Goal: Task Accomplishment & Management: Use online tool/utility

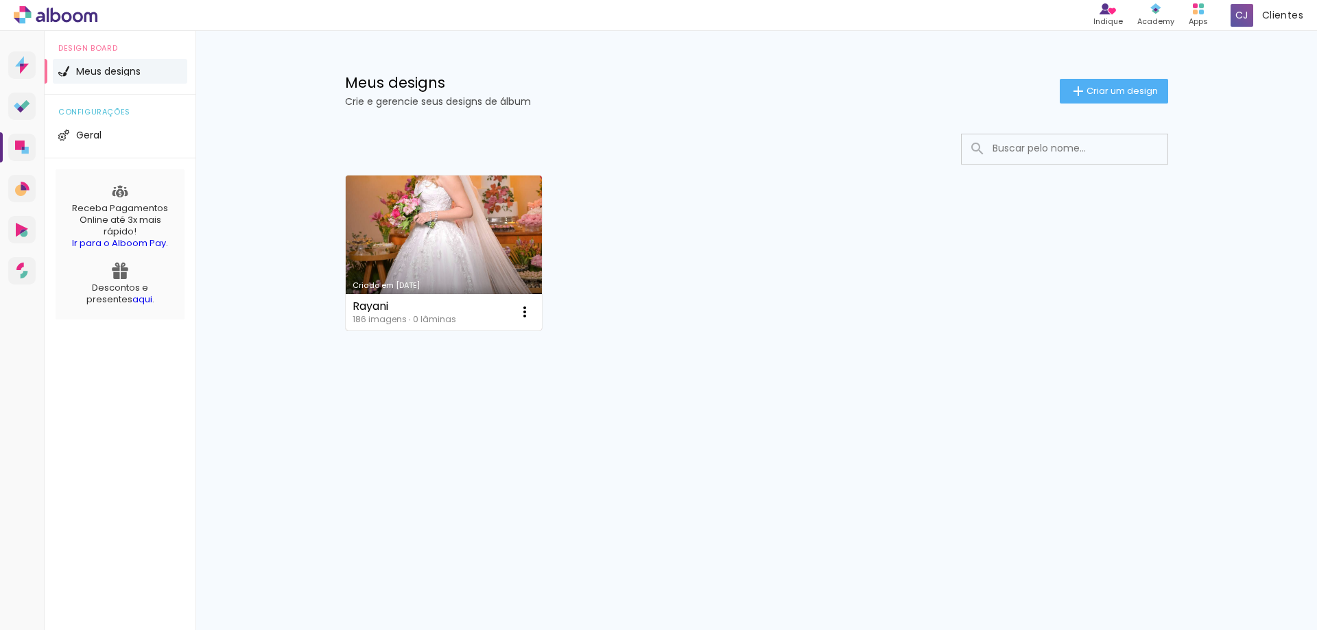
click at [413, 219] on link "Criado em [DATE]" at bounding box center [444, 253] width 197 height 155
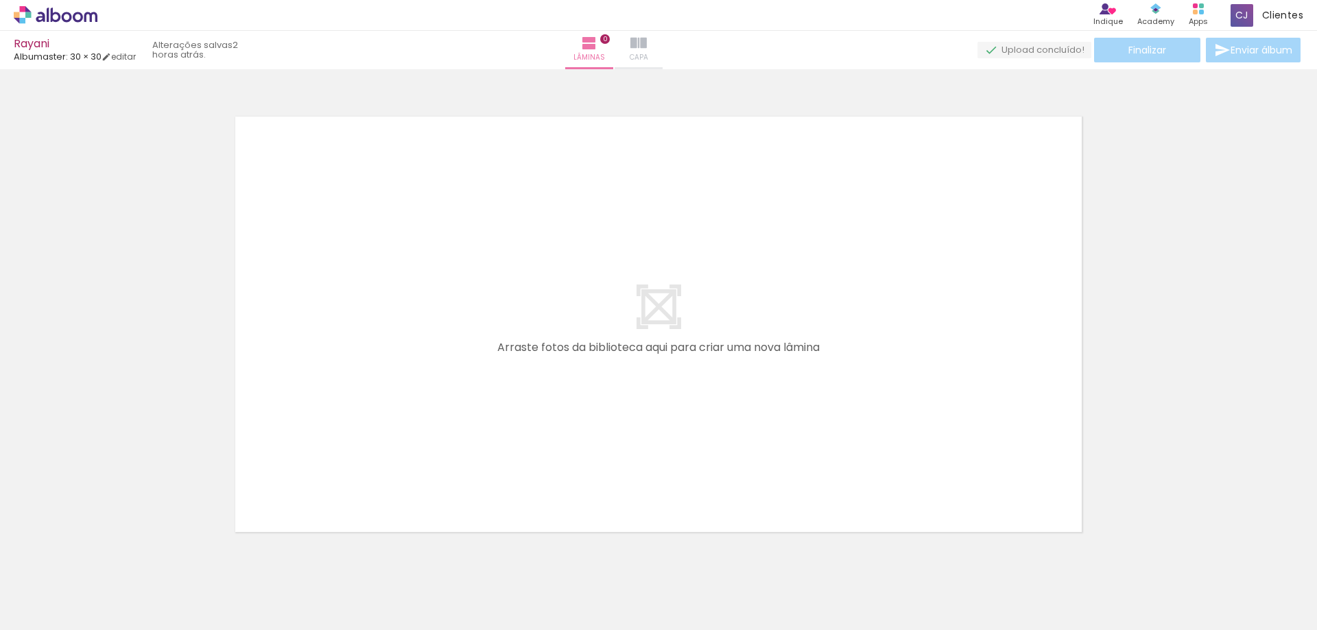
click at [648, 51] on span "Capa" at bounding box center [639, 57] width 19 height 12
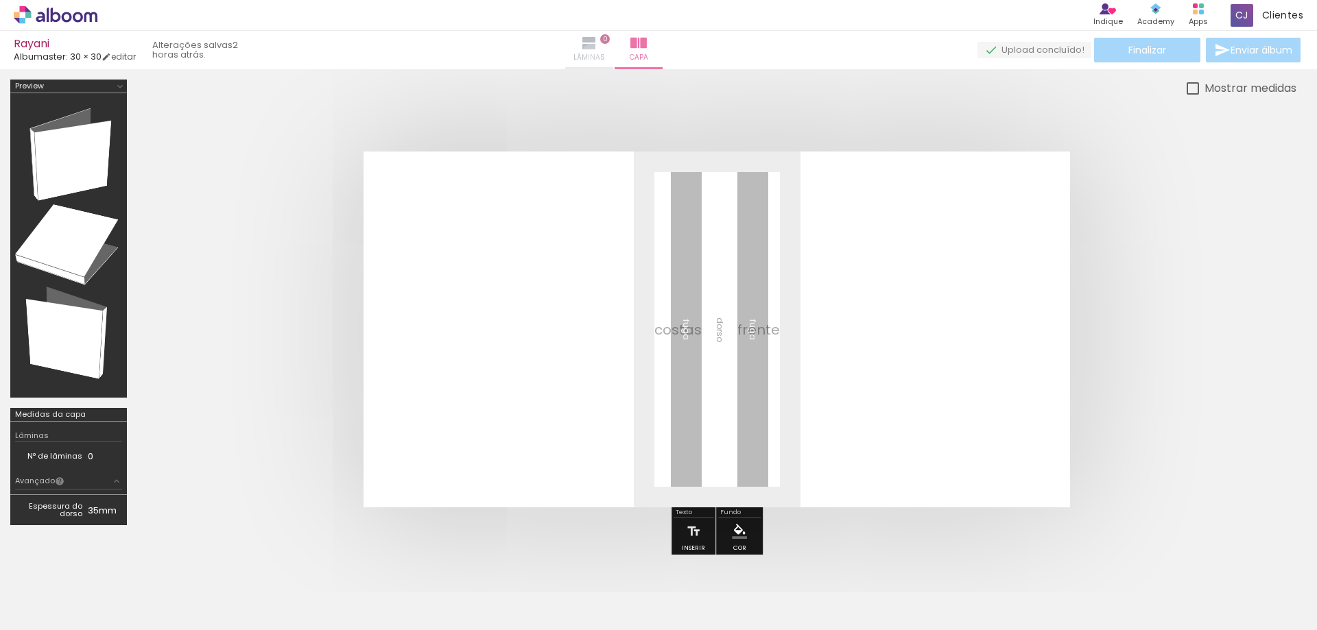
click at [605, 52] on span "Lâminas" at bounding box center [590, 57] width 32 height 12
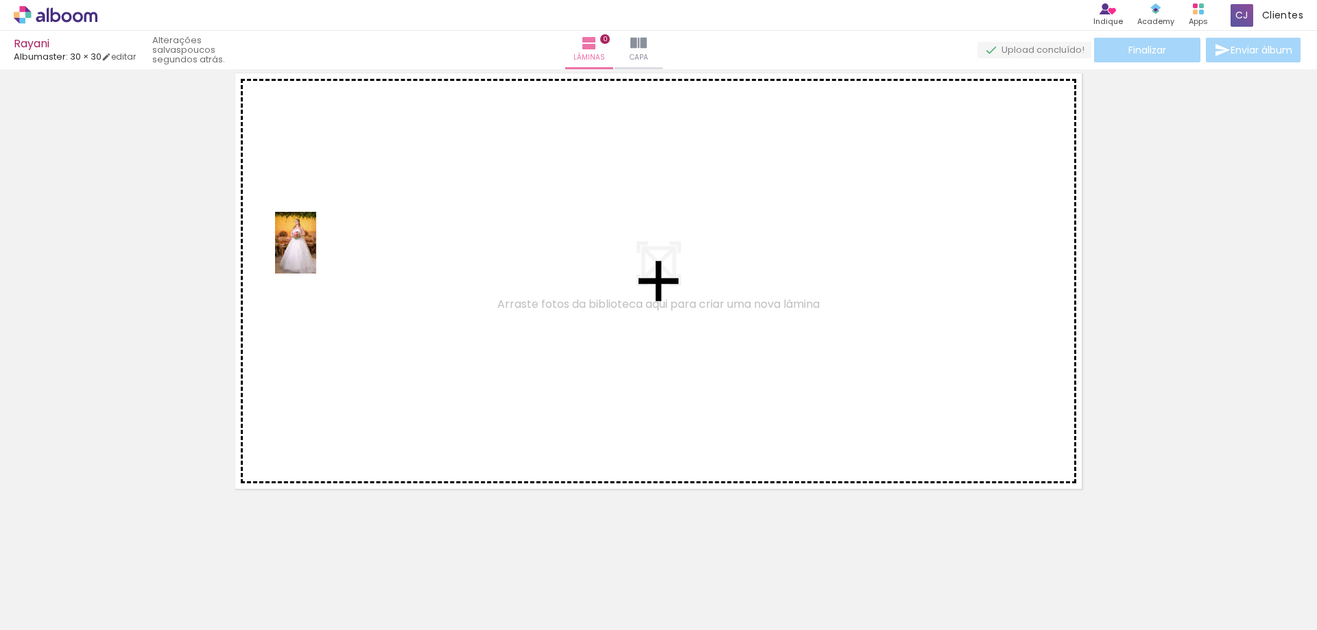
drag, startPoint x: 225, startPoint y: 586, endPoint x: 316, endPoint y: 255, distance: 343.7
click at [316, 252] on quentale-workspace at bounding box center [658, 315] width 1317 height 630
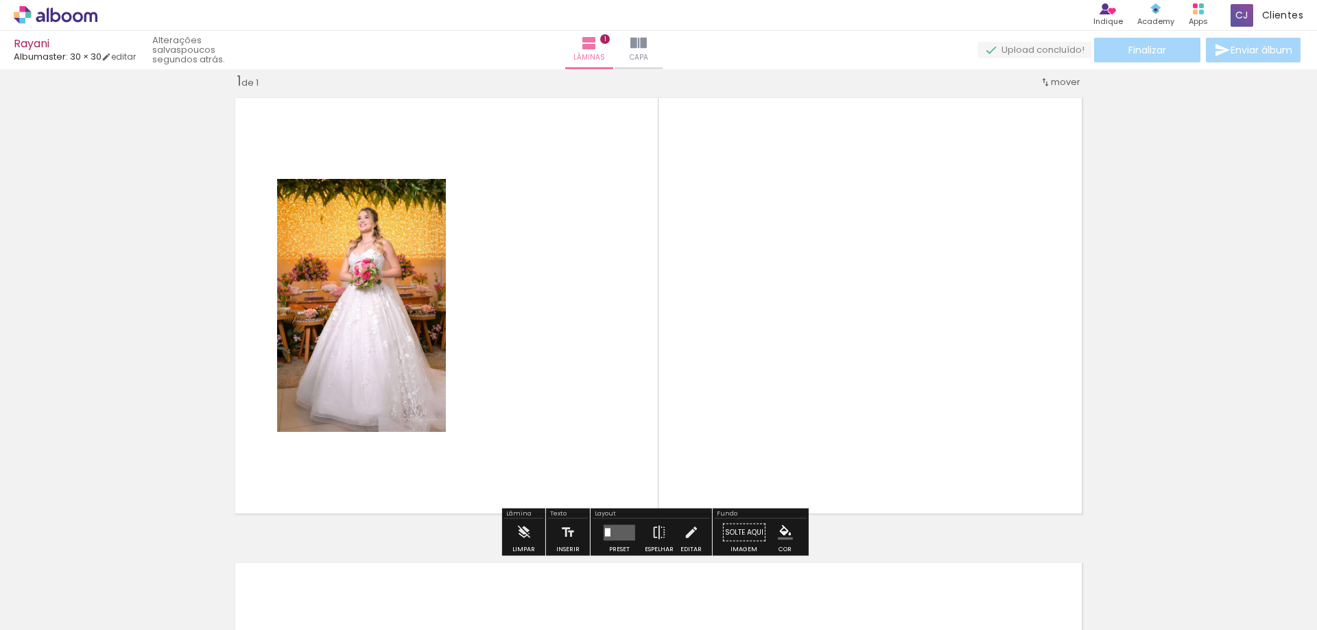
scroll to position [18, 0]
click at [626, 532] on quentale-layouter at bounding box center [620, 534] width 32 height 16
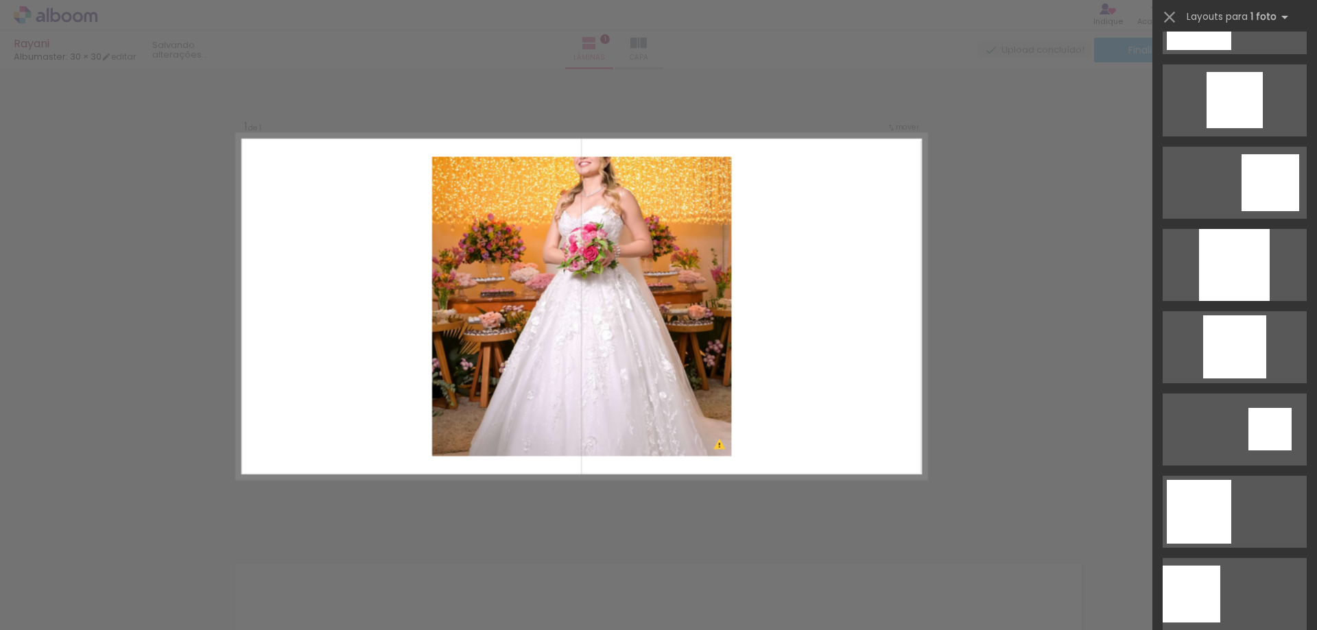
scroll to position [554, 0]
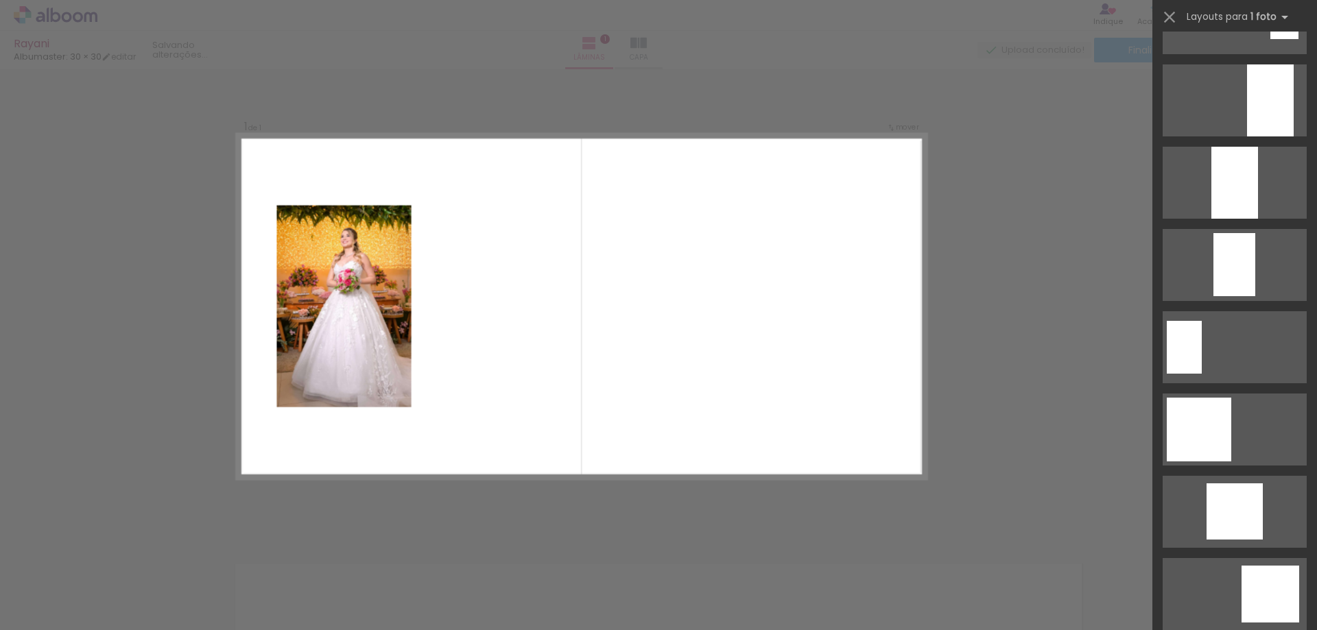
click at [158, 578] on div at bounding box center [137, 585] width 41 height 62
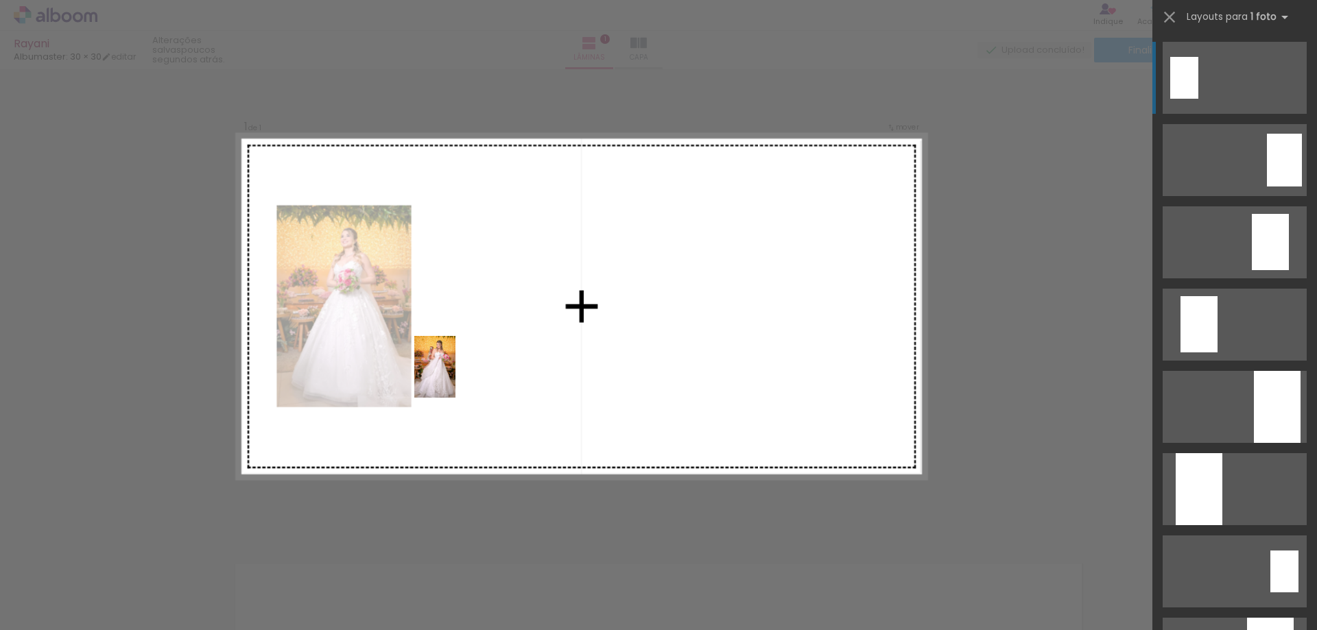
drag, startPoint x: 300, startPoint y: 591, endPoint x: 456, endPoint y: 376, distance: 264.9
click at [456, 376] on quentale-workspace at bounding box center [658, 315] width 1317 height 630
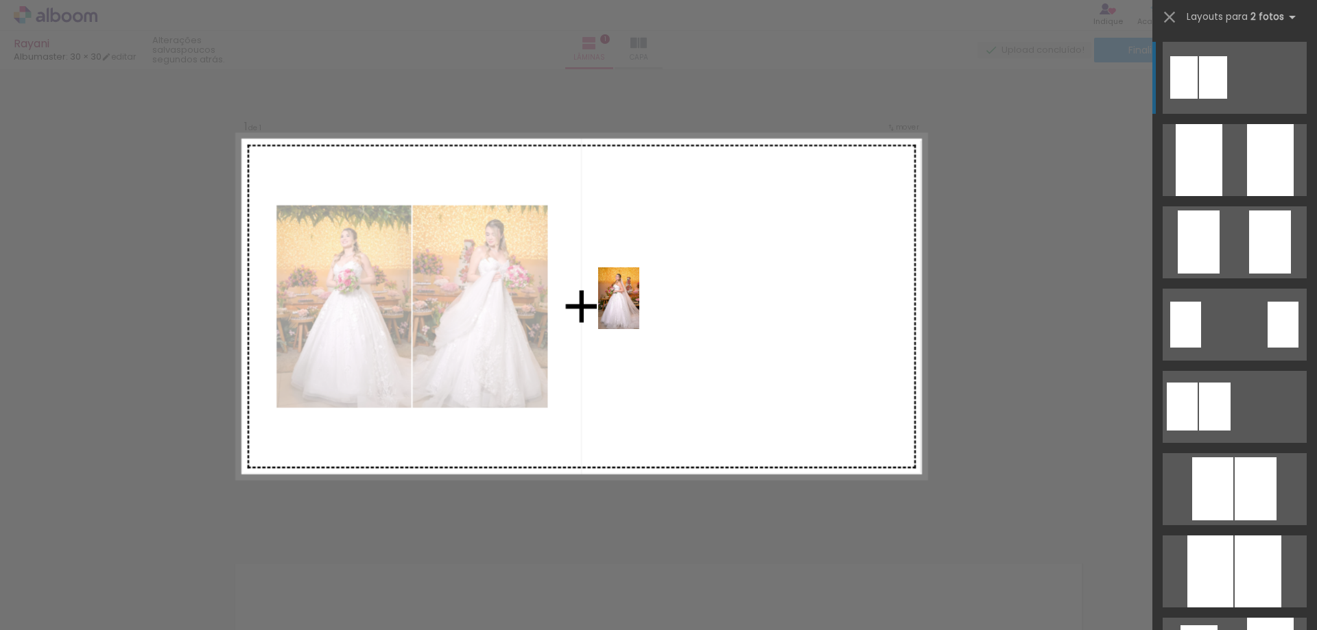
drag, startPoint x: 139, startPoint y: 604, endPoint x: 632, endPoint y: 311, distance: 574.1
click at [632, 311] on quentale-workspace at bounding box center [658, 315] width 1317 height 630
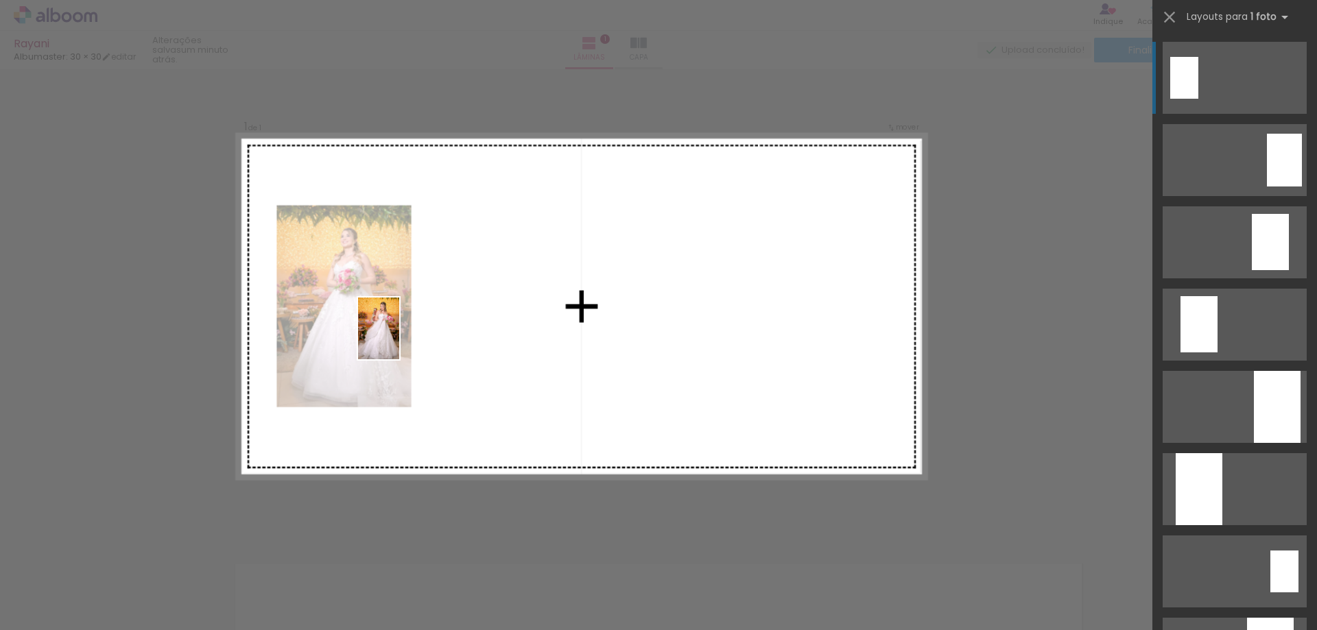
drag, startPoint x: 282, startPoint y: 594, endPoint x: 399, endPoint y: 339, distance: 280.9
click at [399, 339] on quentale-workspace at bounding box center [658, 315] width 1317 height 630
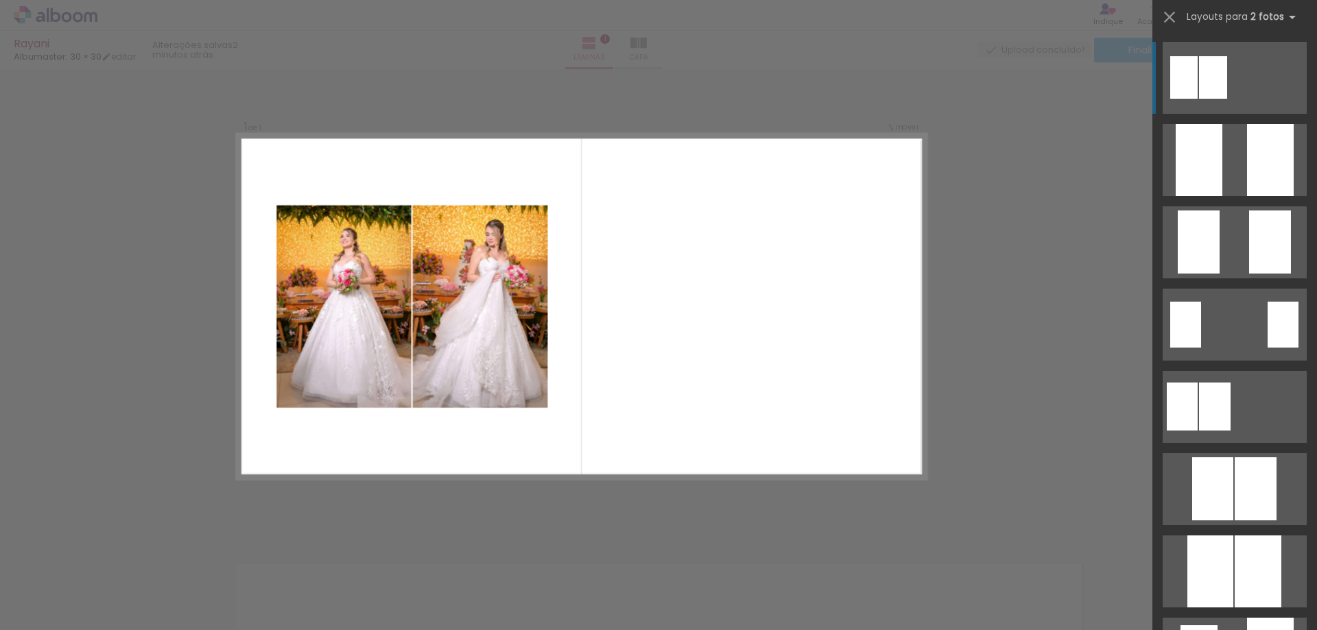
click at [1059, 447] on div "Confirmar Cancelar" at bounding box center [658, 532] width 1317 height 963
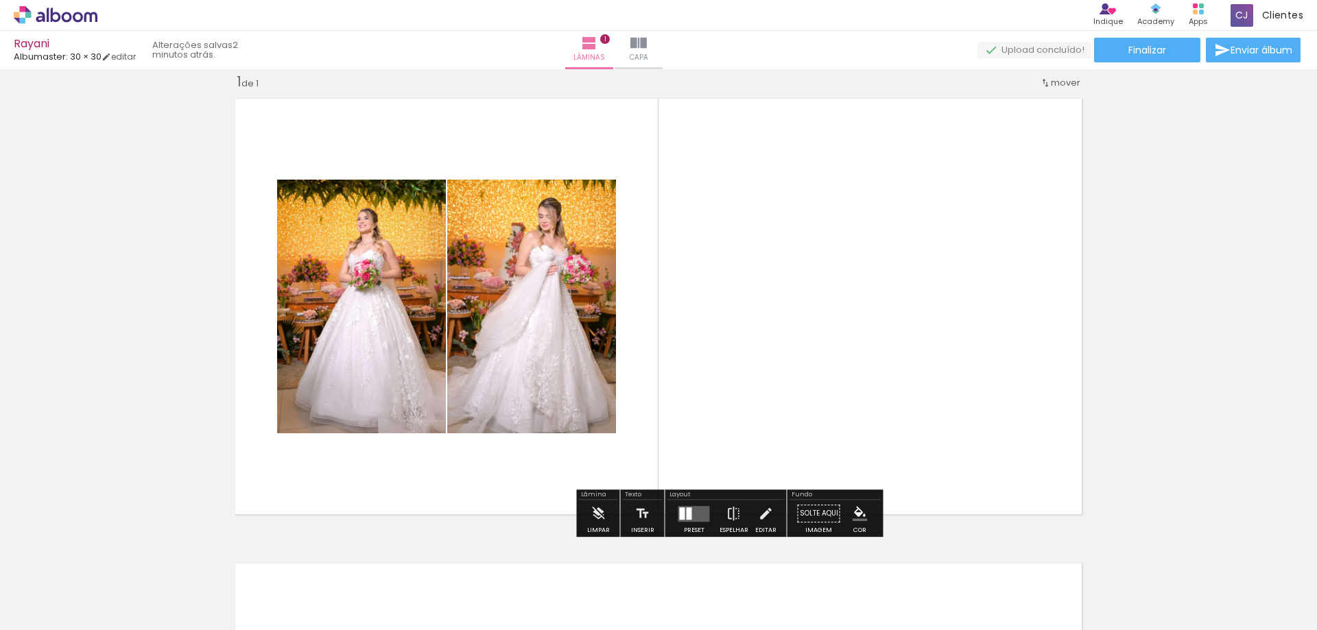
click at [967, 212] on quentale-layouter at bounding box center [659, 306] width 862 height 431
click at [828, 508] on paper-button "Solte aqui Imagem" at bounding box center [818, 517] width 49 height 35
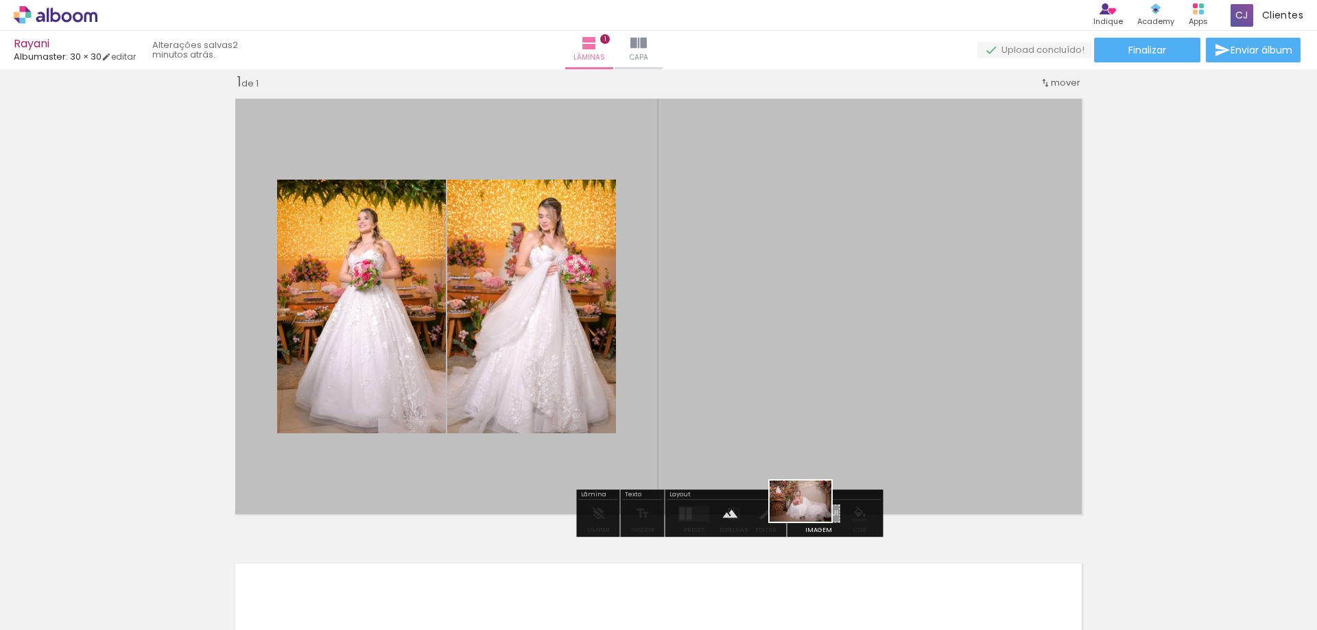
drag, startPoint x: 388, startPoint y: 589, endPoint x: 811, endPoint y: 522, distance: 427.9
click at [811, 522] on quentale-workspace at bounding box center [658, 315] width 1317 height 630
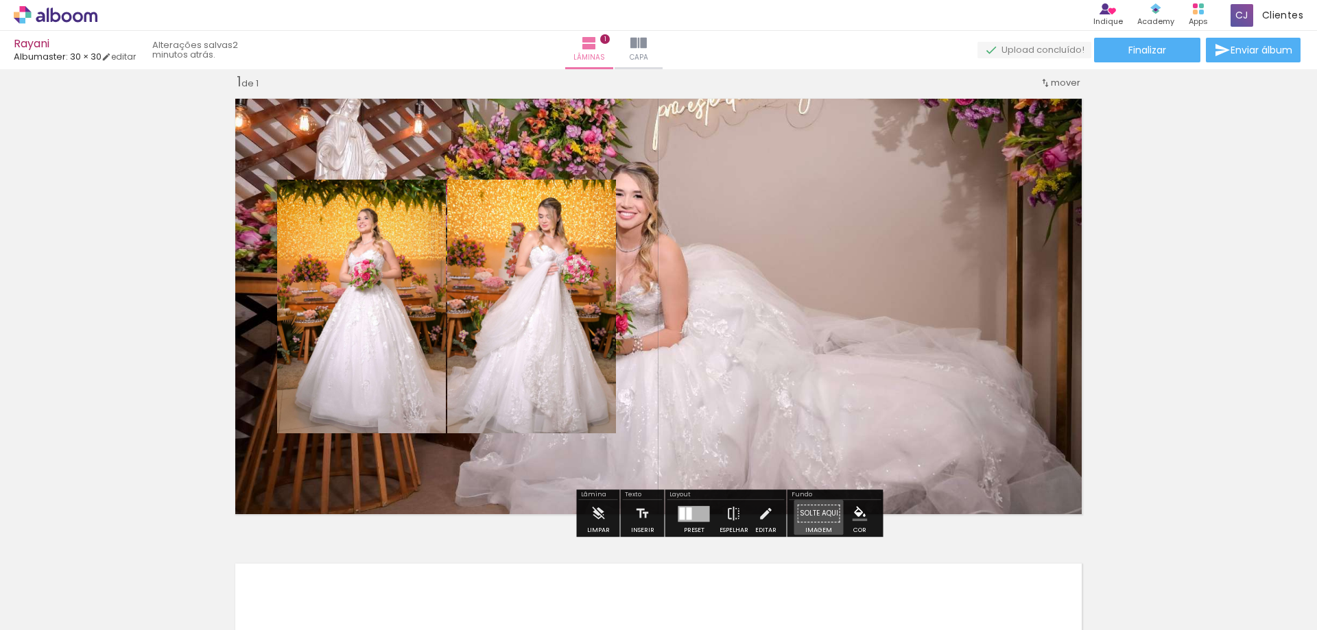
drag, startPoint x: 819, startPoint y: 512, endPoint x: 745, endPoint y: 560, distance: 87.9
click at [737, 563] on quentale-workspace at bounding box center [658, 315] width 1317 height 630
drag, startPoint x: 809, startPoint y: 498, endPoint x: 805, endPoint y: 517, distance: 19.5
click at [805, 517] on div "Fundo Solte aqui Imagem Cor" at bounding box center [836, 513] width 96 height 47
click at [508, 270] on quentale-photo at bounding box center [531, 307] width 169 height 254
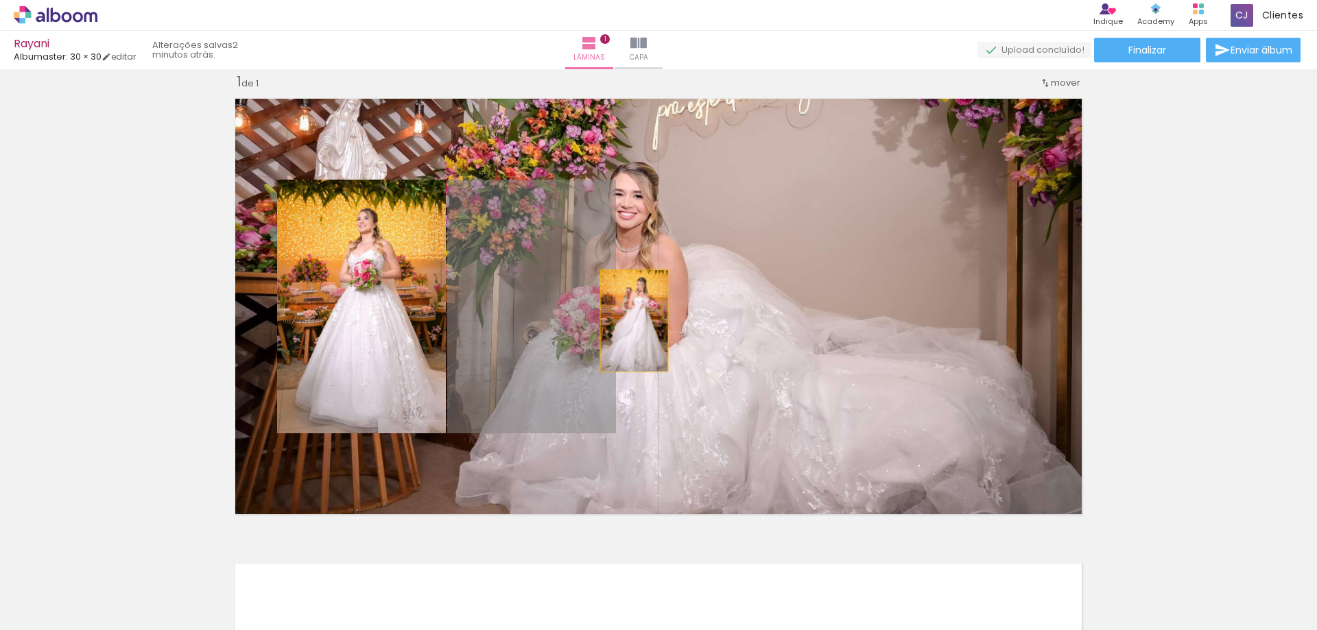
drag, startPoint x: 538, startPoint y: 256, endPoint x: 629, endPoint y: 321, distance: 112.1
click at [629, 321] on quentale-layouter at bounding box center [659, 306] width 862 height 431
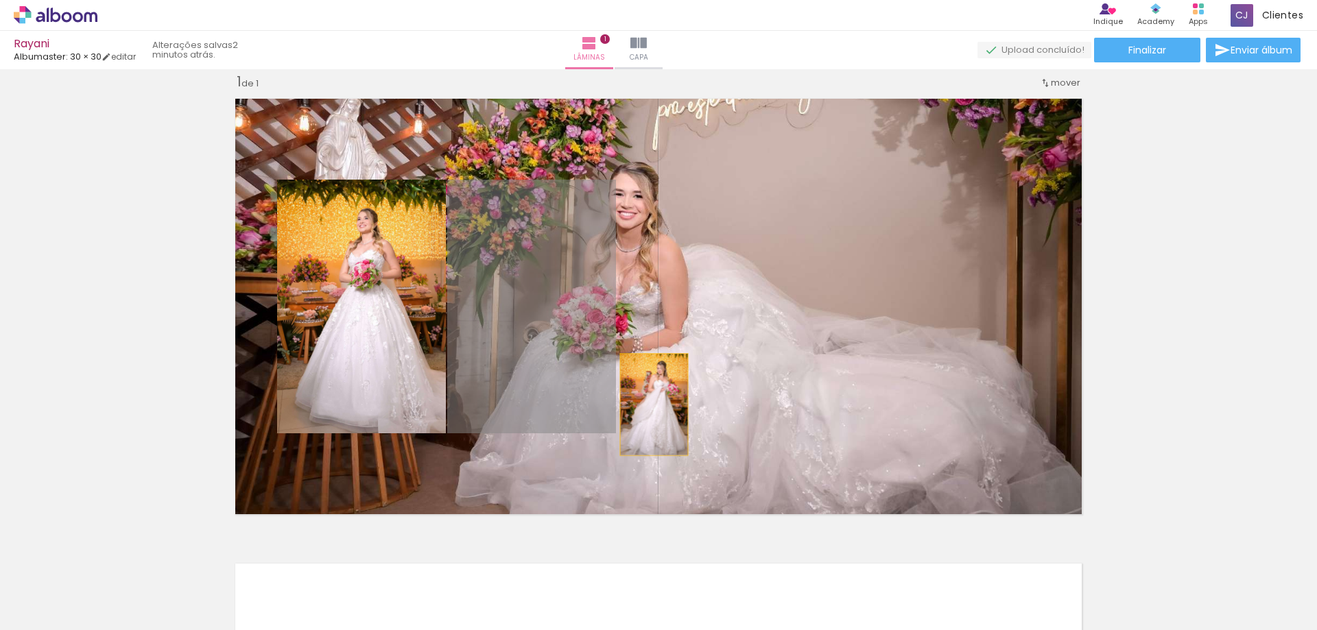
drag, startPoint x: 553, startPoint y: 304, endPoint x: 661, endPoint y: 448, distance: 180.3
click at [661, 448] on quentale-layouter at bounding box center [659, 306] width 862 height 431
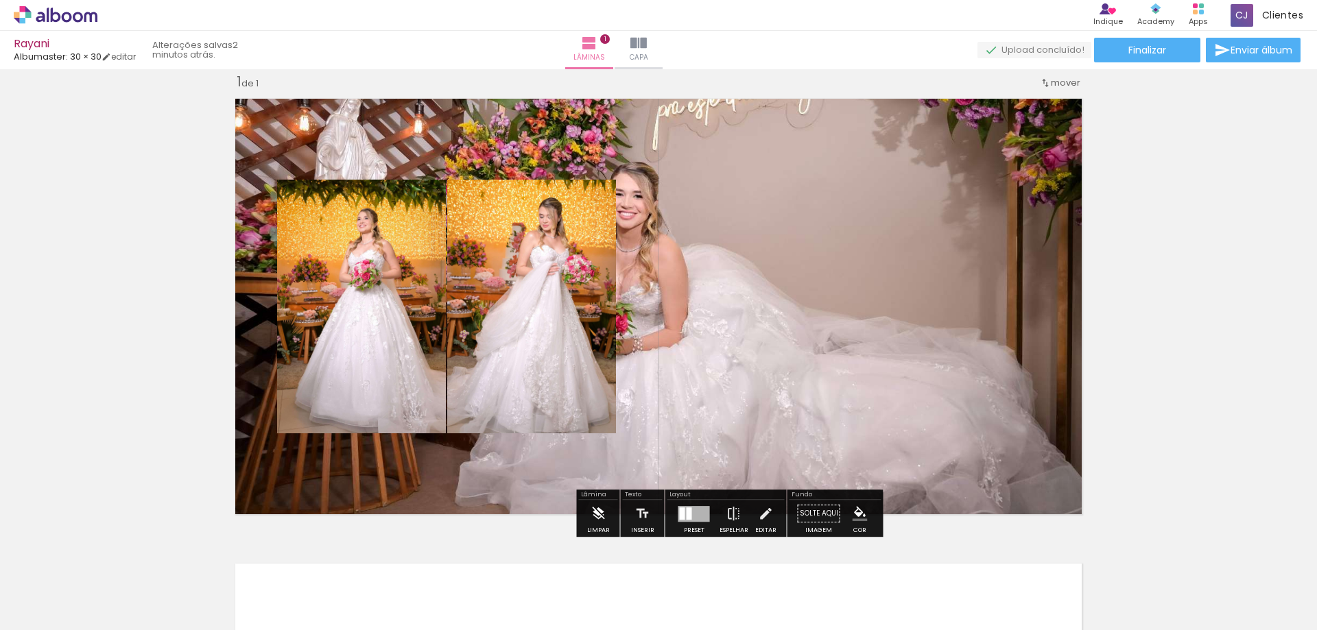
click at [605, 515] on paper-button "Limpar" at bounding box center [599, 517] width 30 height 35
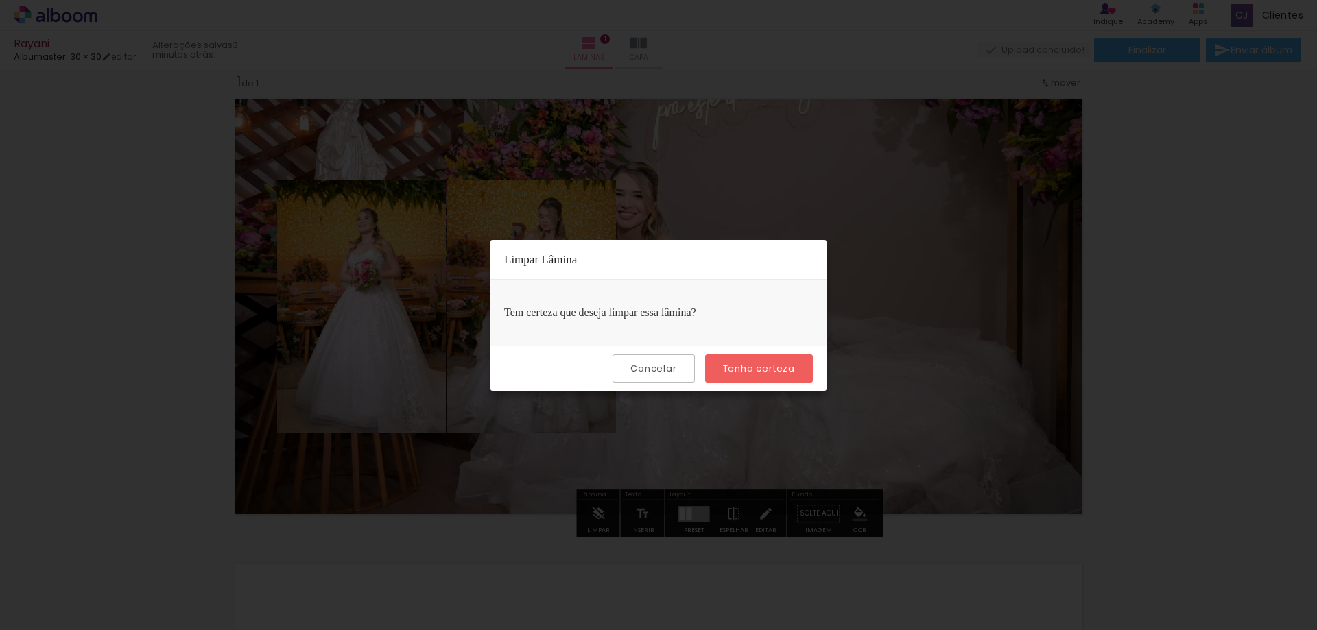
click at [0, 0] on slot "Cancelar" at bounding box center [0, 0] width 0 height 0
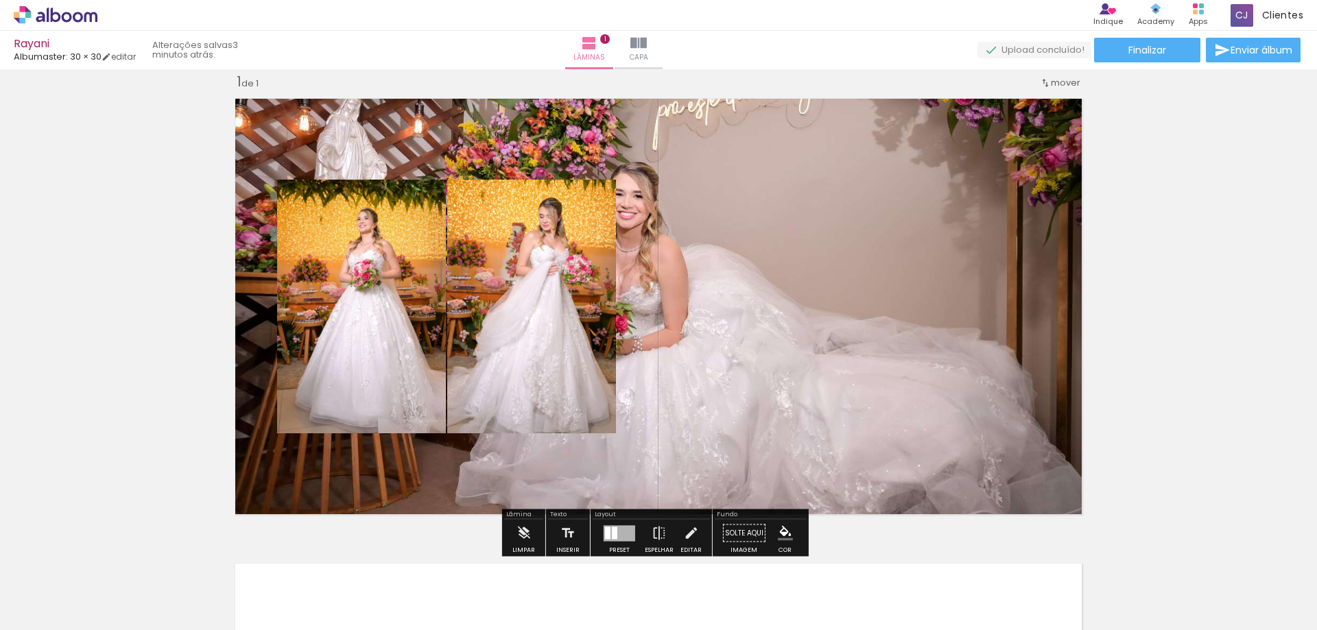
click at [517, 336] on quentale-photo at bounding box center [531, 307] width 169 height 254
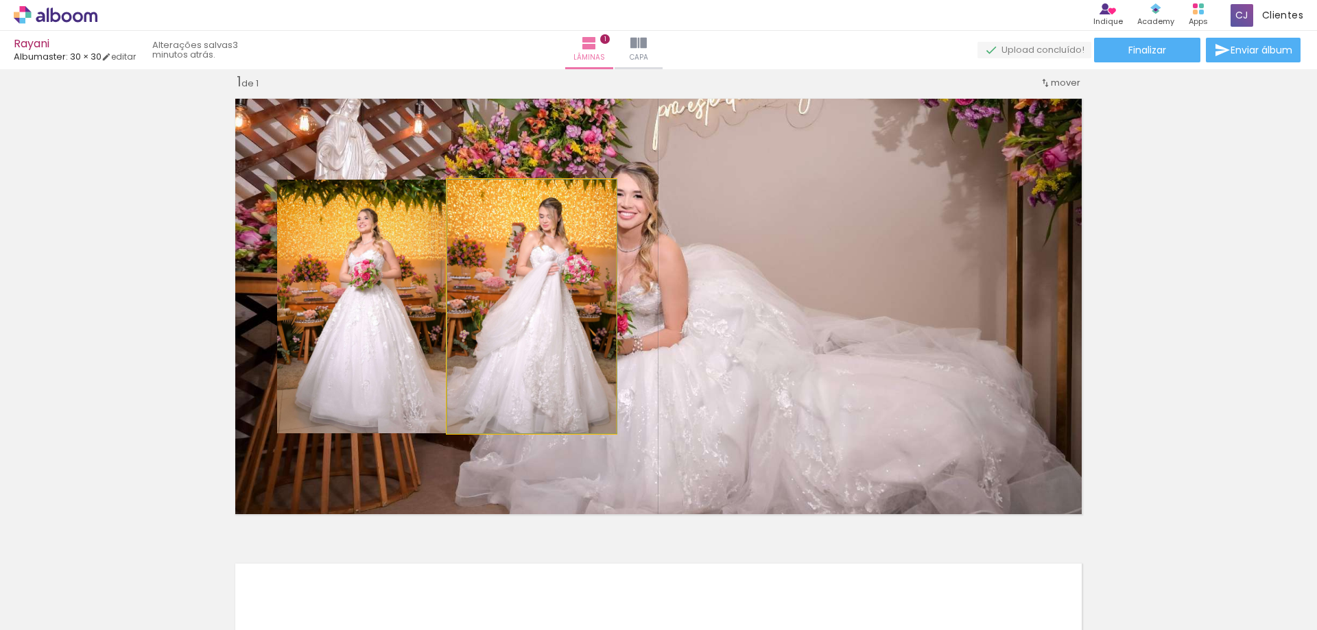
drag, startPoint x: 479, startPoint y: 202, endPoint x: 458, endPoint y: 211, distance: 22.4
type paper-slider "100"
click at [458, 211] on quentale-photo at bounding box center [531, 307] width 169 height 254
click at [551, 279] on quentale-photo at bounding box center [531, 307] width 169 height 254
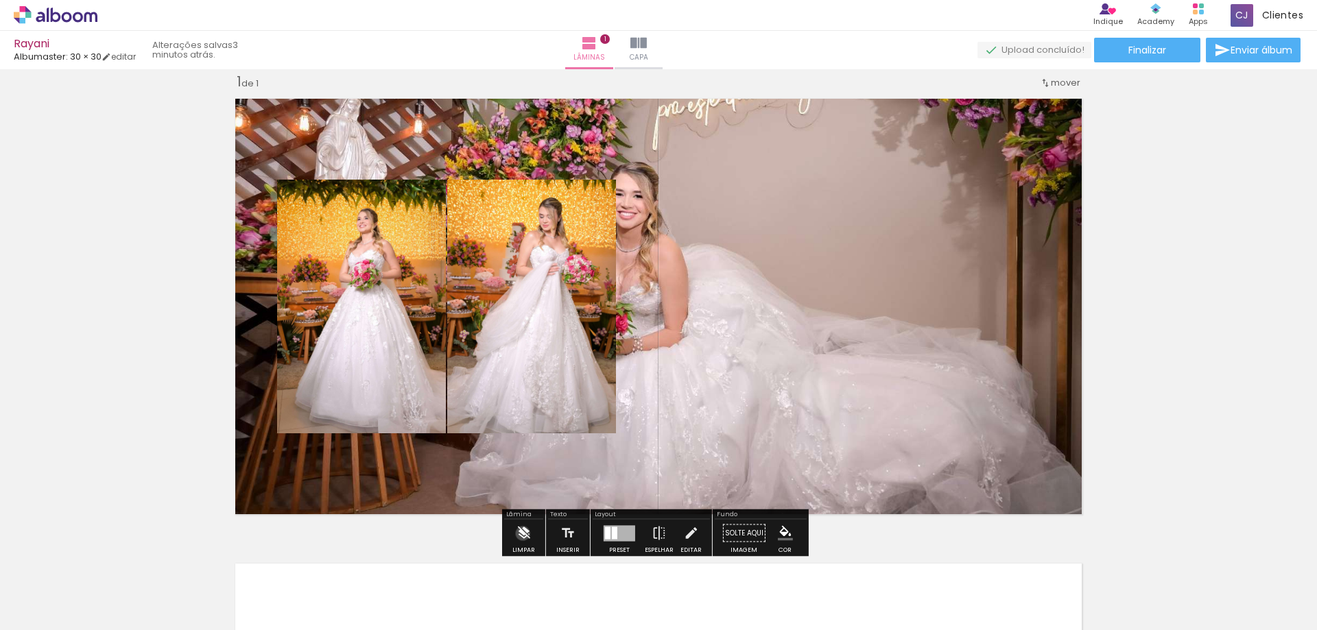
click at [523, 534] on iron-icon at bounding box center [523, 533] width 15 height 27
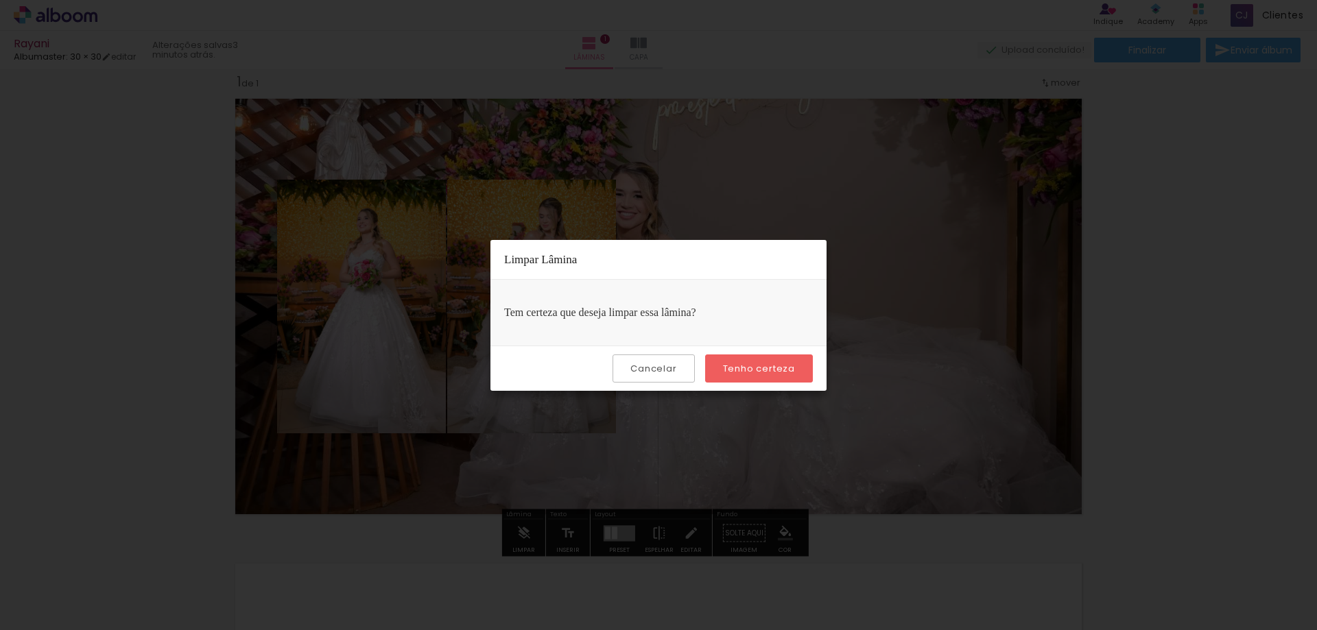
click at [0, 0] on slot "Tenho certeza" at bounding box center [0, 0] width 0 height 0
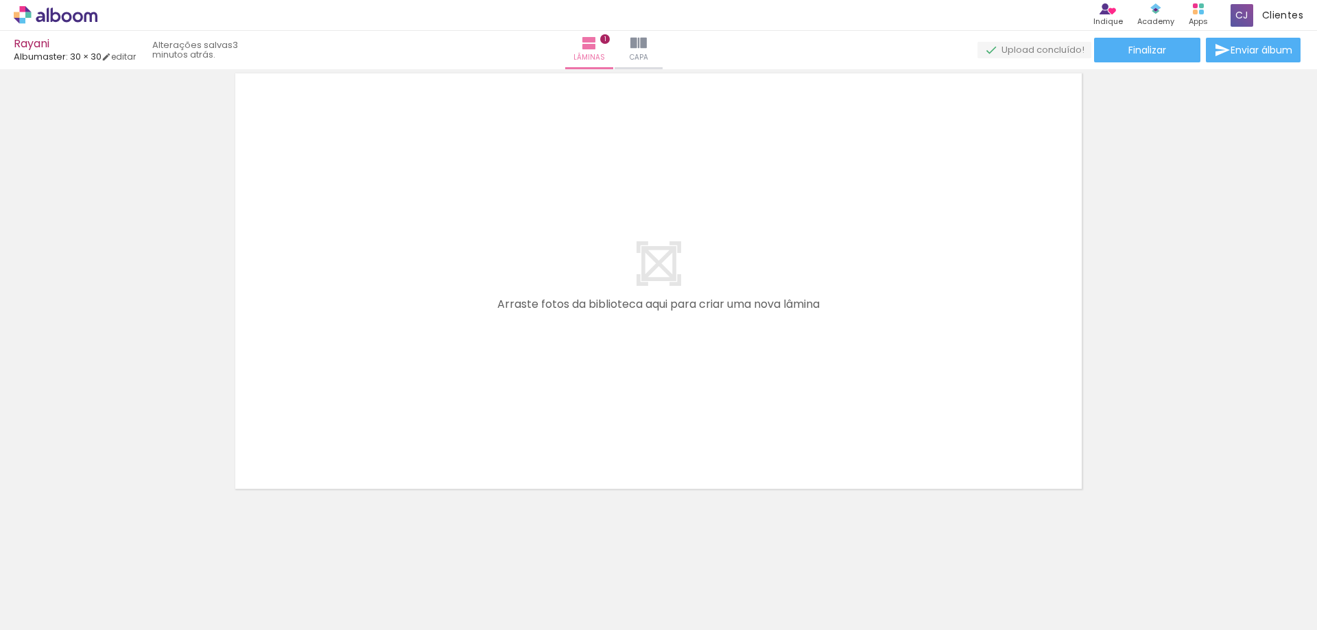
click at [889, 333] on quentale-layouter at bounding box center [659, 281] width 862 height 431
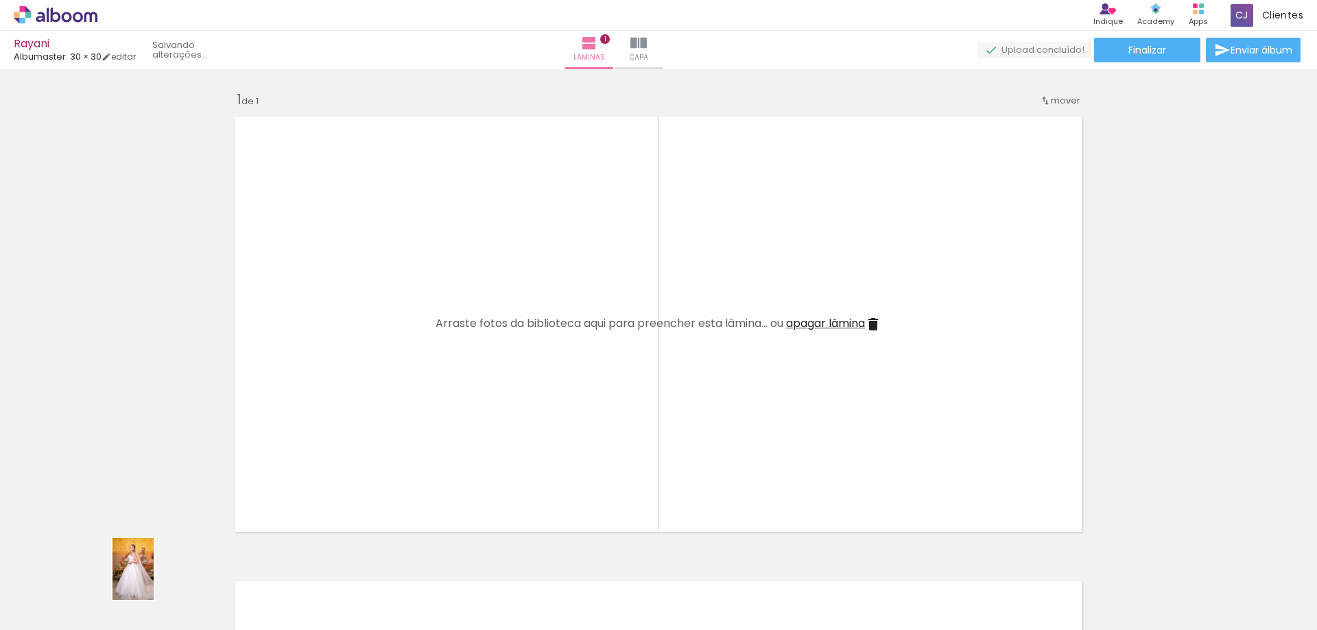
drag, startPoint x: 146, startPoint y: 580, endPoint x: 153, endPoint y: 580, distance: 6.9
click at [153, 580] on div at bounding box center [137, 584] width 45 height 68
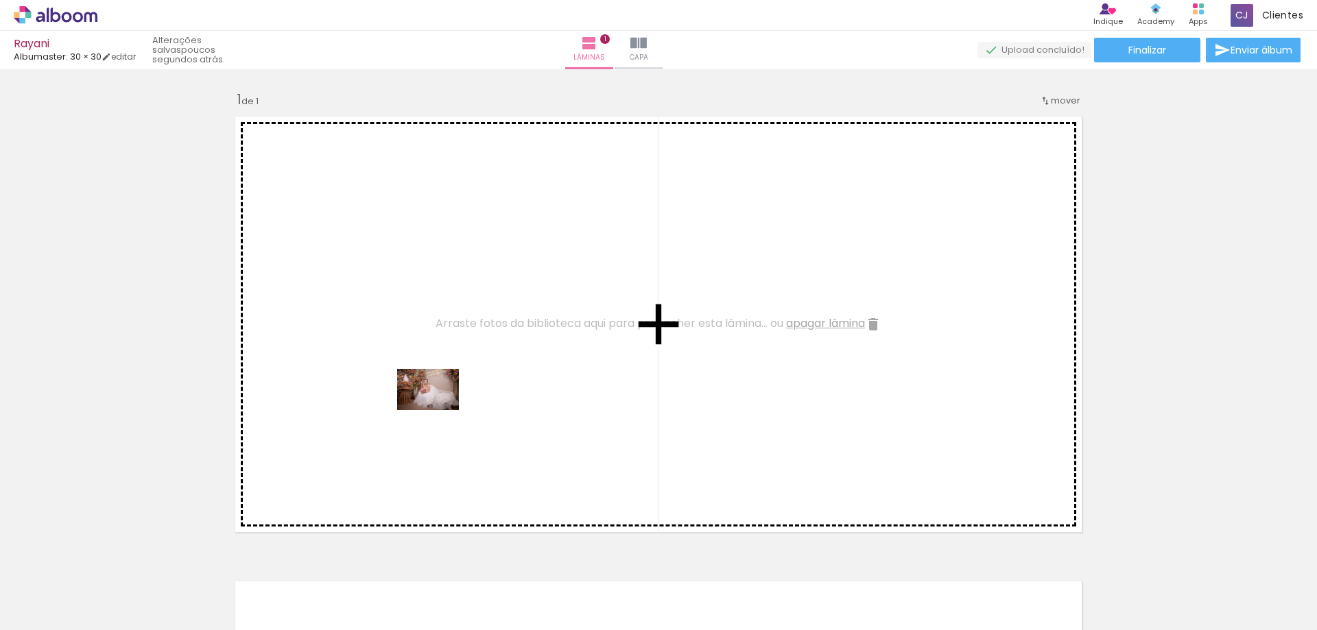
drag, startPoint x: 384, startPoint y: 591, endPoint x: 438, endPoint y: 410, distance: 188.4
click at [438, 410] on quentale-workspace at bounding box center [658, 315] width 1317 height 630
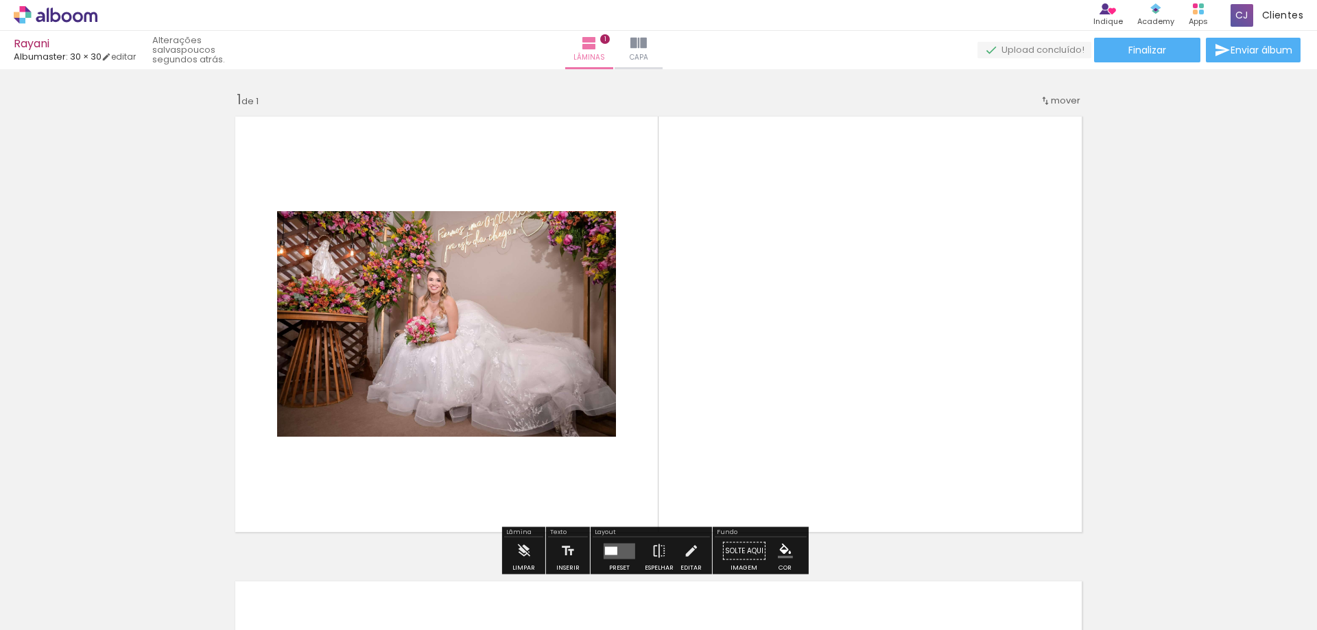
scroll to position [69, 0]
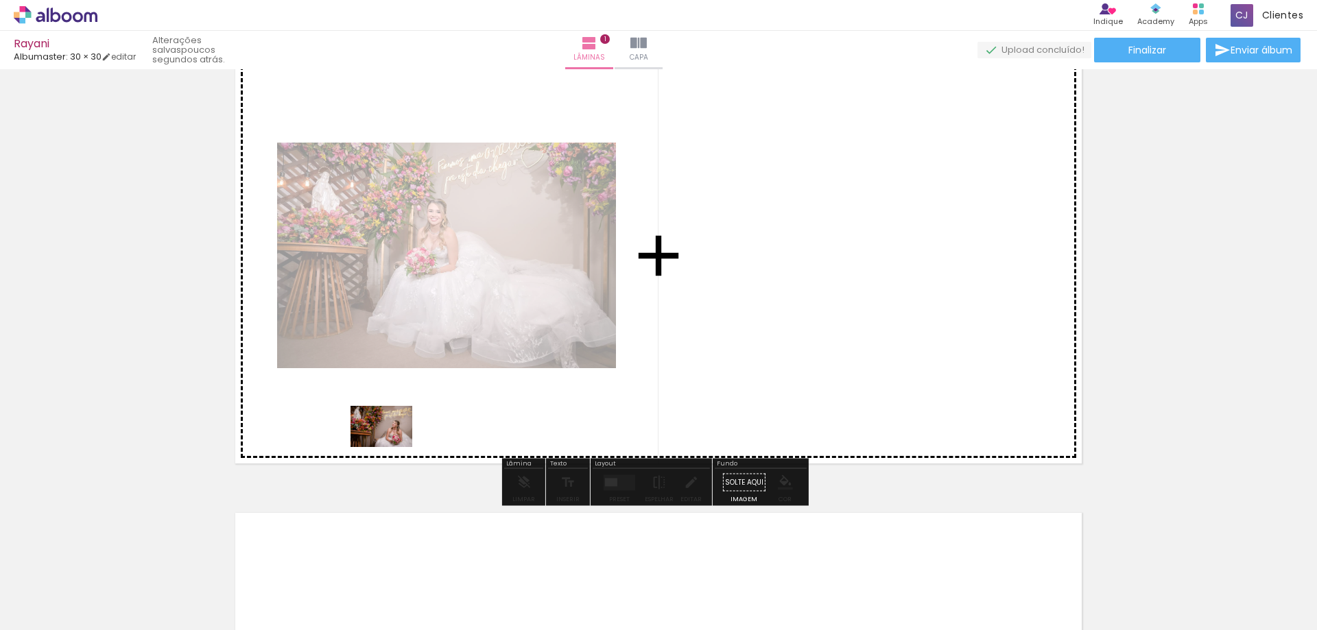
drag, startPoint x: 464, startPoint y: 582, endPoint x: 392, endPoint y: 447, distance: 153.2
click at [392, 447] on quentale-workspace at bounding box center [658, 315] width 1317 height 630
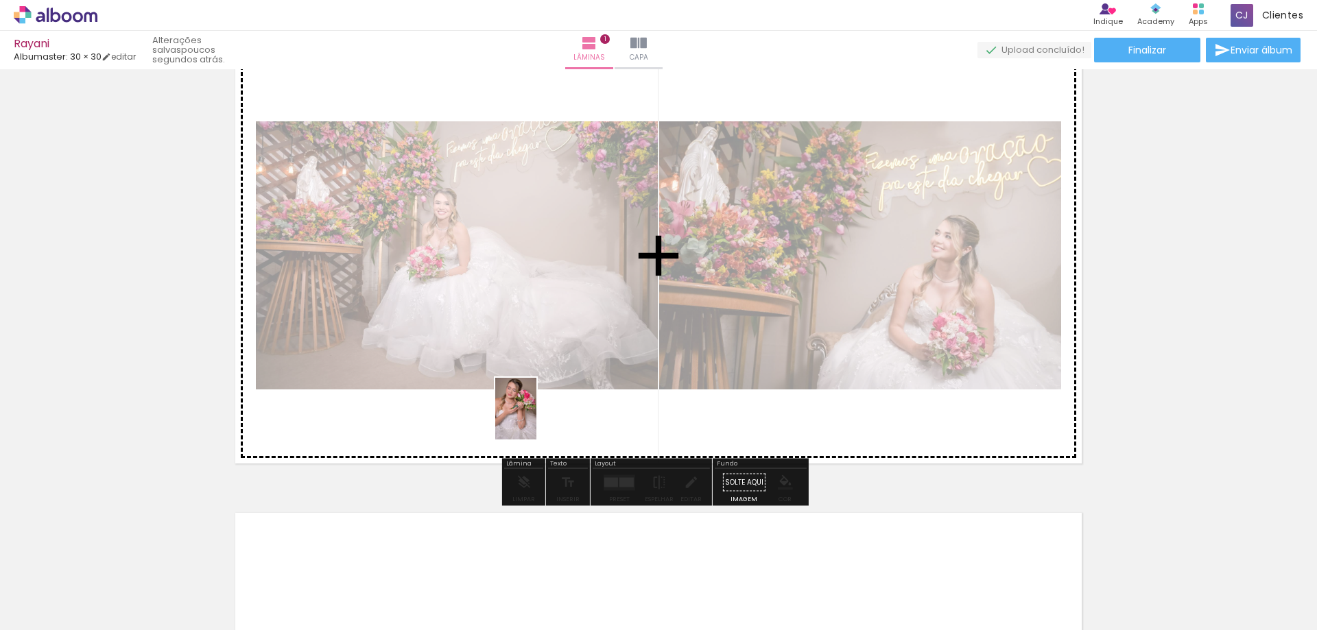
drag, startPoint x: 535, startPoint y: 580, endPoint x: 536, endPoint y: 418, distance: 161.9
click at [536, 418] on quentale-workspace at bounding box center [658, 315] width 1317 height 630
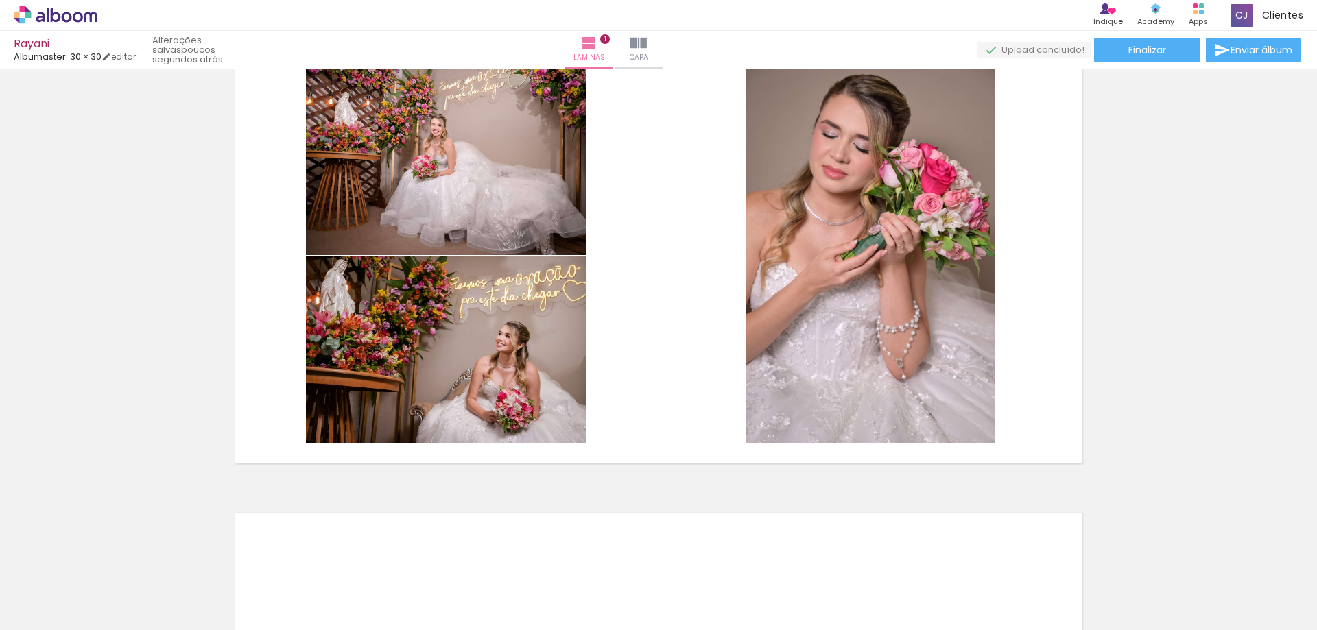
click at [49, 591] on input "Todas as fotos" at bounding box center [38, 589] width 52 height 12
click at [0, 0] on slot "Todas as fotos" at bounding box center [0, 0] width 0 height 0
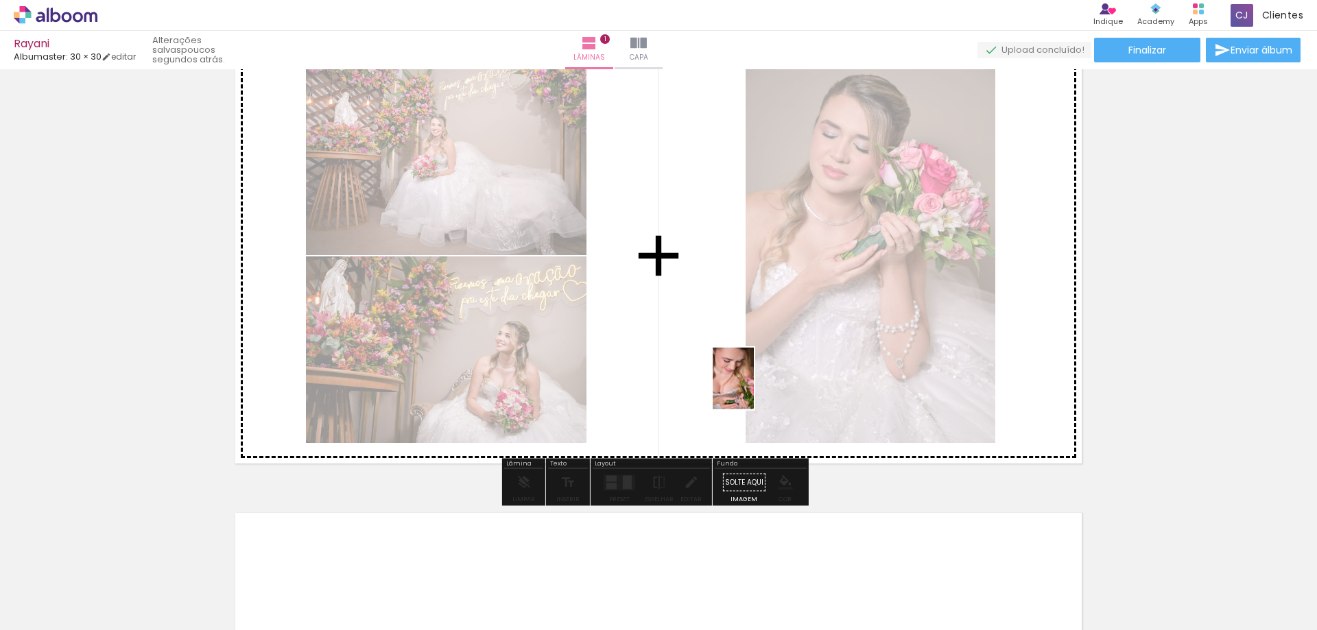
drag, startPoint x: 493, startPoint y: 579, endPoint x: 754, endPoint y: 389, distance: 323.2
click at [754, 389] on quentale-workspace at bounding box center [658, 315] width 1317 height 630
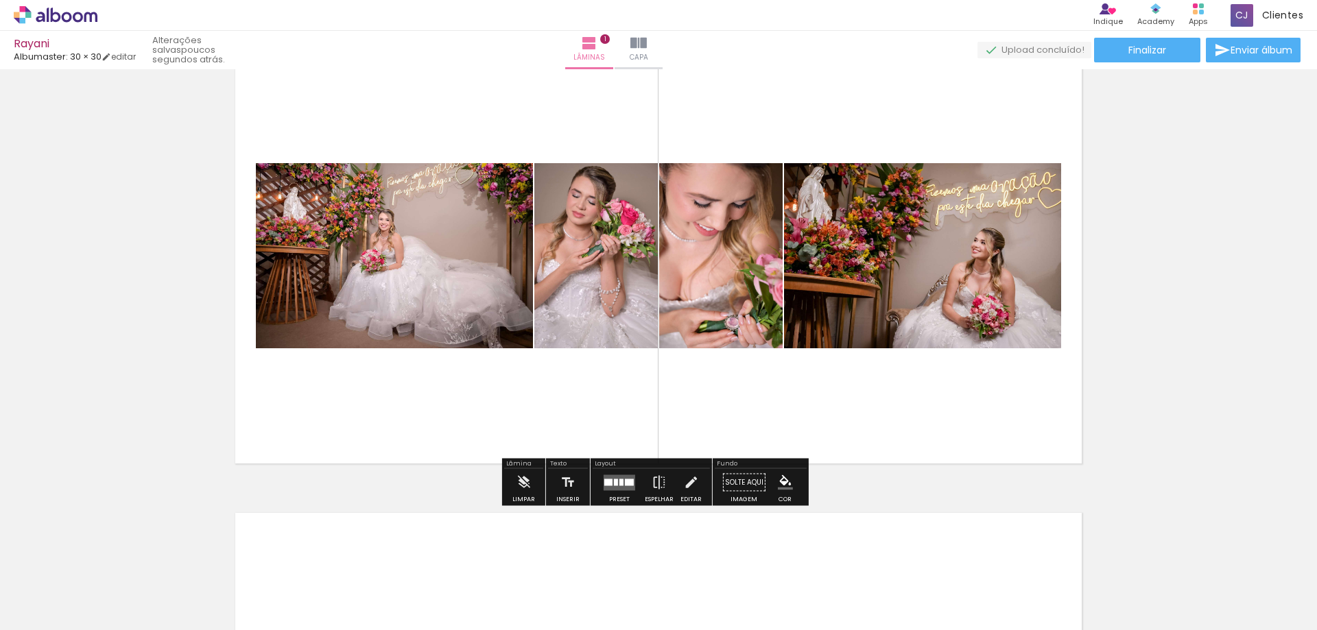
click at [609, 494] on div at bounding box center [619, 482] width 37 height 27
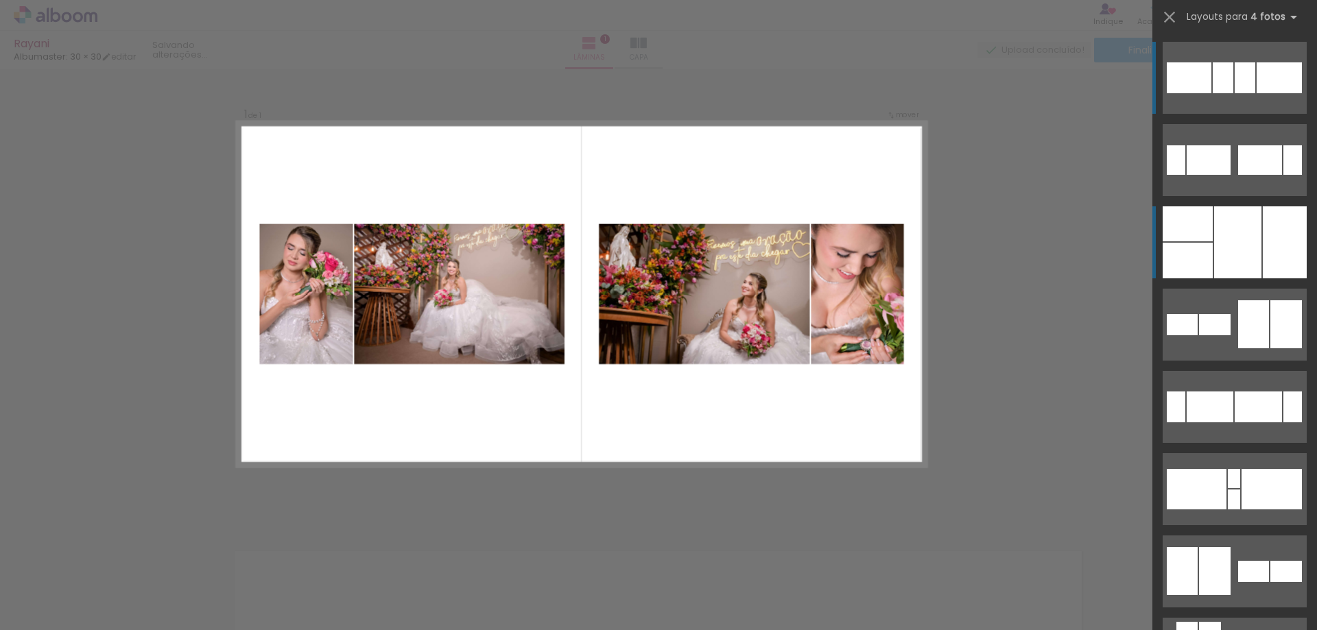
scroll to position [18, 0]
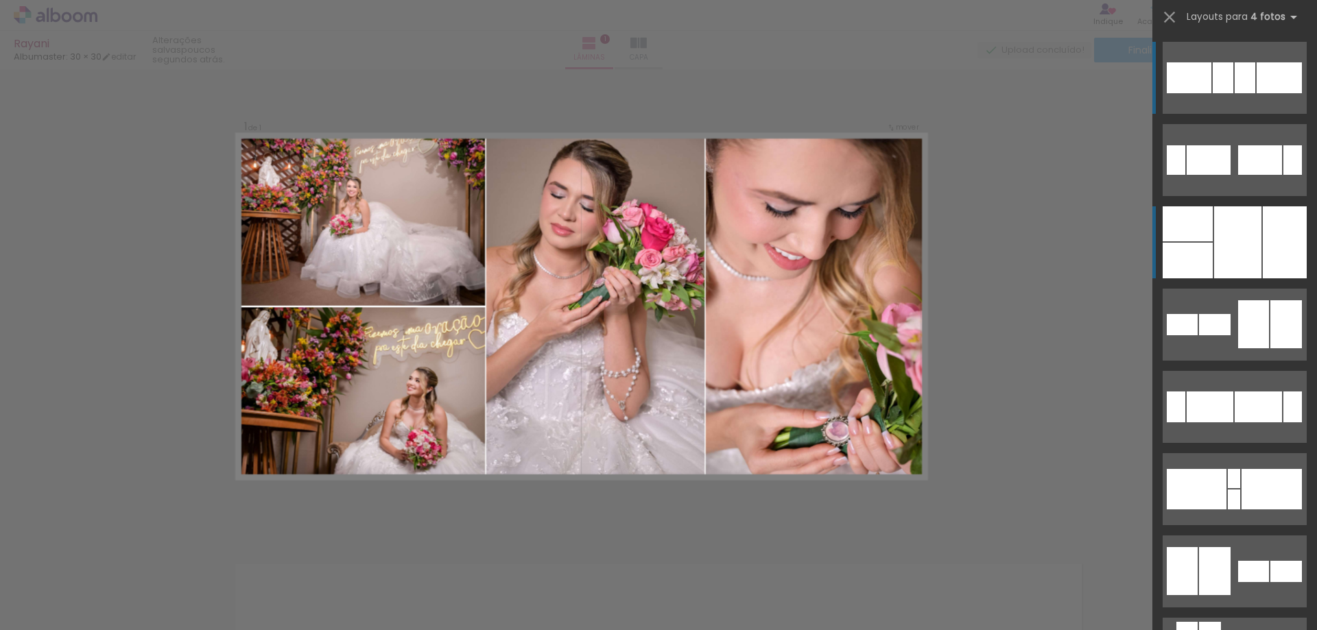
click at [1253, 239] on div at bounding box center [1237, 243] width 47 height 72
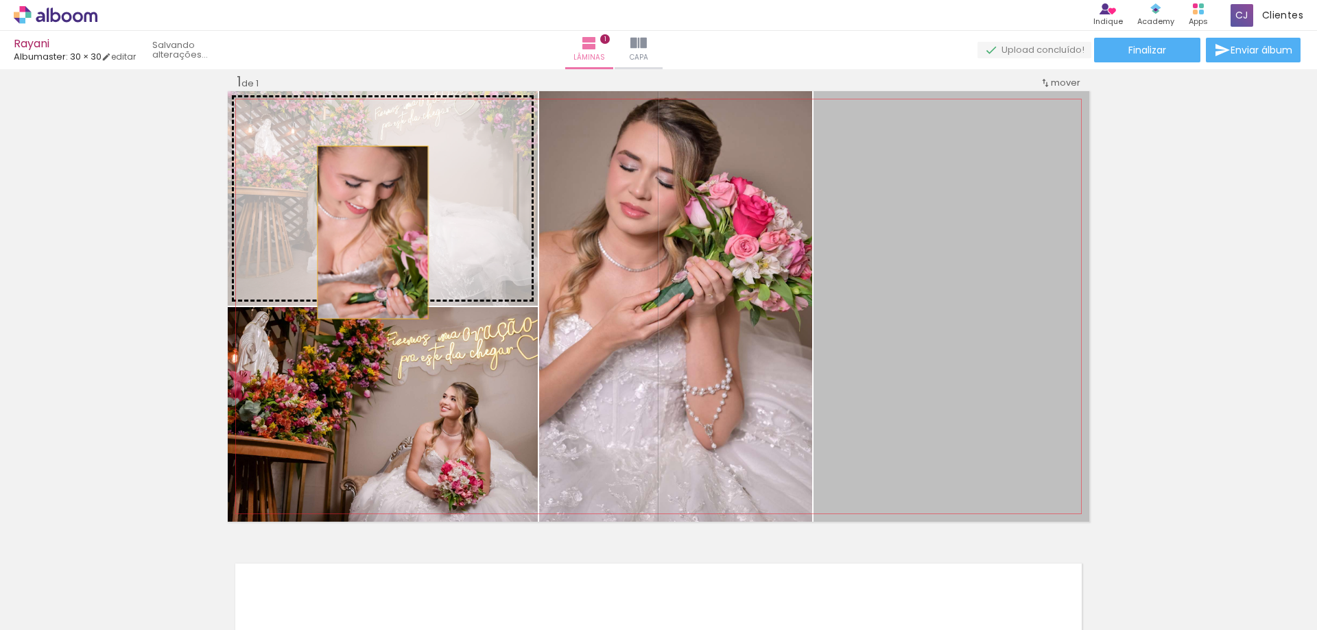
drag, startPoint x: 910, startPoint y: 289, endPoint x: 368, endPoint y: 233, distance: 544.9
click at [0, 0] on slot at bounding box center [0, 0] width 0 height 0
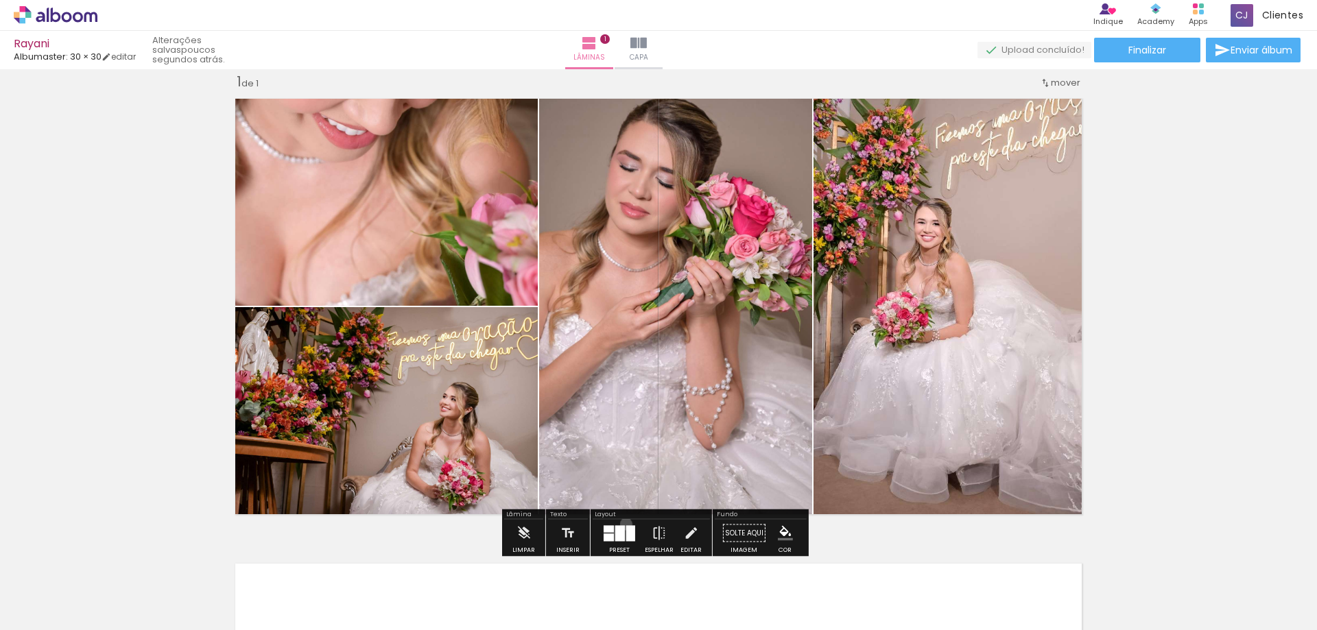
click at [623, 524] on div at bounding box center [619, 533] width 37 height 27
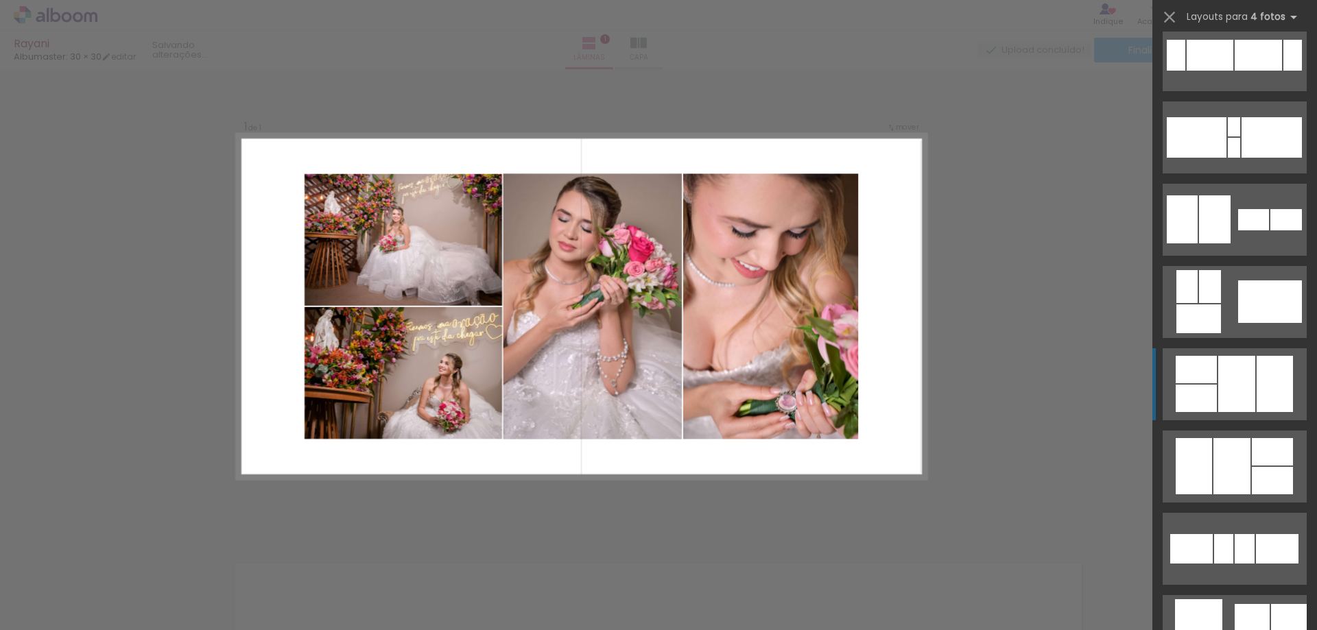
scroll to position [370, 0]
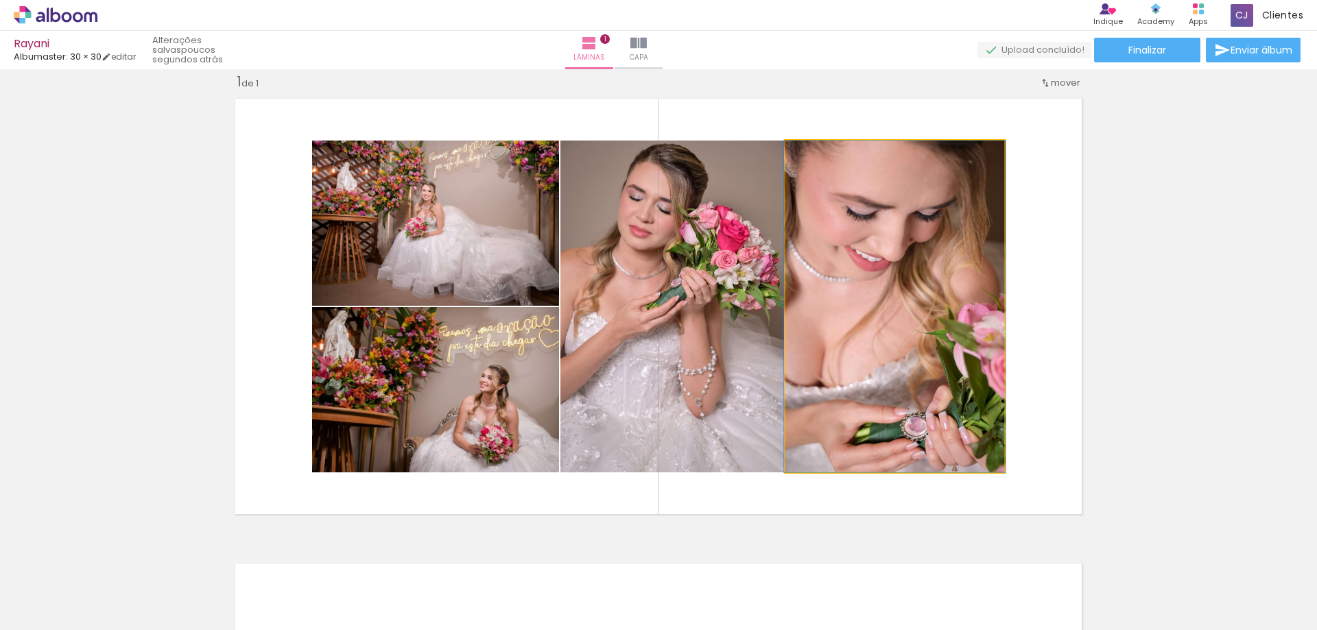
click at [960, 287] on quentale-photo at bounding box center [895, 307] width 219 height 332
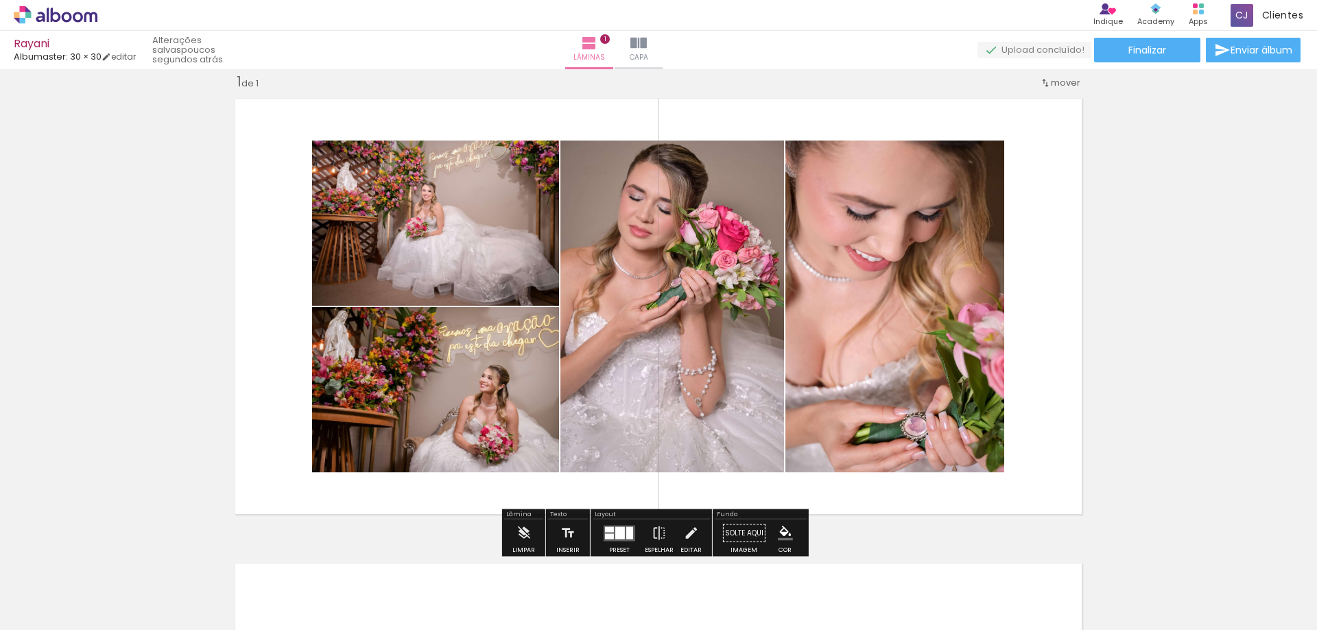
click at [618, 536] on div at bounding box center [620, 533] width 10 height 12
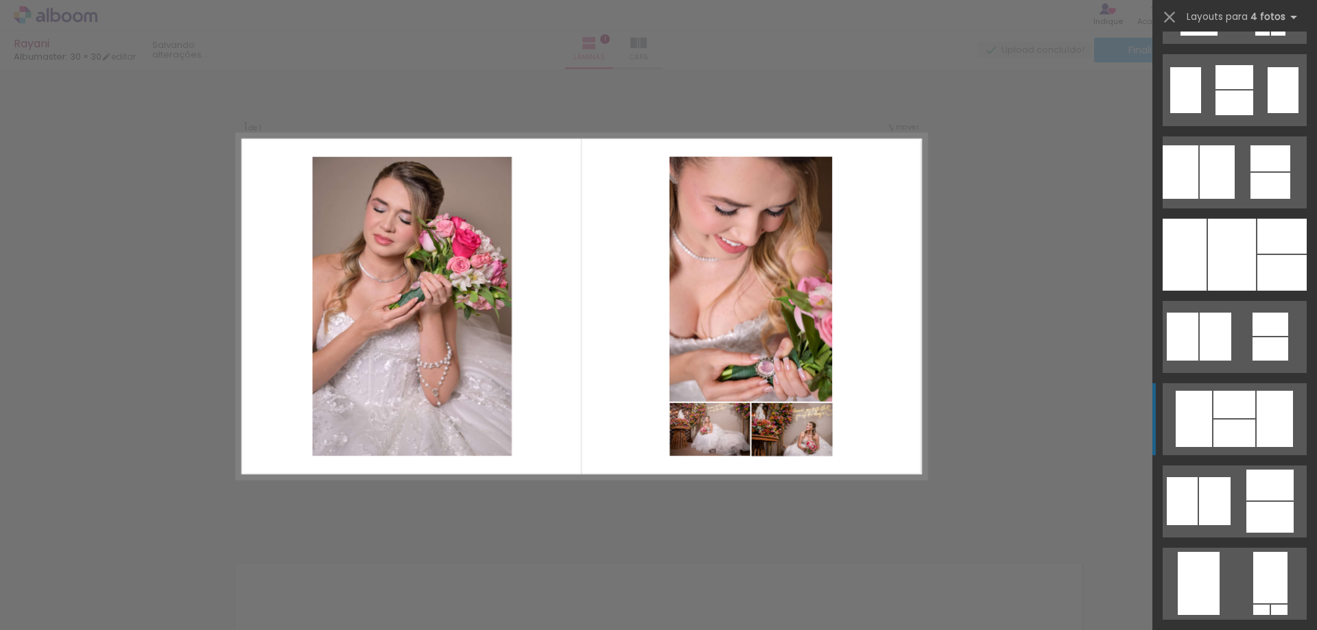
scroll to position [1070, 0]
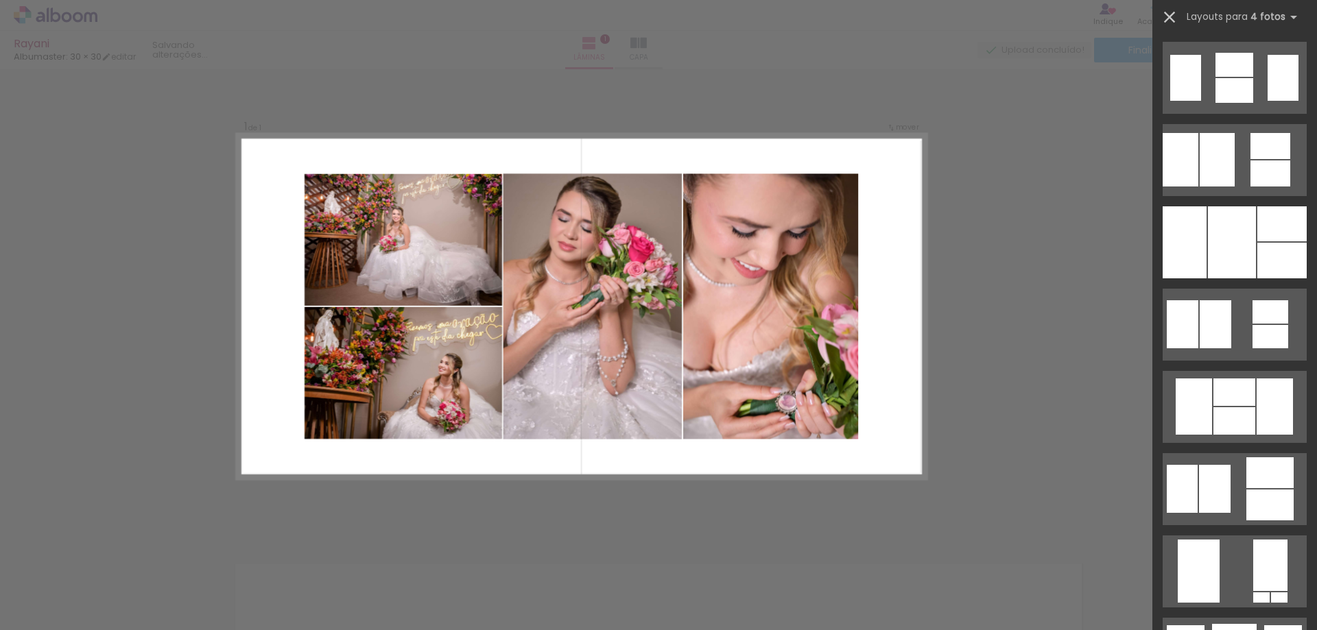
click at [1168, 13] on iron-icon at bounding box center [1169, 17] width 19 height 19
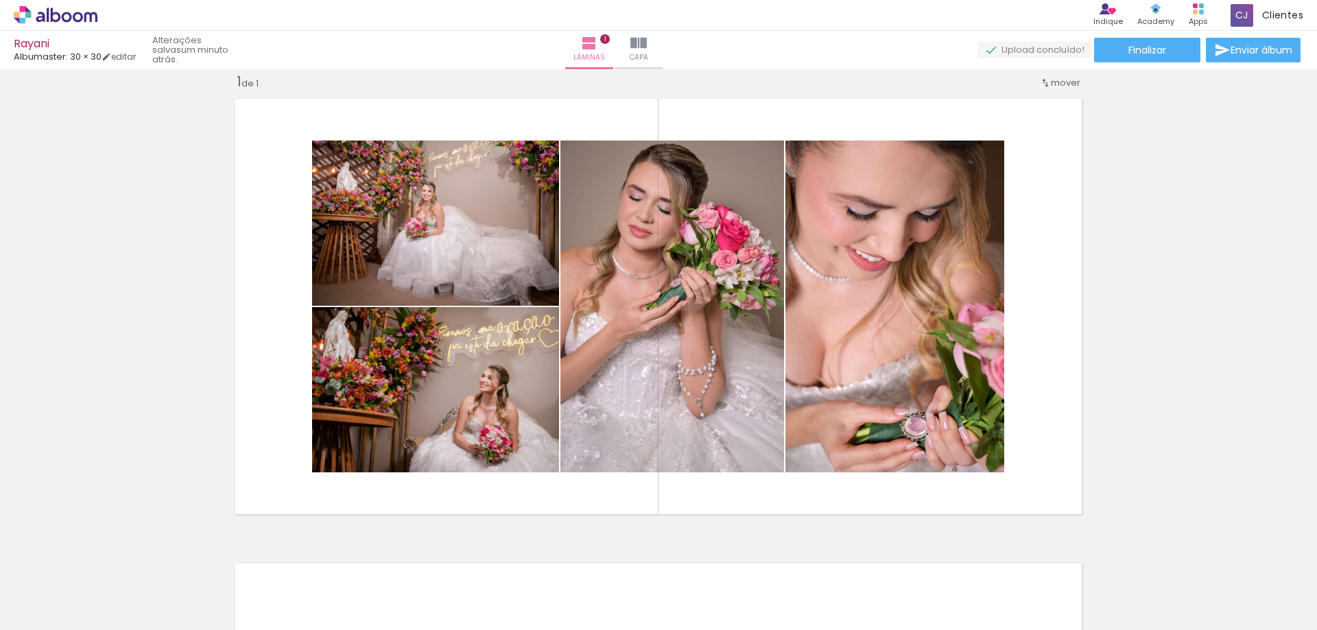
scroll to position [0, 1461]
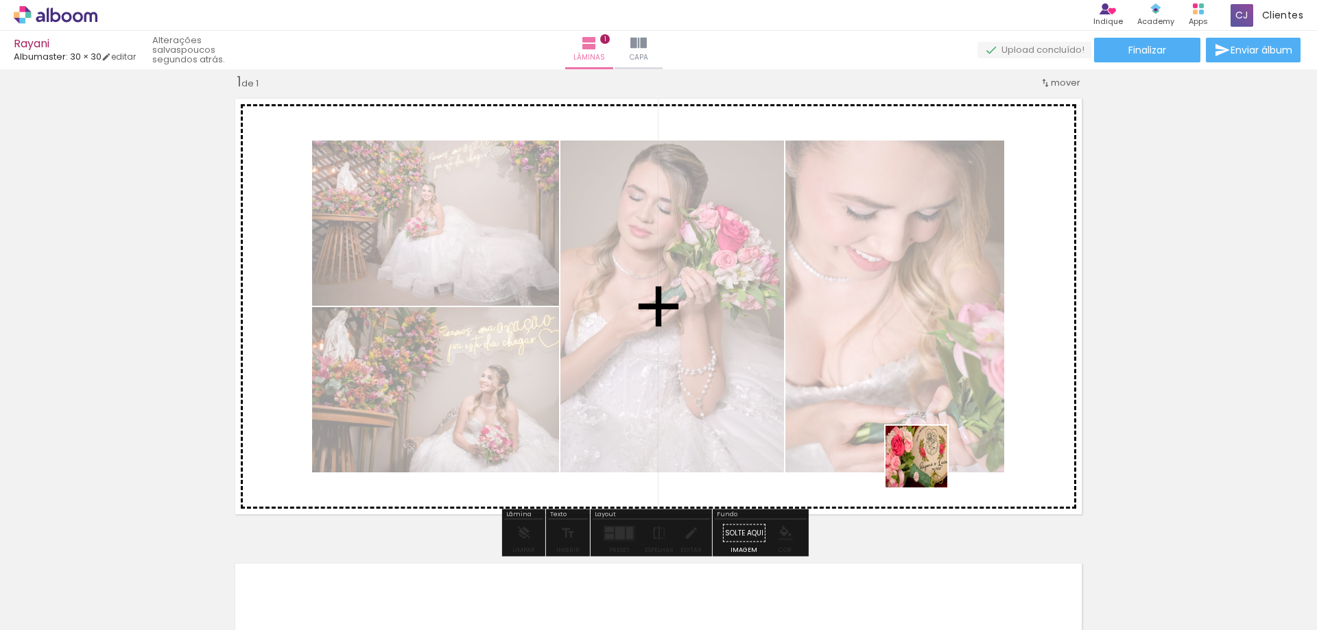
drag, startPoint x: 1061, startPoint y: 591, endPoint x: 926, endPoint y: 467, distance: 182.6
click at [926, 467] on quentale-workspace at bounding box center [658, 315] width 1317 height 630
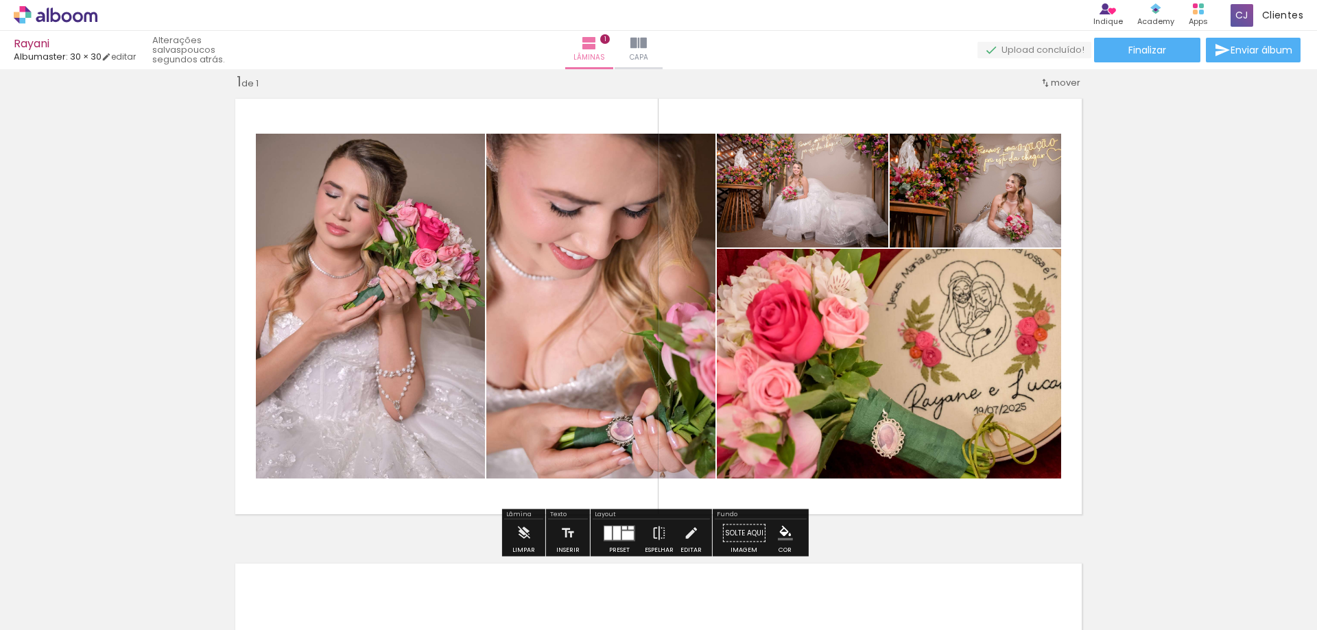
click at [113, 620] on iron-horizontal-list at bounding box center [98, 588] width 27 height 86
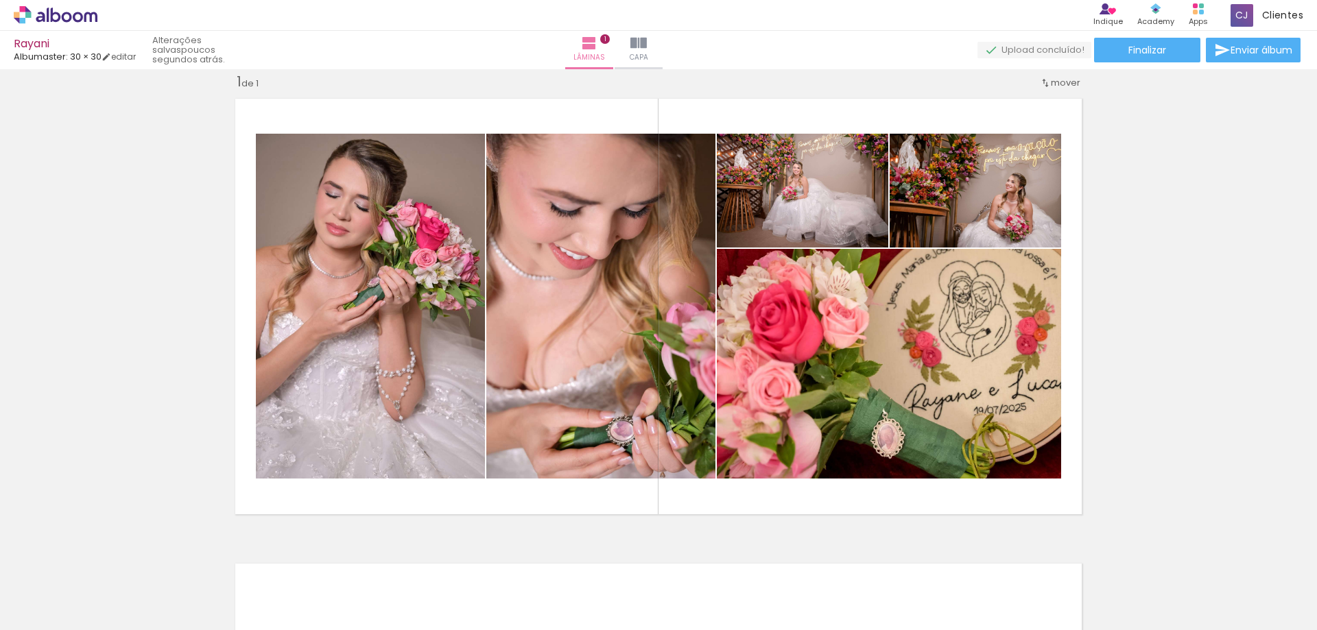
scroll to position [0, 0]
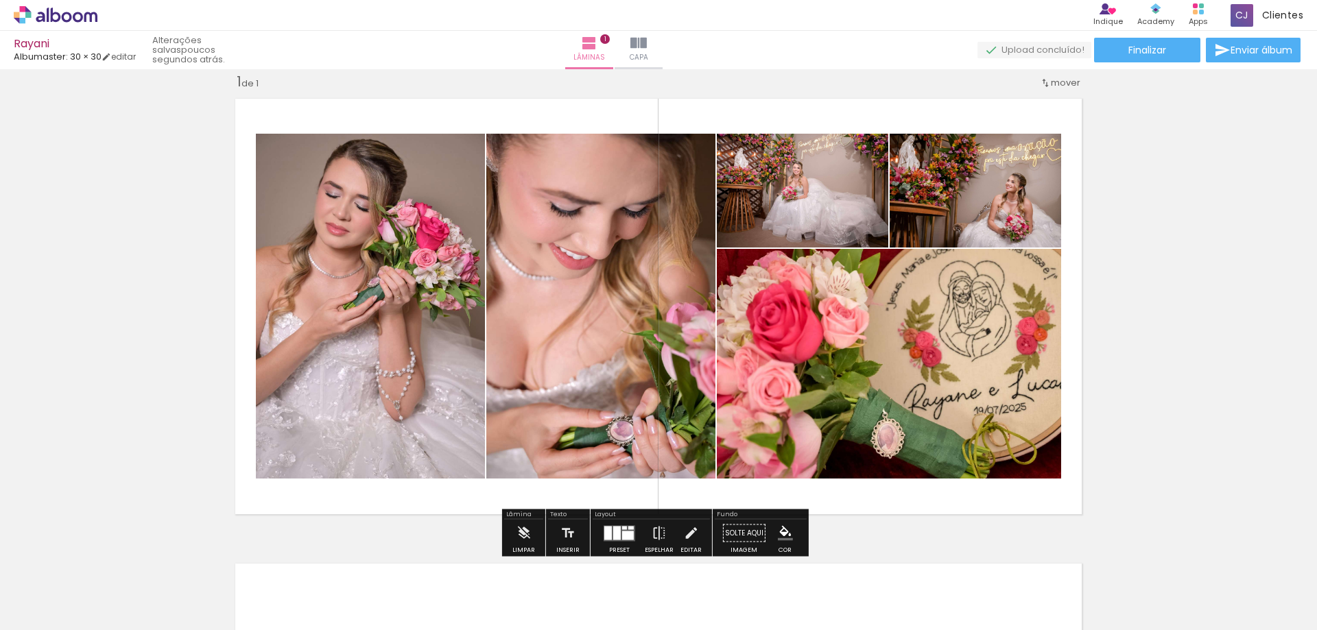
click at [1057, 82] on span "mover" at bounding box center [1066, 82] width 30 height 13
click at [1050, 104] on quentale-layouter at bounding box center [659, 306] width 862 height 431
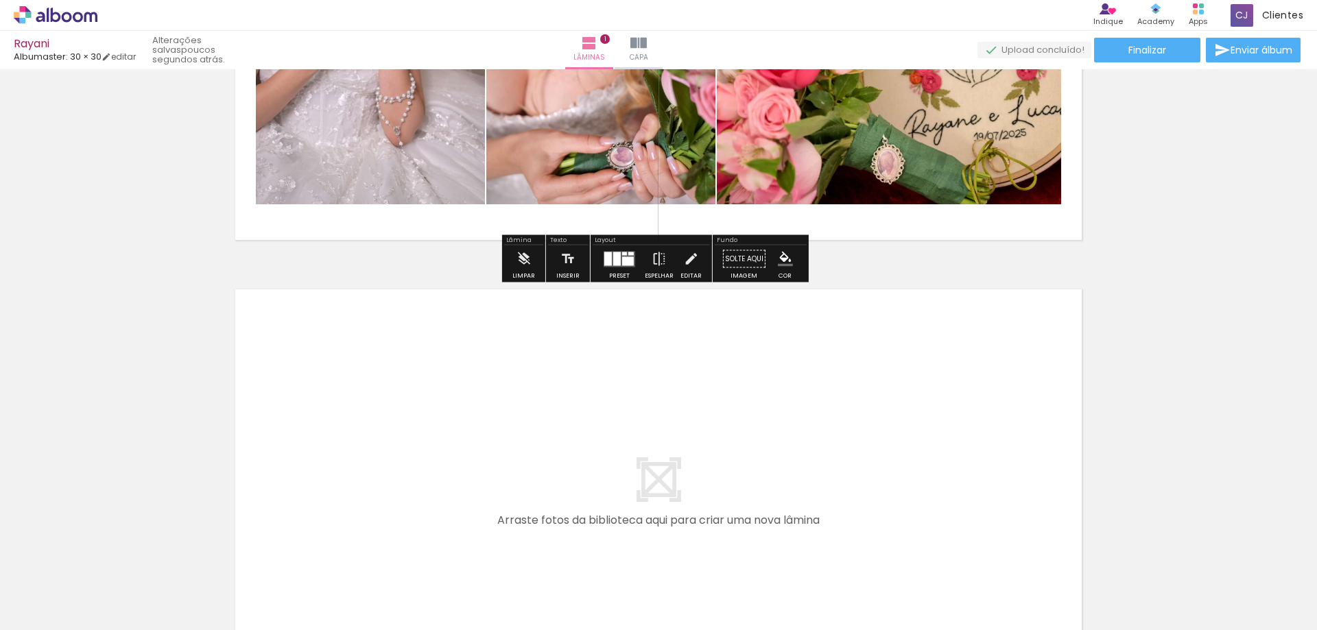
click at [844, 332] on quentale-layouter at bounding box center [659, 497] width 862 height 431
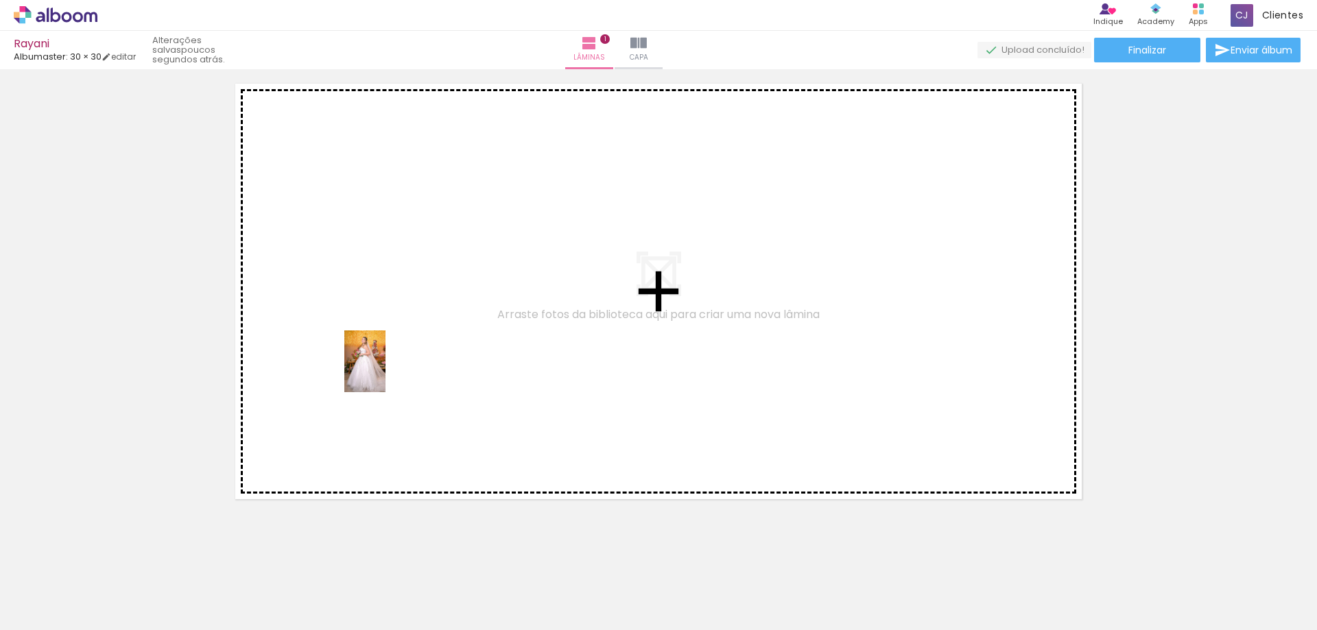
drag, startPoint x: 152, startPoint y: 600, endPoint x: 386, endPoint y: 372, distance: 326.5
click at [386, 372] on quentale-workspace at bounding box center [658, 315] width 1317 height 630
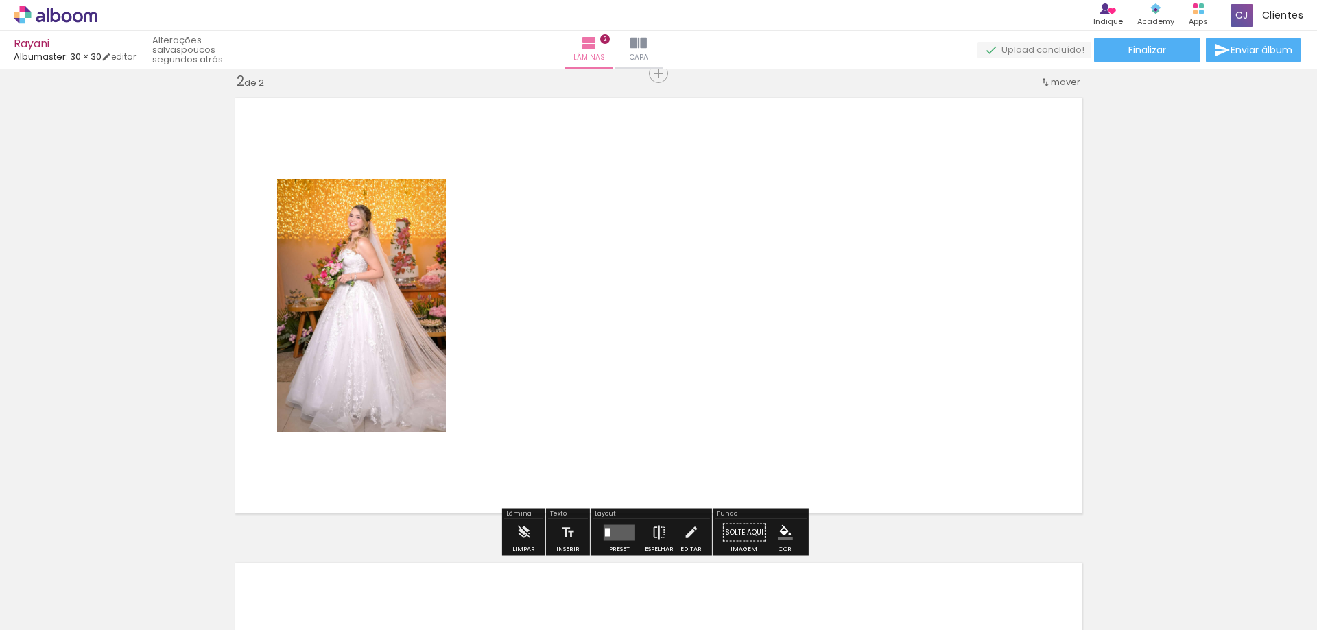
scroll to position [483, 0]
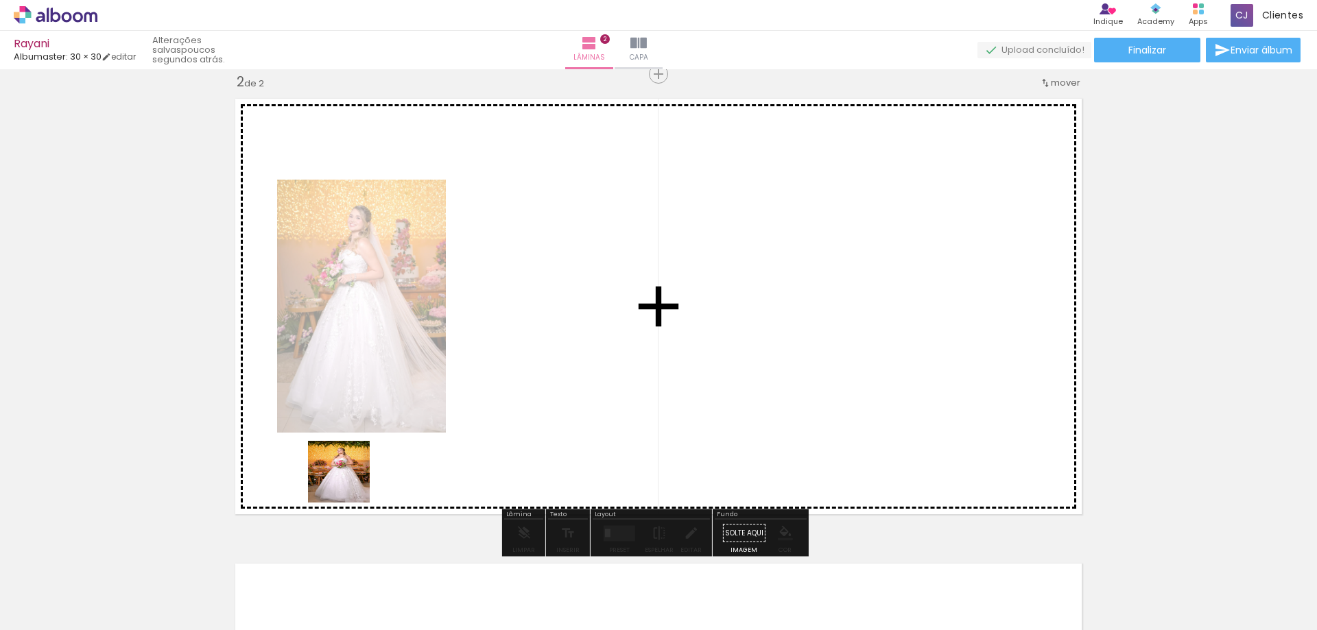
drag, startPoint x: 236, startPoint y: 578, endPoint x: 401, endPoint y: 495, distance: 184.4
click at [571, 343] on quentale-workspace at bounding box center [658, 315] width 1317 height 630
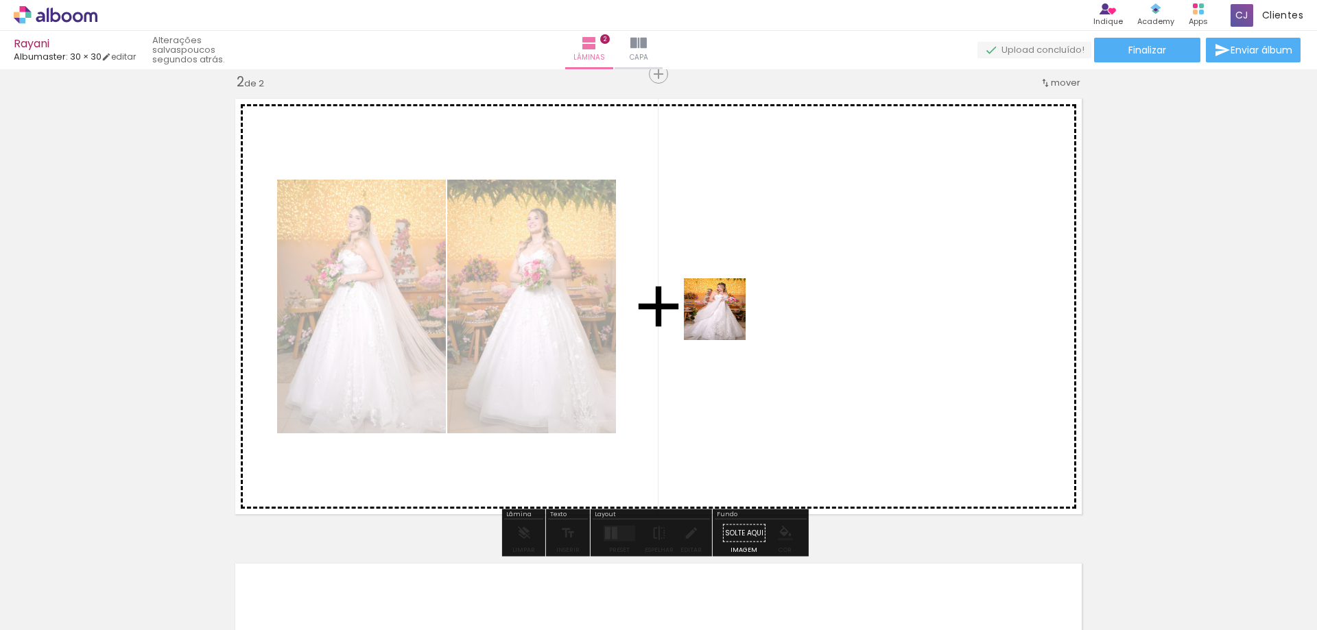
drag, startPoint x: 305, startPoint y: 573, endPoint x: 770, endPoint y: 294, distance: 543.1
click at [770, 294] on quentale-workspace at bounding box center [658, 315] width 1317 height 630
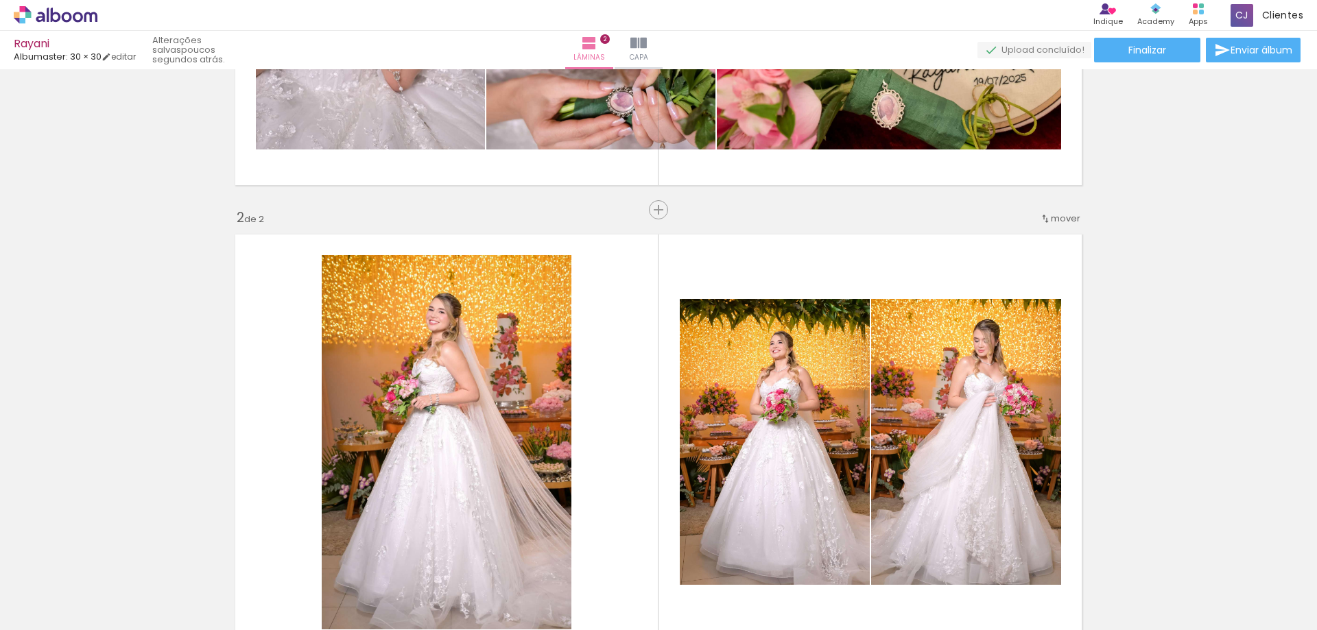
scroll to position [346, 0]
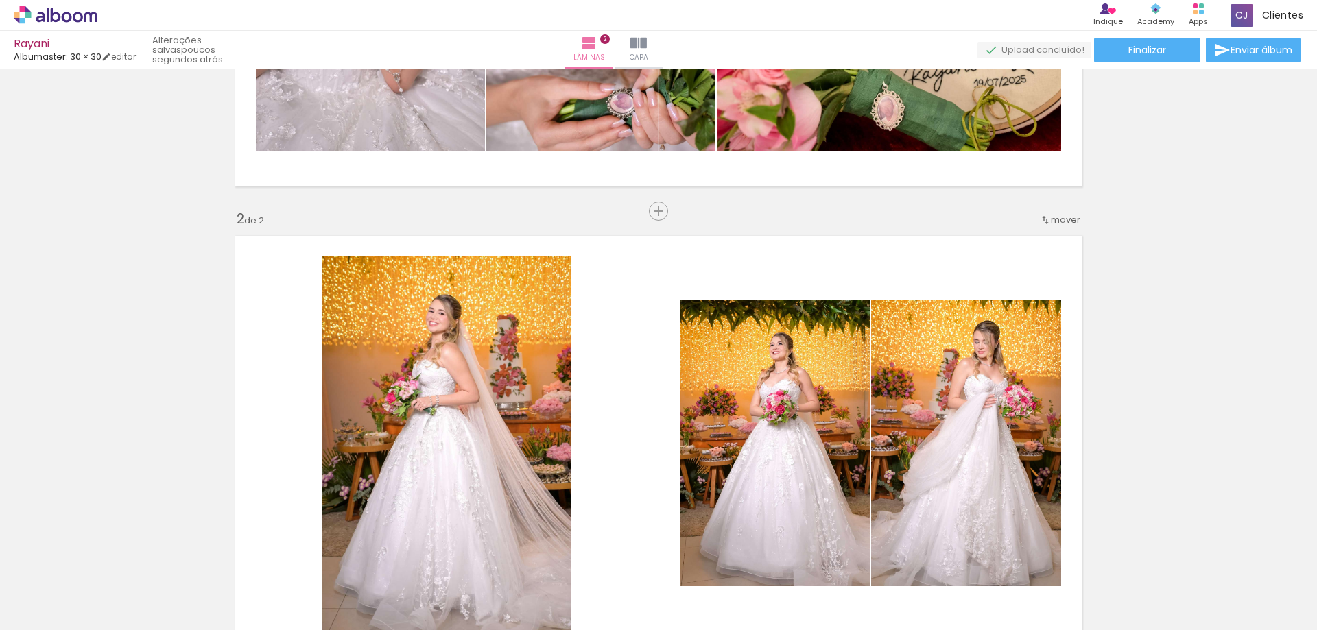
click at [1040, 220] on paper-item "antes da 1" at bounding box center [1026, 218] width 104 height 23
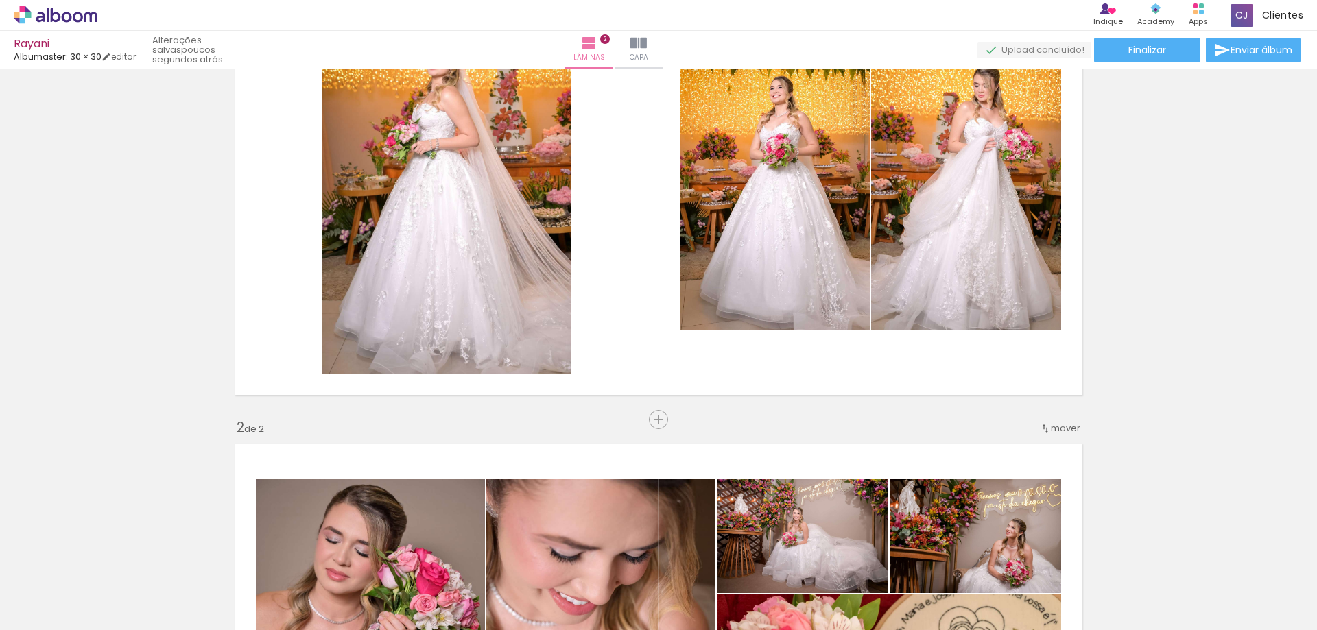
scroll to position [69, 0]
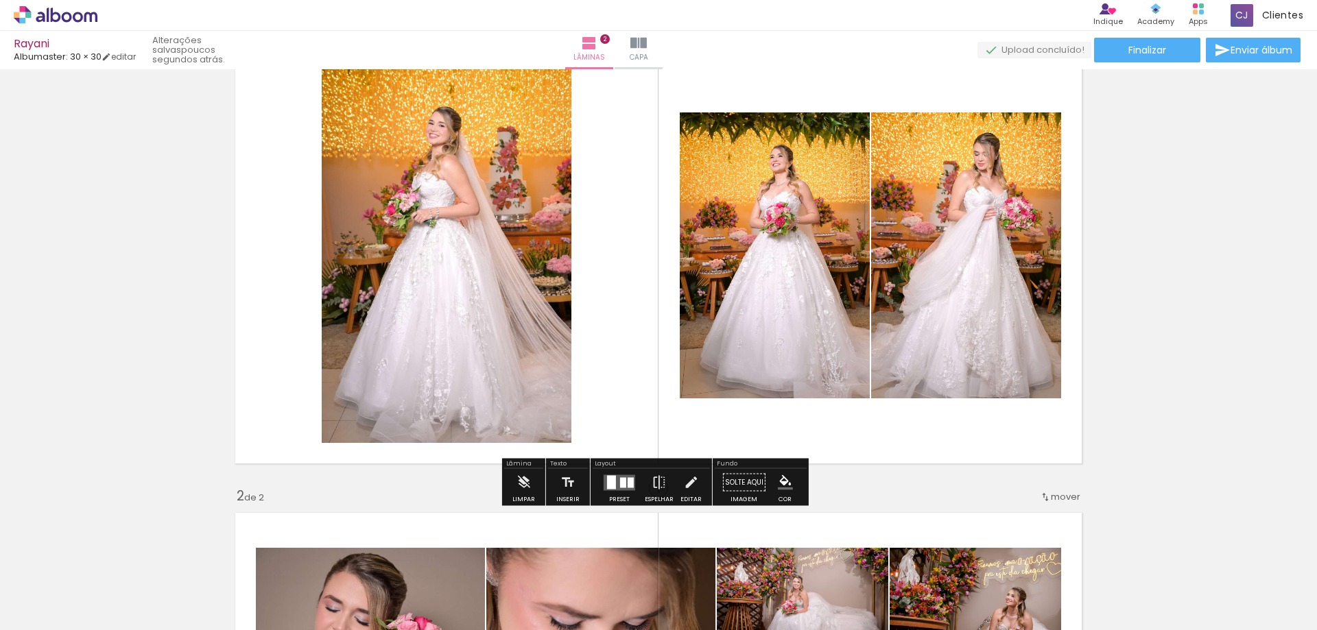
click at [620, 485] on div at bounding box center [623, 482] width 6 height 10
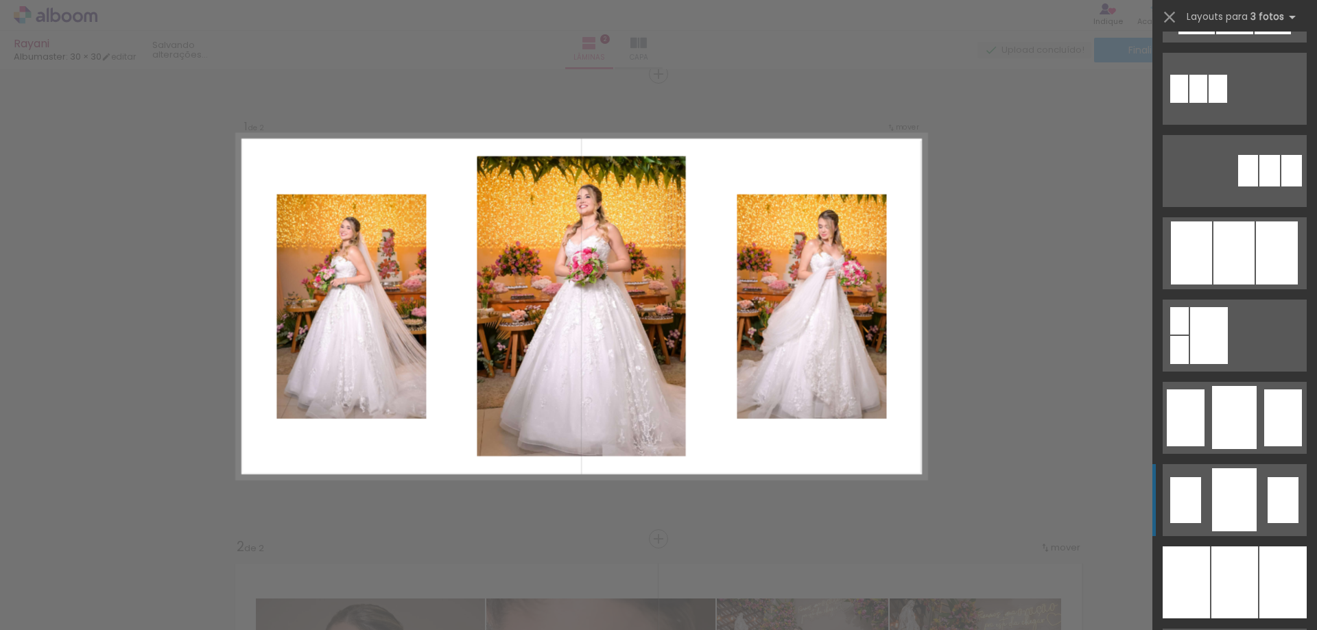
scroll to position [755, 0]
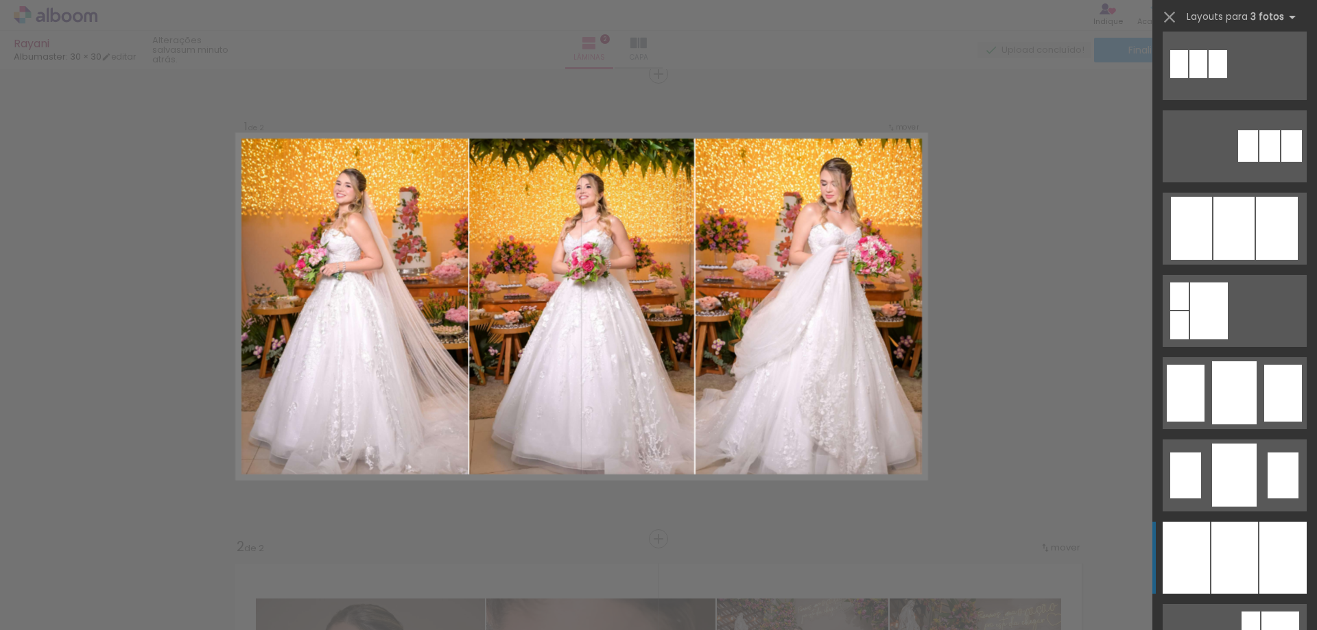
click at [1233, 552] on div at bounding box center [1235, 558] width 47 height 72
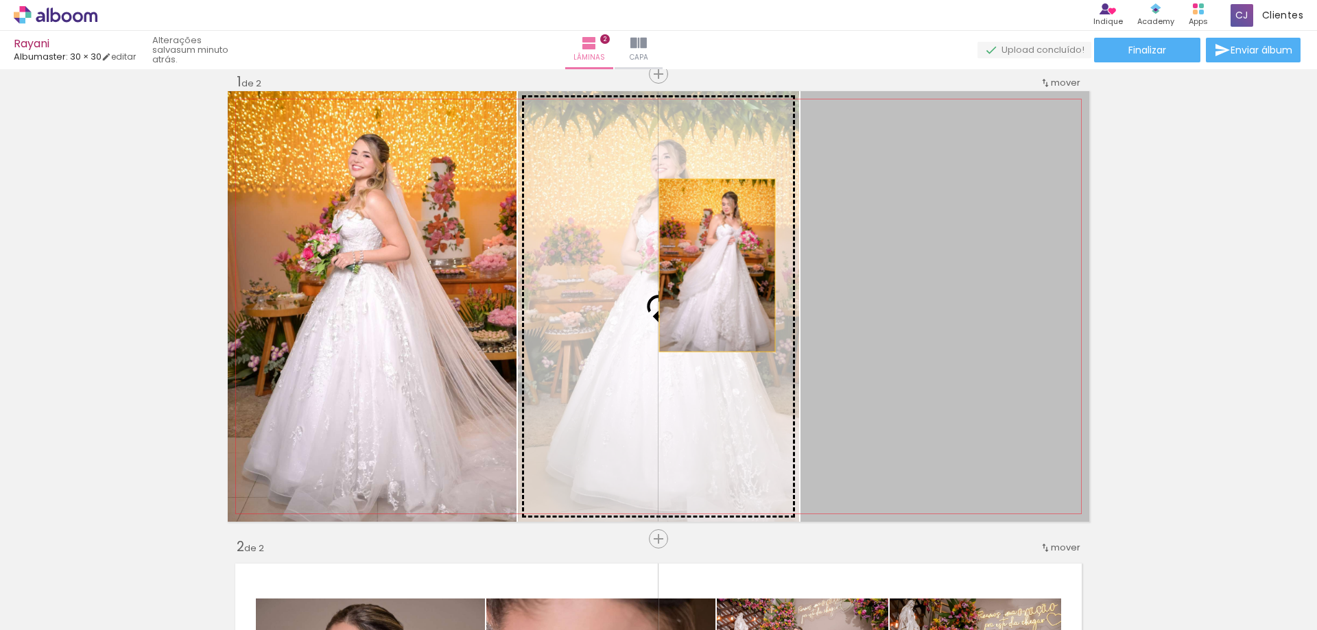
drag, startPoint x: 916, startPoint y: 266, endPoint x: 712, endPoint y: 266, distance: 203.8
click at [0, 0] on slot at bounding box center [0, 0] width 0 height 0
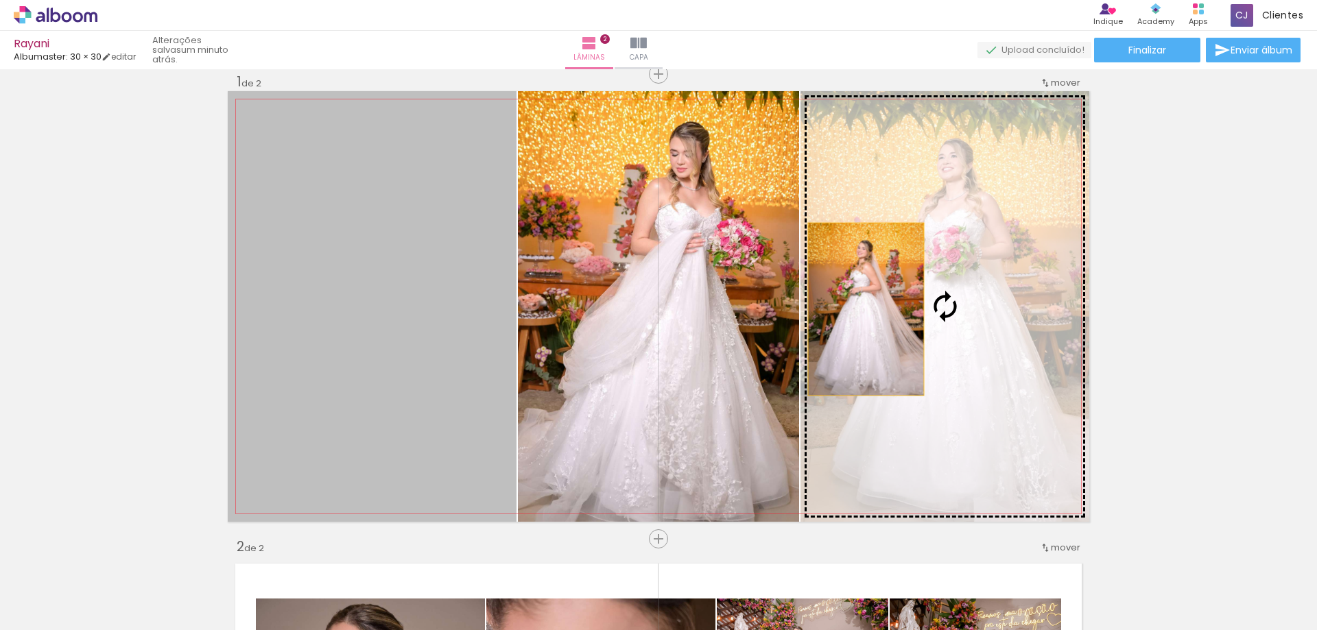
drag, startPoint x: 405, startPoint y: 303, endPoint x: 885, endPoint y: 303, distance: 480.2
click at [0, 0] on slot at bounding box center [0, 0] width 0 height 0
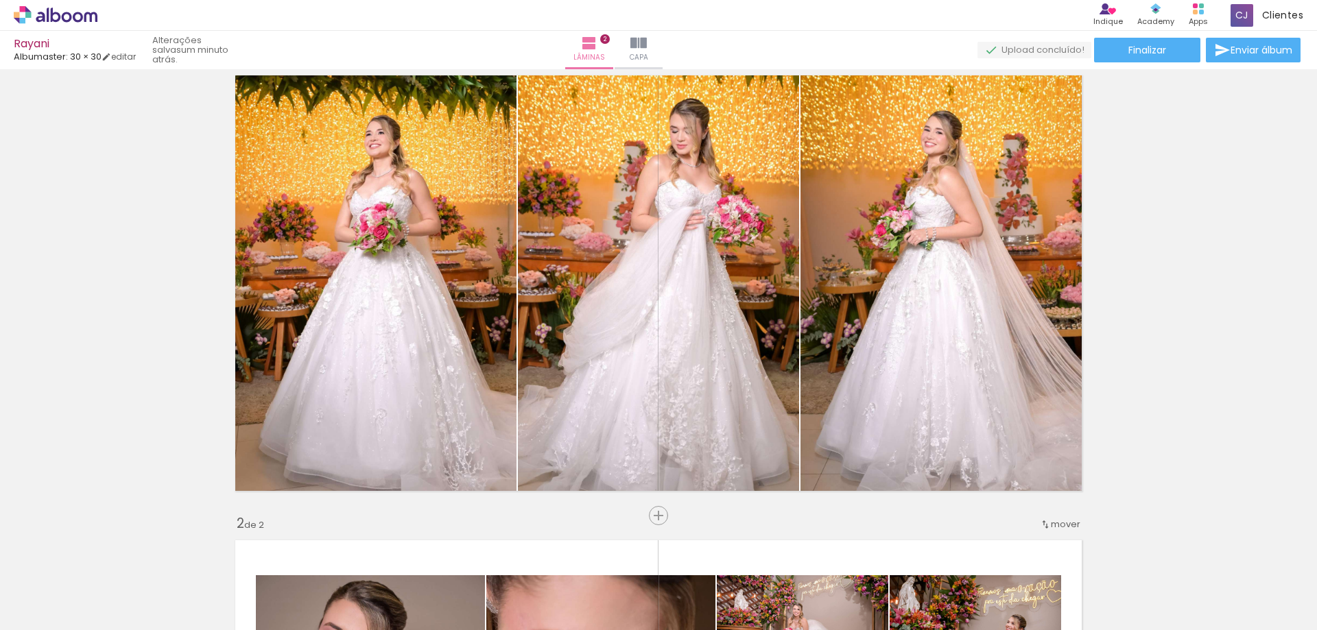
scroll to position [18, 0]
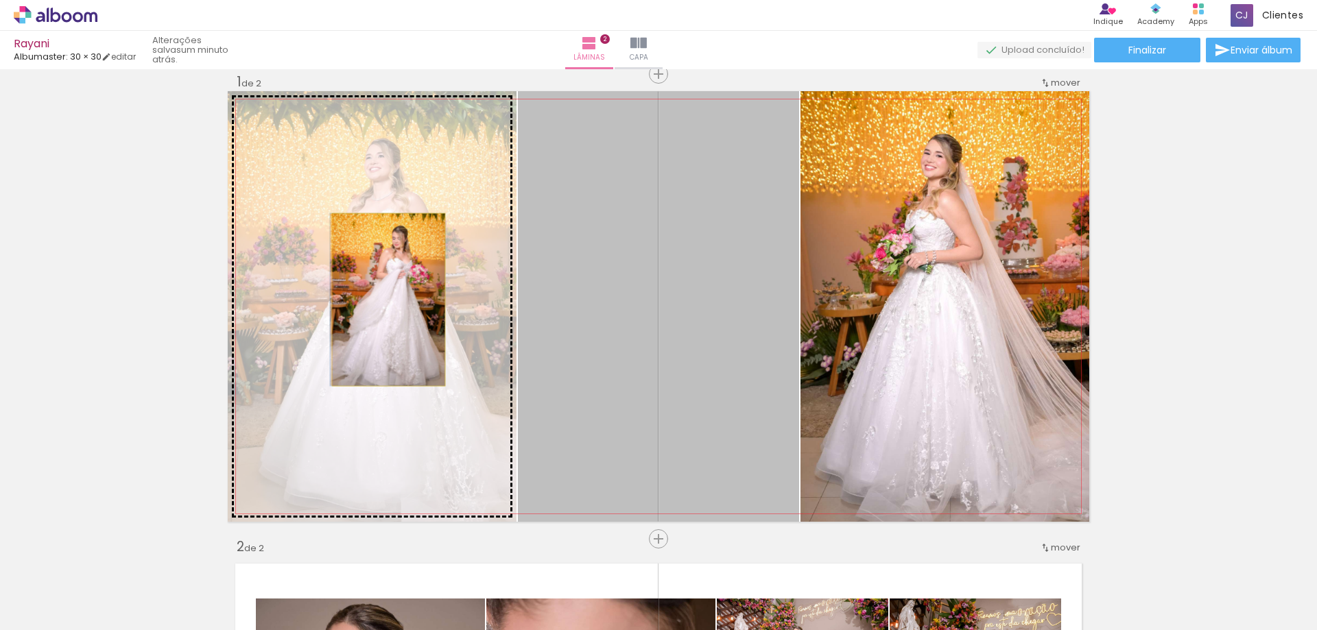
drag, startPoint x: 720, startPoint y: 331, endPoint x: 384, endPoint y: 300, distance: 337.6
click at [0, 0] on slot at bounding box center [0, 0] width 0 height 0
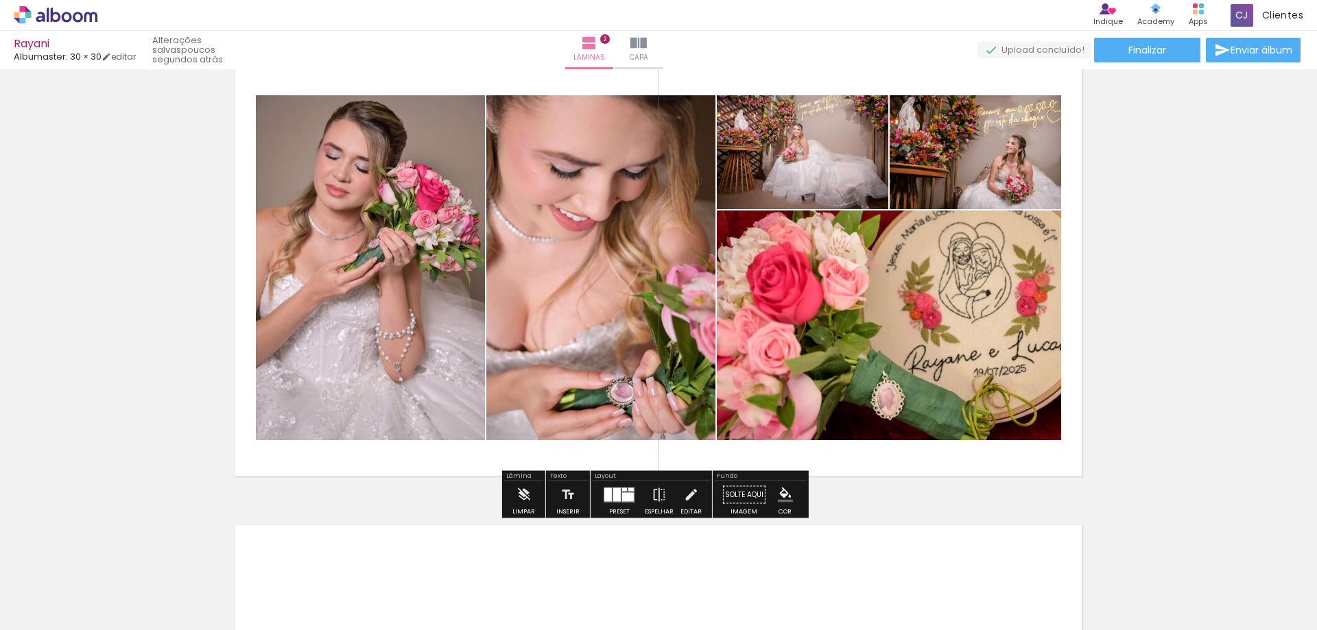
scroll to position [498, 0]
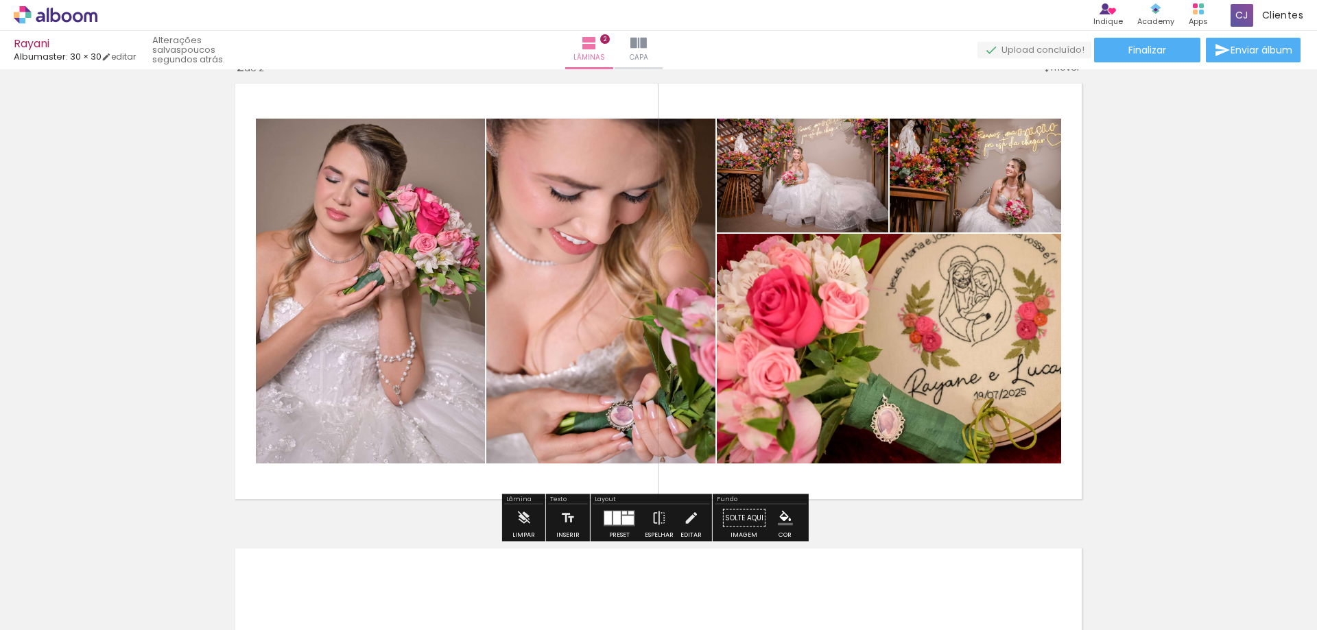
click at [604, 525] on quentale-layouter at bounding box center [620, 518] width 32 height 16
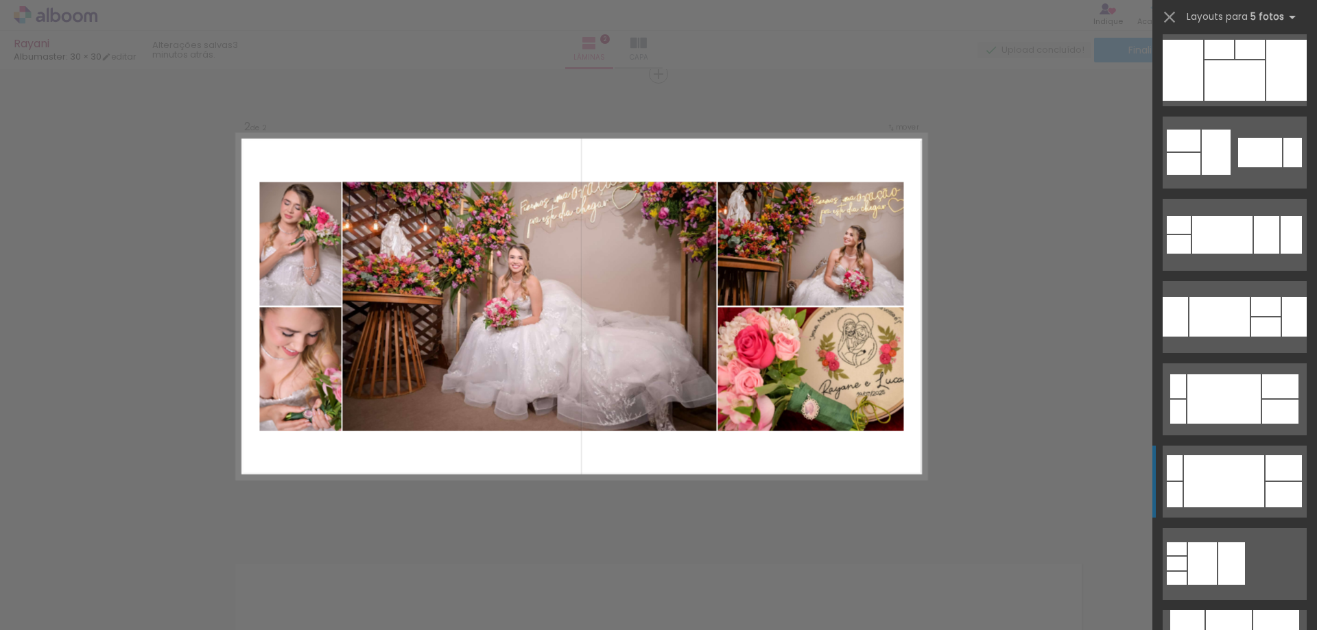
scroll to position [686, 0]
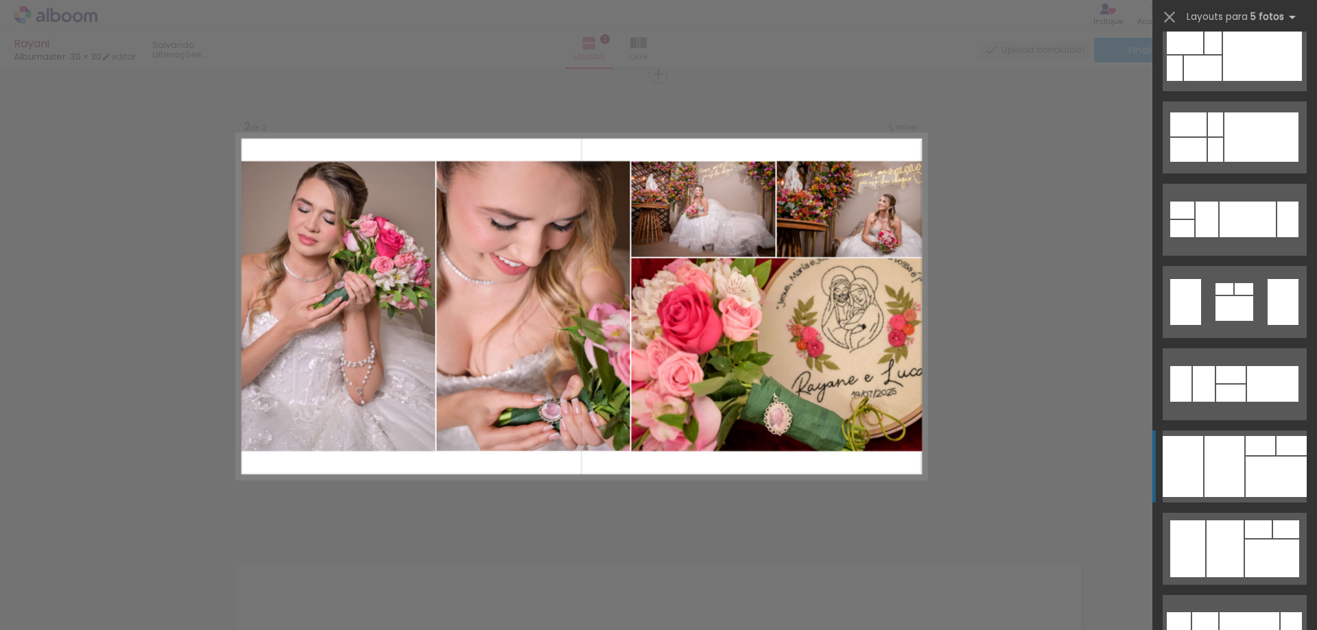
scroll to position [2676, 0]
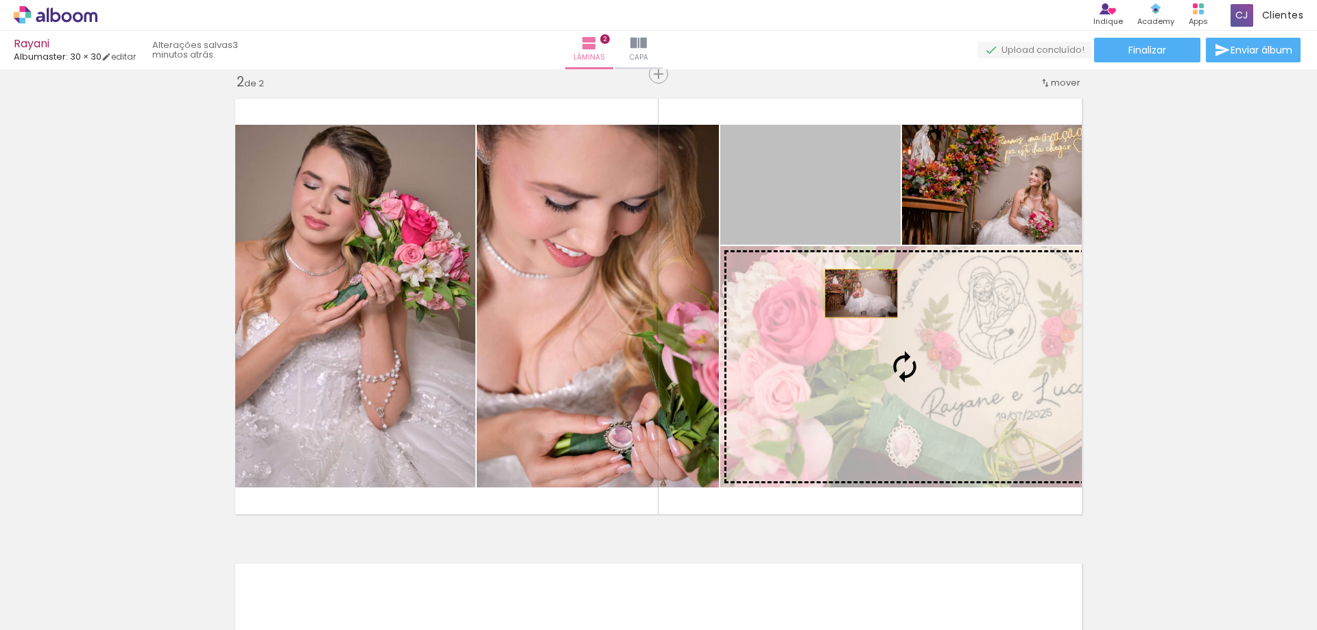
drag, startPoint x: 823, startPoint y: 178, endPoint x: 862, endPoint y: 309, distance: 136.9
click at [0, 0] on slot at bounding box center [0, 0] width 0 height 0
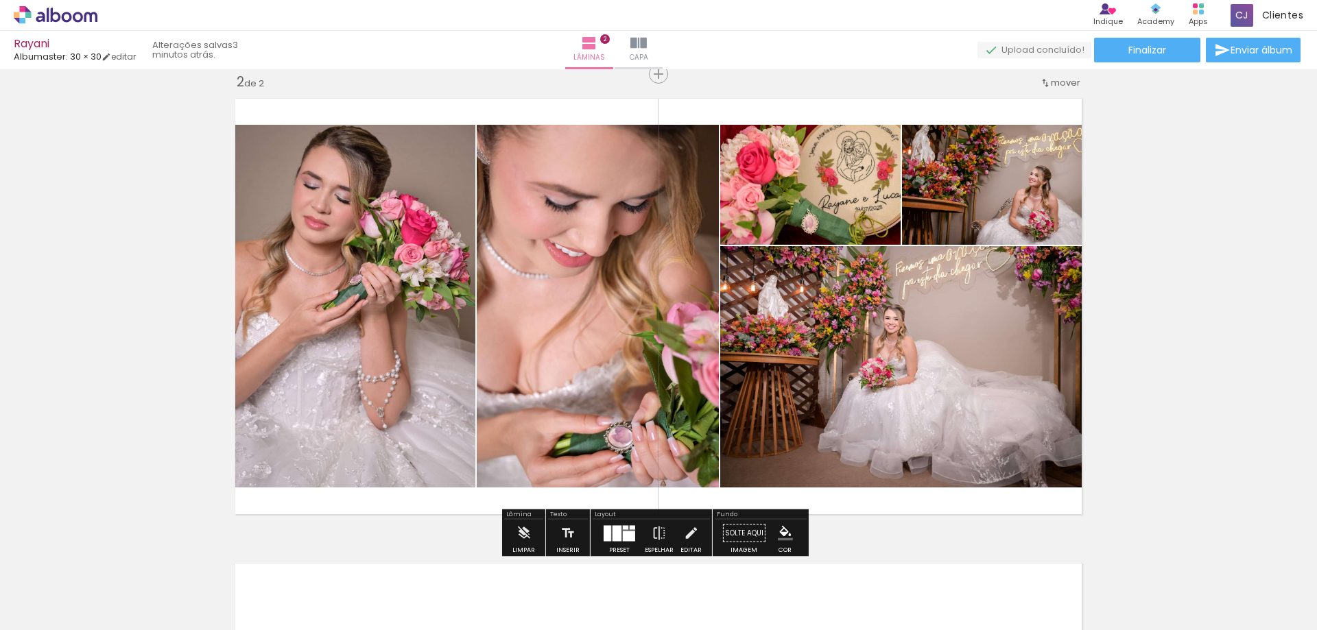
click at [609, 532] on quentale-layouter at bounding box center [620, 534] width 32 height 16
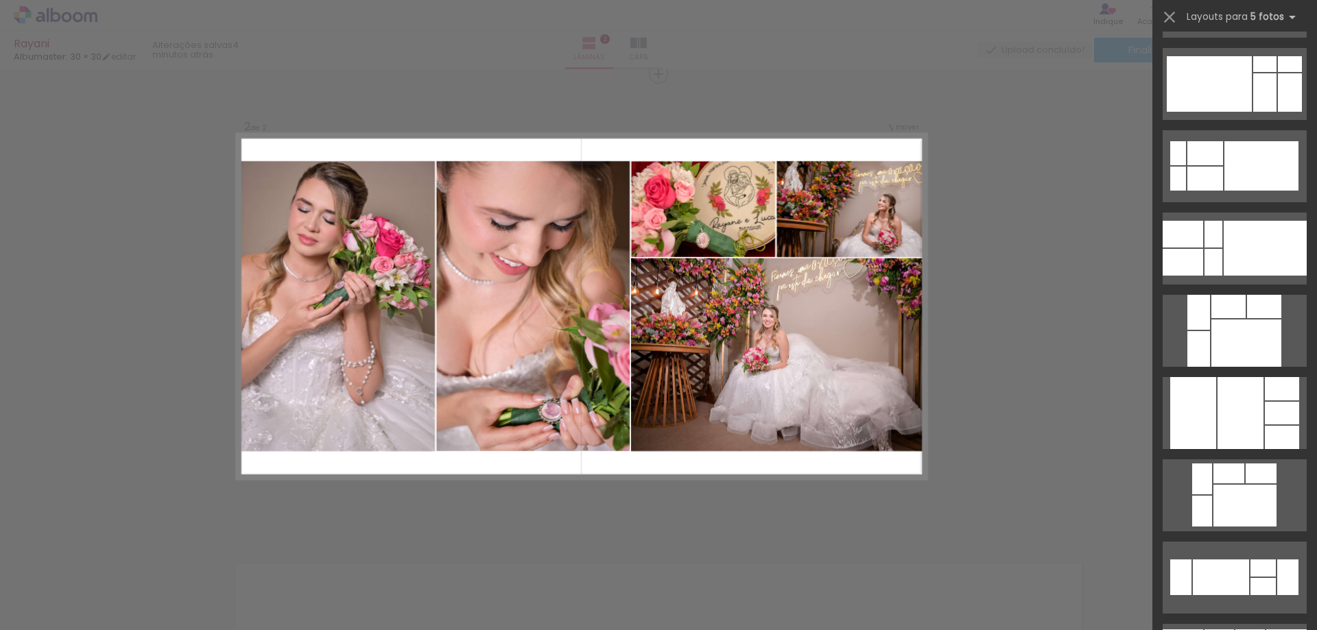
scroll to position [0, 0]
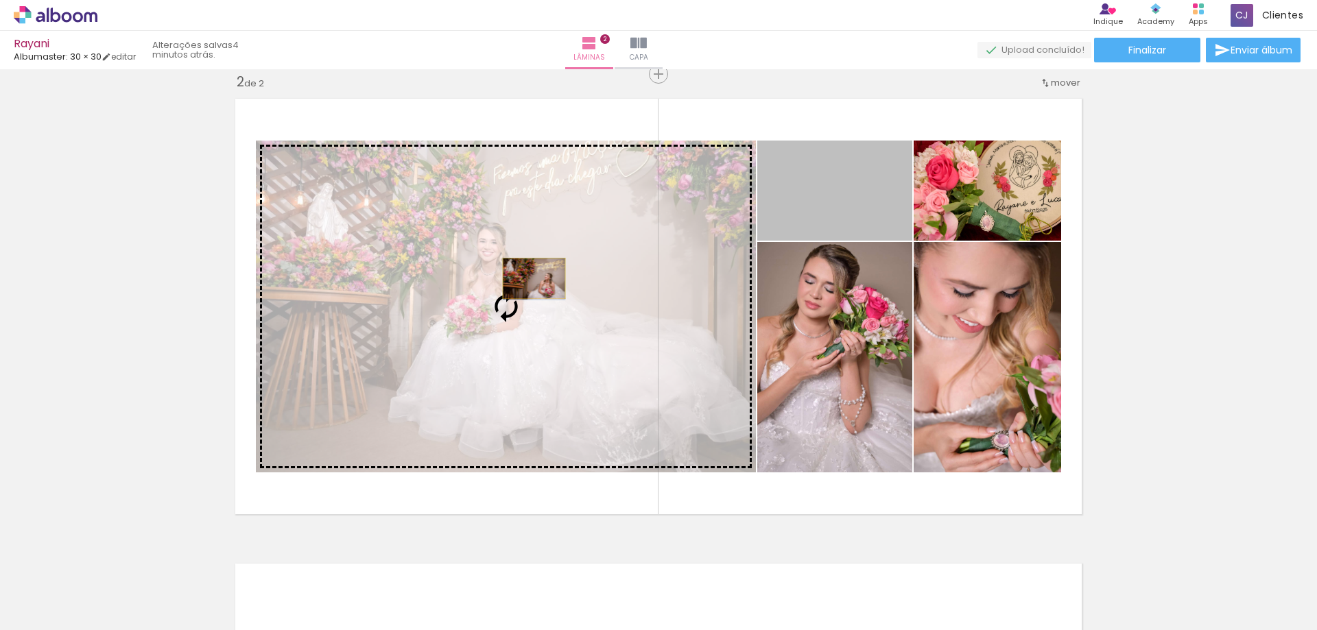
drag, startPoint x: 842, startPoint y: 193, endPoint x: 529, endPoint y: 279, distance: 324.4
click at [0, 0] on slot at bounding box center [0, 0] width 0 height 0
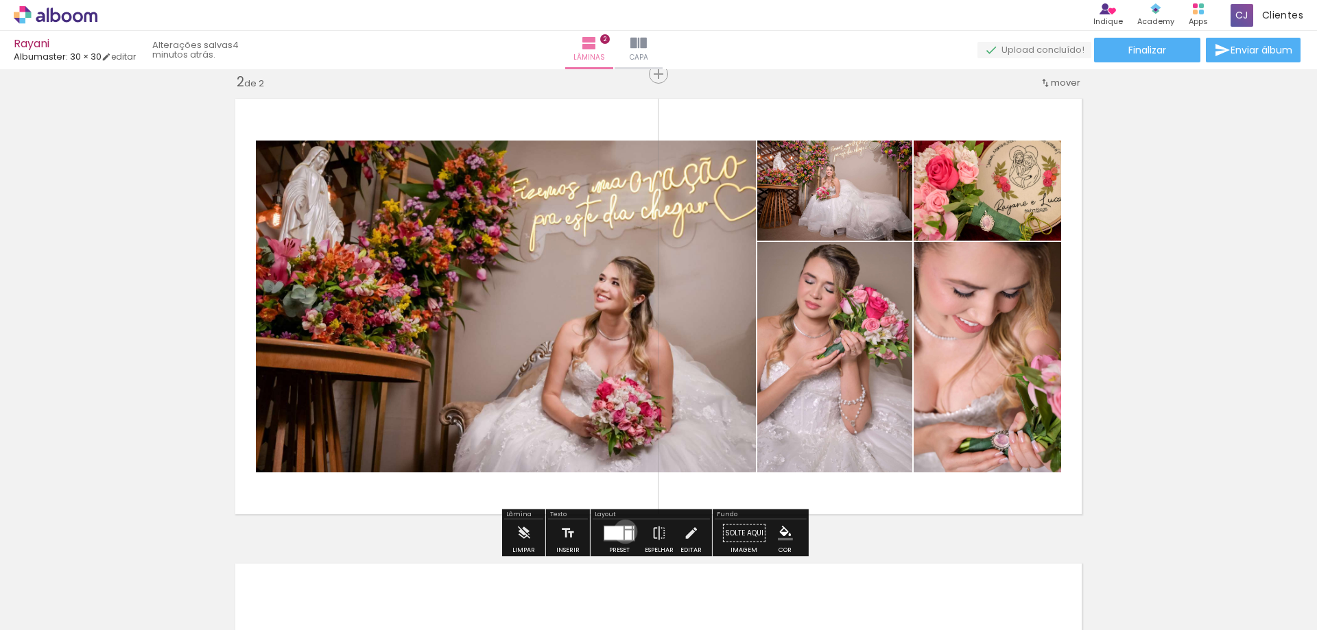
click at [625, 532] on div at bounding box center [628, 535] width 7 height 10
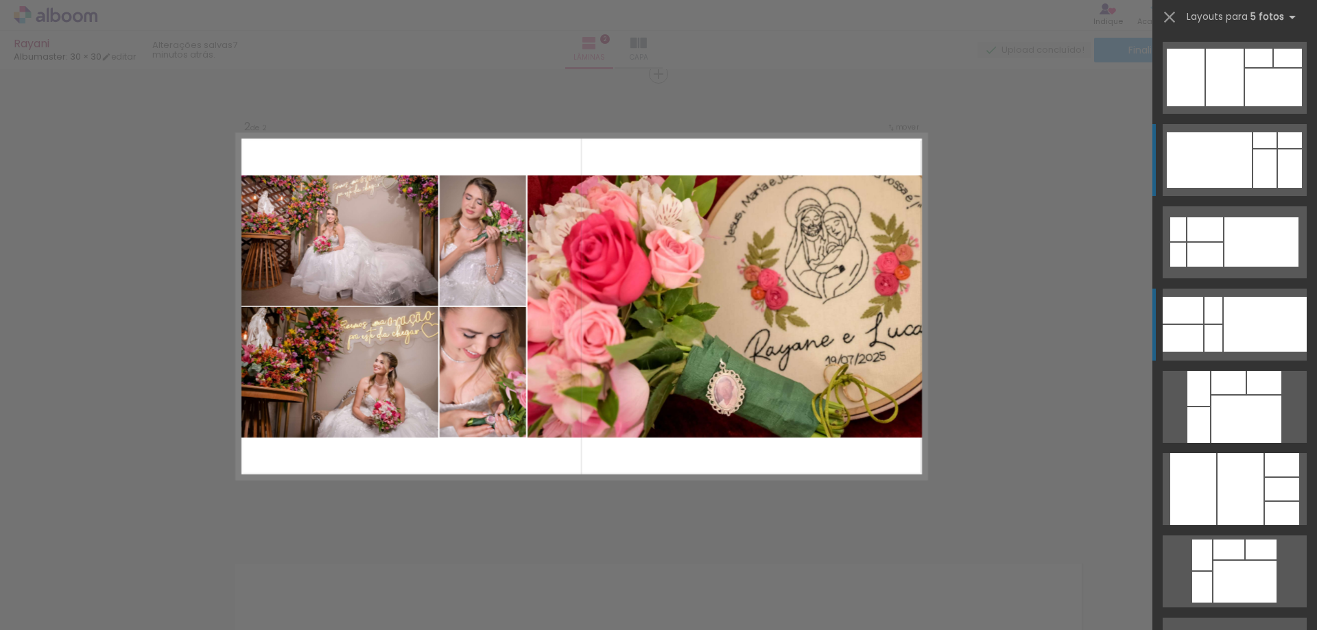
click at [1235, 323] on div at bounding box center [1265, 324] width 83 height 55
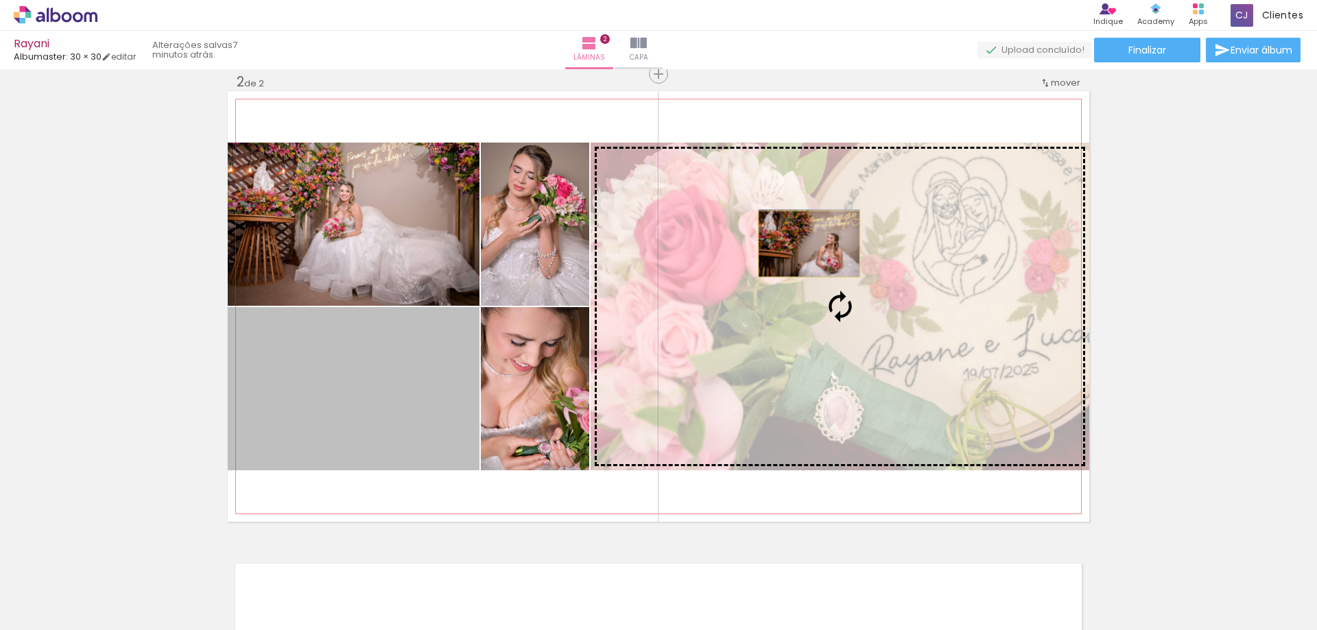
drag, startPoint x: 381, startPoint y: 373, endPoint x: 804, endPoint y: 244, distance: 441.7
click at [0, 0] on slot at bounding box center [0, 0] width 0 height 0
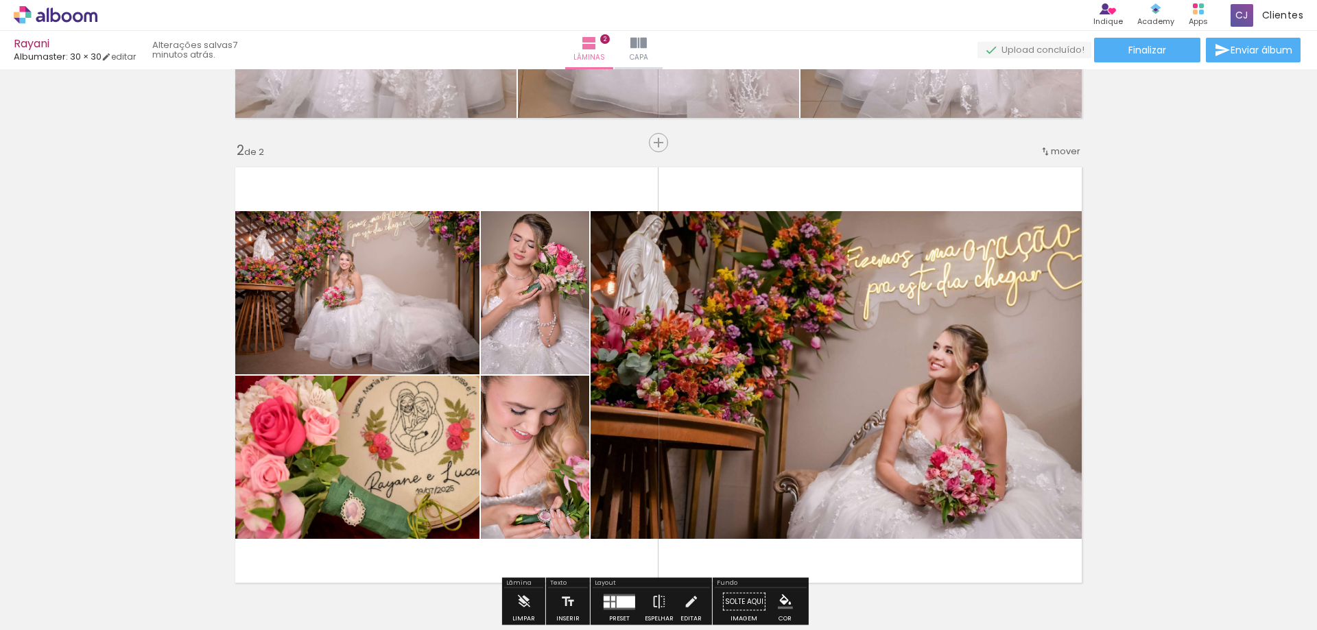
scroll to position [483, 0]
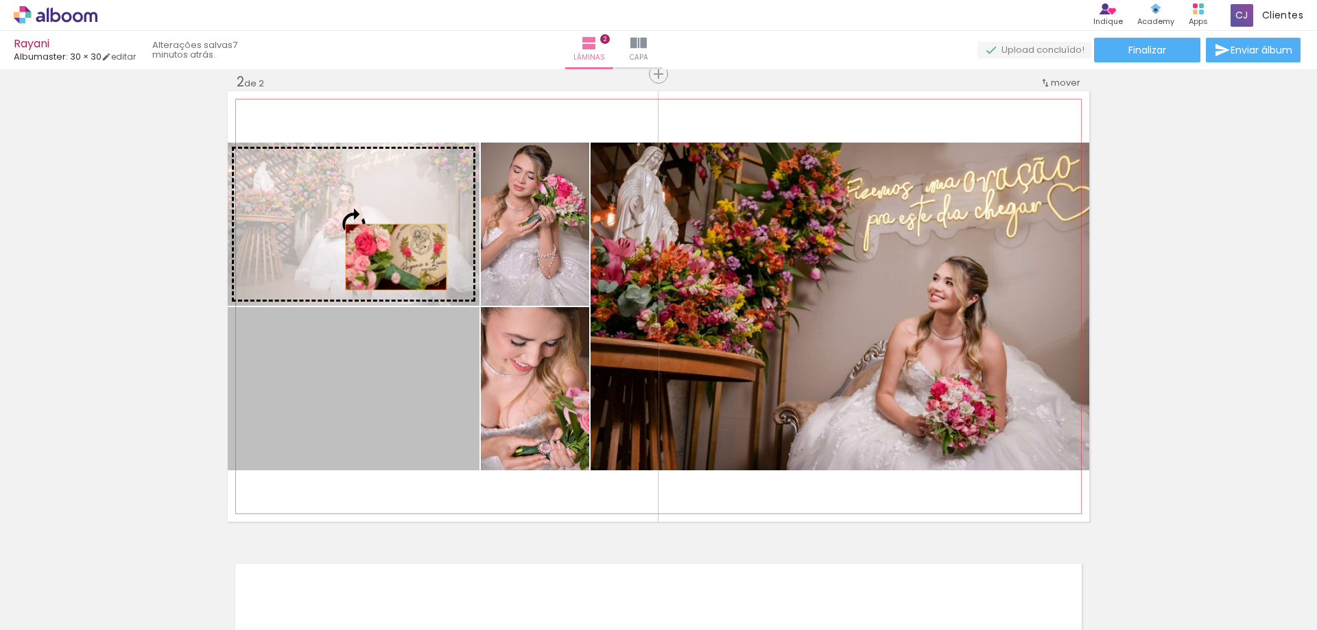
drag, startPoint x: 392, startPoint y: 369, endPoint x: 391, endPoint y: 257, distance: 111.8
click at [0, 0] on slot at bounding box center [0, 0] width 0 height 0
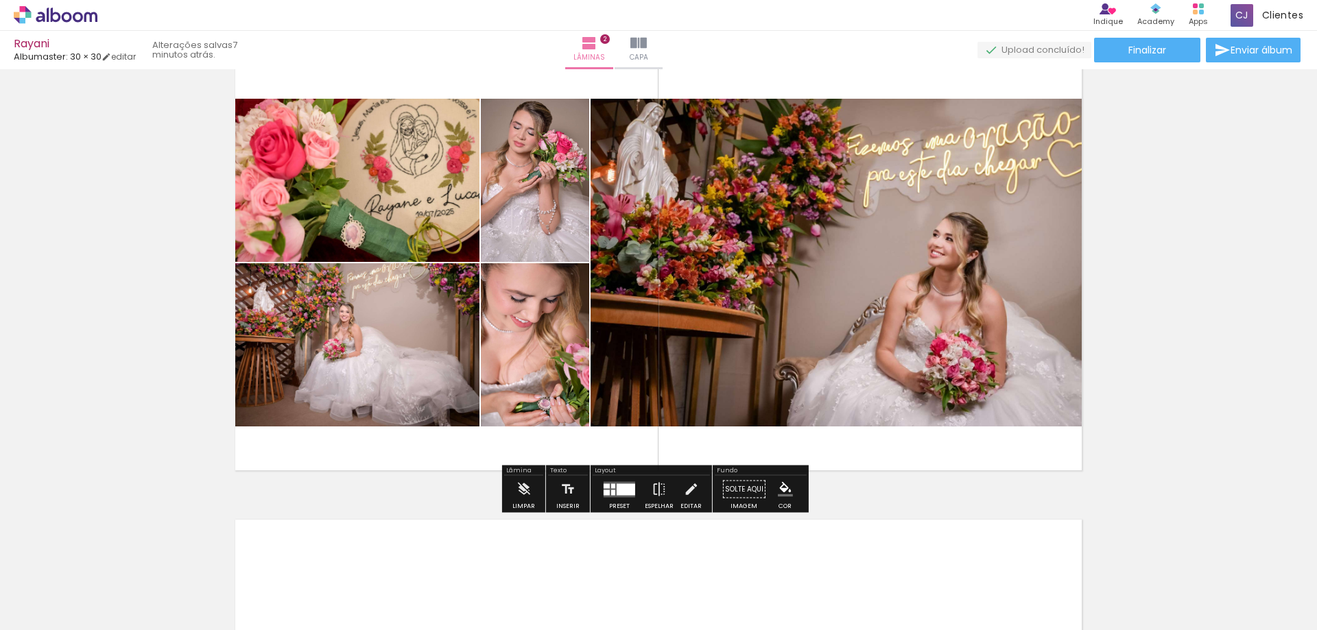
scroll to position [552, 0]
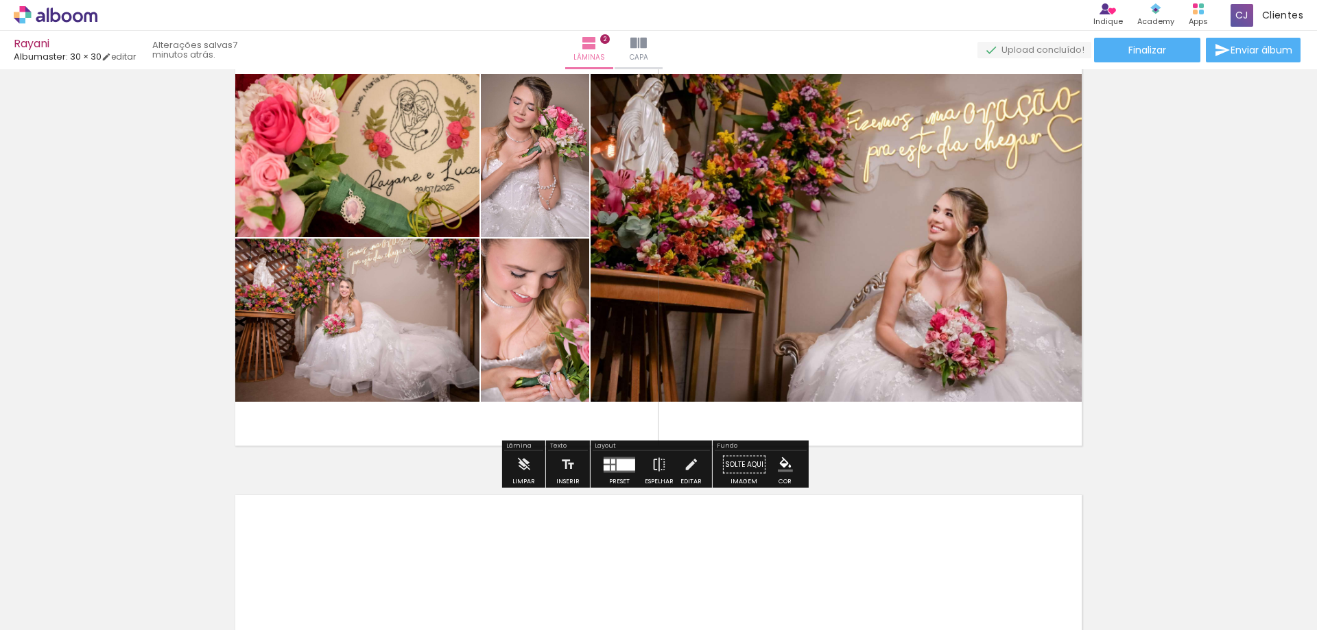
click at [60, 591] on input "Todas as fotos" at bounding box center [38, 589] width 52 height 12
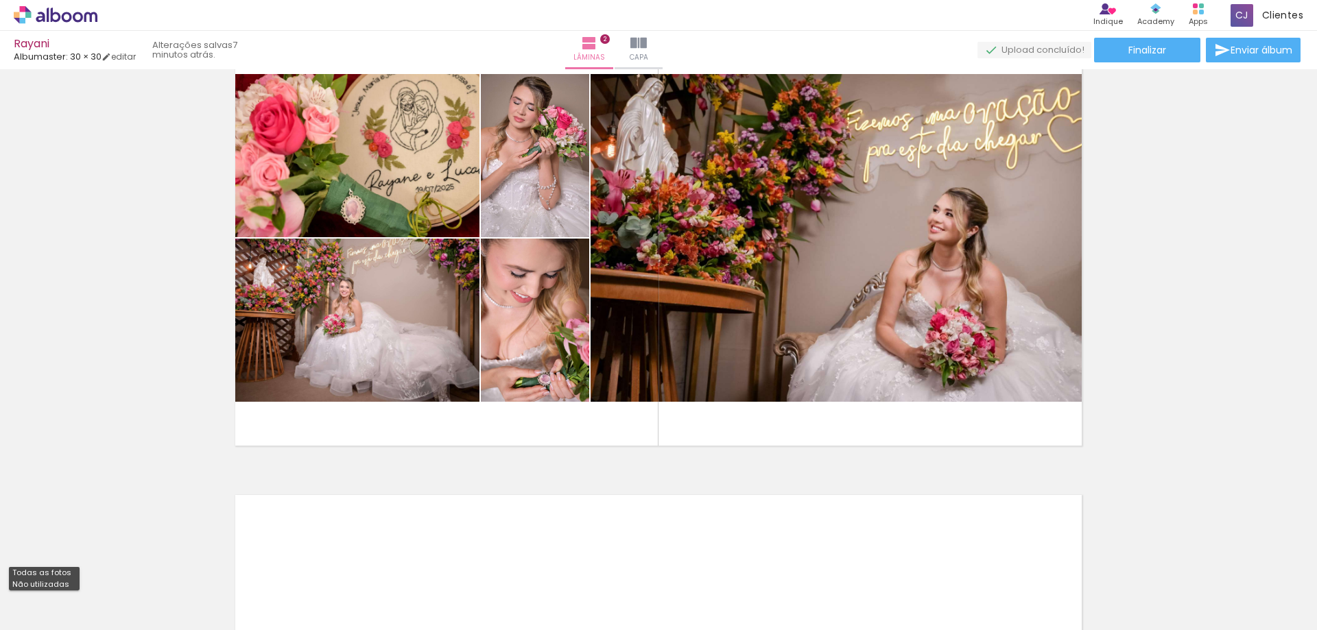
click at [0, 0] on slot "Não utilizadas" at bounding box center [0, 0] width 0 height 0
type input "Não utilizadas"
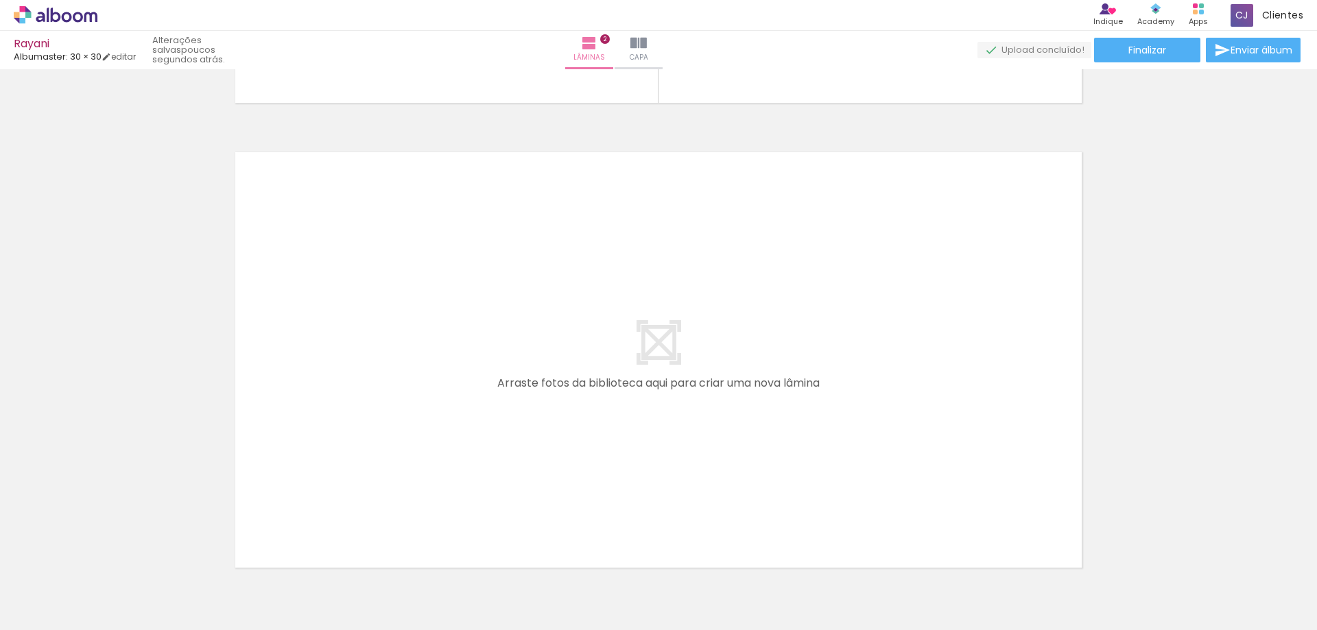
scroll to position [963, 0]
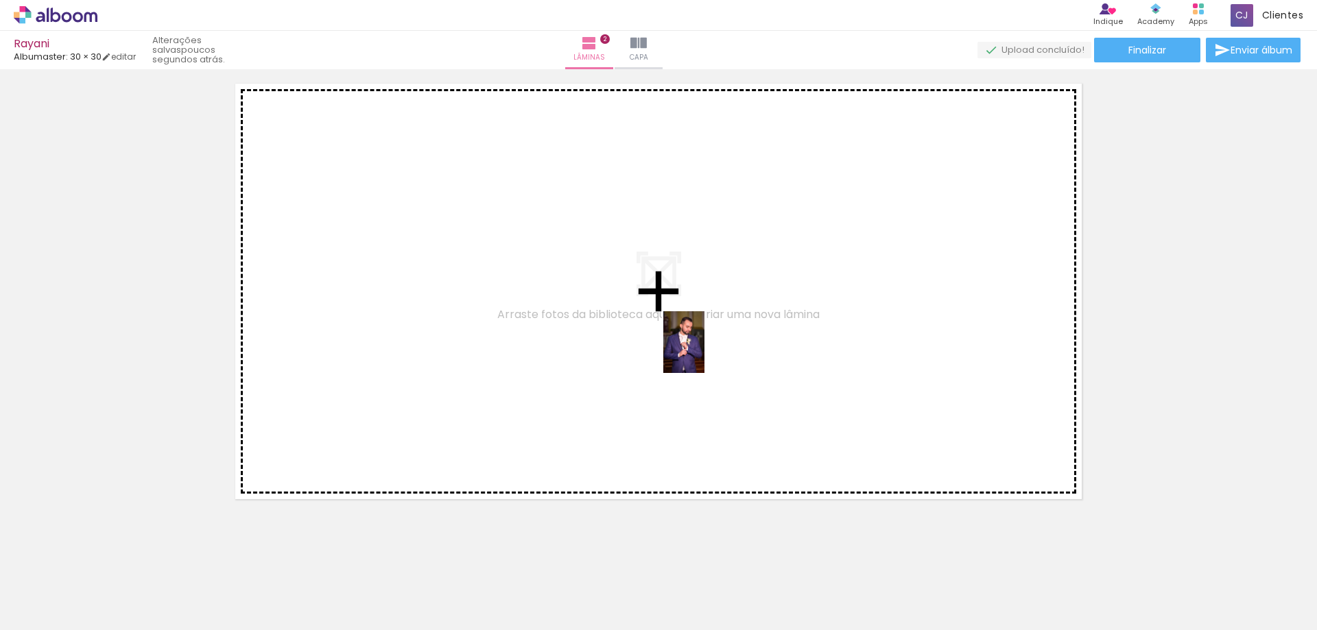
drag, startPoint x: 995, startPoint y: 592, endPoint x: 862, endPoint y: 477, distance: 176.6
click at [635, 320] on quentale-workspace at bounding box center [658, 315] width 1317 height 630
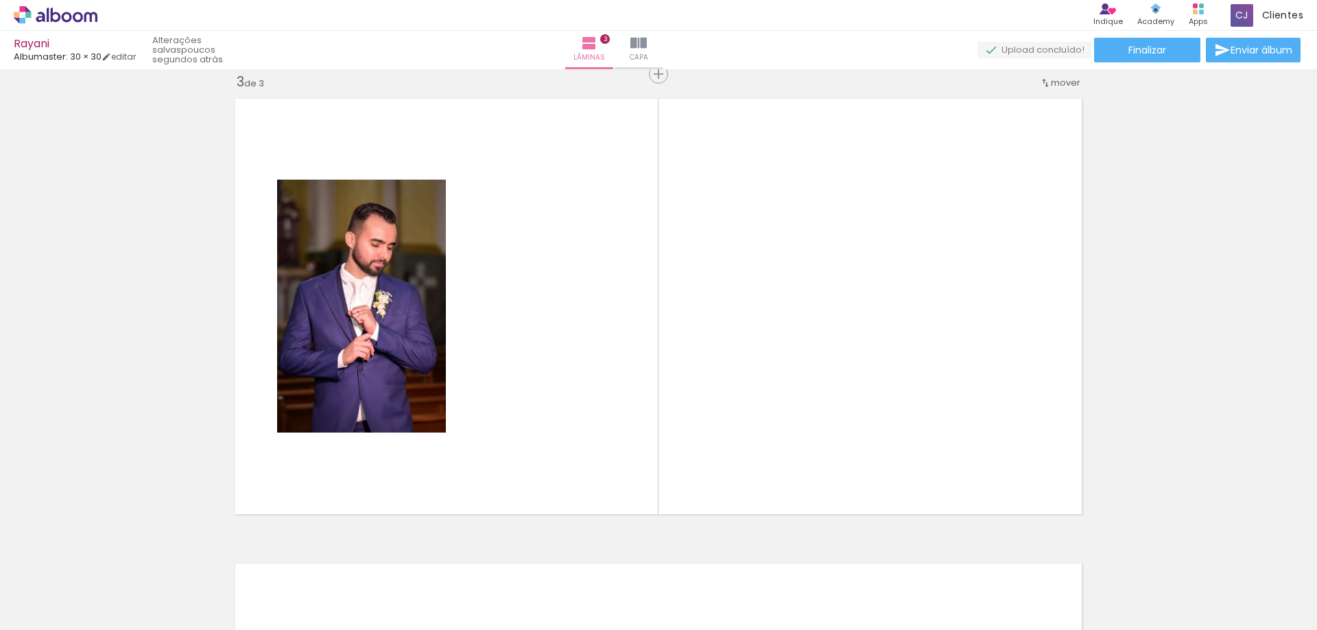
scroll to position [948, 0]
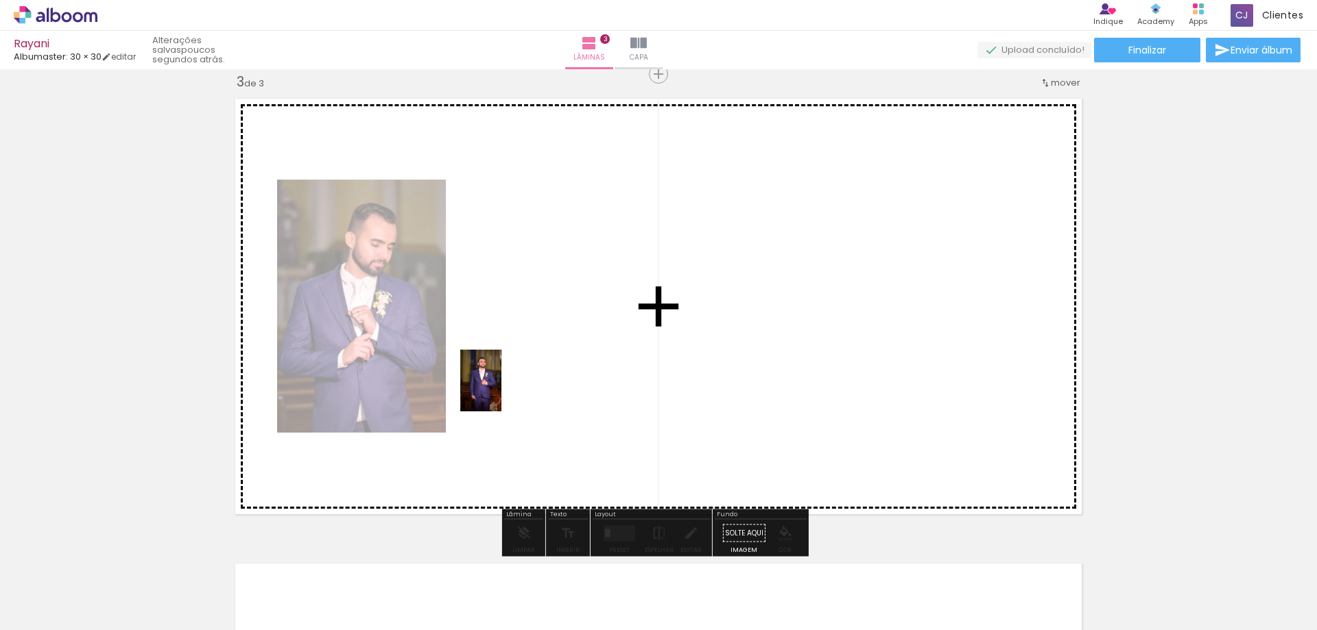
drag, startPoint x: 999, startPoint y: 587, endPoint x: 501, endPoint y: 388, distance: 536.3
click at [501, 388] on quentale-workspace at bounding box center [658, 315] width 1317 height 630
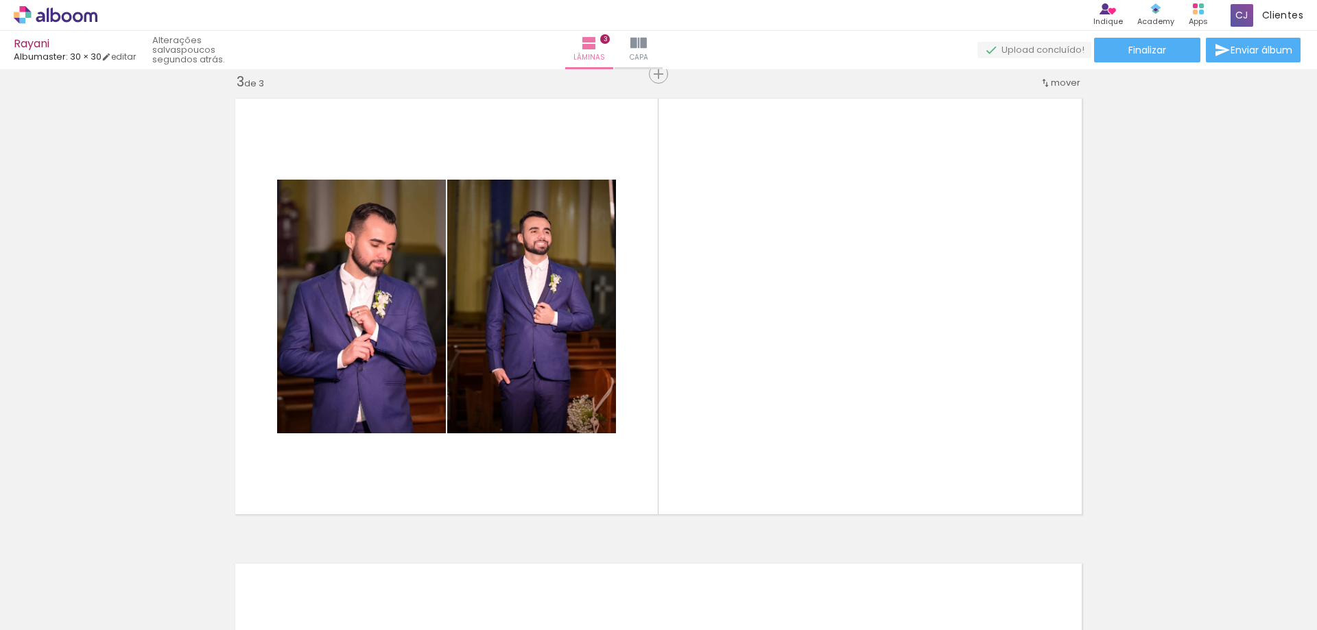
scroll to position [0, 0]
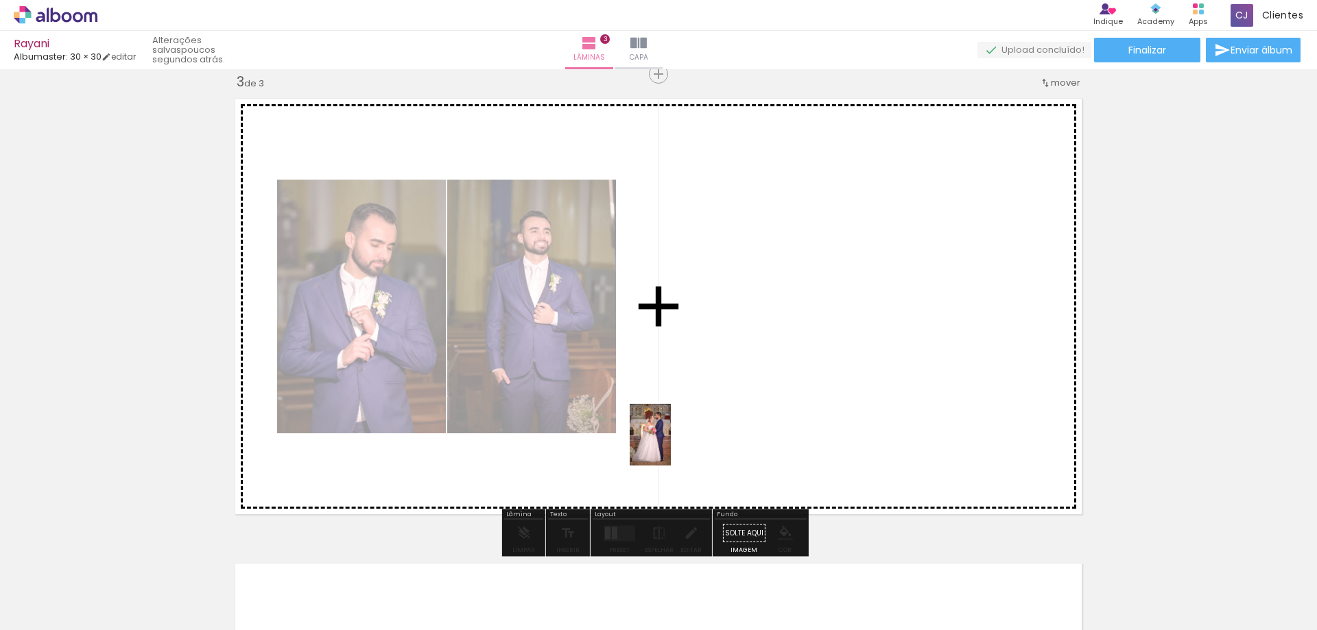
drag, startPoint x: 619, startPoint y: 591, endPoint x: 671, endPoint y: 445, distance: 155.2
click at [671, 445] on quentale-workspace at bounding box center [658, 315] width 1317 height 630
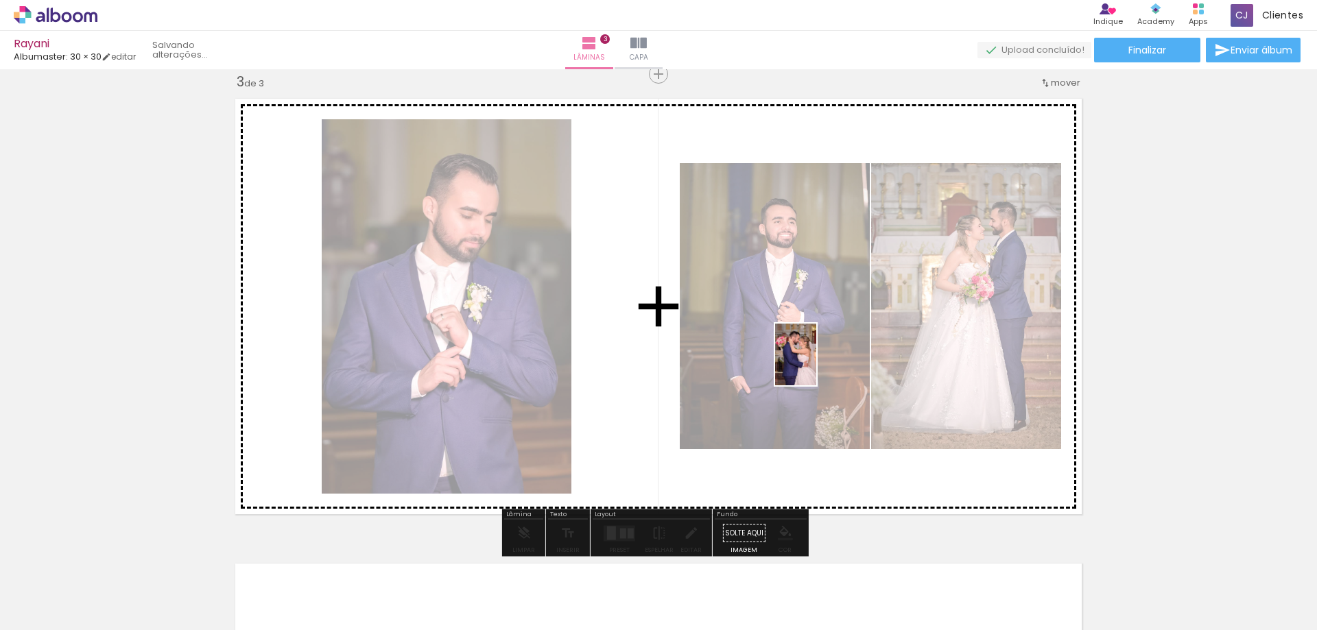
drag, startPoint x: 700, startPoint y: 571, endPoint x: 823, endPoint y: 482, distance: 152.2
click at [821, 357] on quentale-workspace at bounding box center [658, 315] width 1317 height 630
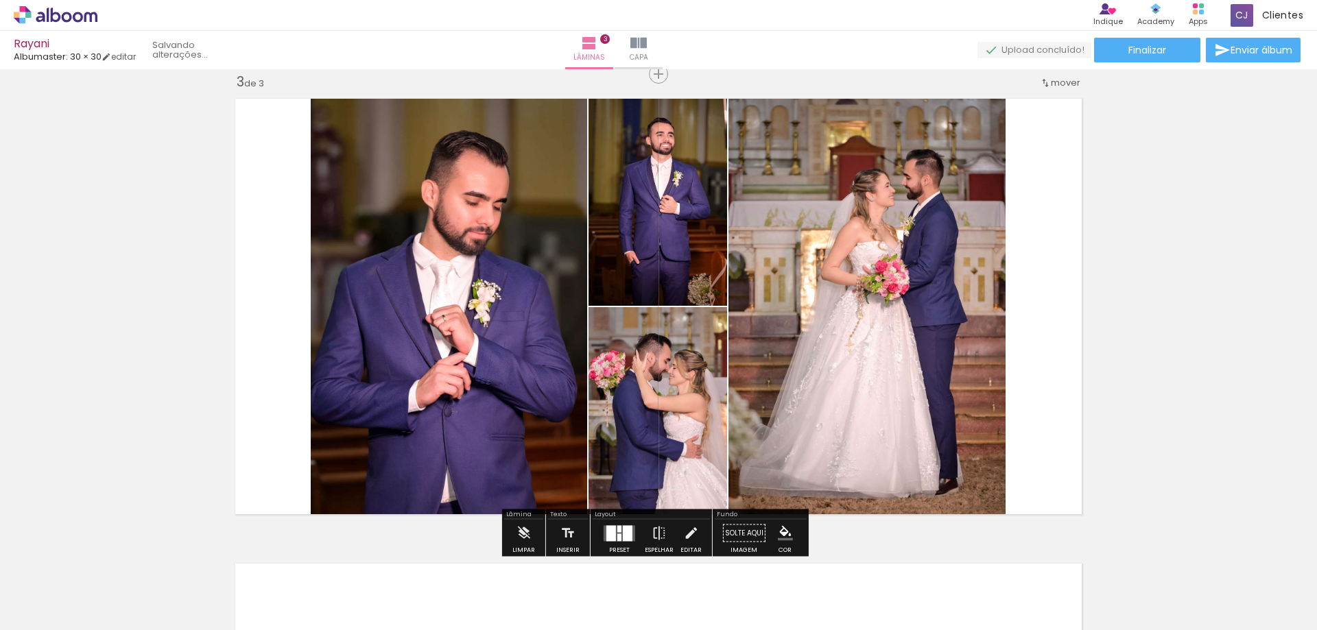
click at [1149, 322] on div "Inserir lâmina 1 de 3 Inserir lâmina 2 de 3 Inserir lâmina 3 de 3" at bounding box center [658, 56] width 1317 height 1861
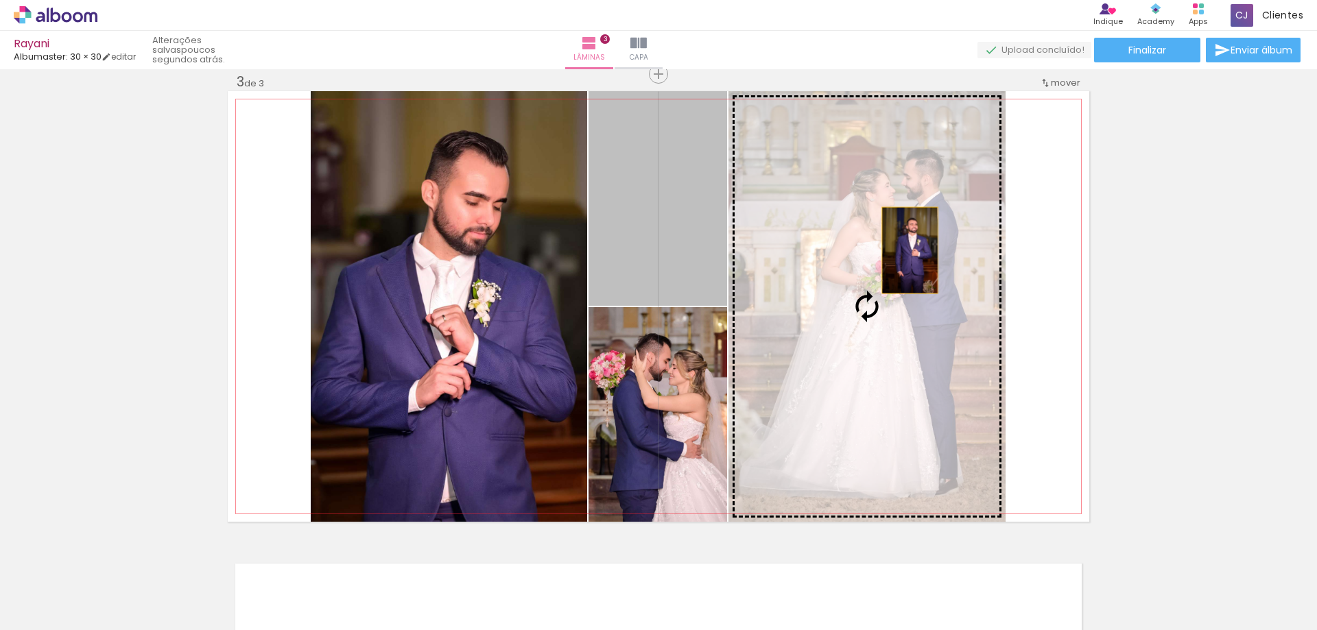
drag, startPoint x: 635, startPoint y: 202, endPoint x: 905, endPoint y: 250, distance: 274.7
click at [0, 0] on slot at bounding box center [0, 0] width 0 height 0
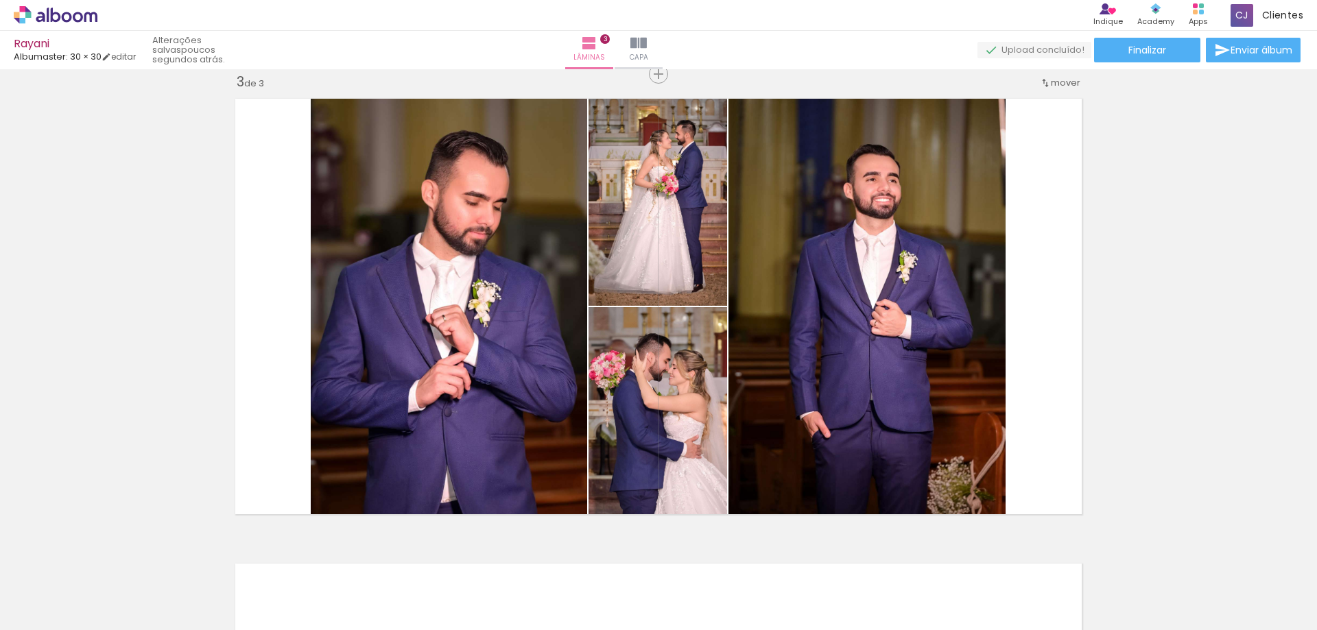
scroll to position [0, 100]
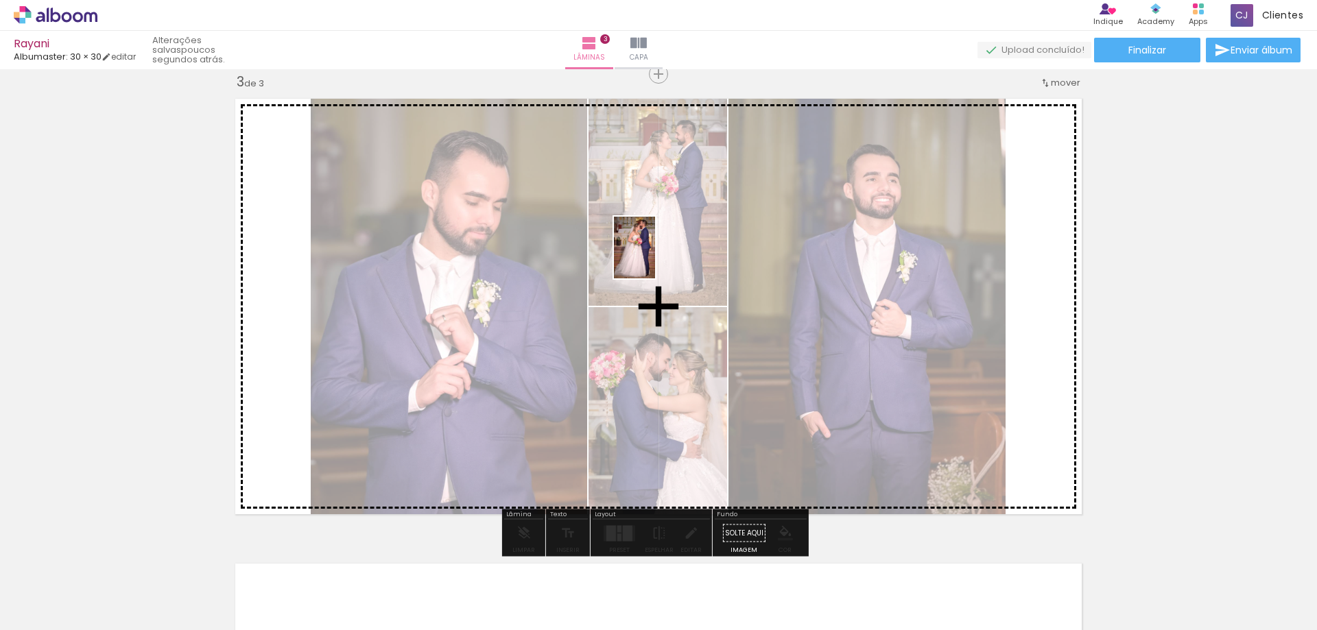
drag, startPoint x: 505, startPoint y: 610, endPoint x: 655, endPoint y: 258, distance: 382.7
click at [655, 258] on quentale-workspace at bounding box center [658, 315] width 1317 height 630
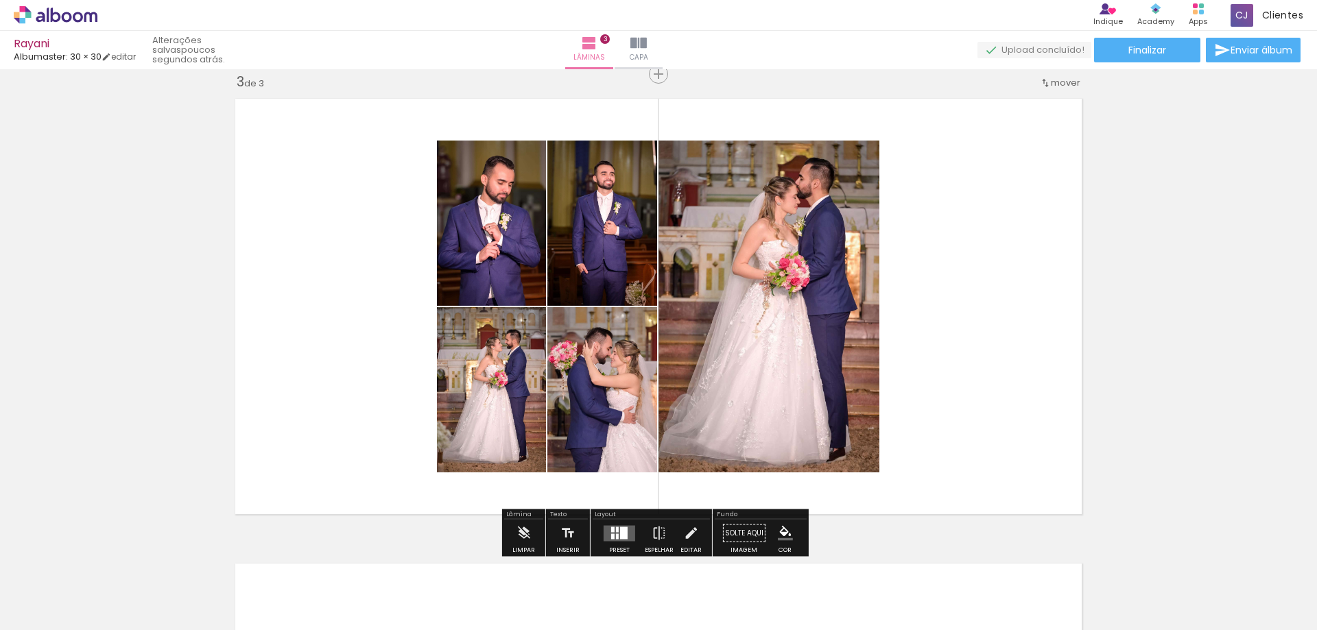
click at [622, 533] on div at bounding box center [624, 533] width 8 height 12
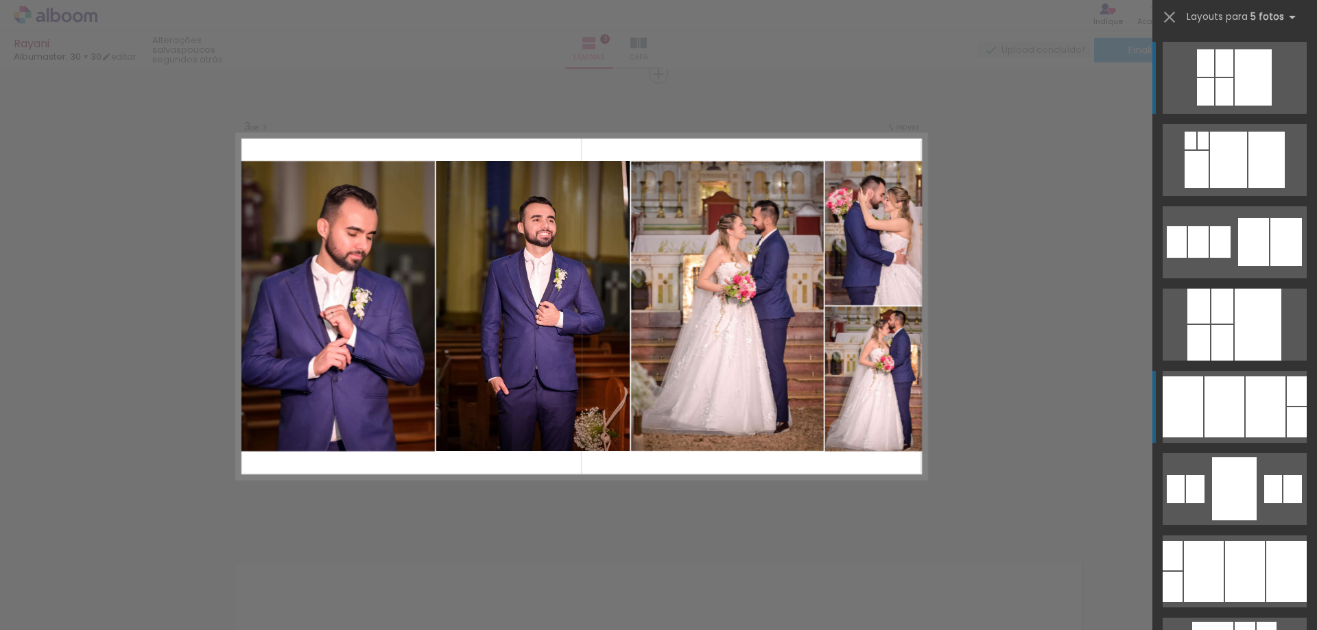
click at [1205, 418] on div at bounding box center [1225, 407] width 40 height 61
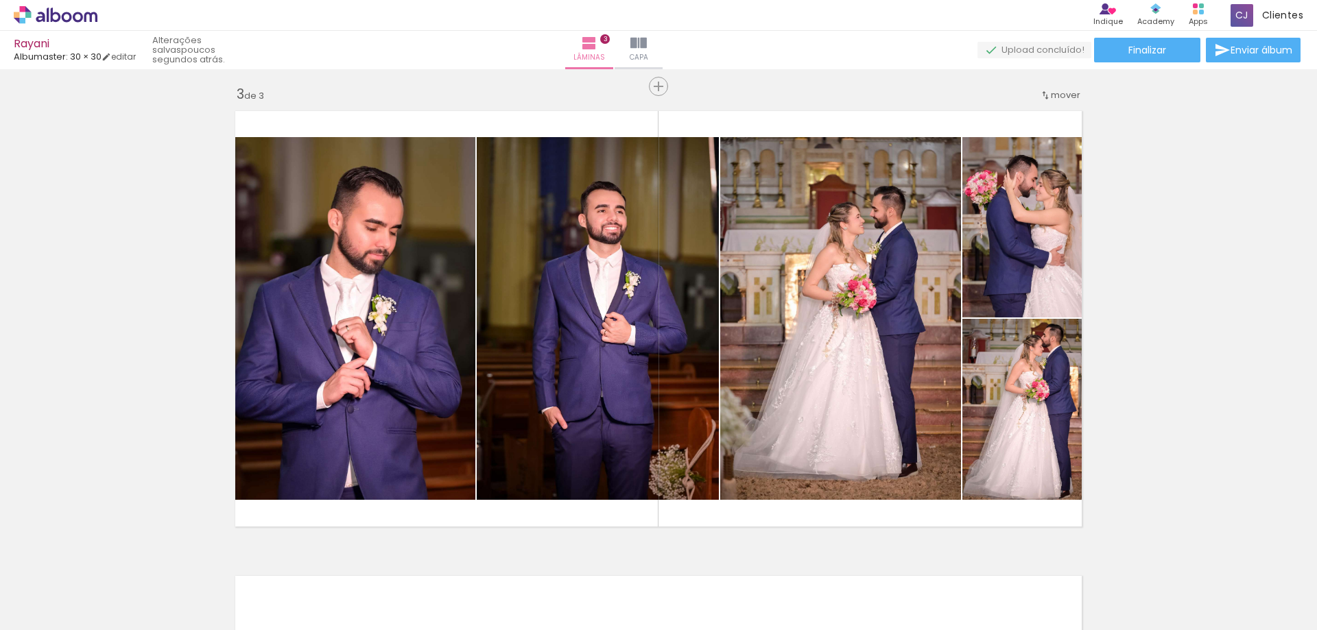
scroll to position [960, 0]
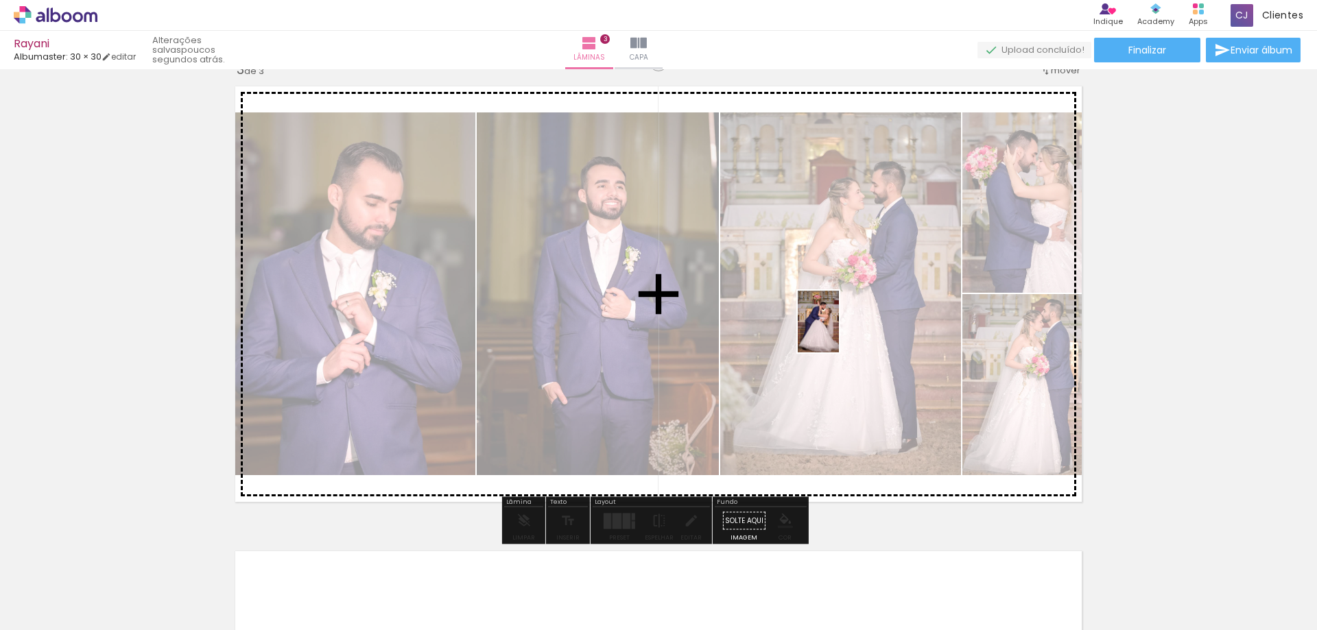
drag, startPoint x: 498, startPoint y: 591, endPoint x: 839, endPoint y: 332, distance: 428.0
click at [839, 332] on quentale-workspace at bounding box center [658, 315] width 1317 height 630
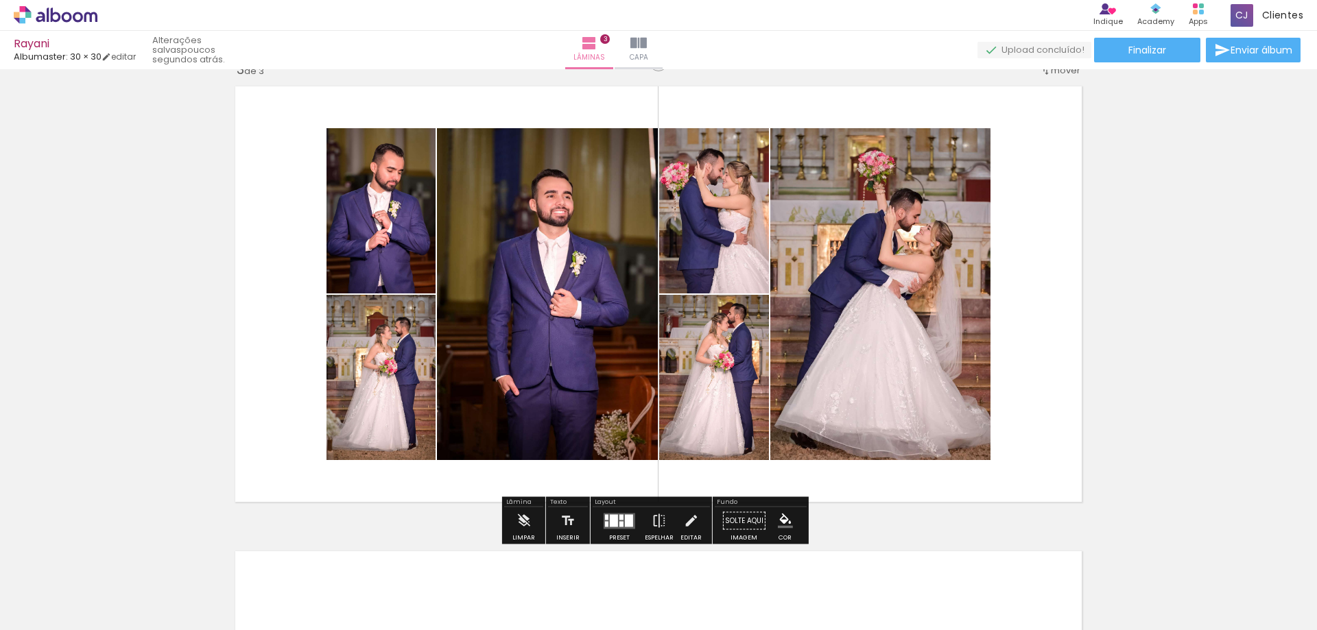
click at [381, 403] on quentale-photo at bounding box center [381, 377] width 109 height 165
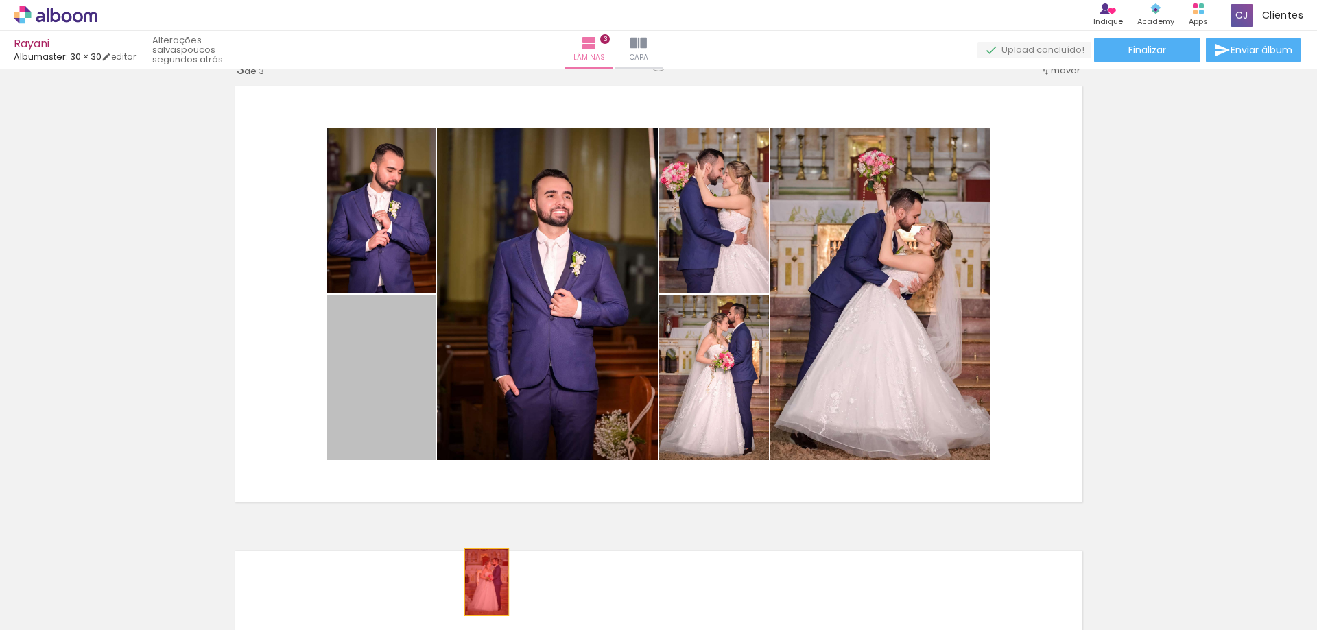
drag, startPoint x: 393, startPoint y: 399, endPoint x: 482, endPoint y: 582, distance: 203.7
click at [482, 582] on quentale-workspace at bounding box center [658, 315] width 1317 height 630
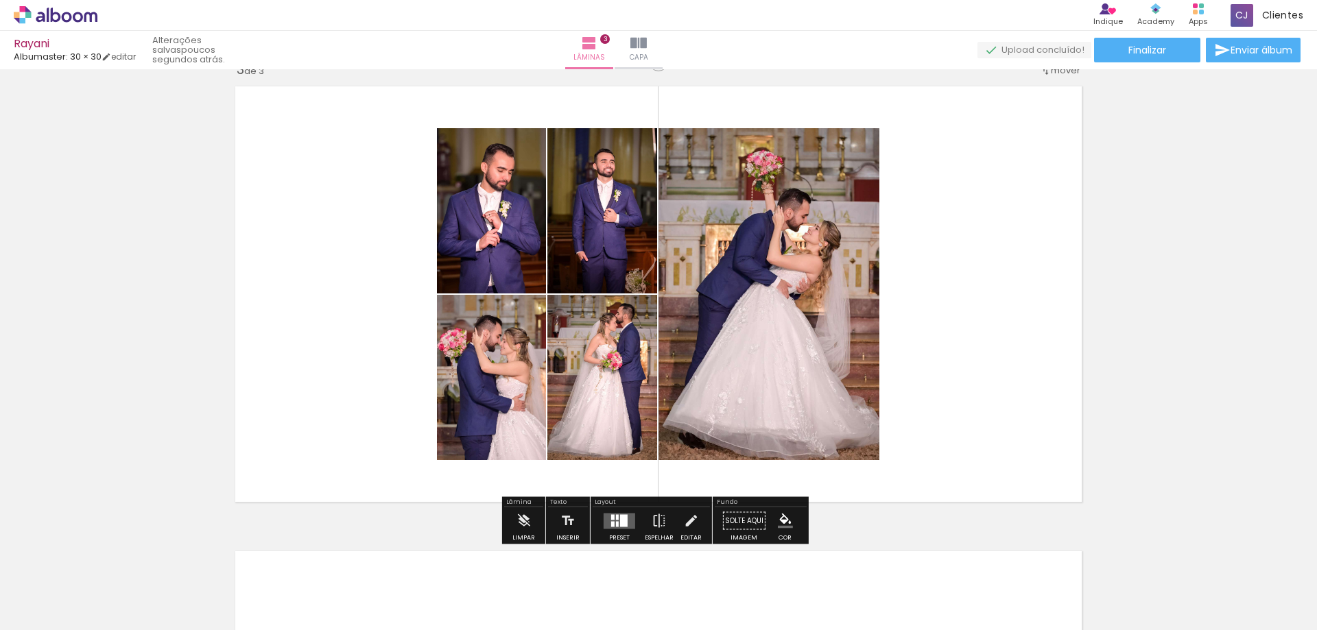
click at [601, 524] on div at bounding box center [619, 521] width 37 height 27
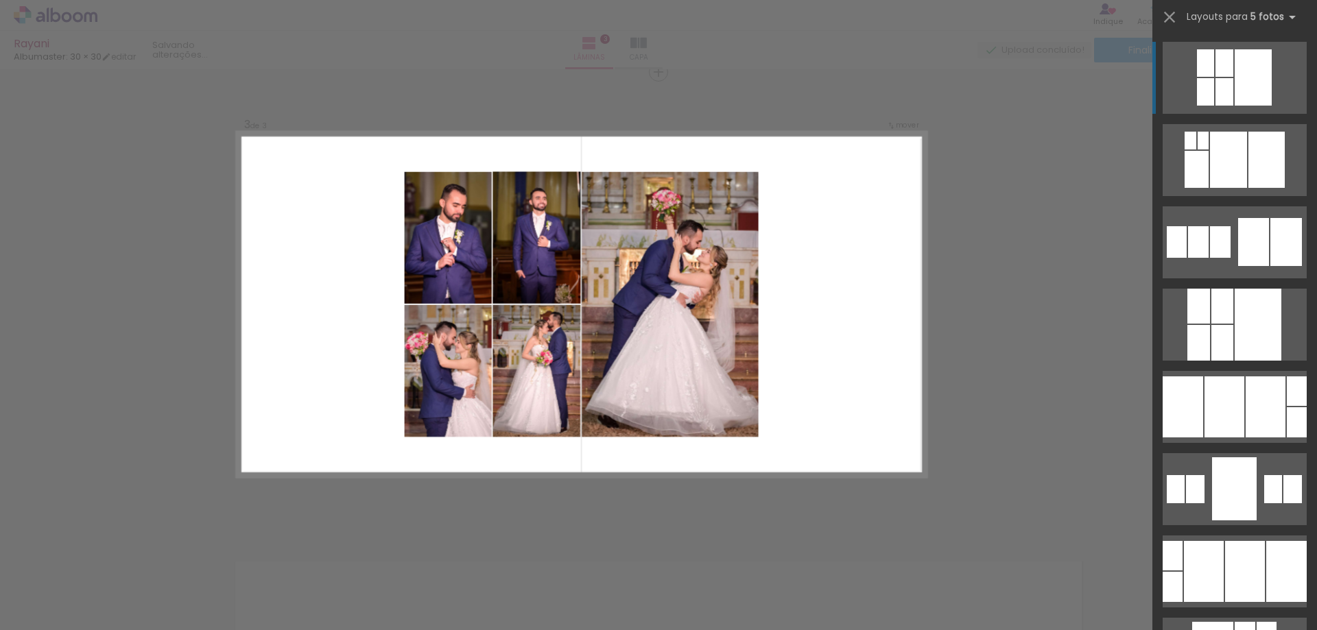
scroll to position [948, 0]
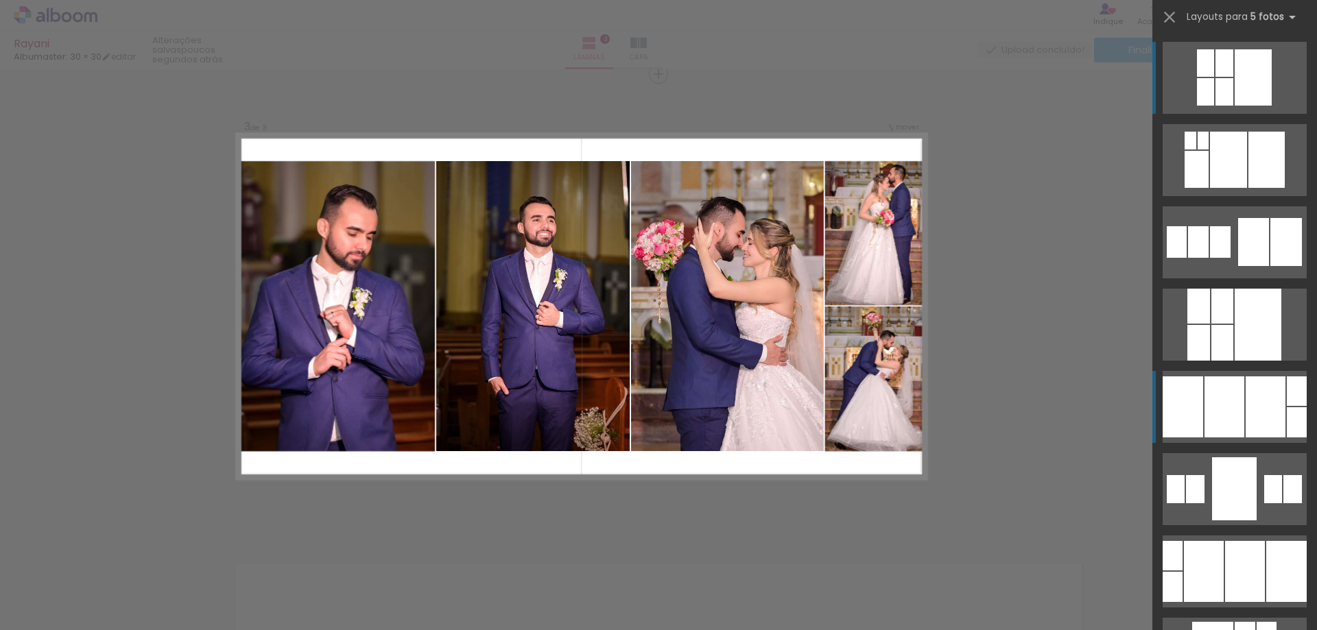
click at [1214, 416] on div at bounding box center [1225, 407] width 40 height 61
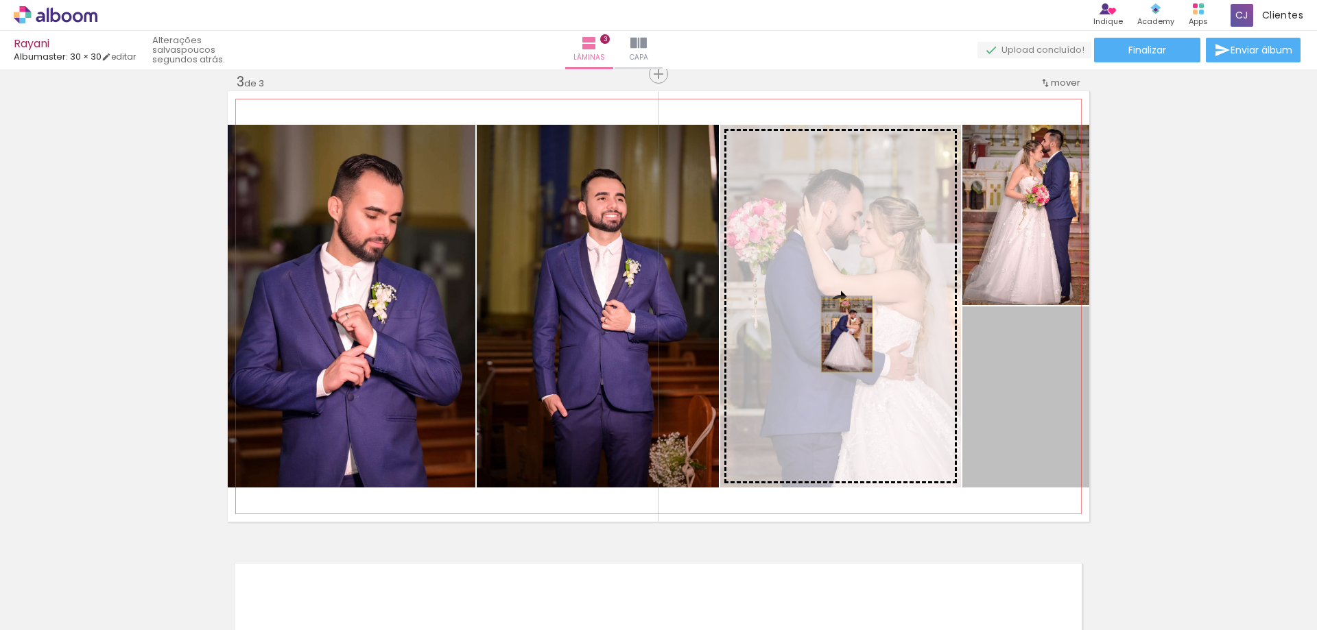
drag, startPoint x: 1022, startPoint y: 409, endPoint x: 842, endPoint y: 336, distance: 194.5
click at [0, 0] on slot at bounding box center [0, 0] width 0 height 0
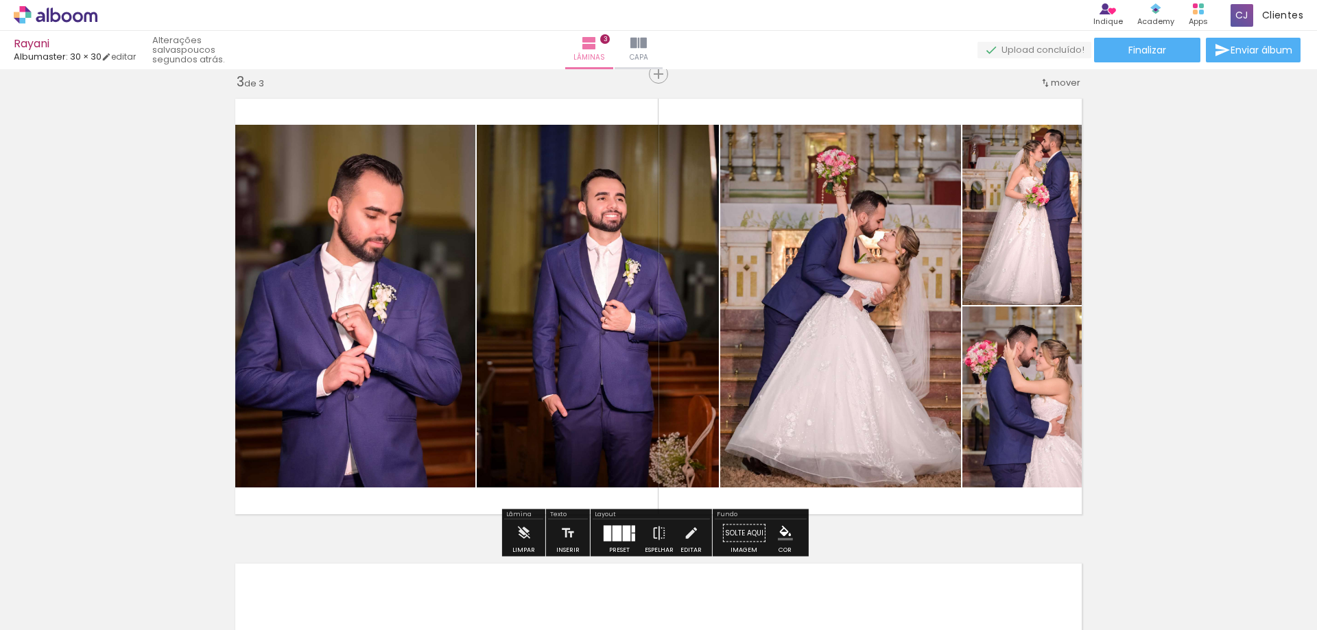
click at [1165, 291] on div "Inserir lâmina 1 de 3 Inserir lâmina 2 de 3 Inserir lâmina 3 de 3" at bounding box center [658, 56] width 1317 height 1861
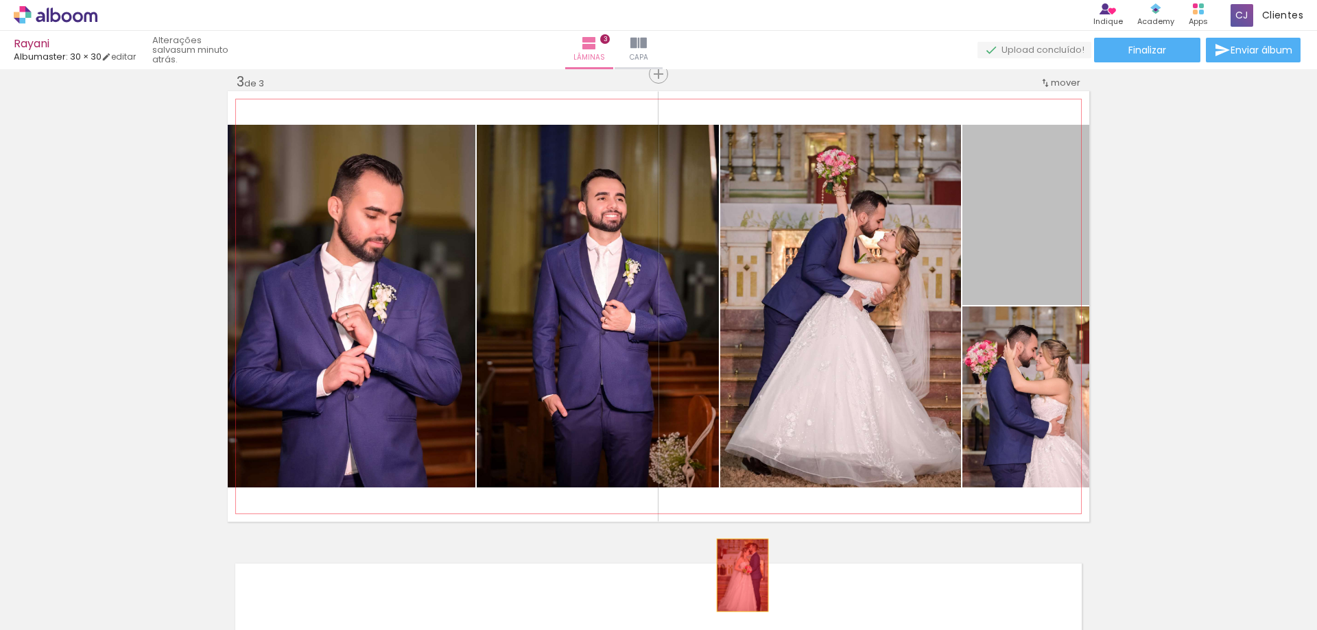
drag, startPoint x: 1039, startPoint y: 247, endPoint x: 738, endPoint y: 576, distance: 446.2
click at [738, 576] on quentale-workspace at bounding box center [658, 315] width 1317 height 630
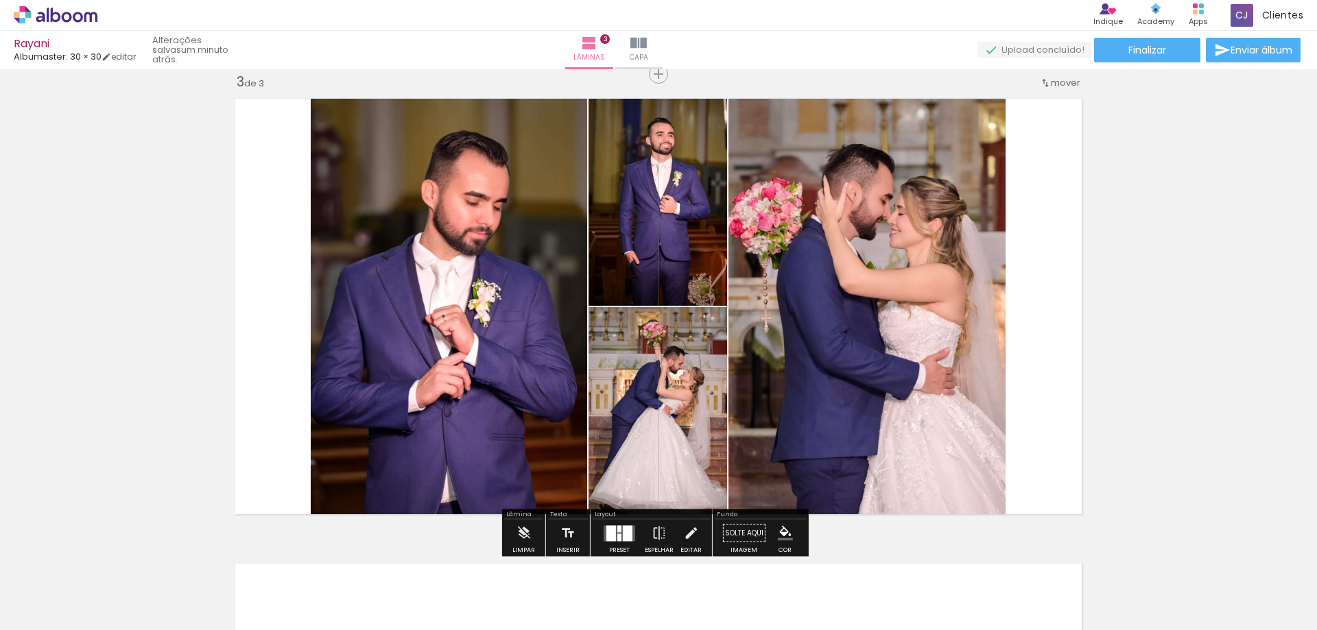
click at [1166, 279] on div "Inserir lâmina 1 de 3 Inserir lâmina 2 de 3 Inserir lâmina 3 de 3" at bounding box center [658, 56] width 1317 height 1861
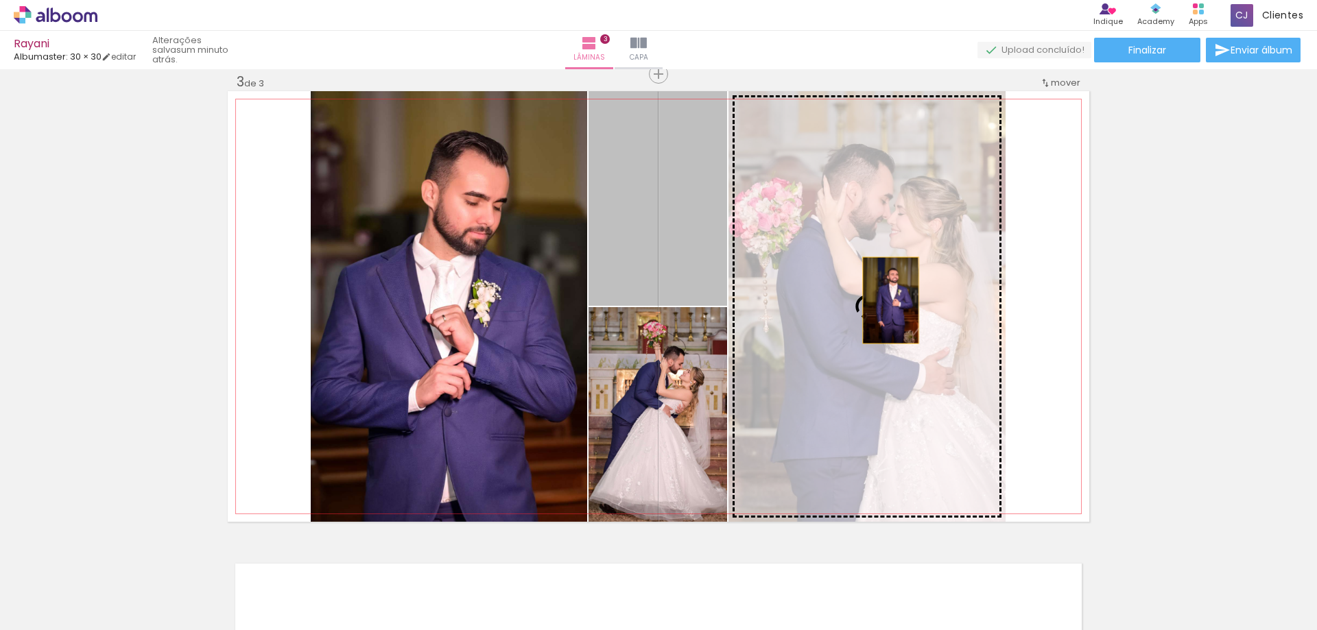
drag, startPoint x: 665, startPoint y: 230, endPoint x: 886, endPoint y: 300, distance: 231.9
click at [0, 0] on slot at bounding box center [0, 0] width 0 height 0
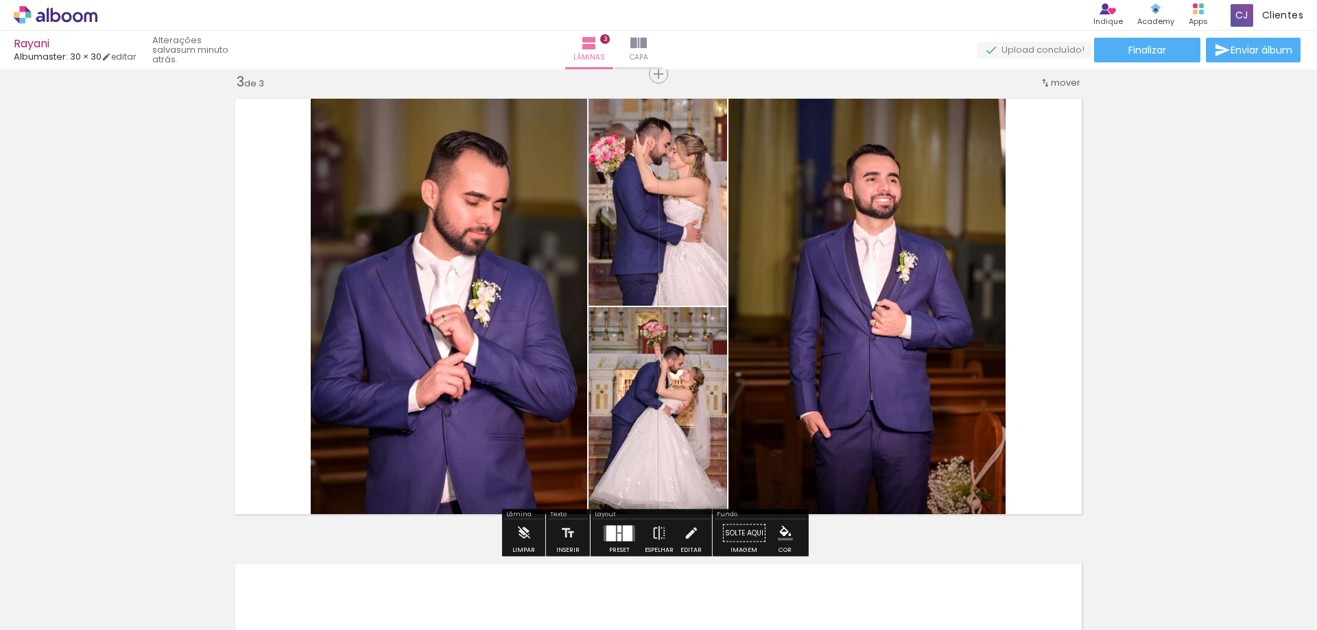
click at [1118, 294] on div "Inserir lâmina 1 de 3 Inserir lâmina 2 de 3 Inserir lâmina 3 de 3" at bounding box center [658, 56] width 1317 height 1861
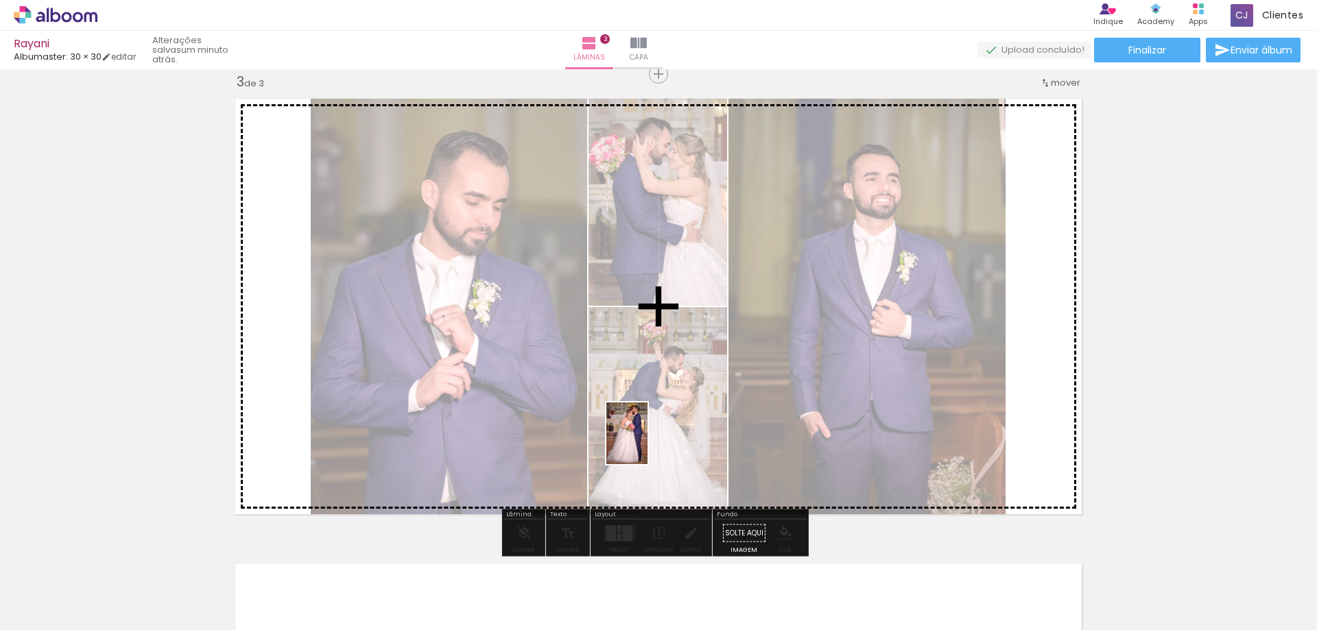
drag, startPoint x: 578, startPoint y: 587, endPoint x: 652, endPoint y: 442, distance: 162.9
click at [652, 442] on quentale-workspace at bounding box center [658, 315] width 1317 height 630
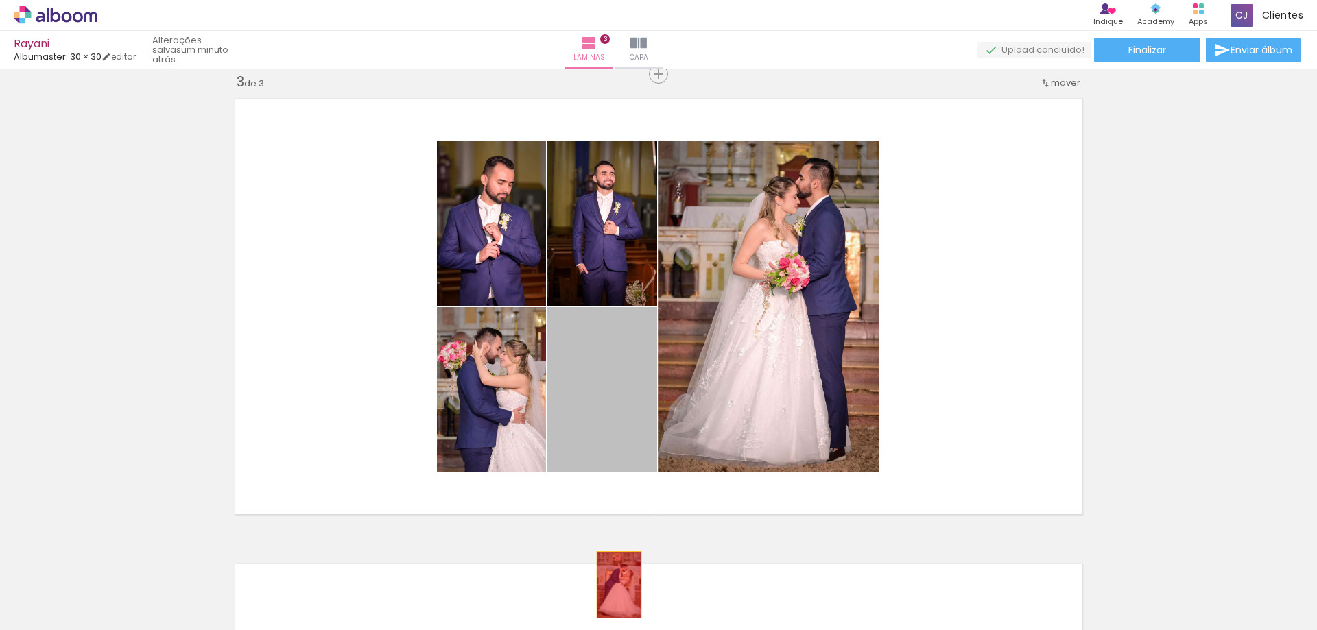
drag, startPoint x: 601, startPoint y: 423, endPoint x: 614, endPoint y: 585, distance: 163.1
click at [614, 585] on quentale-workspace at bounding box center [658, 315] width 1317 height 630
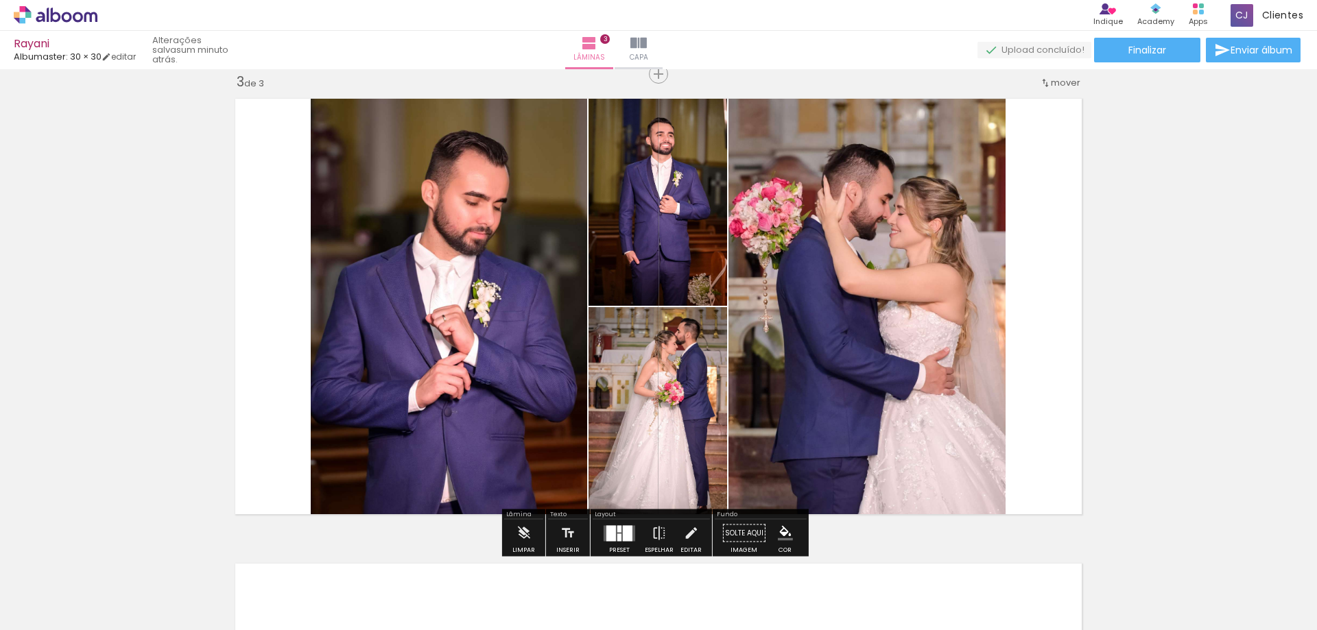
click at [1055, 300] on quentale-layouter at bounding box center [659, 306] width 862 height 431
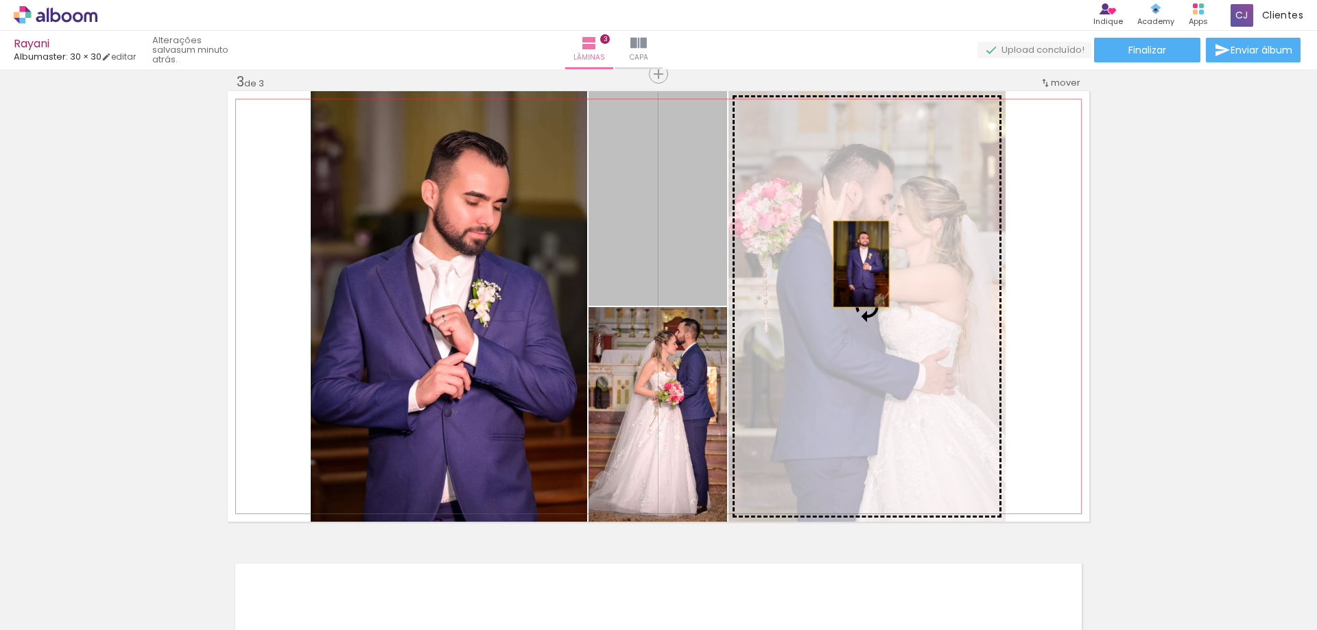
drag, startPoint x: 665, startPoint y: 210, endPoint x: 856, endPoint y: 264, distance: 198.3
click at [0, 0] on slot at bounding box center [0, 0] width 0 height 0
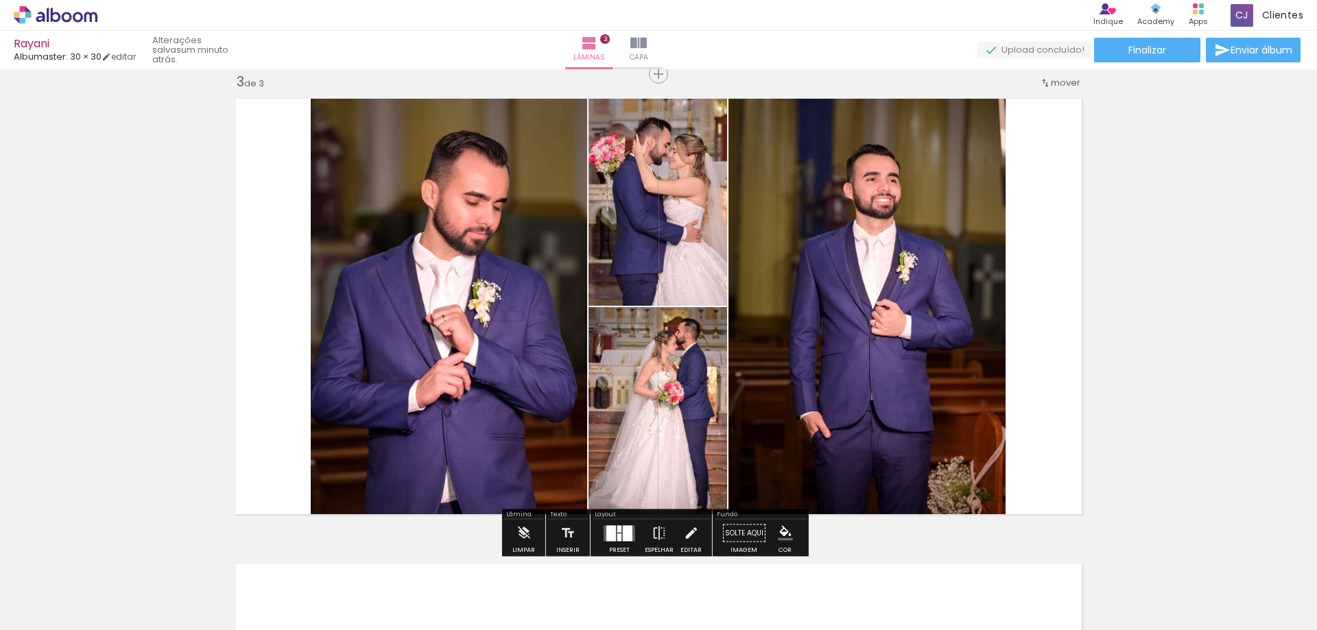
click at [1091, 322] on div "Inserir lâmina 1 de 3 Inserir lâmina 2 de 3 Inserir lâmina 3 de 3" at bounding box center [658, 56] width 1317 height 1861
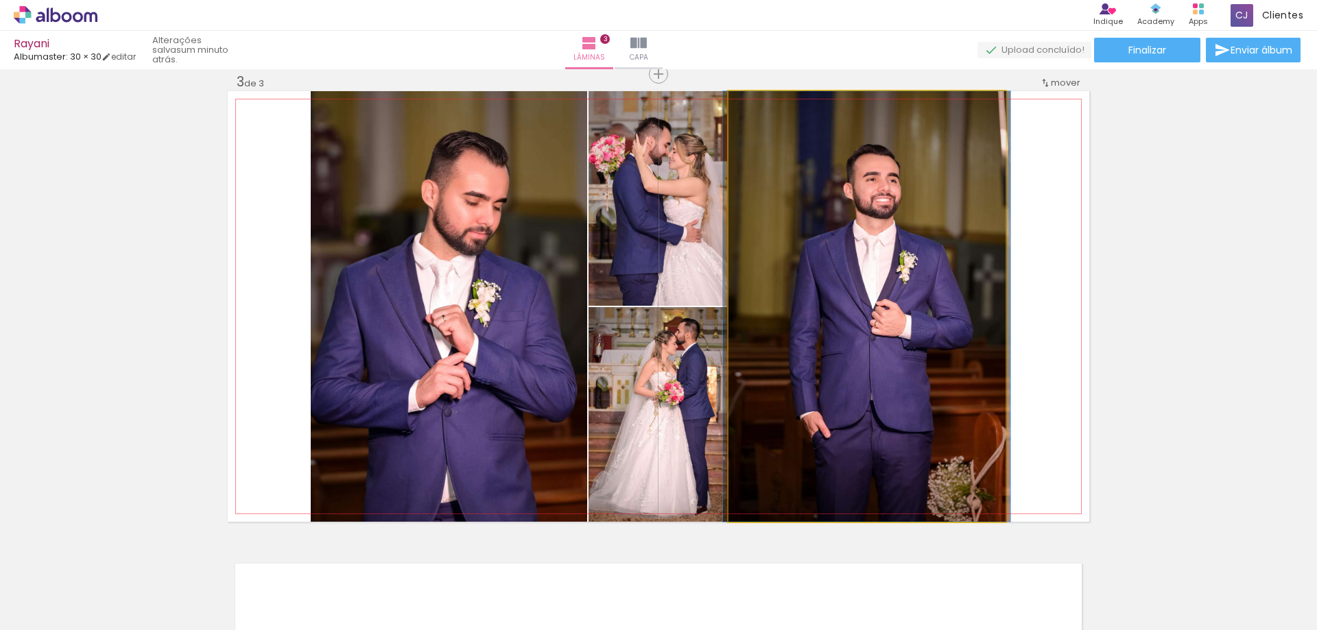
click at [947, 220] on quentale-photo at bounding box center [867, 306] width 277 height 431
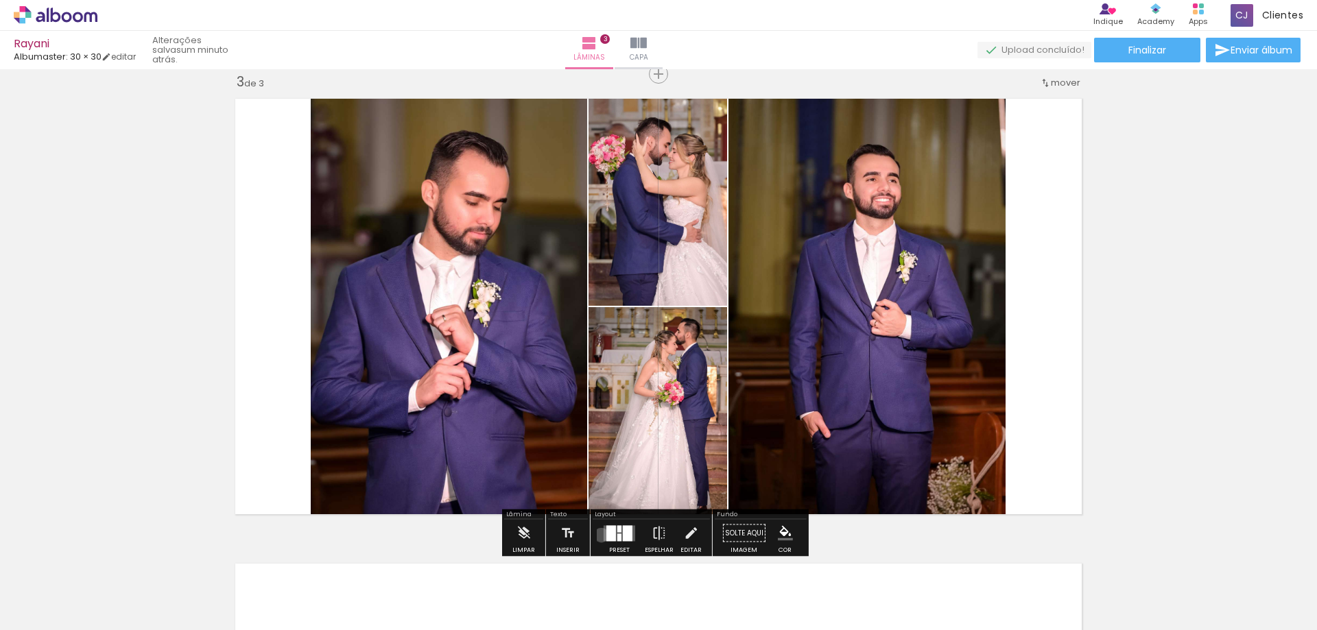
click at [601, 535] on div at bounding box center [619, 533] width 37 height 27
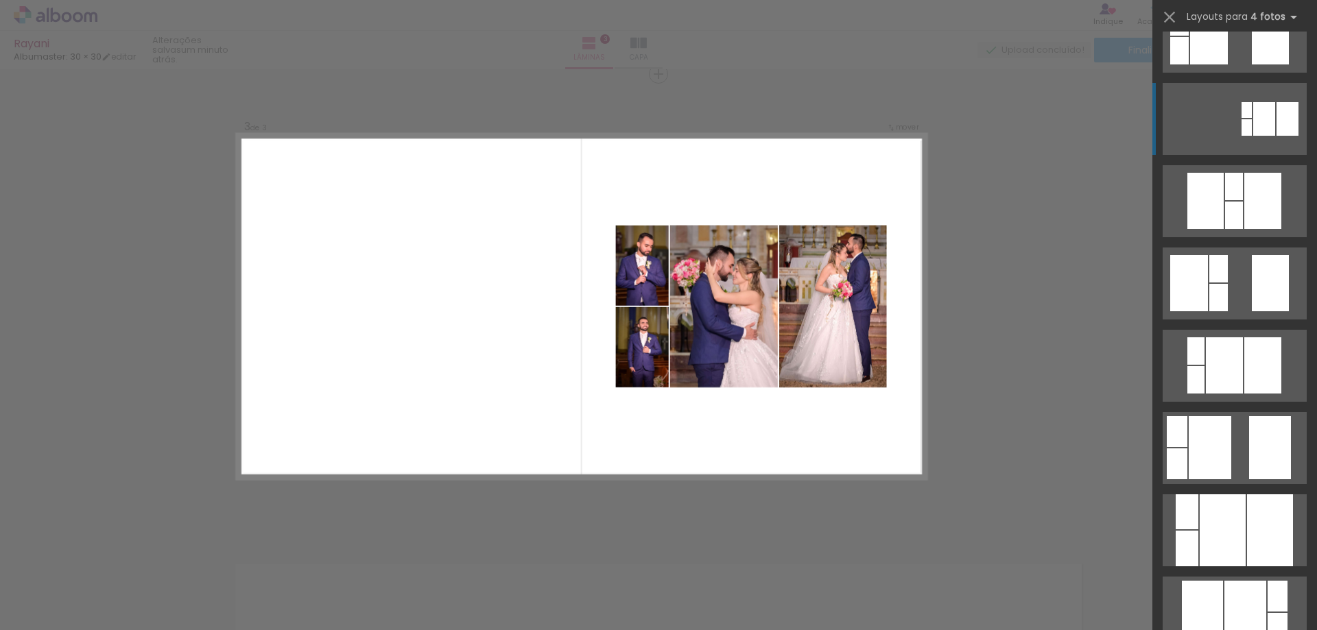
scroll to position [0, 0]
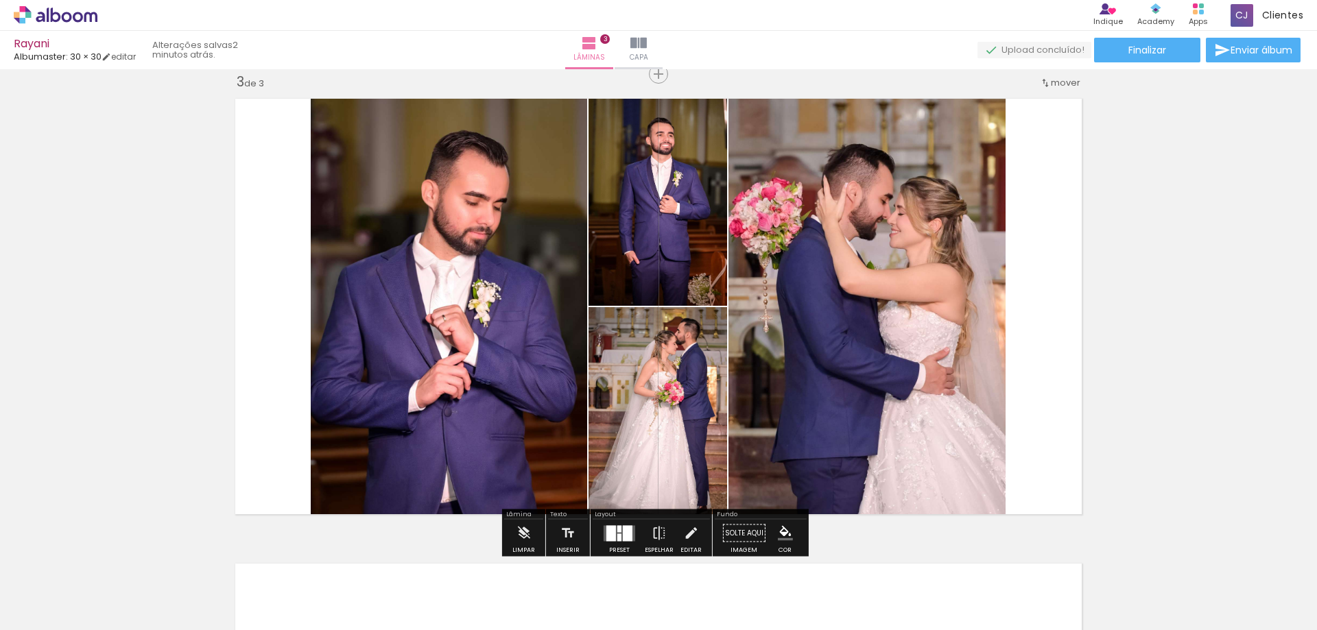
click at [1210, 269] on div "Inserir lâmina 1 de 3 Inserir lâmina 2 de 3 Inserir lâmina 3 de 3" at bounding box center [658, 56] width 1317 height 1861
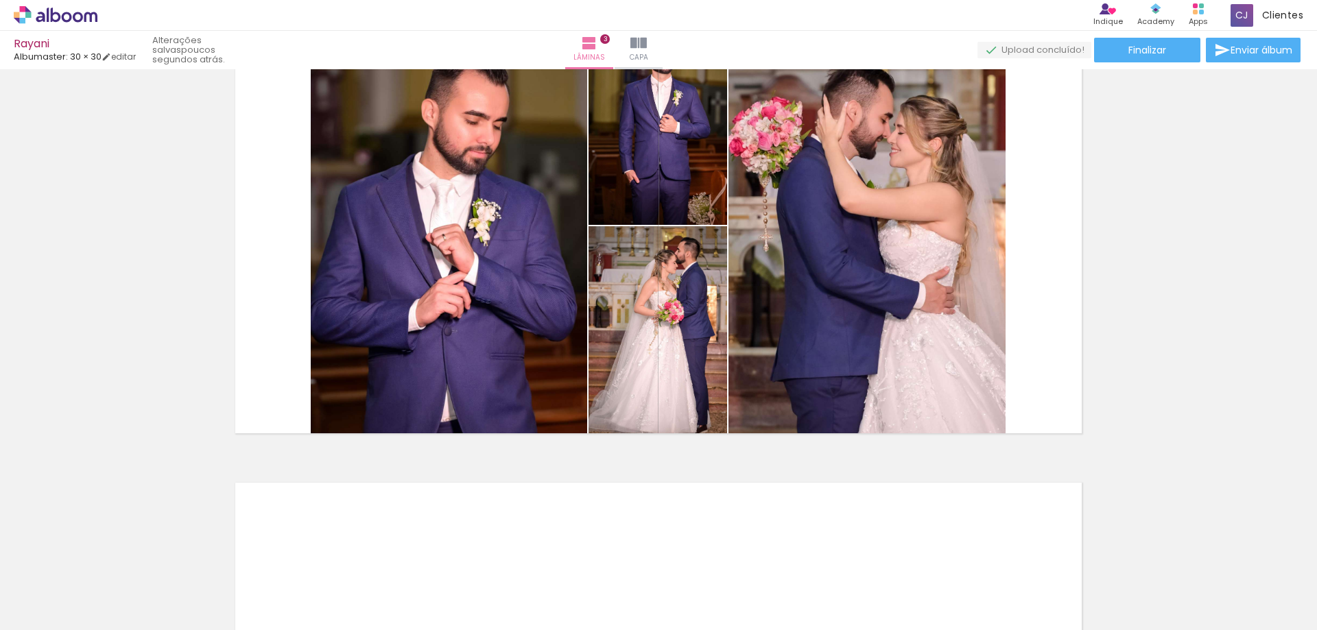
scroll to position [960, 0]
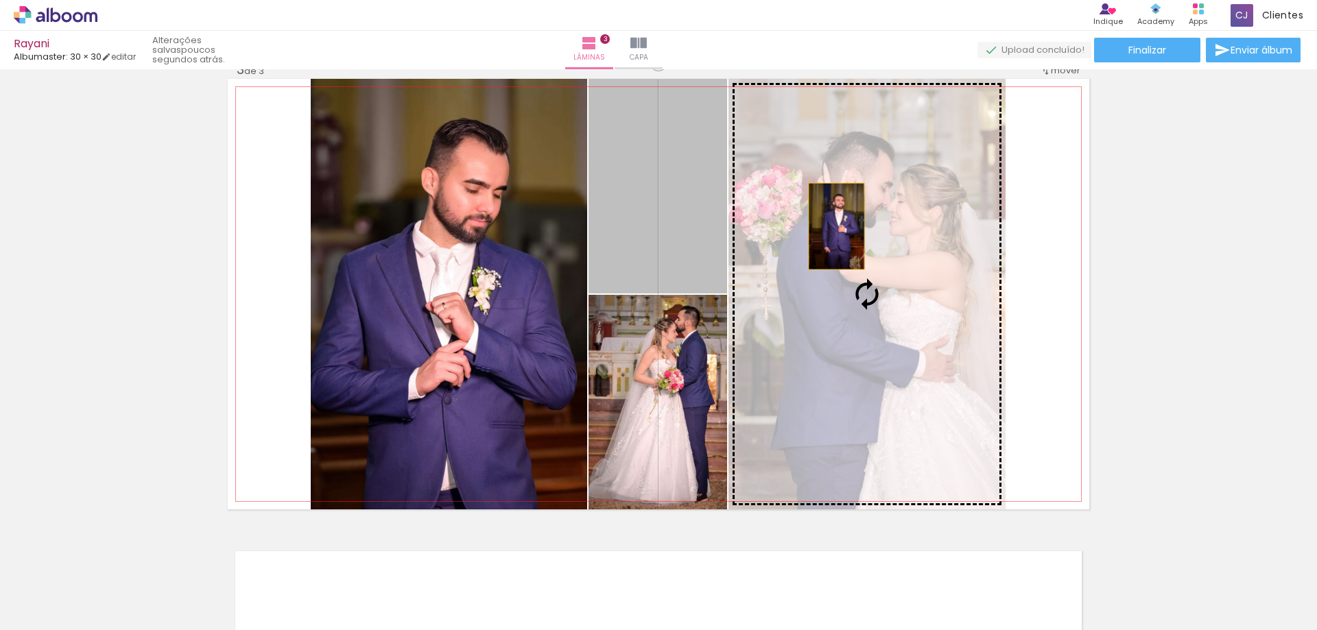
drag, startPoint x: 668, startPoint y: 193, endPoint x: 835, endPoint y: 227, distance: 170.7
click at [0, 0] on slot at bounding box center [0, 0] width 0 height 0
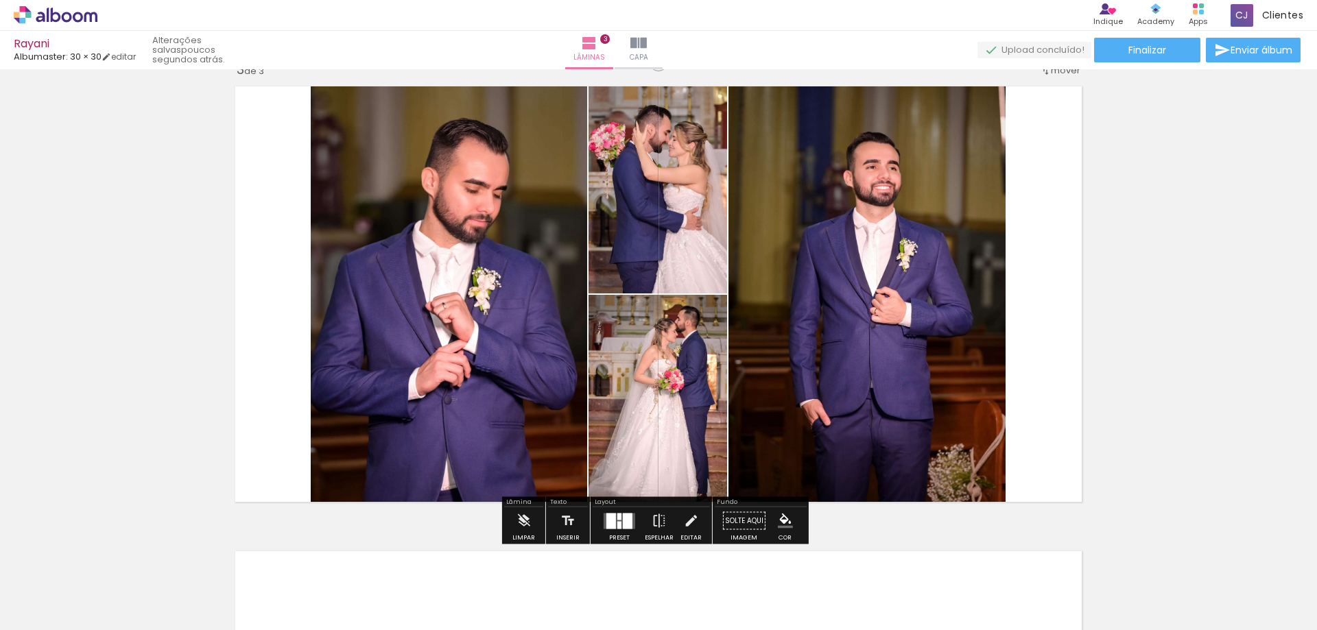
click at [1119, 291] on div "Inserir lâmina 1 de 3 Inserir lâmina 2 de 3 Inserir lâmina 3 de 3" at bounding box center [658, 44] width 1317 height 1861
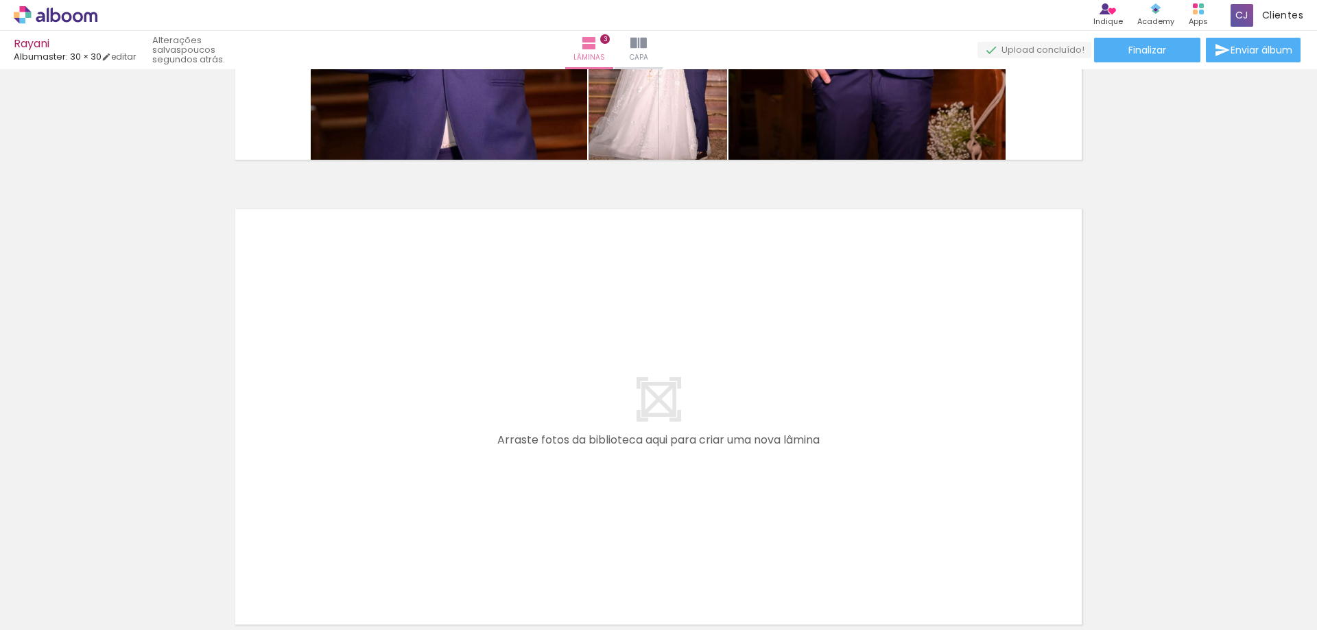
scroll to position [1304, 0]
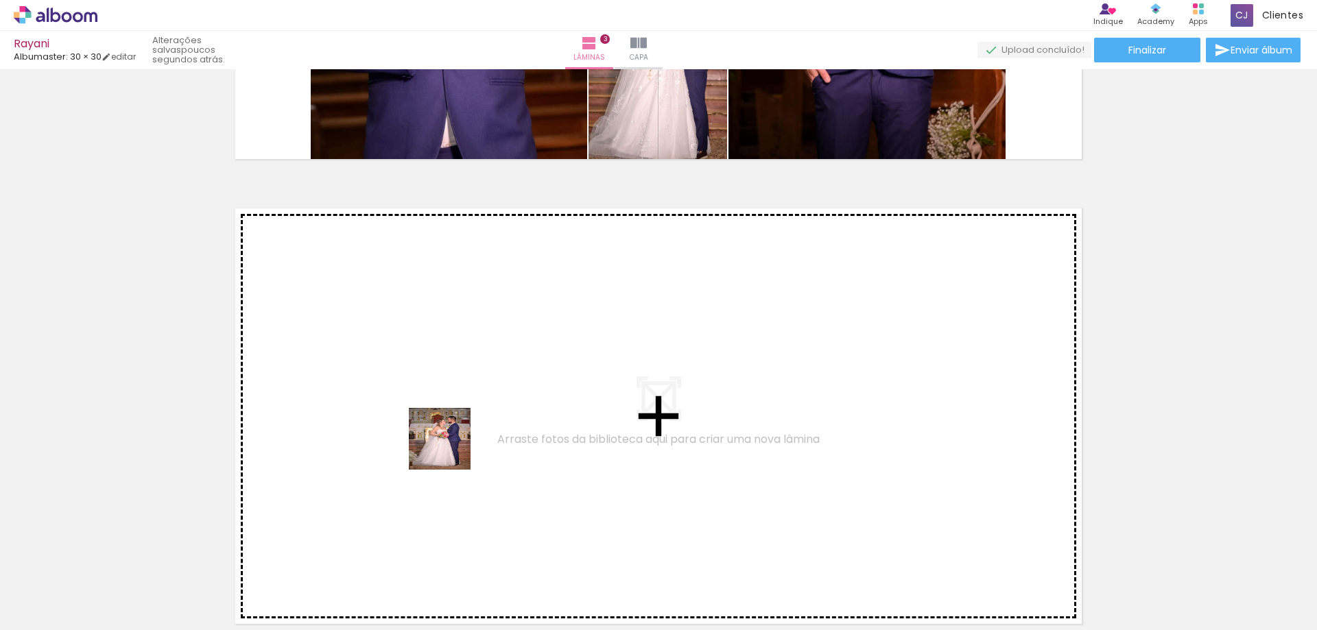
drag, startPoint x: 501, startPoint y: 589, endPoint x: 449, endPoint y: 446, distance: 151.9
click at [449, 446] on quentale-workspace at bounding box center [658, 315] width 1317 height 630
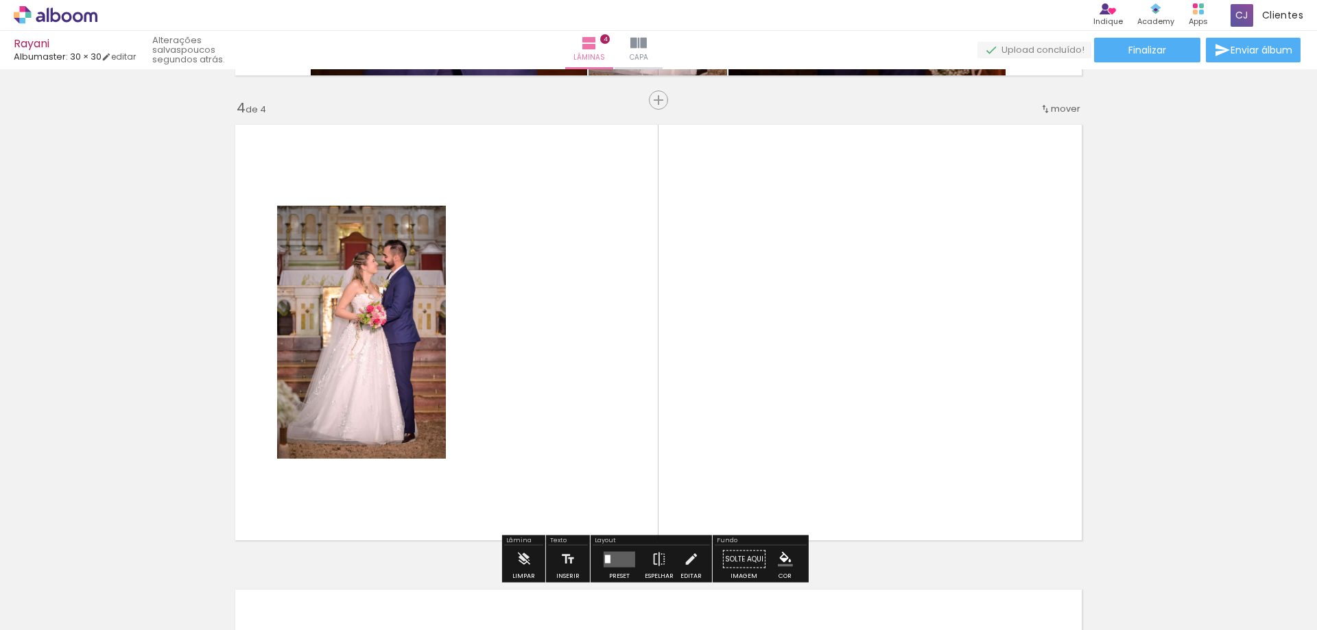
scroll to position [1413, 0]
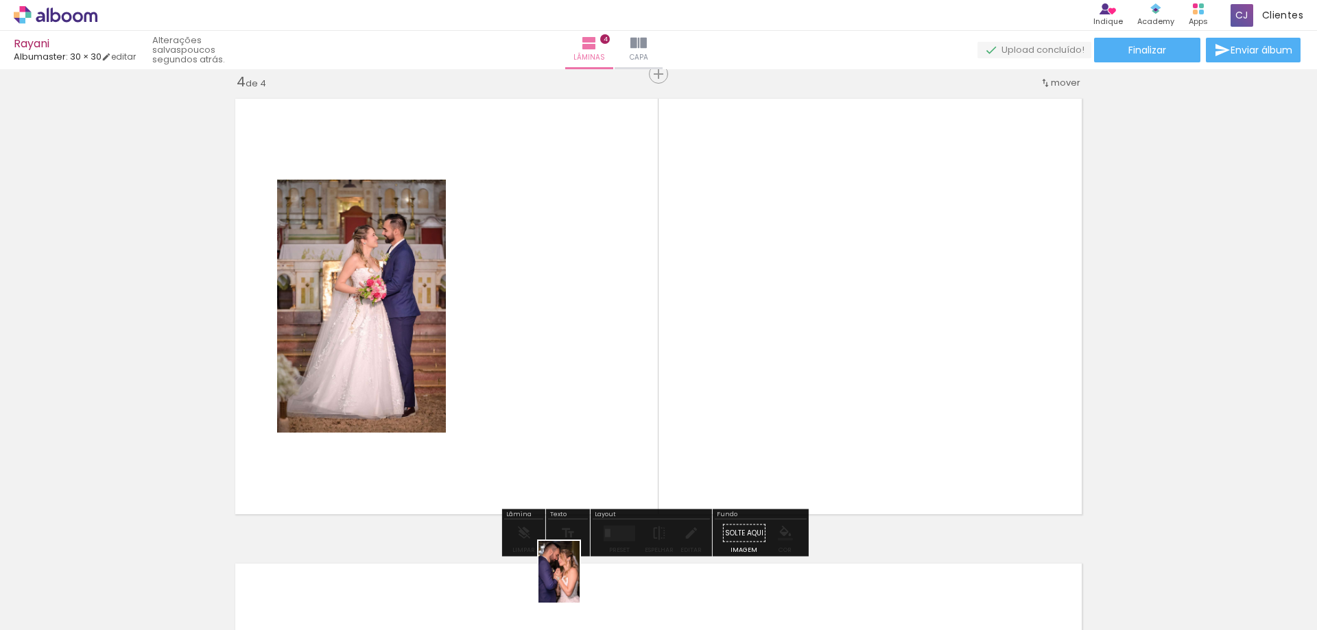
drag, startPoint x: 583, startPoint y: 569, endPoint x: 581, endPoint y: 595, distance: 26.2
click at [581, 595] on div at bounding box center [574, 584] width 45 height 68
drag, startPoint x: 509, startPoint y: 588, endPoint x: 531, endPoint y: 405, distance: 183.8
click at [531, 405] on quentale-workspace at bounding box center [658, 315] width 1317 height 630
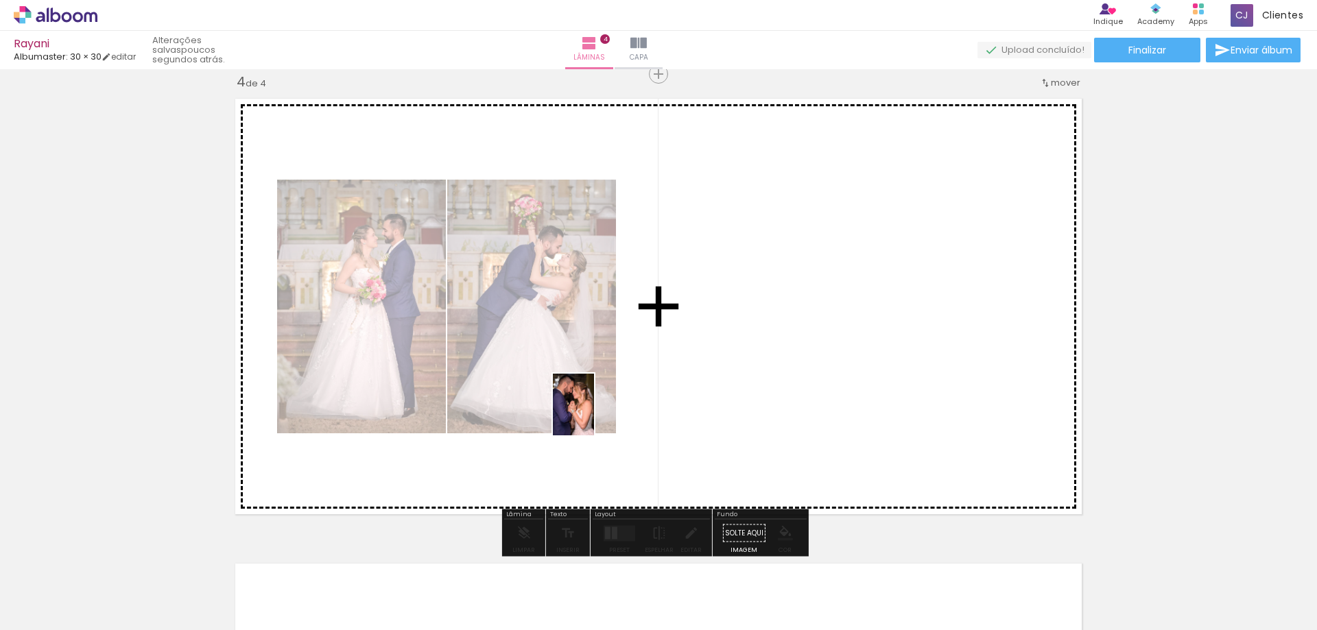
drag, startPoint x: 513, startPoint y: 589, endPoint x: 617, endPoint y: 392, distance: 223.4
click at [617, 386] on quentale-workspace at bounding box center [658, 315] width 1317 height 630
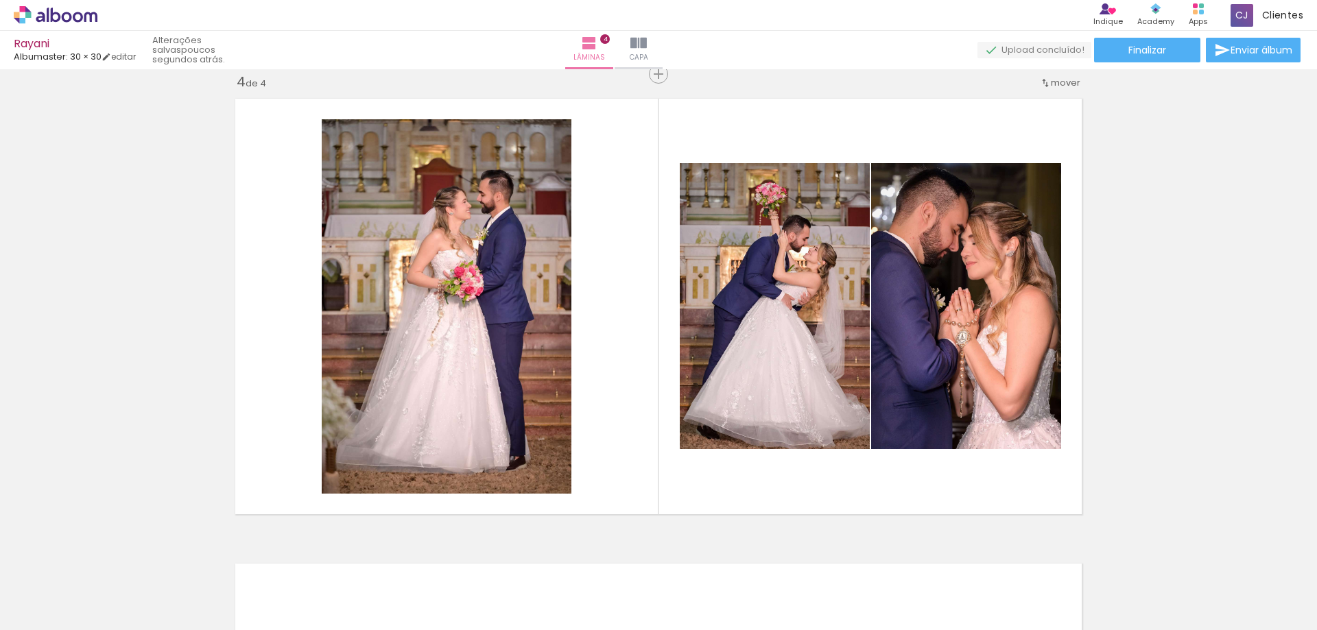
scroll to position [0, 9651]
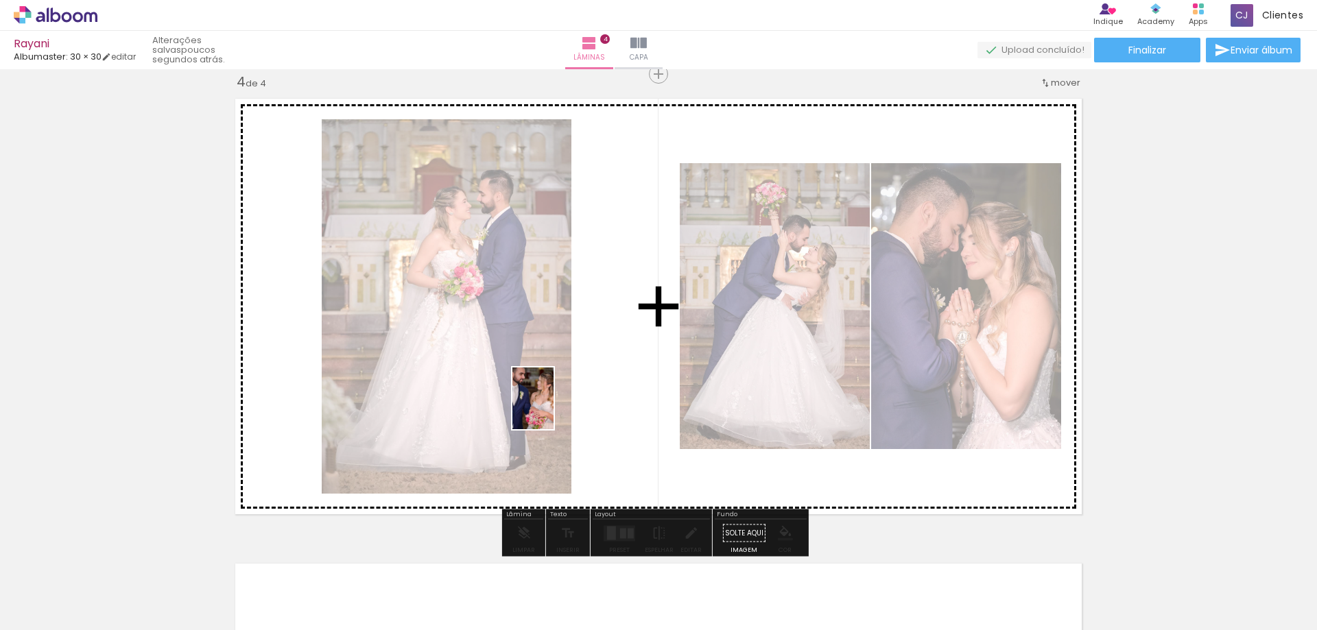
drag, startPoint x: 316, startPoint y: 591, endPoint x: 547, endPoint y: 416, distance: 289.8
click at [554, 408] on quentale-workspace at bounding box center [658, 315] width 1317 height 630
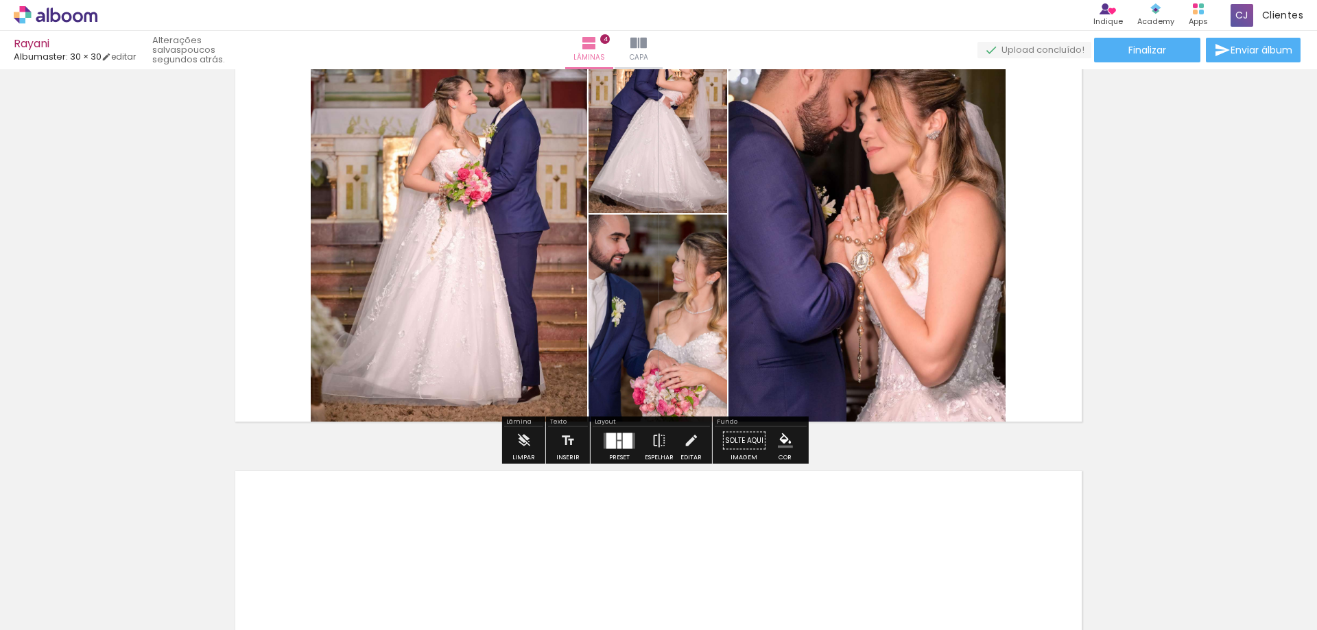
scroll to position [1482, 0]
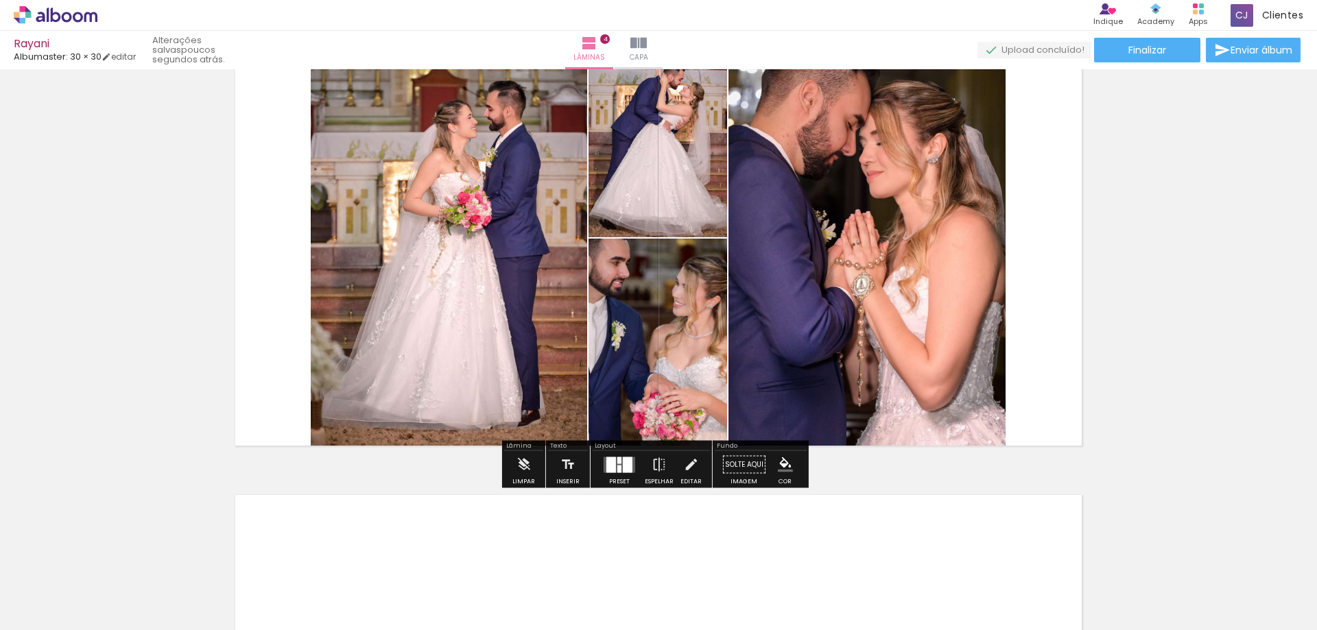
click at [611, 472] on div at bounding box center [611, 465] width 10 height 16
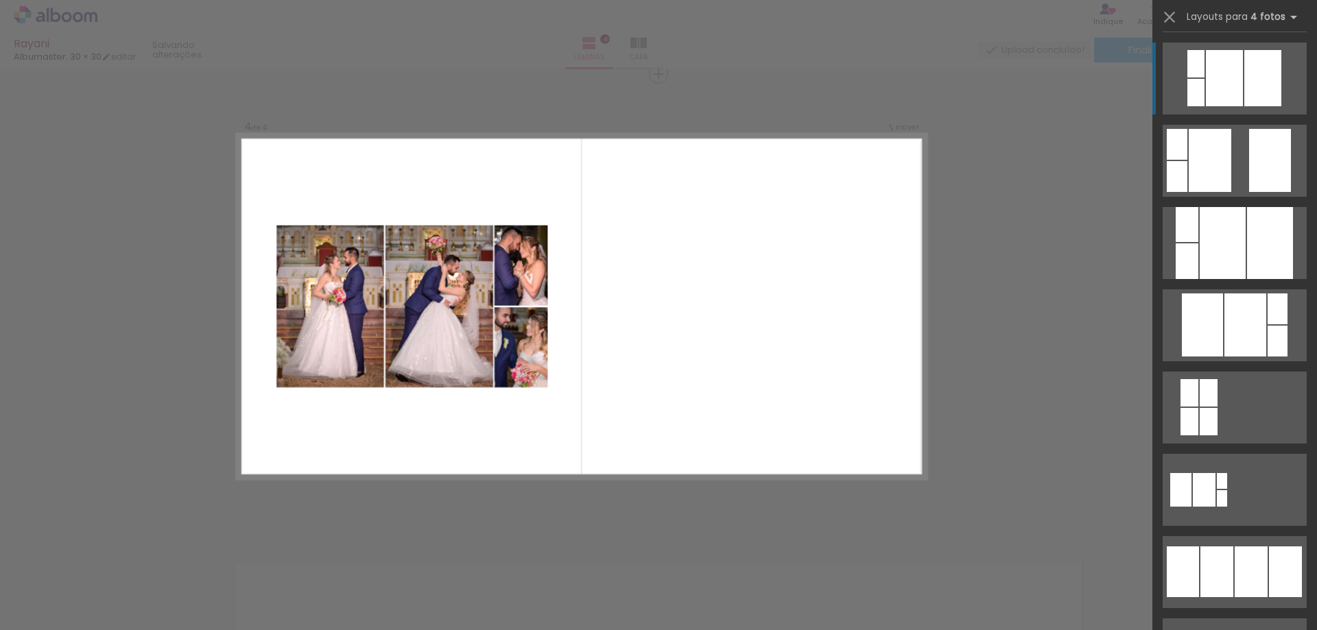
scroll to position [617, 0]
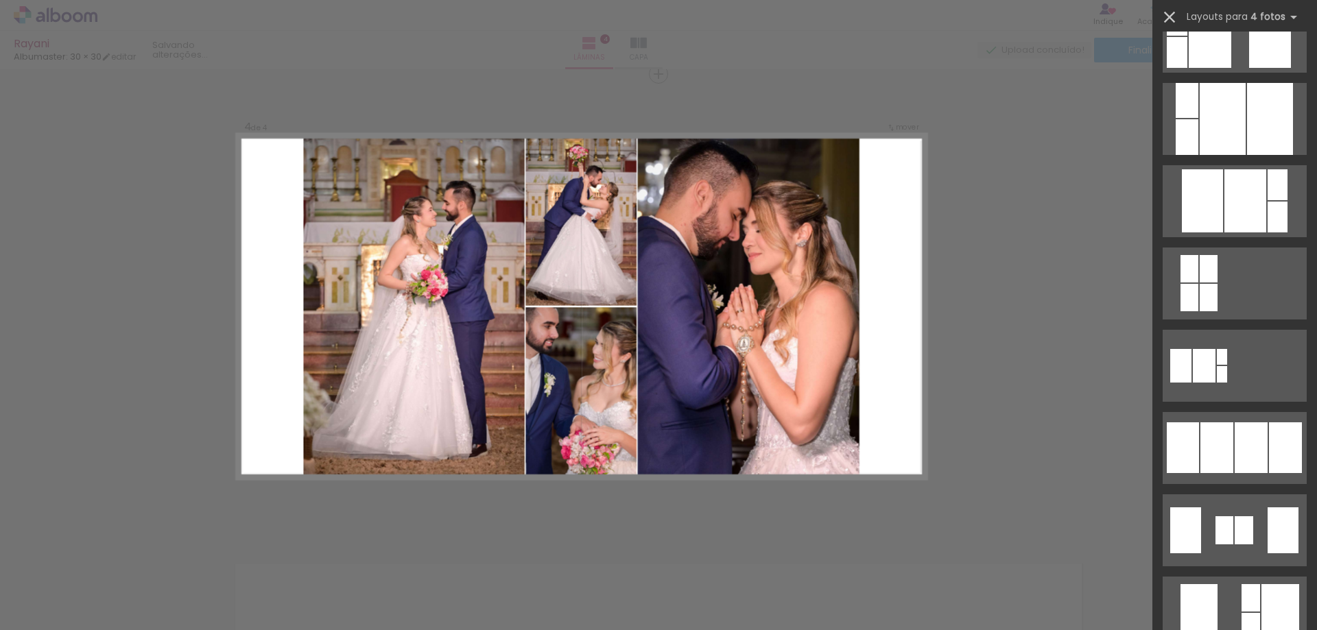
click at [1166, 19] on iron-icon at bounding box center [1169, 17] width 19 height 19
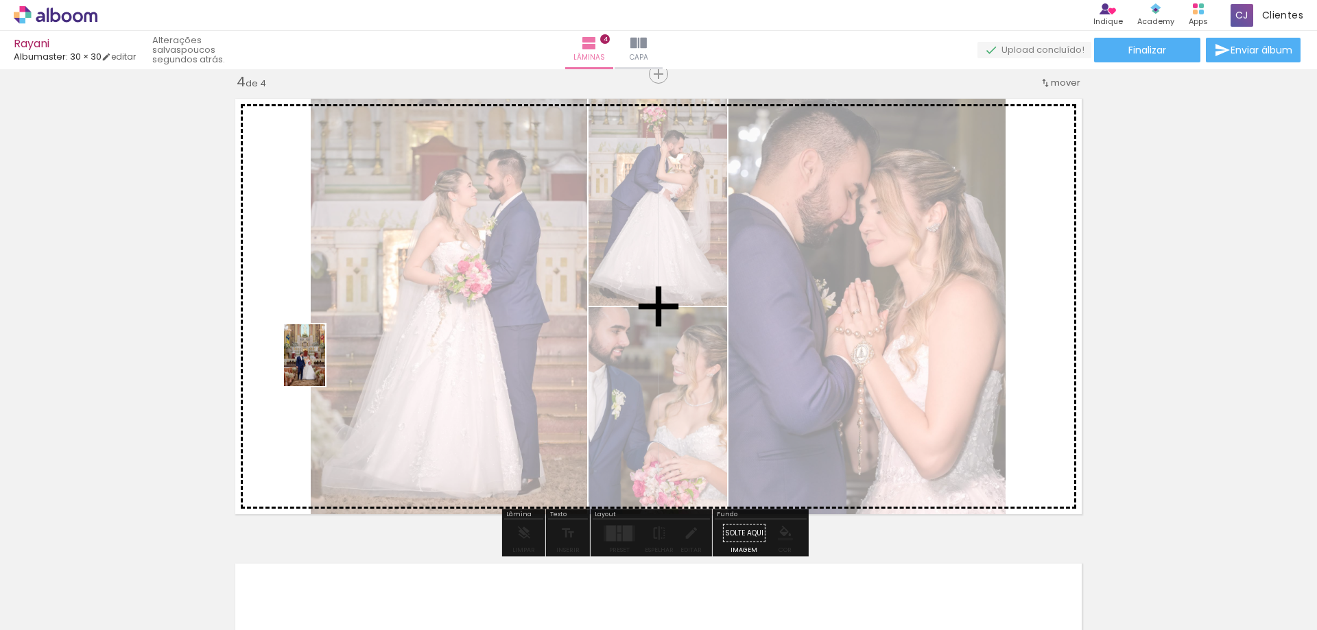
drag, startPoint x: 249, startPoint y: 488, endPoint x: 325, endPoint y: 366, distance: 144.5
click at [325, 366] on quentale-workspace at bounding box center [658, 315] width 1317 height 630
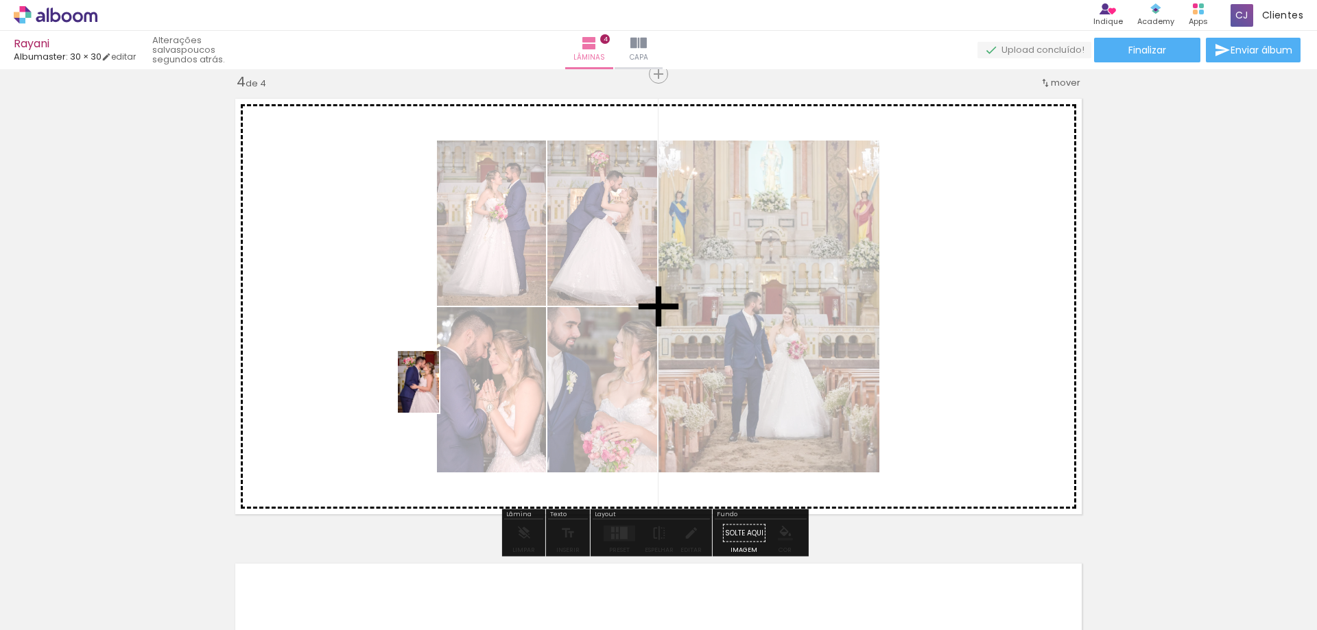
drag, startPoint x: 109, startPoint y: 586, endPoint x: 474, endPoint y: 368, distance: 425.2
click at [476, 354] on quentale-workspace at bounding box center [658, 315] width 1317 height 630
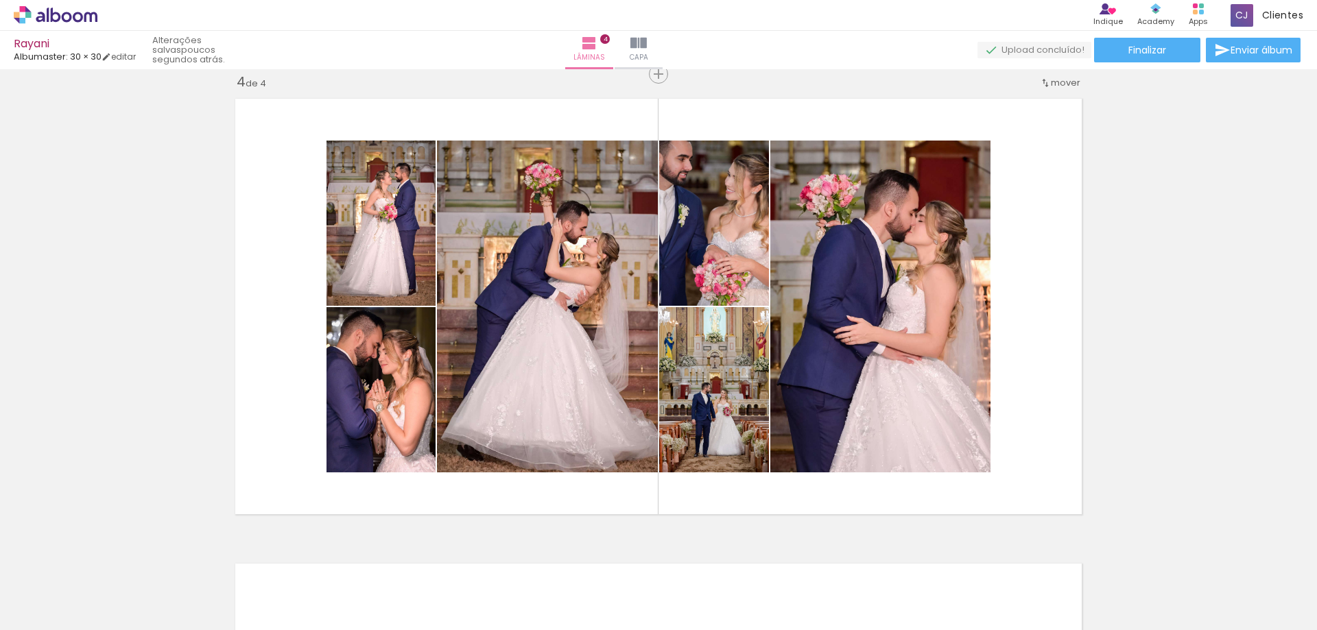
scroll to position [0, 9098]
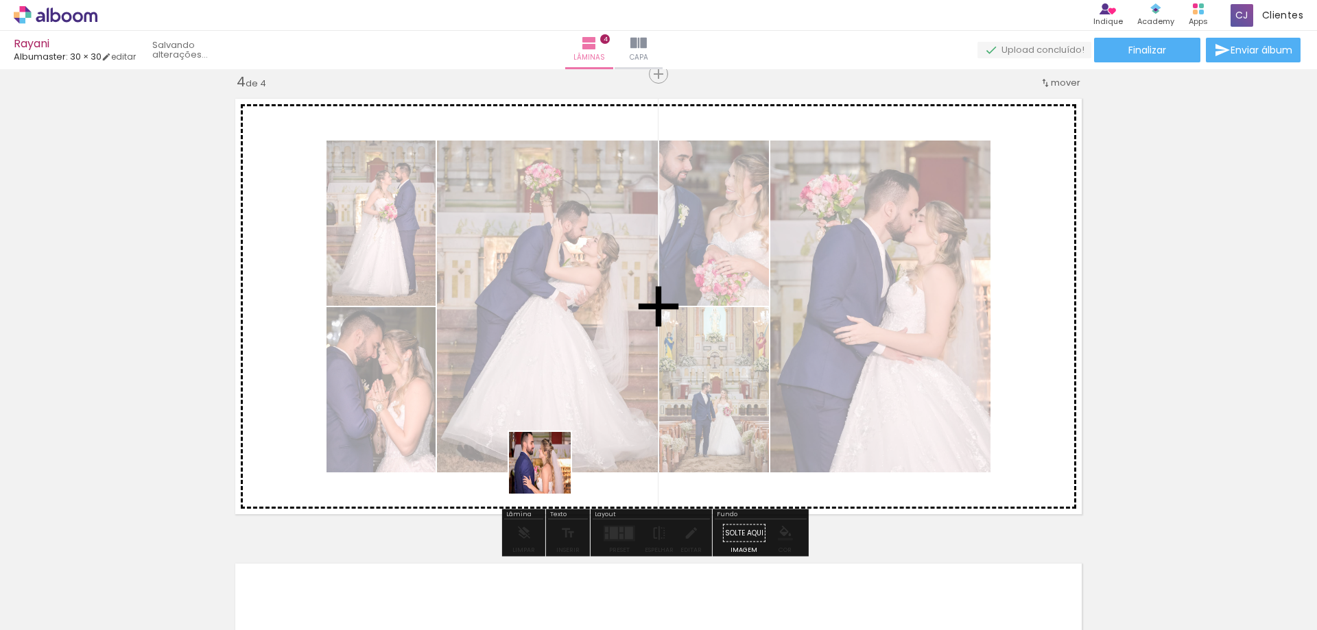
drag, startPoint x: 480, startPoint y: 589, endPoint x: 590, endPoint y: 422, distance: 200.2
click at [590, 422] on quentale-workspace at bounding box center [658, 315] width 1317 height 630
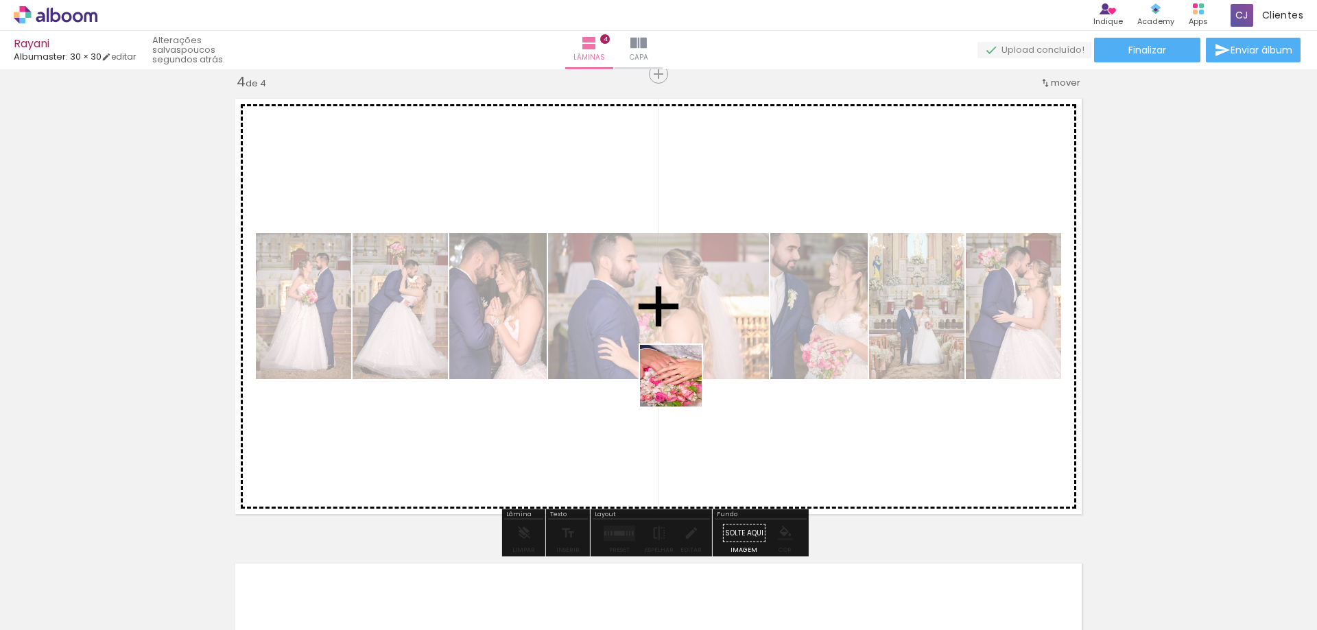
drag, startPoint x: 576, startPoint y: 596, endPoint x: 681, endPoint y: 403, distance: 219.2
click at [682, 385] on quentale-workspace at bounding box center [658, 315] width 1317 height 630
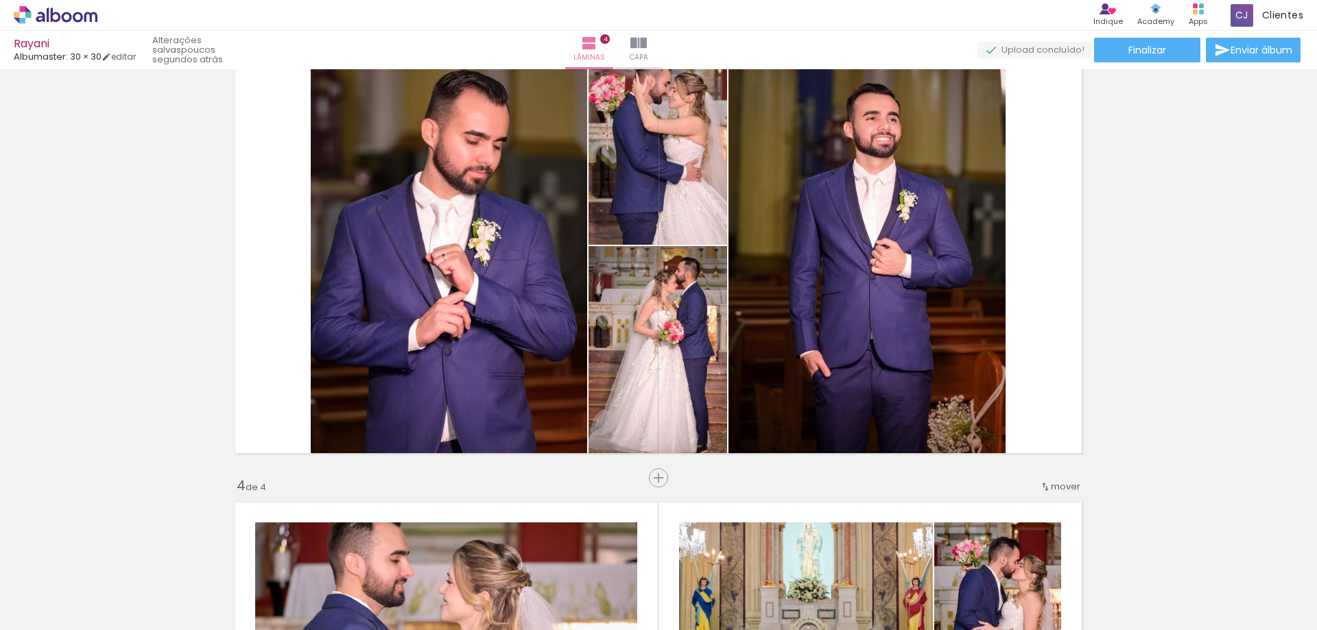
scroll to position [1002, 0]
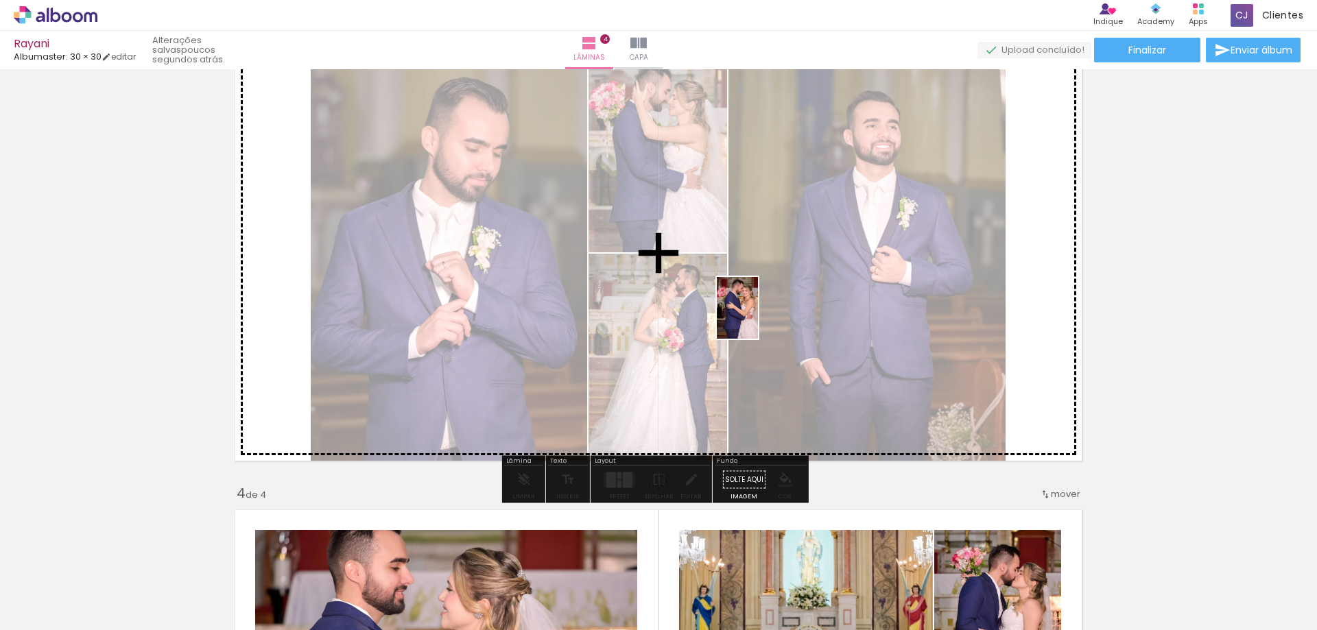
drag, startPoint x: 504, startPoint y: 581, endPoint x: 758, endPoint y: 318, distance: 365.3
click at [758, 318] on quentale-workspace at bounding box center [658, 315] width 1317 height 630
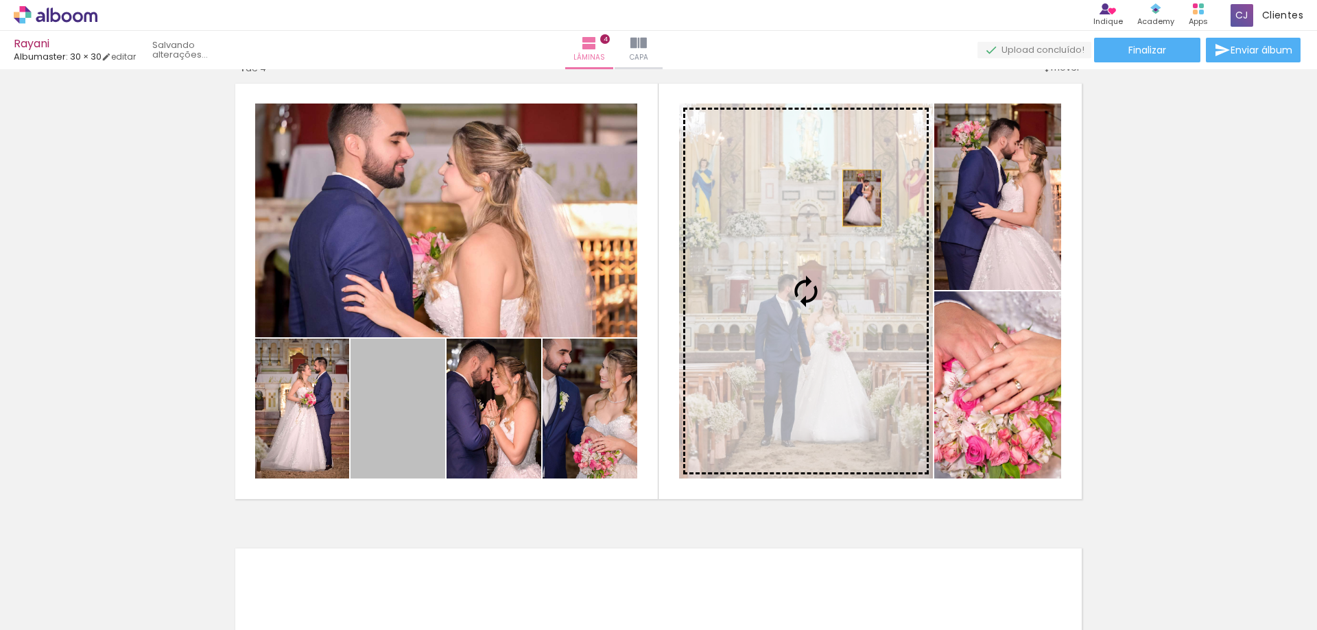
scroll to position [1235, 0]
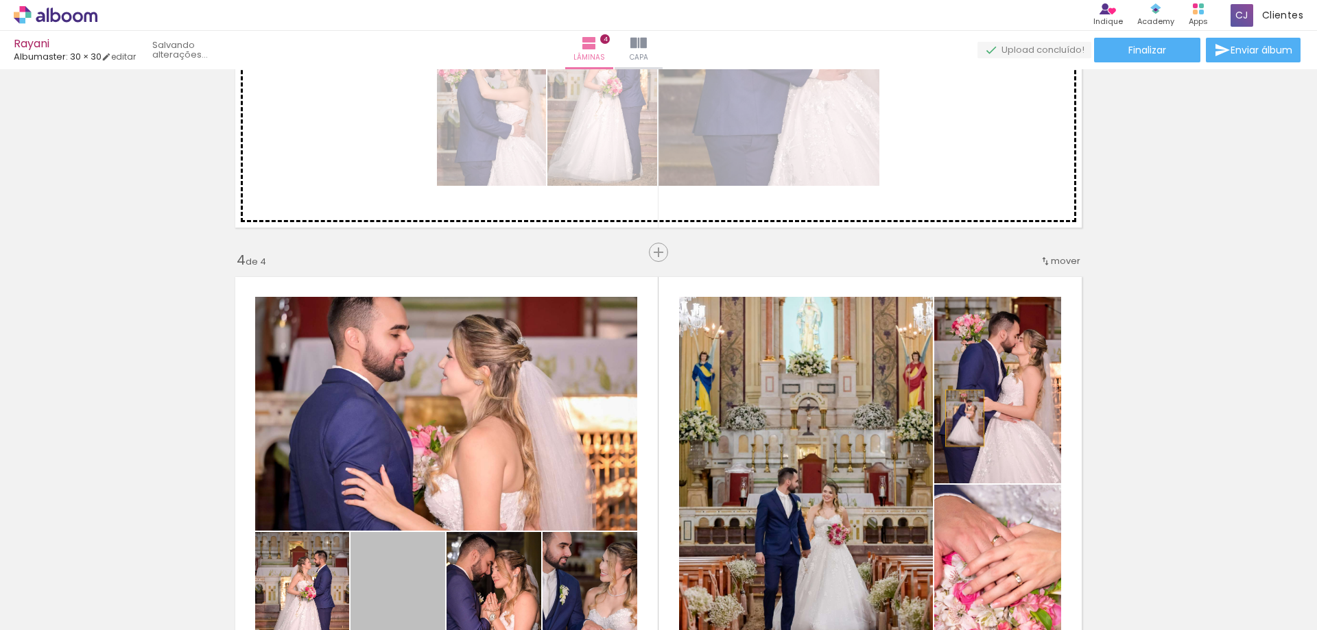
drag, startPoint x: 395, startPoint y: 353, endPoint x: 960, endPoint y: 144, distance: 602.1
click at [960, 144] on div "Inserir lâmina 1 de 4 Inserir lâmina 2 de 4 Inserir lâmina 3 de 4 Inserir lâmin…" at bounding box center [658, 2] width 1317 height 2326
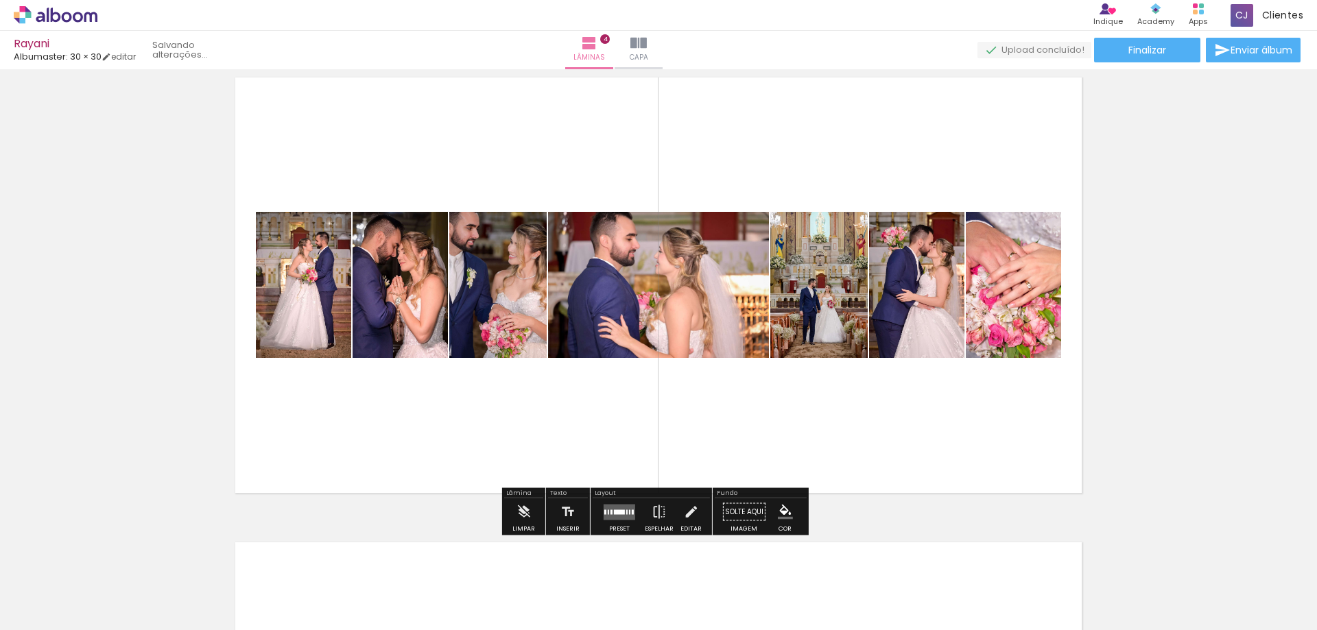
scroll to position [1441, 0]
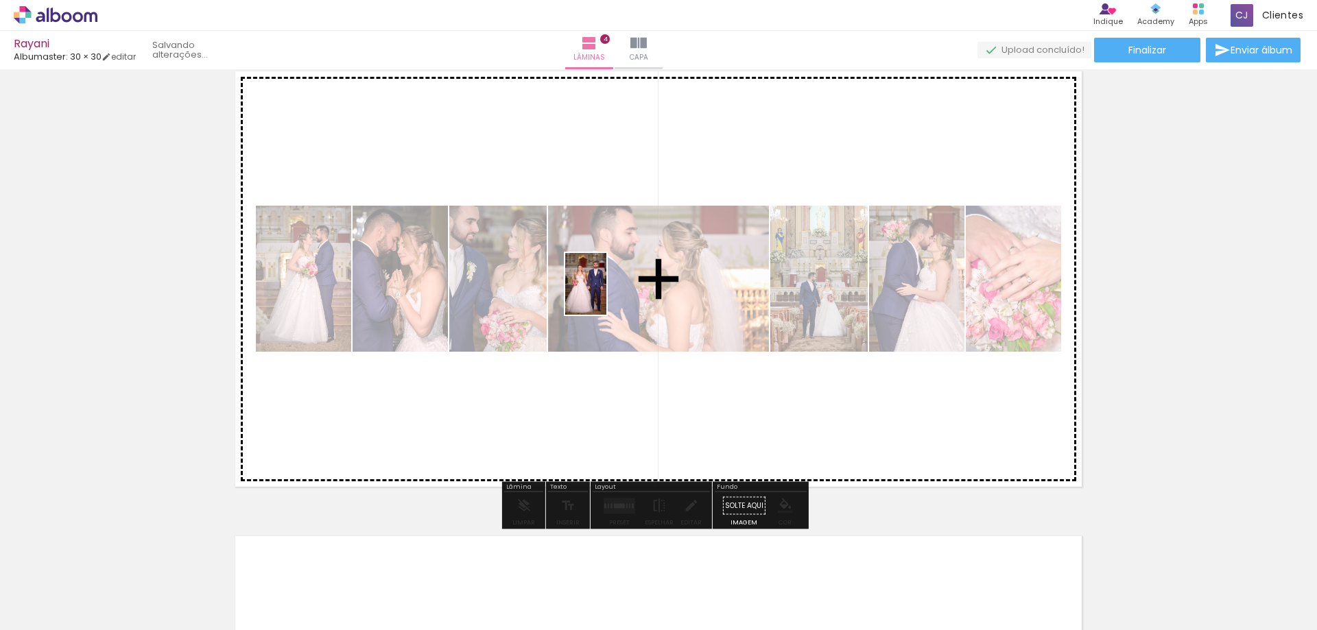
drag, startPoint x: 412, startPoint y: 592, endPoint x: 631, endPoint y: 334, distance: 338.3
click at [608, 294] on quentale-workspace at bounding box center [658, 315] width 1317 height 630
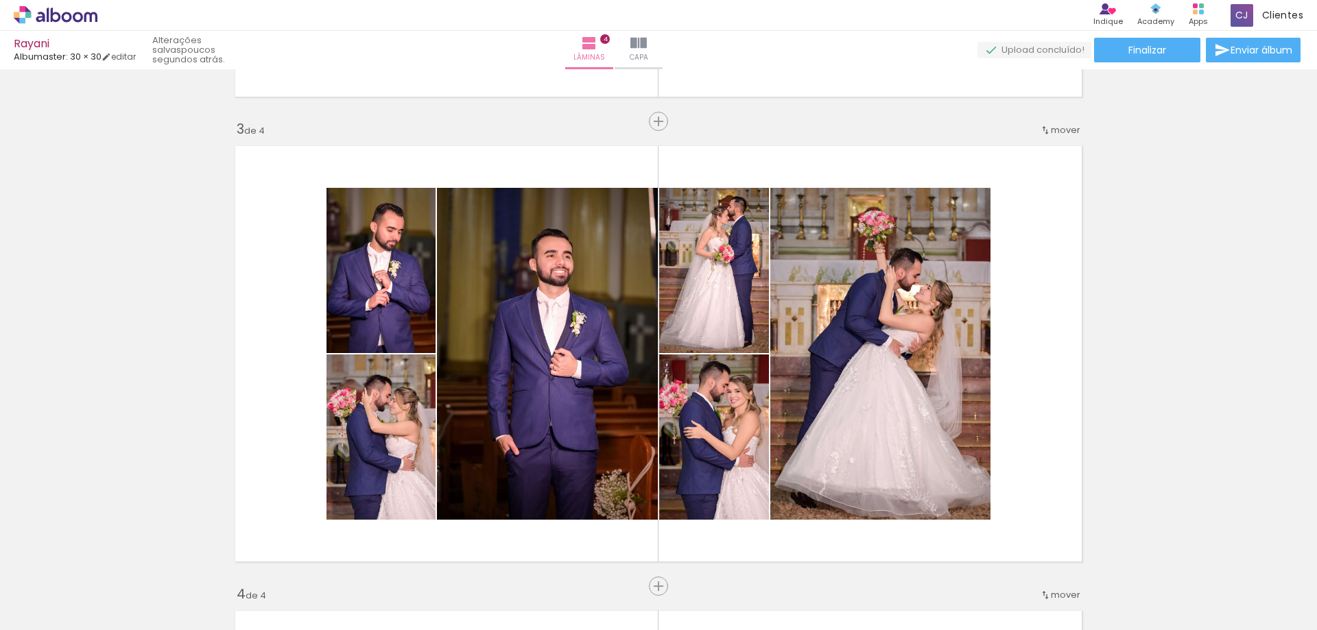
scroll to position [892, 0]
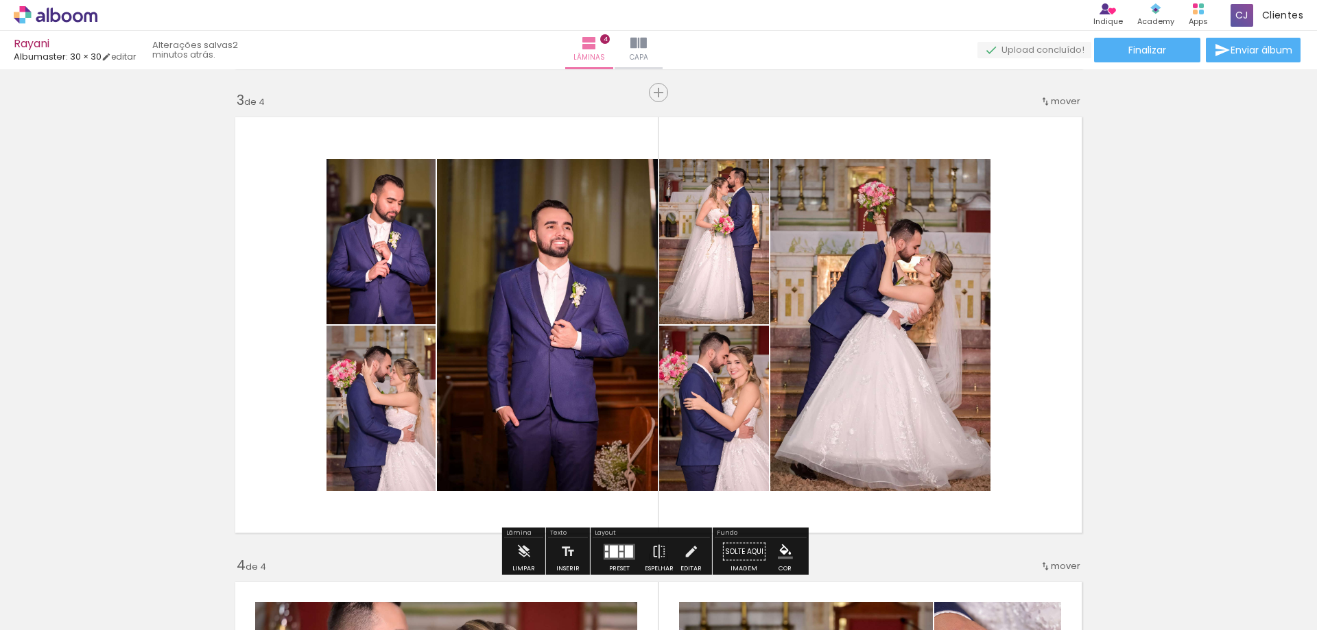
scroll to position [960, 0]
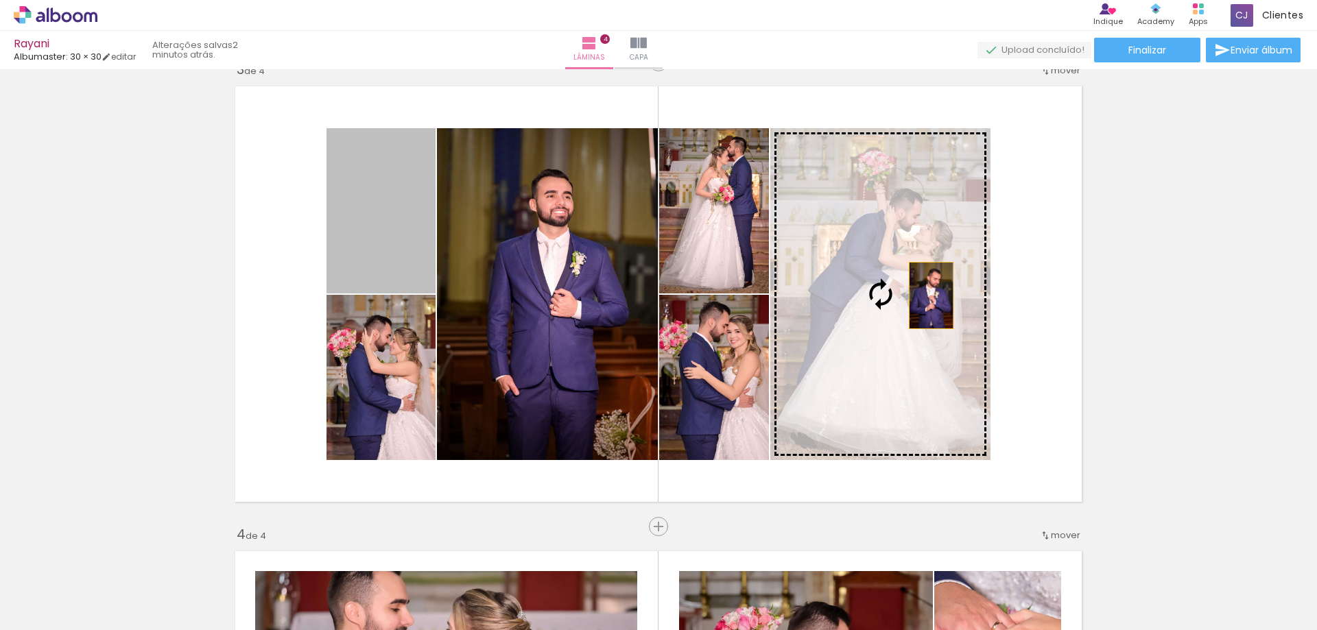
drag, startPoint x: 445, startPoint y: 233, endPoint x: 929, endPoint y: 296, distance: 488.4
click at [0, 0] on slot at bounding box center [0, 0] width 0 height 0
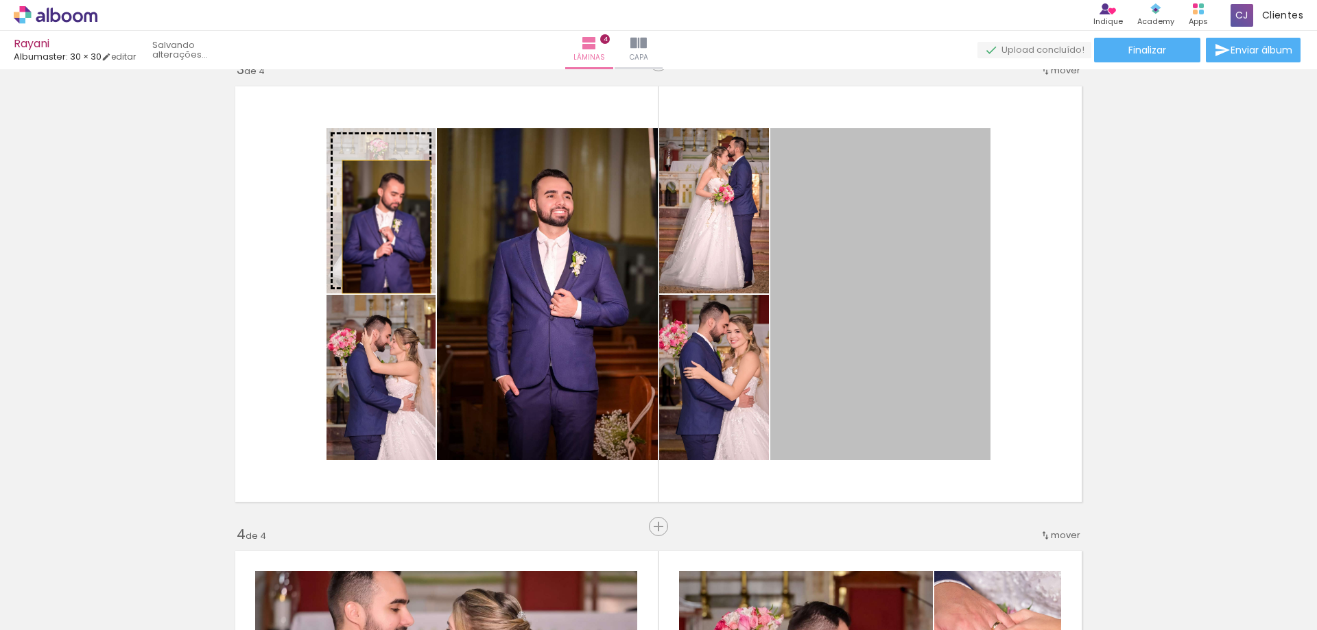
drag, startPoint x: 895, startPoint y: 303, endPoint x: 381, endPoint y: 227, distance: 519.5
click at [0, 0] on slot at bounding box center [0, 0] width 0 height 0
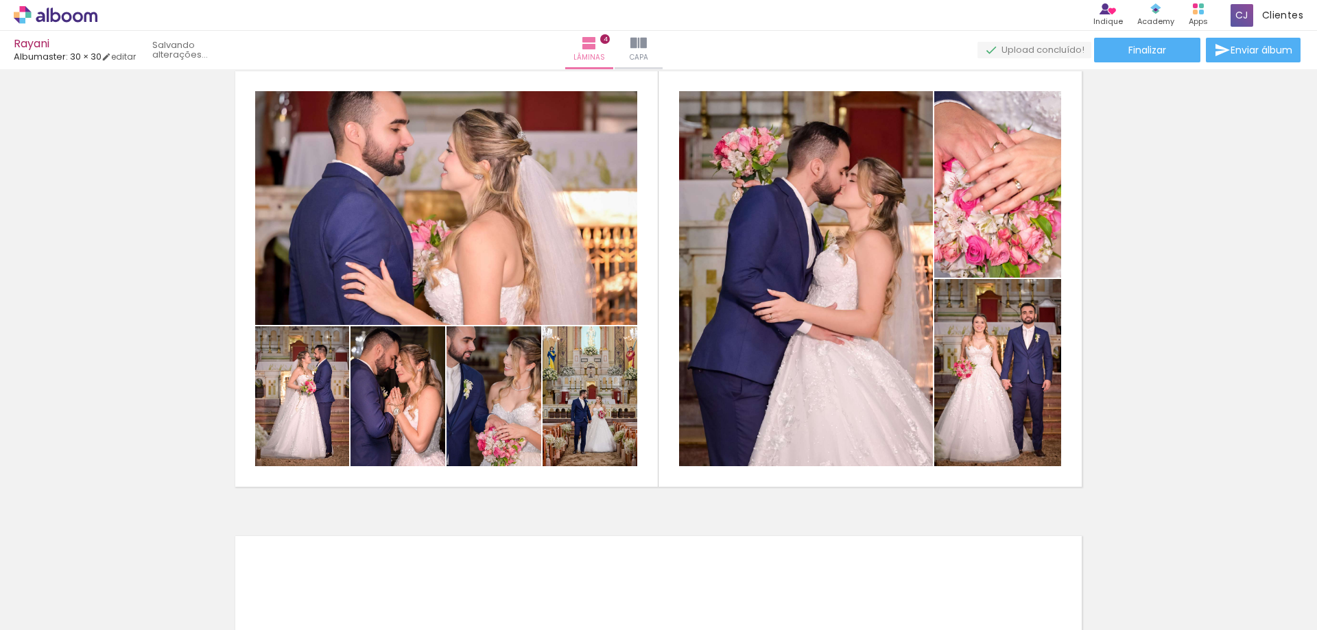
scroll to position [0, 0]
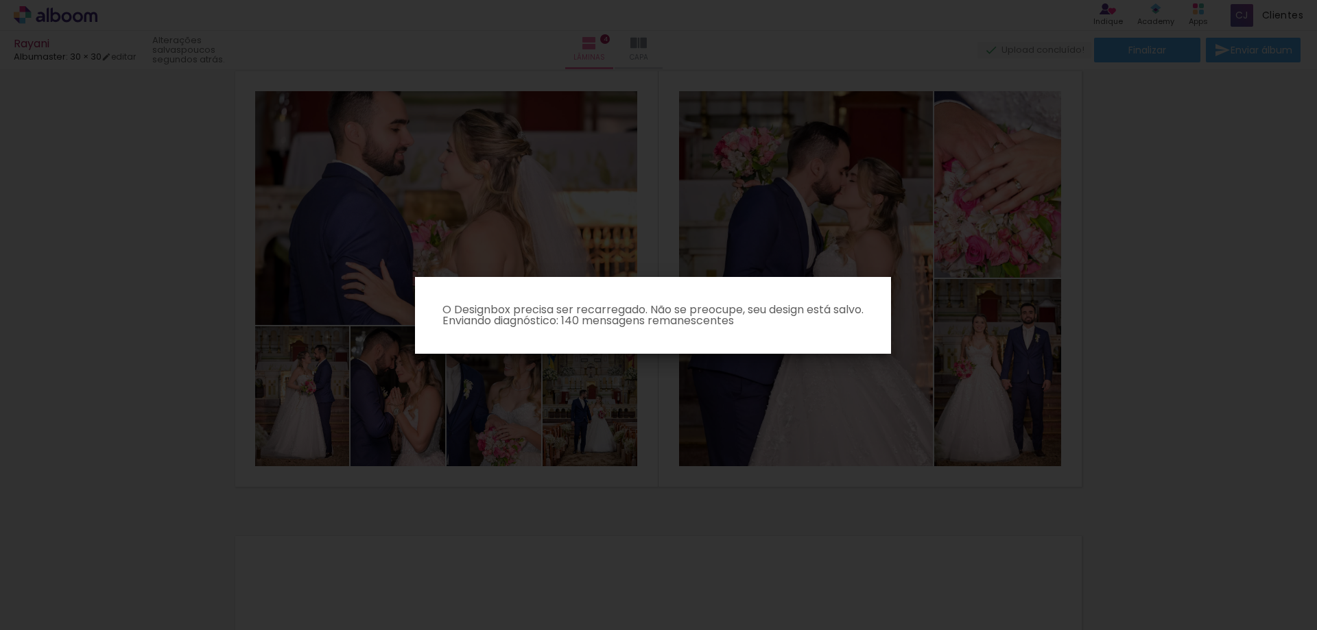
click at [735, 320] on p "O Designbox precisa ser recarregado. Não se preocupe, seu design está salvo. En…" at bounding box center [653, 316] width 454 height 22
drag, startPoint x: 237, startPoint y: 380, endPoint x: 222, endPoint y: 357, distance: 26.8
click at [239, 381] on iron-overlay-backdrop at bounding box center [658, 315] width 1317 height 630
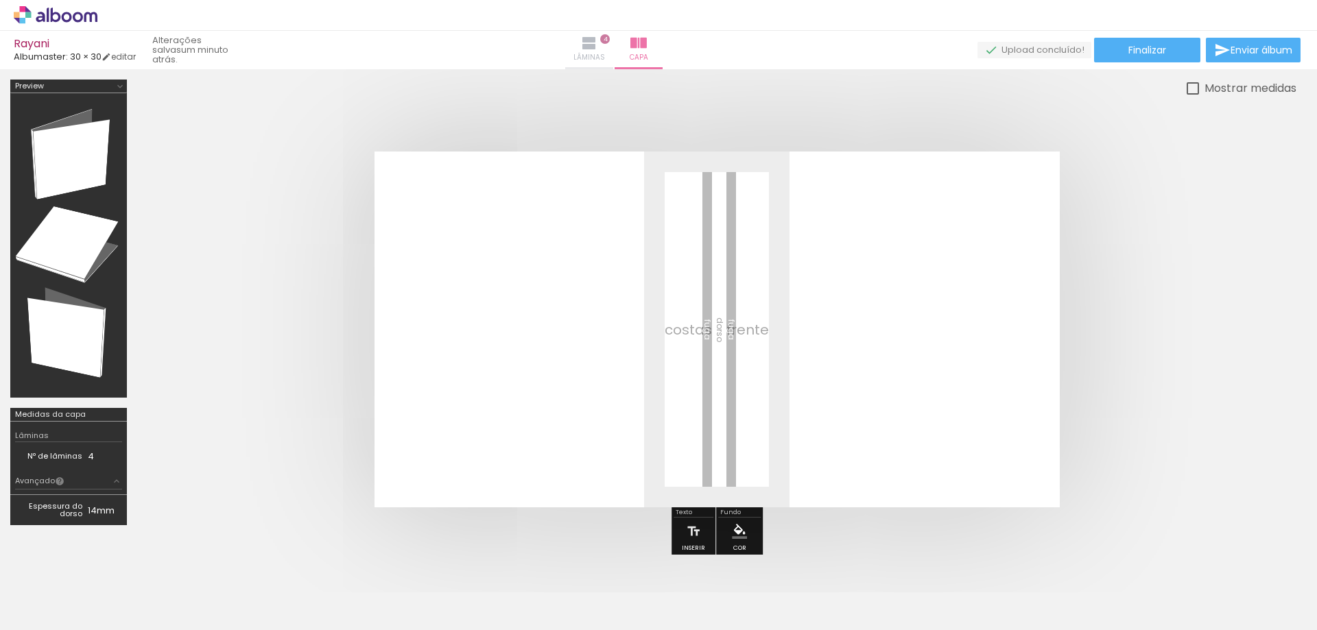
click at [605, 51] on span "Lâminas" at bounding box center [590, 57] width 32 height 12
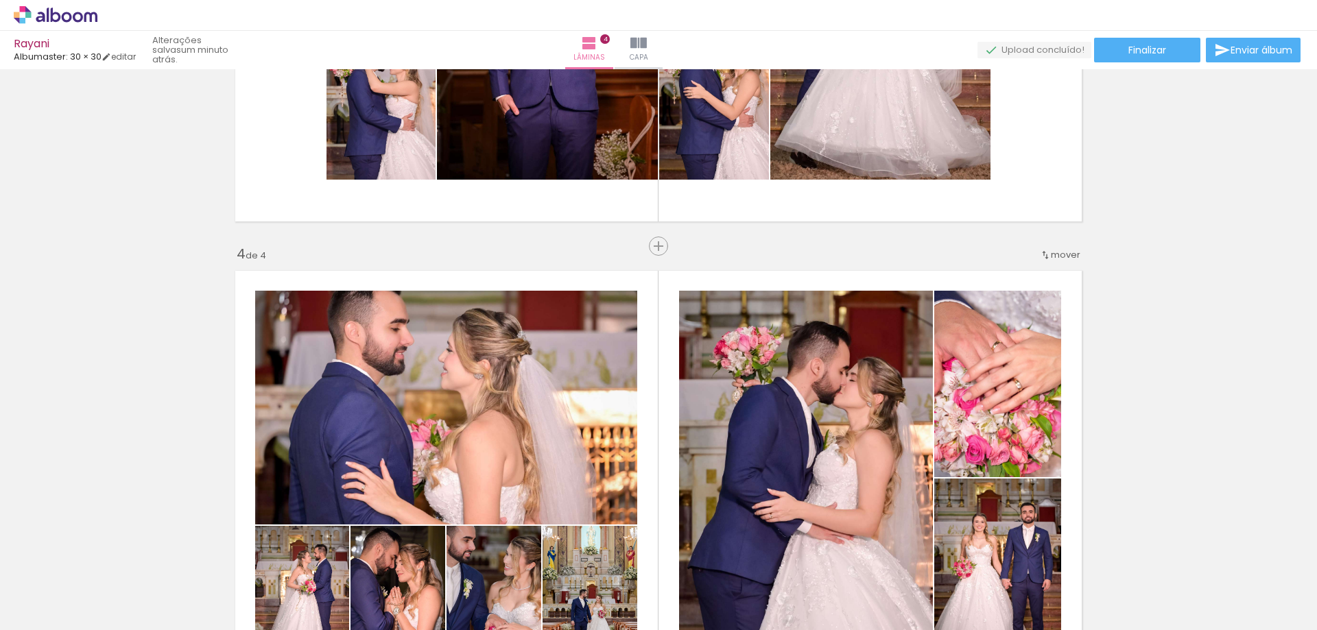
scroll to position [1235, 0]
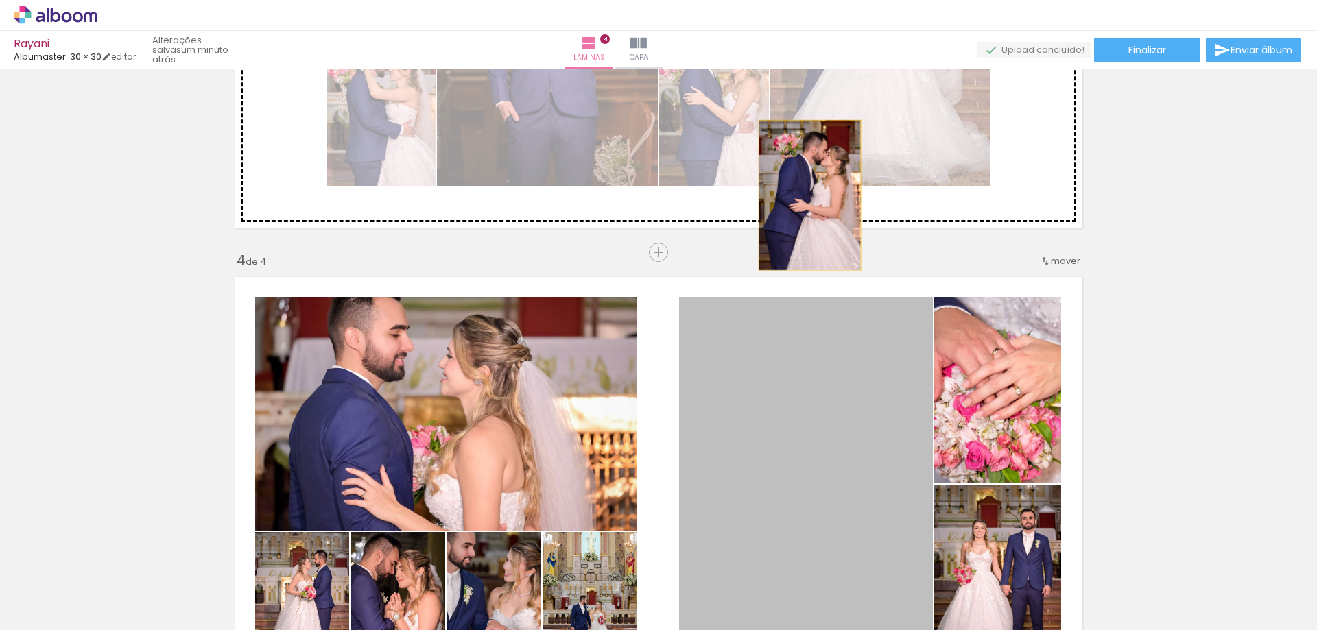
drag, startPoint x: 800, startPoint y: 440, endPoint x: 796, endPoint y: 165, distance: 275.8
click at [796, 165] on div "Inserir lâmina 1 de 4 Inserir lâmina 2 de 4 Inserir lâmina 3 de 4 Inserir lâmin…" at bounding box center [658, 2] width 1317 height 2326
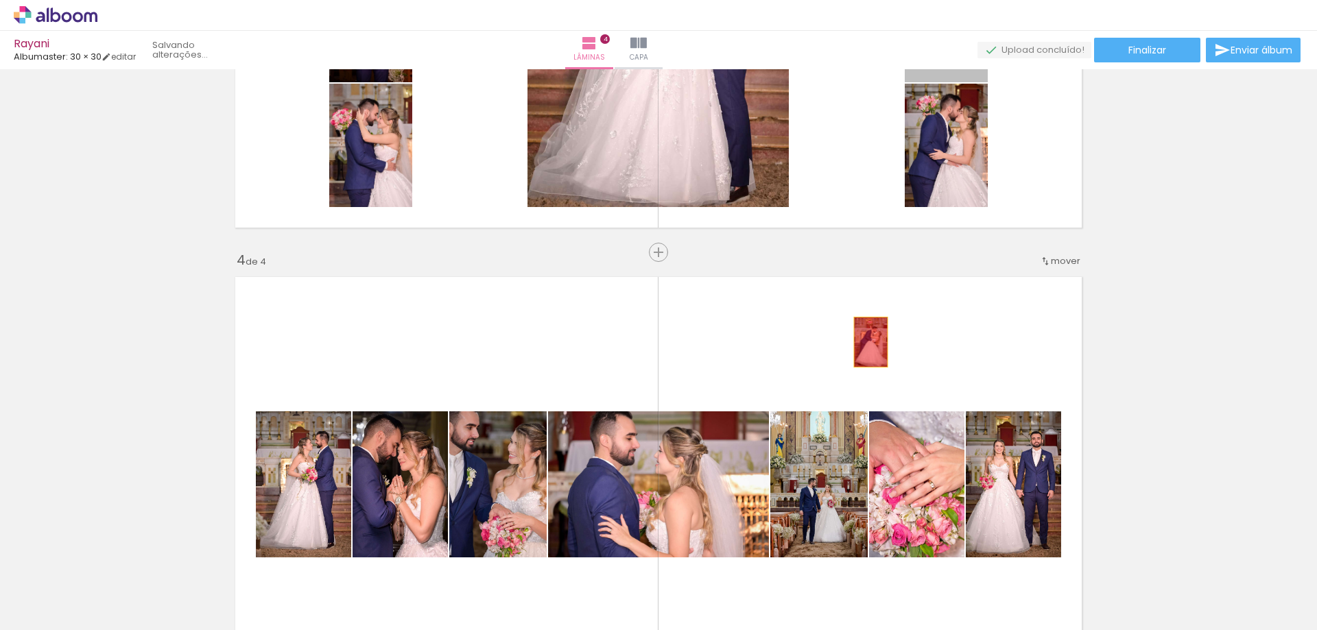
drag, startPoint x: 952, startPoint y: 318, endPoint x: 860, endPoint y: 595, distance: 292.0
click at [865, 615] on quentale-workspace at bounding box center [658, 315] width 1317 height 630
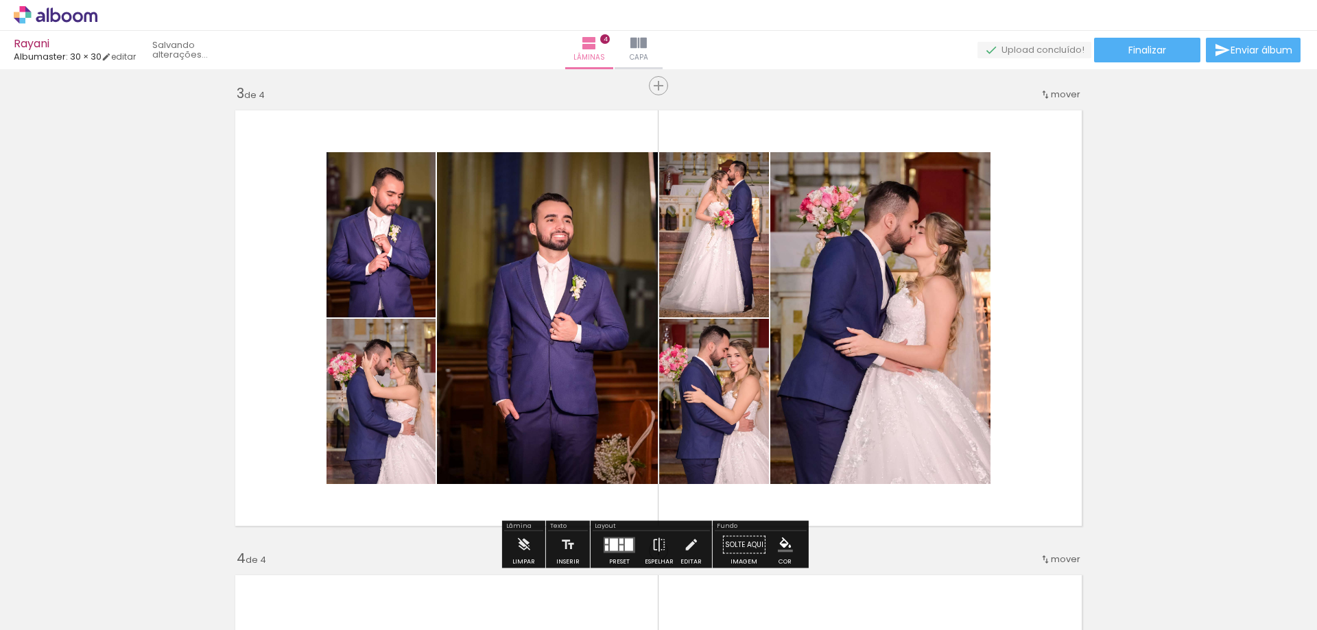
scroll to position [960, 0]
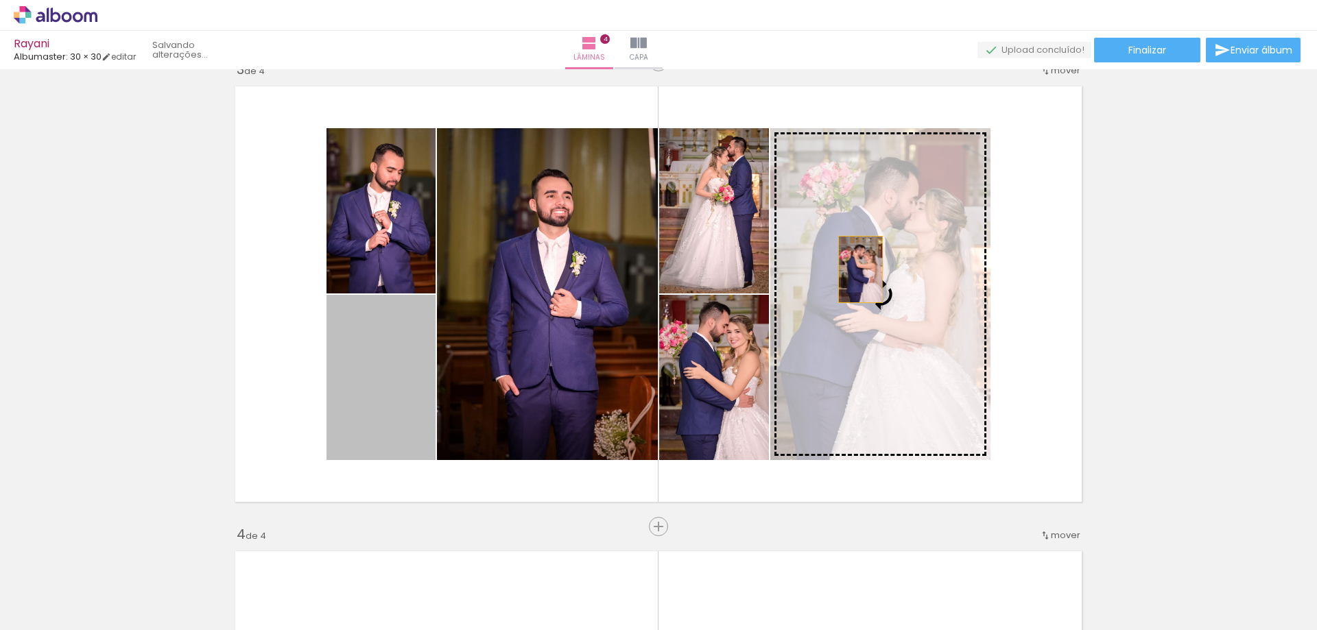
drag, startPoint x: 373, startPoint y: 392, endPoint x: 856, endPoint y: 270, distance: 497.7
click at [0, 0] on slot at bounding box center [0, 0] width 0 height 0
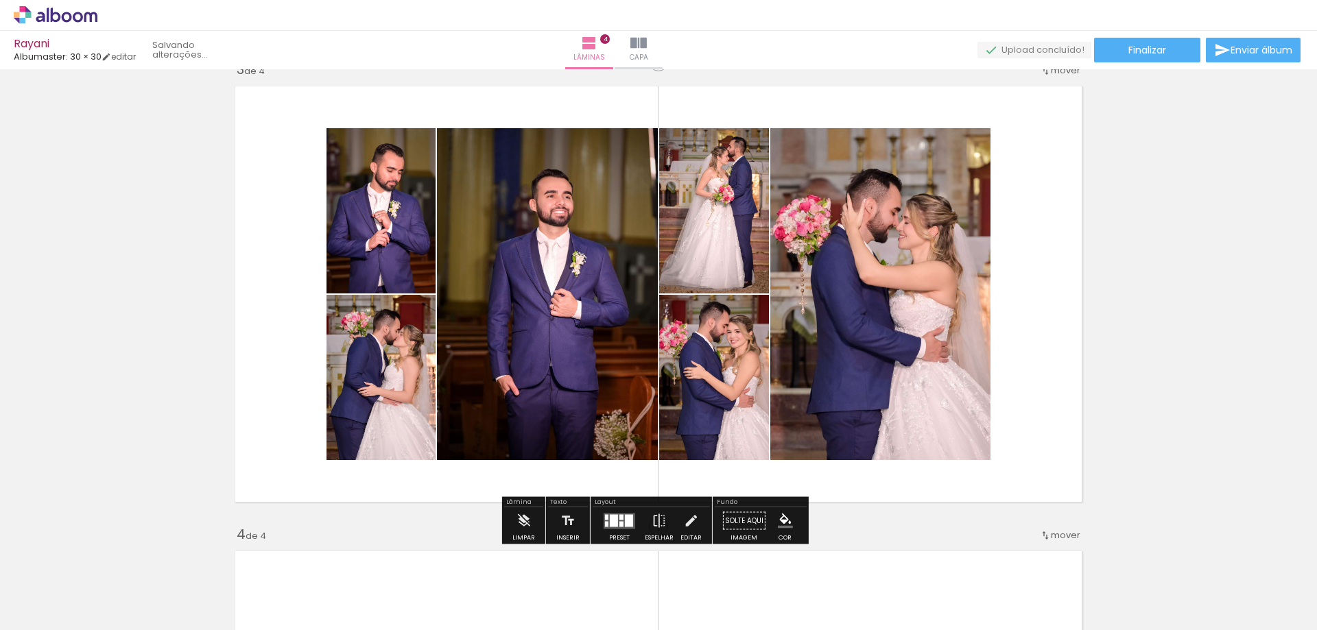
click at [618, 529] on div at bounding box center [619, 521] width 37 height 27
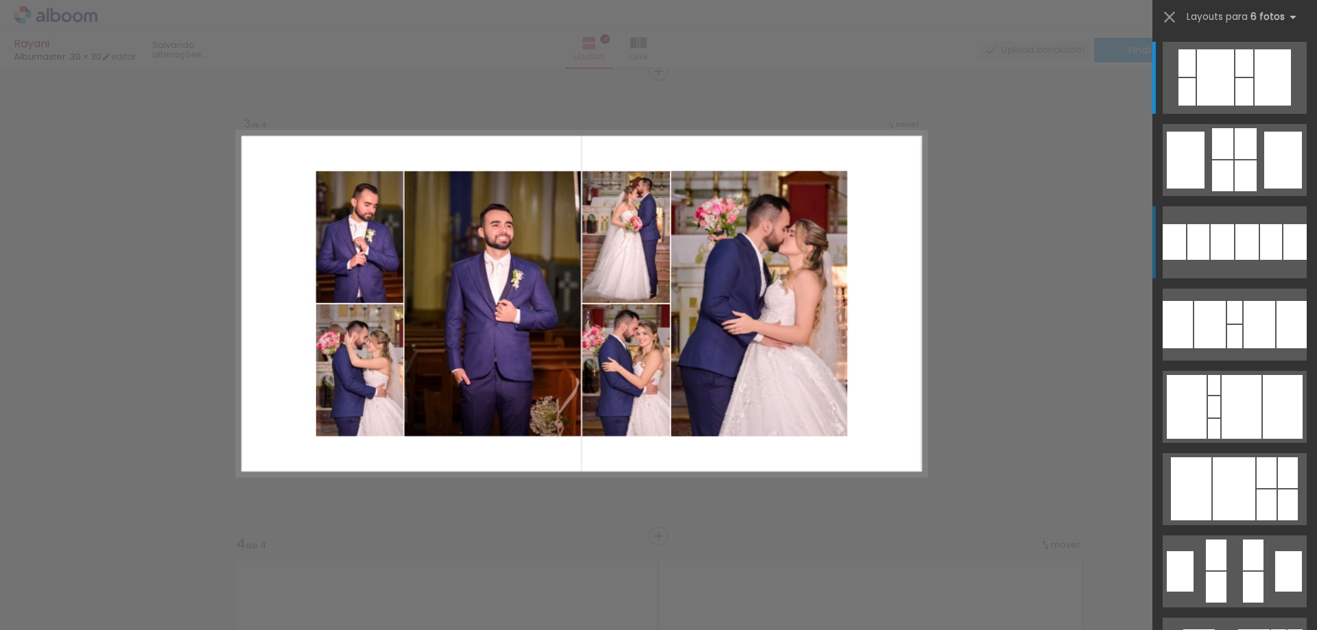
scroll to position [948, 0]
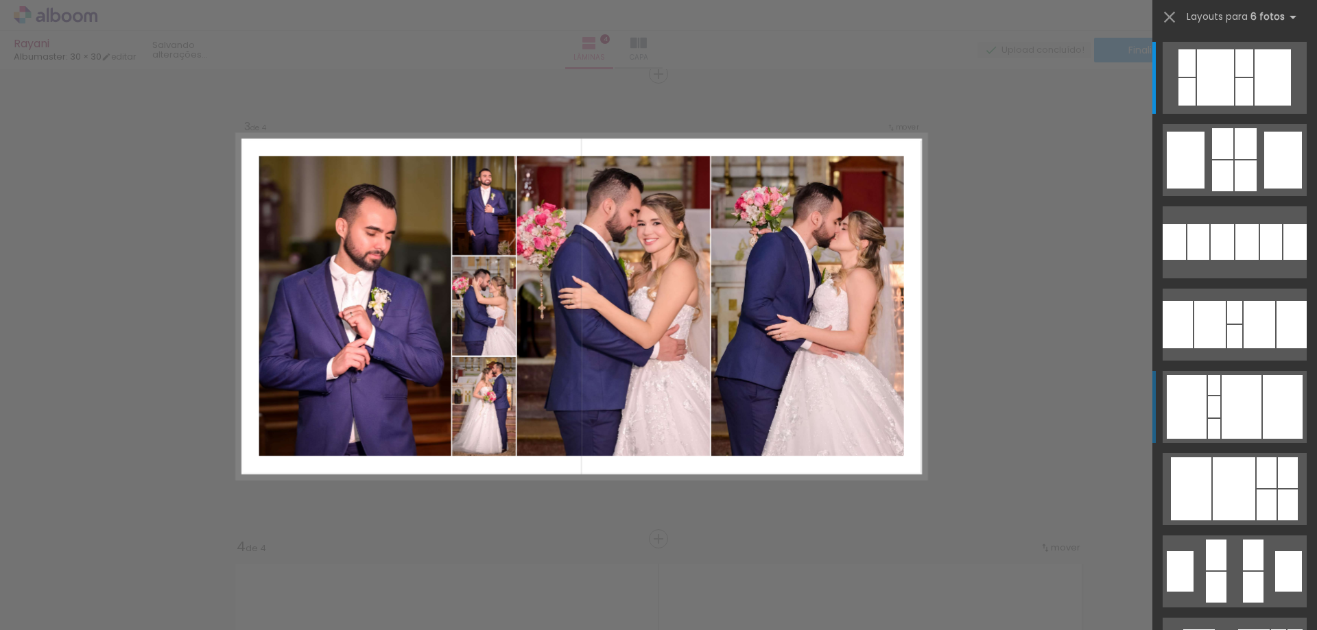
click at [1247, 391] on div at bounding box center [1242, 407] width 40 height 64
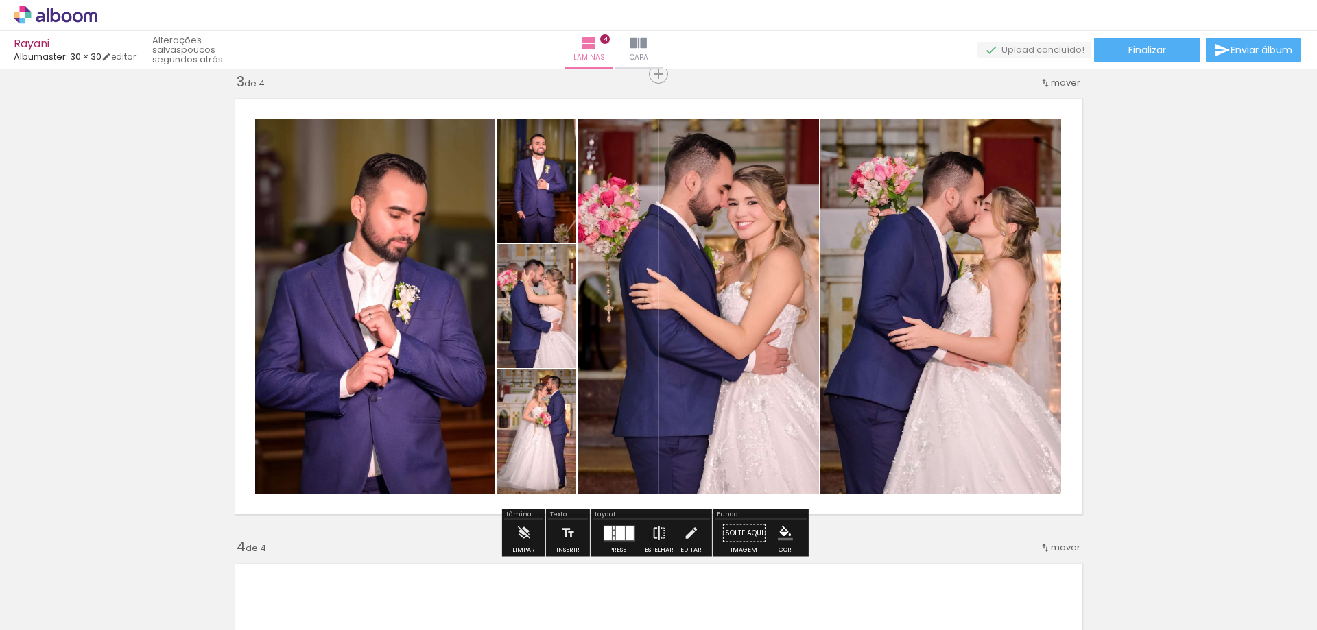
scroll to position [1017, 0]
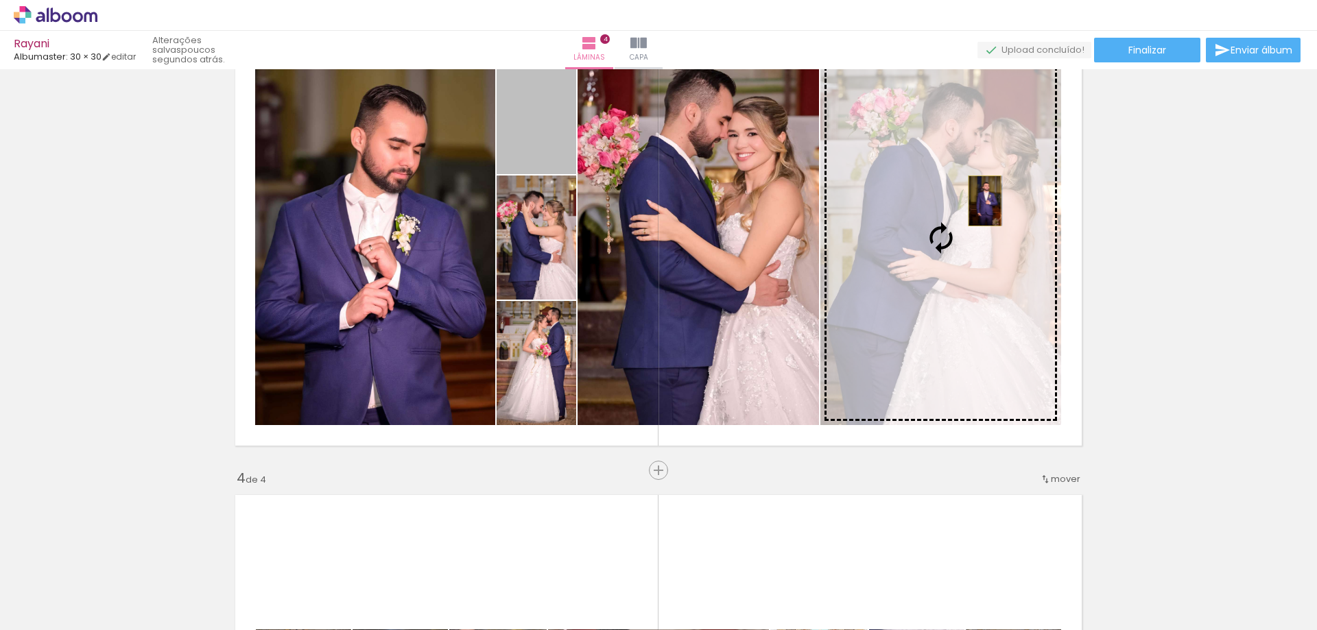
drag, startPoint x: 685, startPoint y: 144, endPoint x: 980, endPoint y: 201, distance: 300.4
click at [0, 0] on slot at bounding box center [0, 0] width 0 height 0
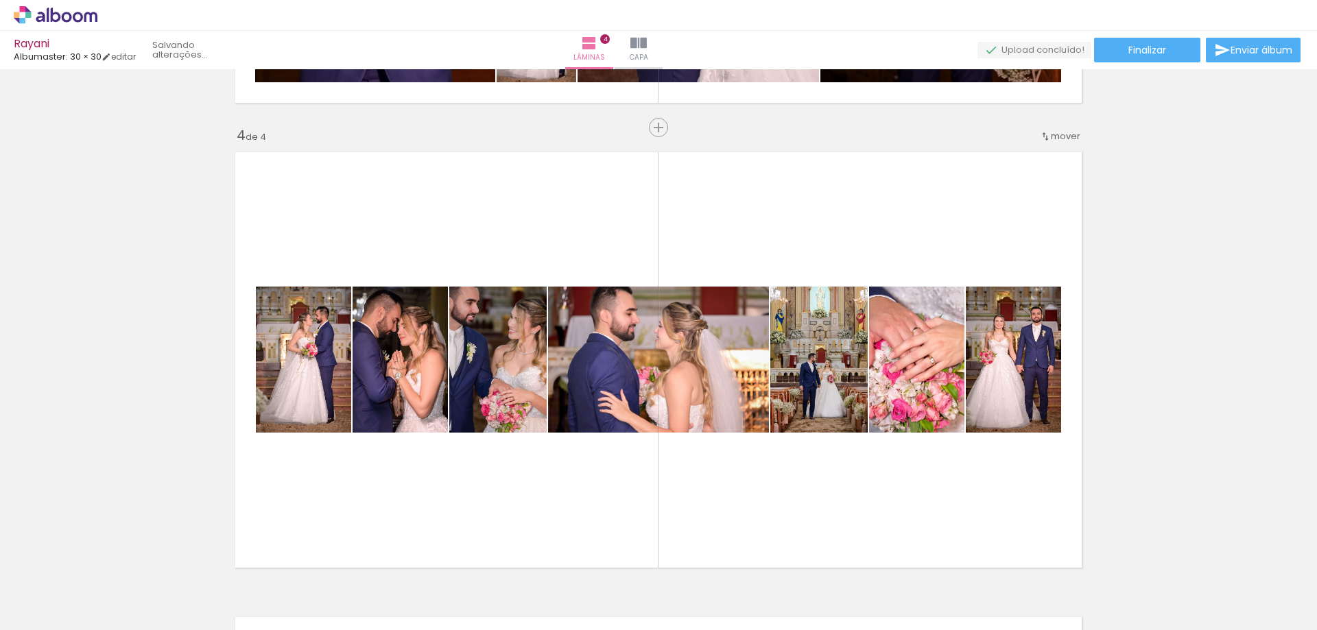
scroll to position [1428, 0]
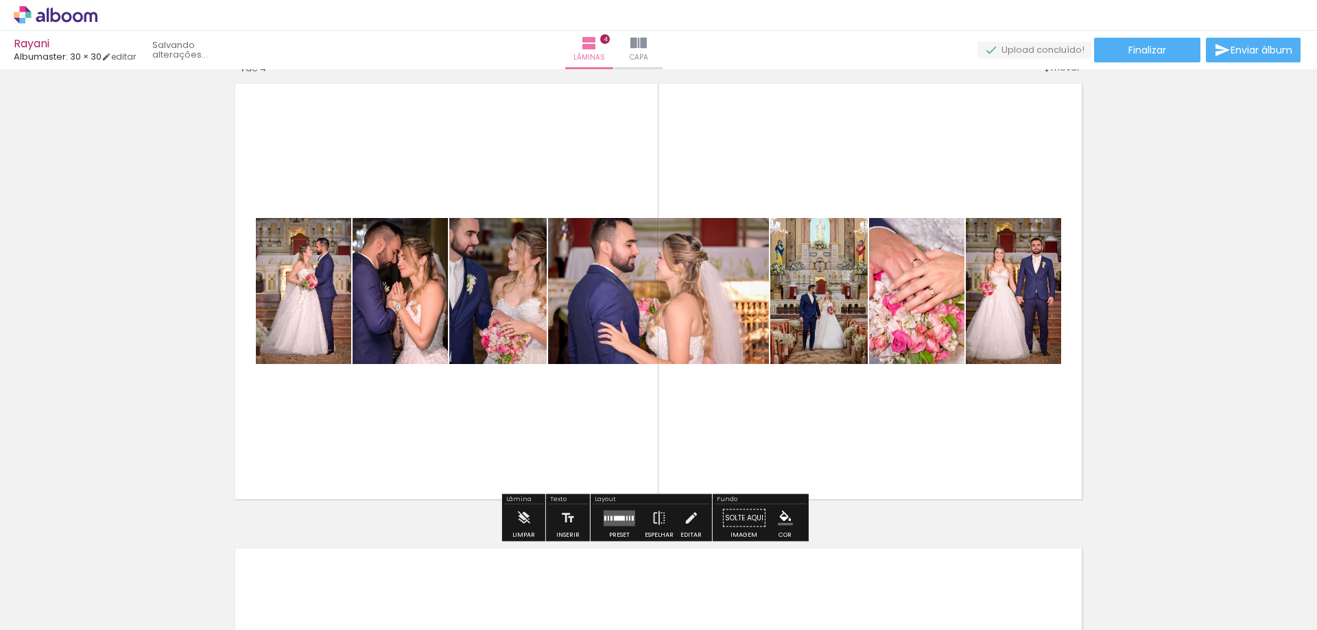
click at [604, 512] on quentale-layouter at bounding box center [620, 518] width 32 height 16
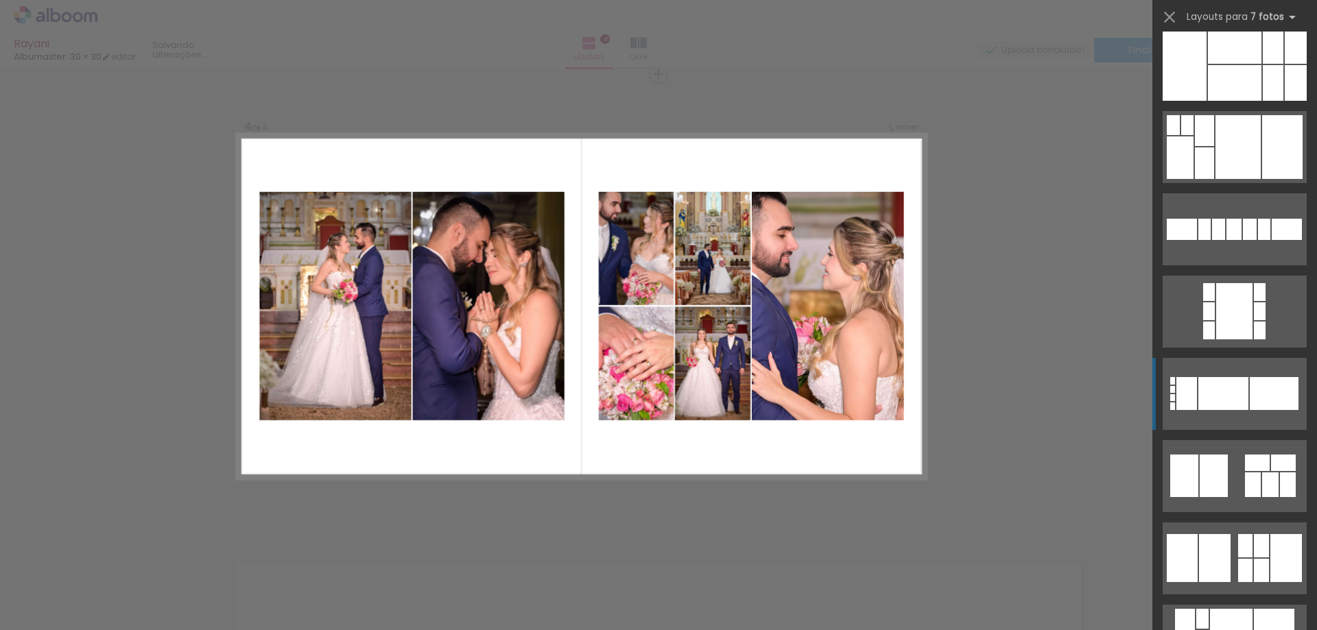
scroll to position [1715, 0]
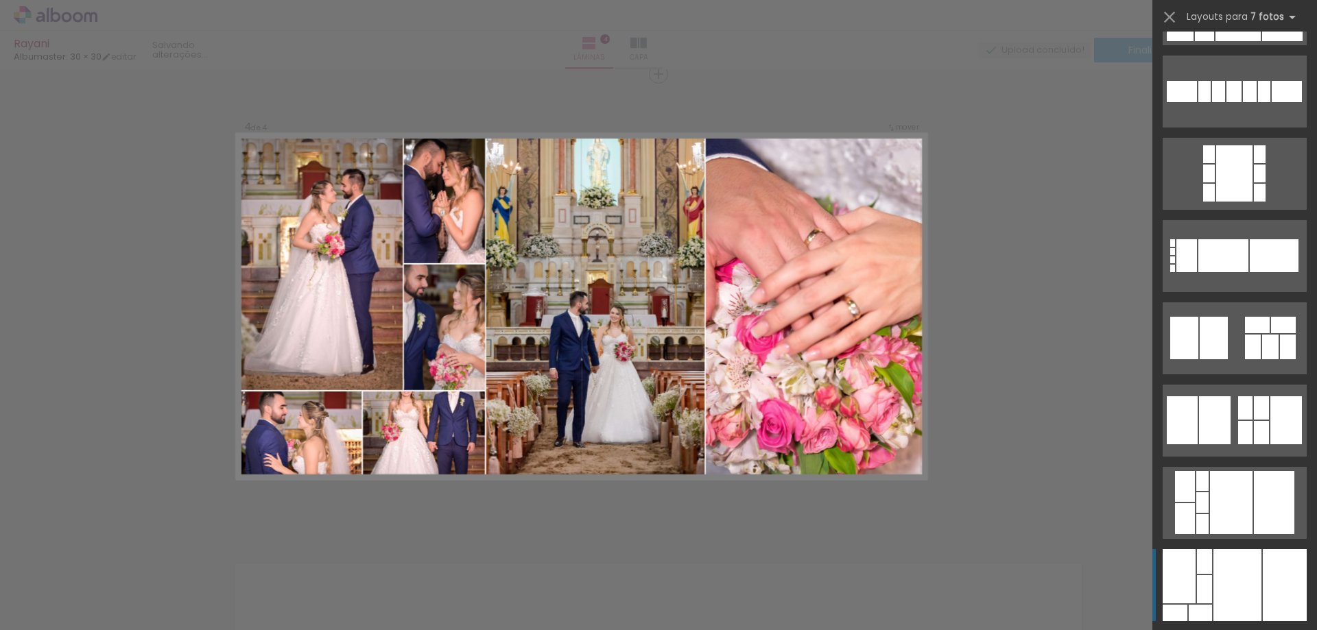
click at [1237, 564] on div at bounding box center [1238, 586] width 48 height 72
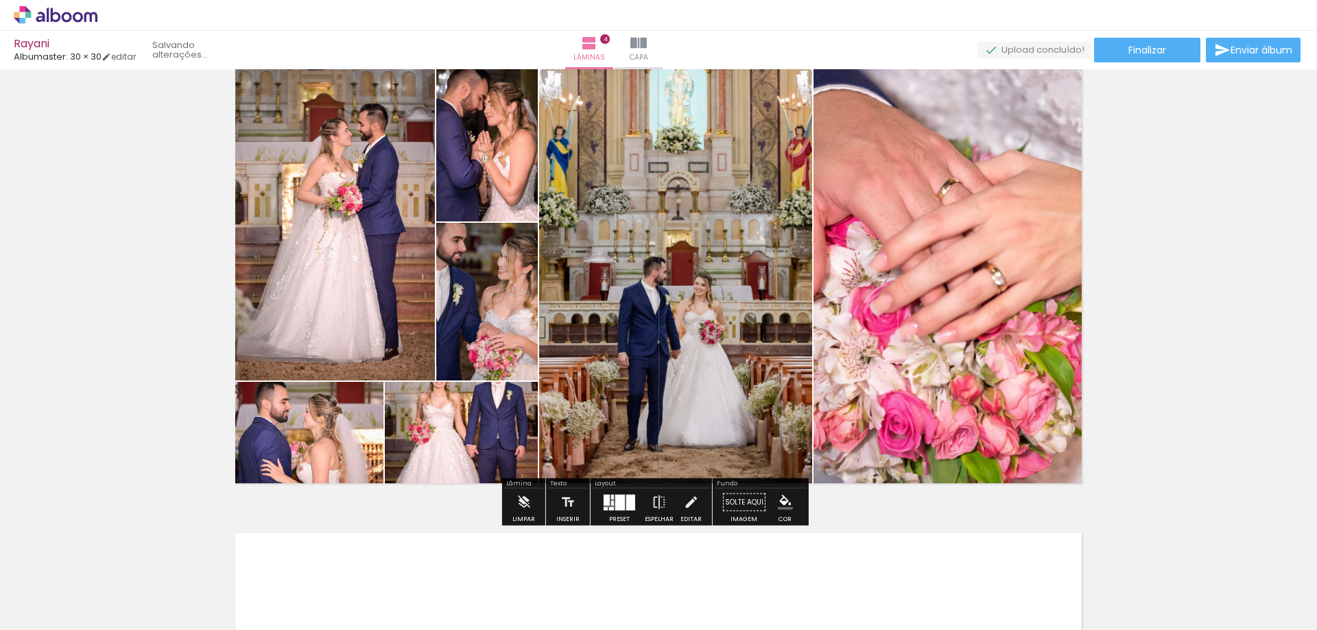
scroll to position [1413, 0]
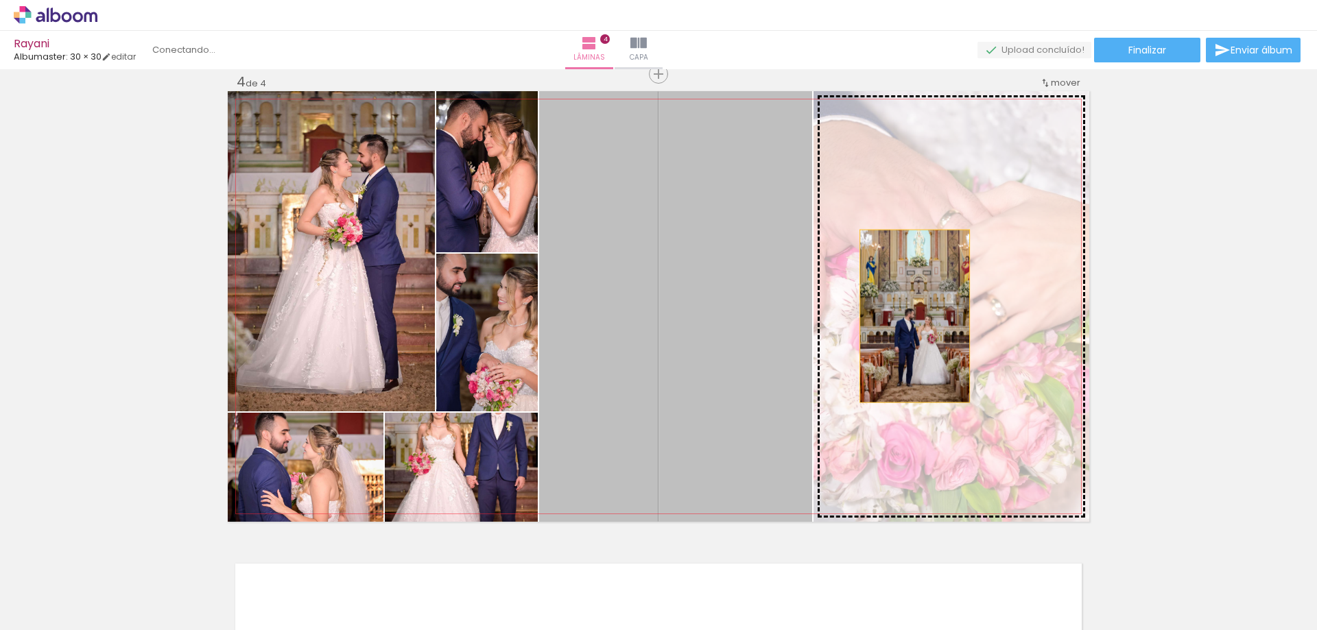
drag, startPoint x: 753, startPoint y: 321, endPoint x: 912, endPoint y: 316, distance: 159.9
click at [0, 0] on slot at bounding box center [0, 0] width 0 height 0
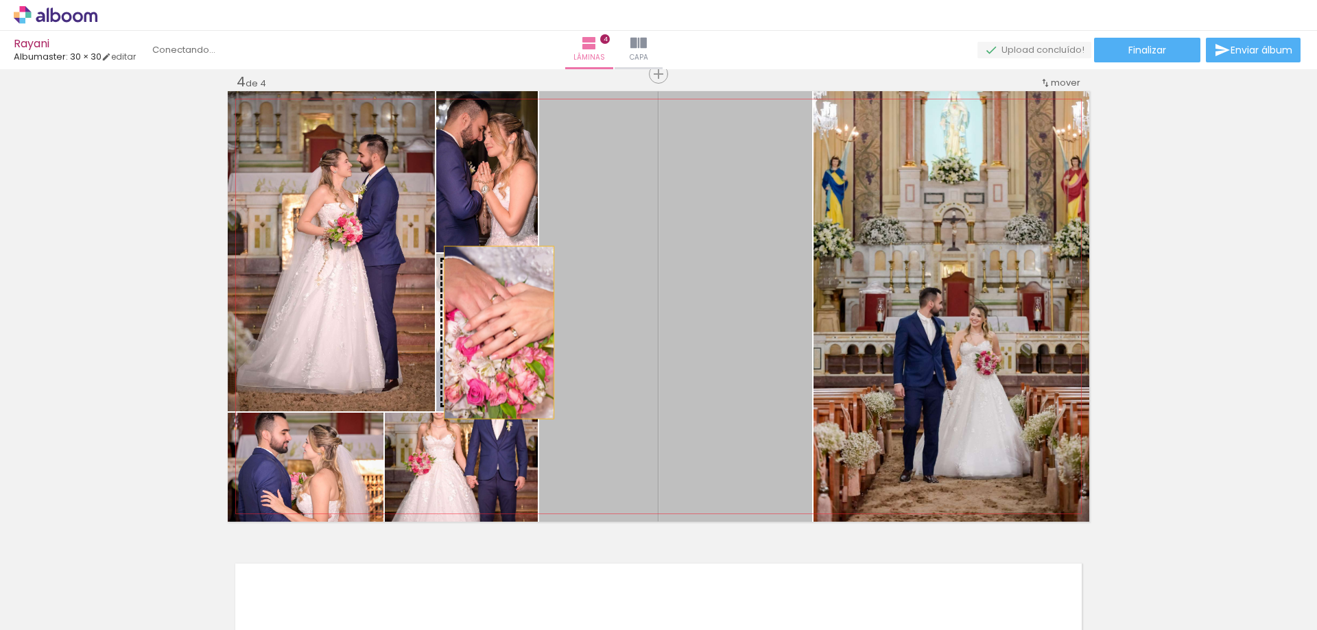
drag, startPoint x: 705, startPoint y: 336, endPoint x: 494, endPoint y: 333, distance: 210.6
click at [0, 0] on slot at bounding box center [0, 0] width 0 height 0
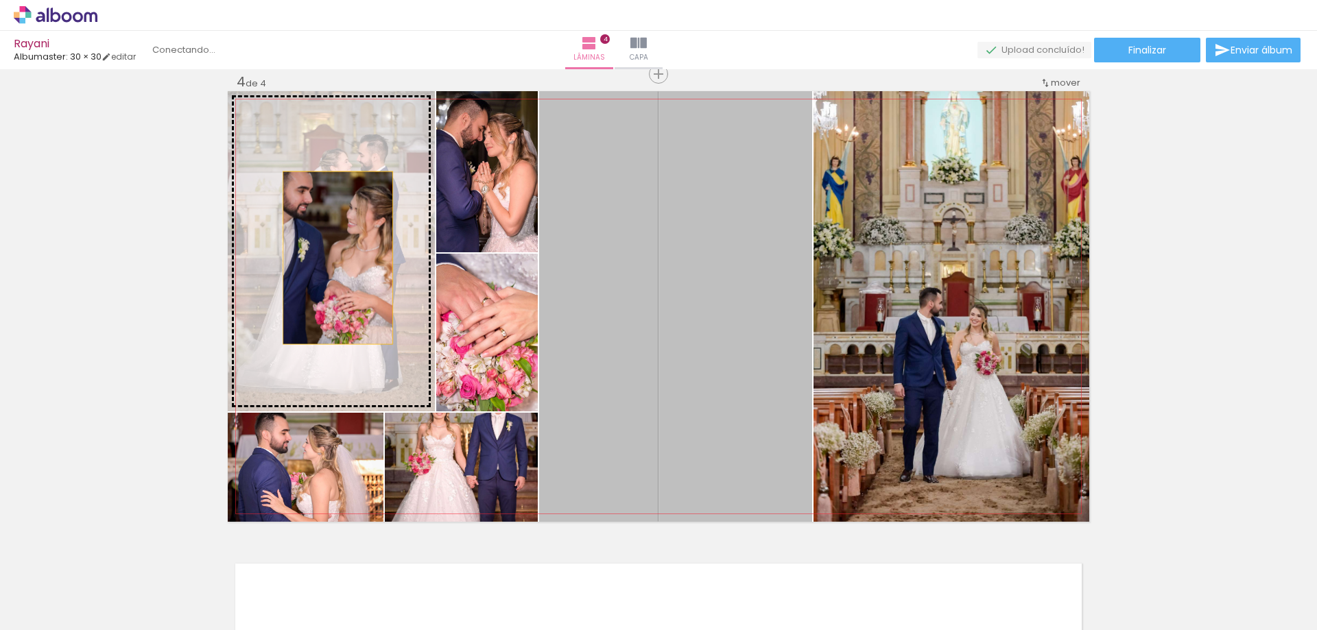
drag, startPoint x: 707, startPoint y: 307, endPoint x: 333, endPoint y: 258, distance: 377.1
click at [0, 0] on slot at bounding box center [0, 0] width 0 height 0
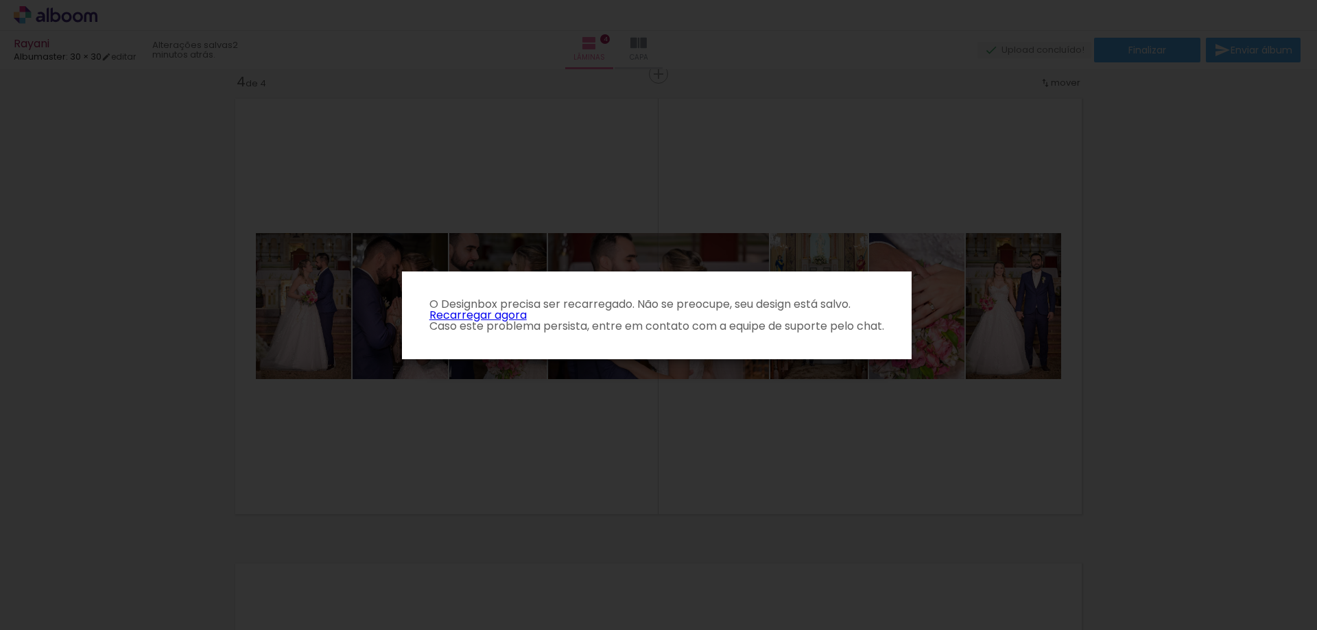
click at [487, 314] on link "Recarregar agora" at bounding box center [477, 315] width 97 height 16
